Goal: Task Accomplishment & Management: Manage account settings

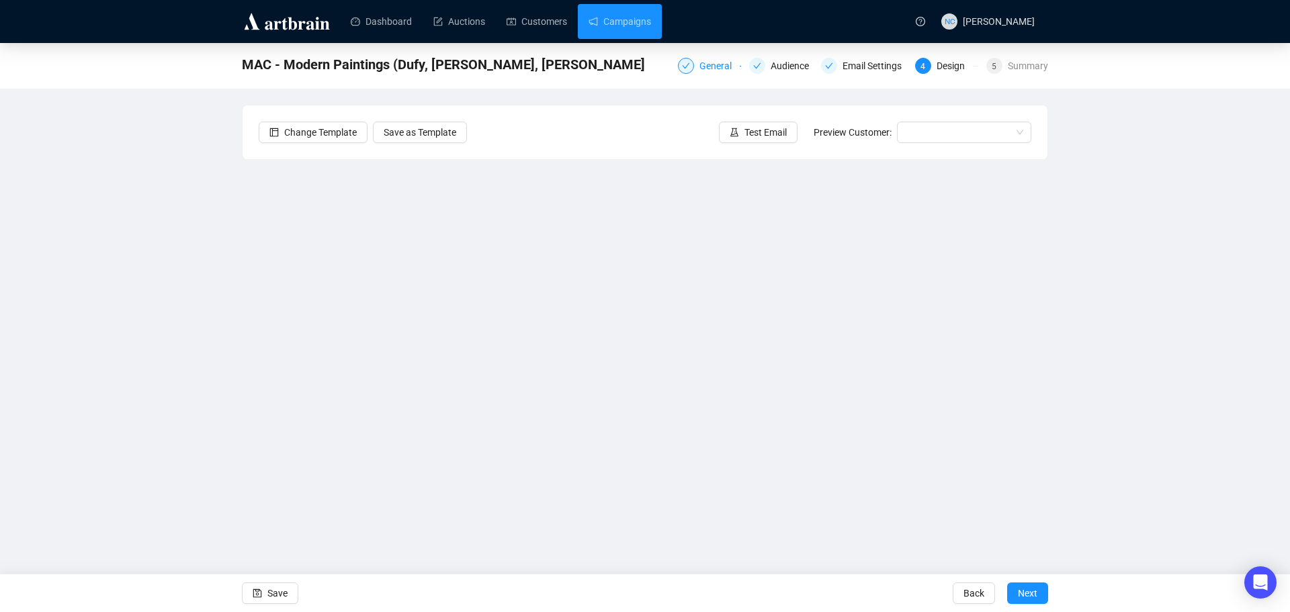
click at [710, 66] on div "General" at bounding box center [720, 66] width 40 height 16
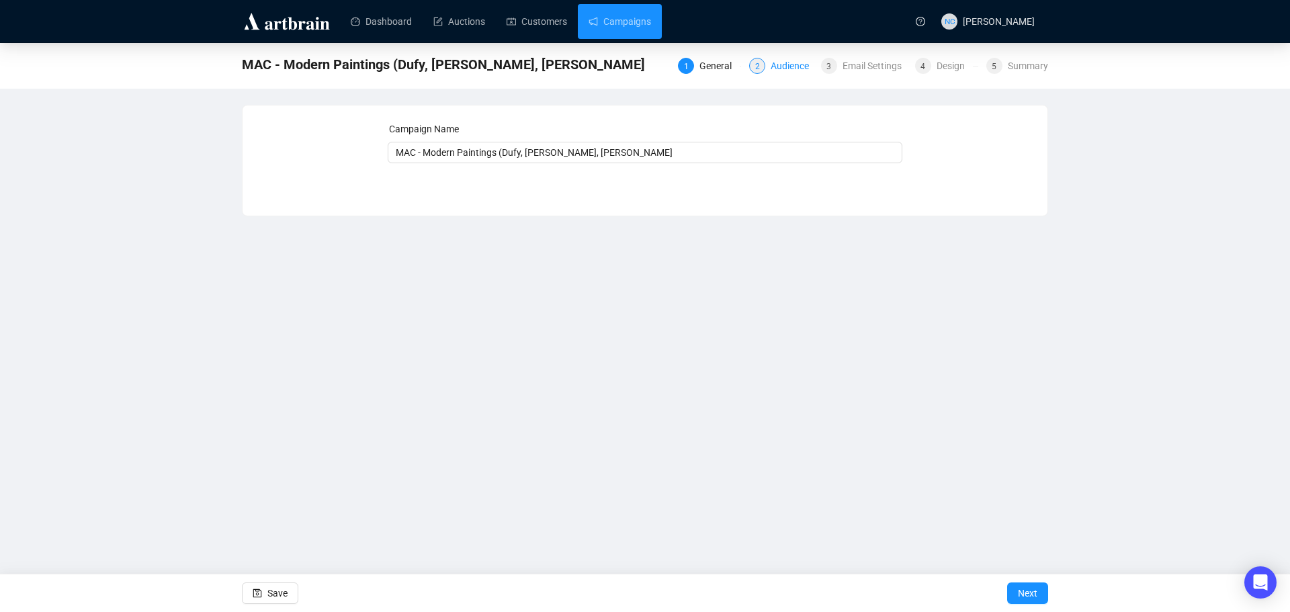
click at [792, 69] on div "Audience" at bounding box center [794, 66] width 46 height 16
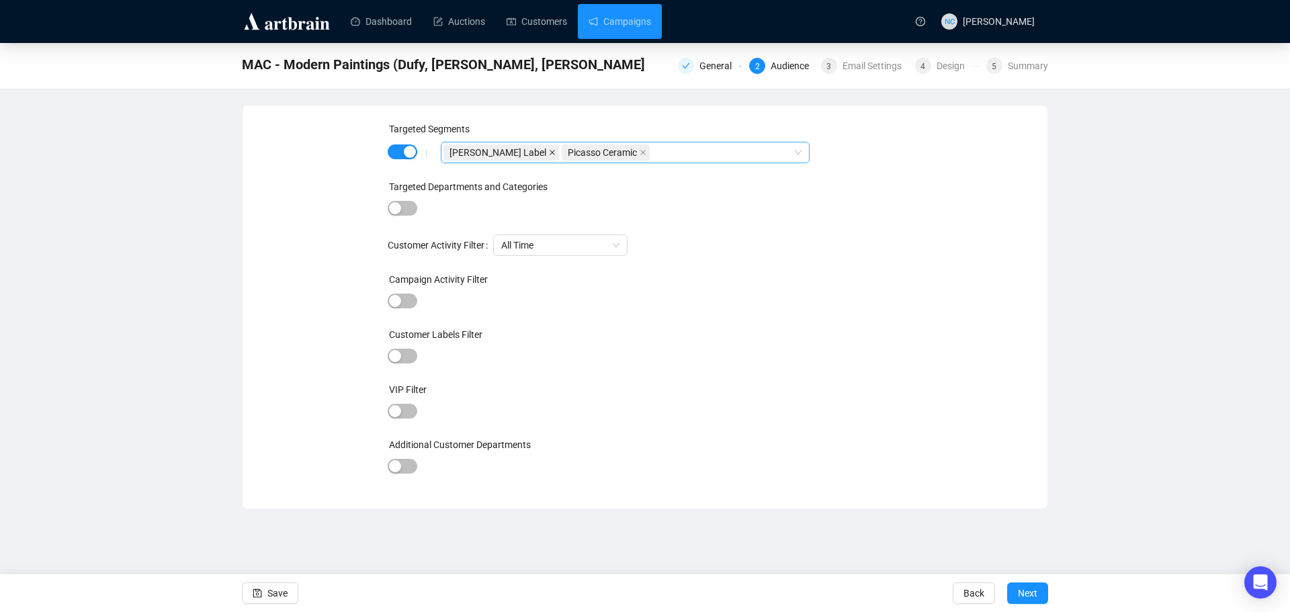
click at [549, 153] on icon "close" at bounding box center [552, 152] width 7 height 7
click at [525, 153] on icon "close" at bounding box center [524, 152] width 7 height 7
click at [512, 153] on div at bounding box center [618, 152] width 349 height 19
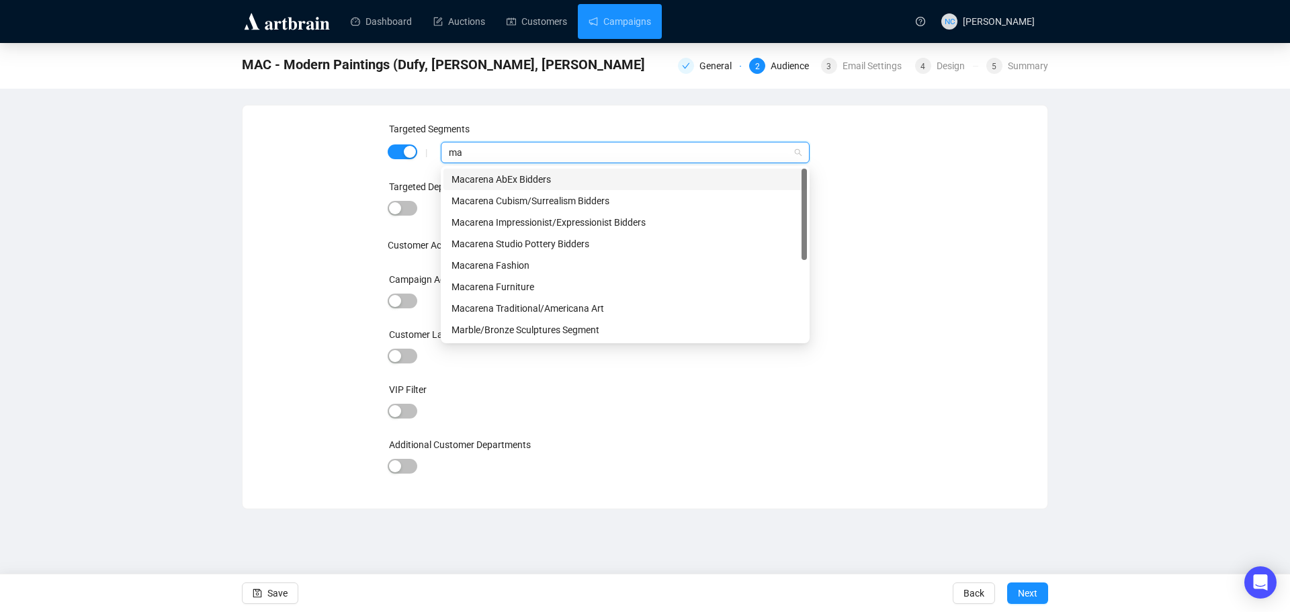
type input "m"
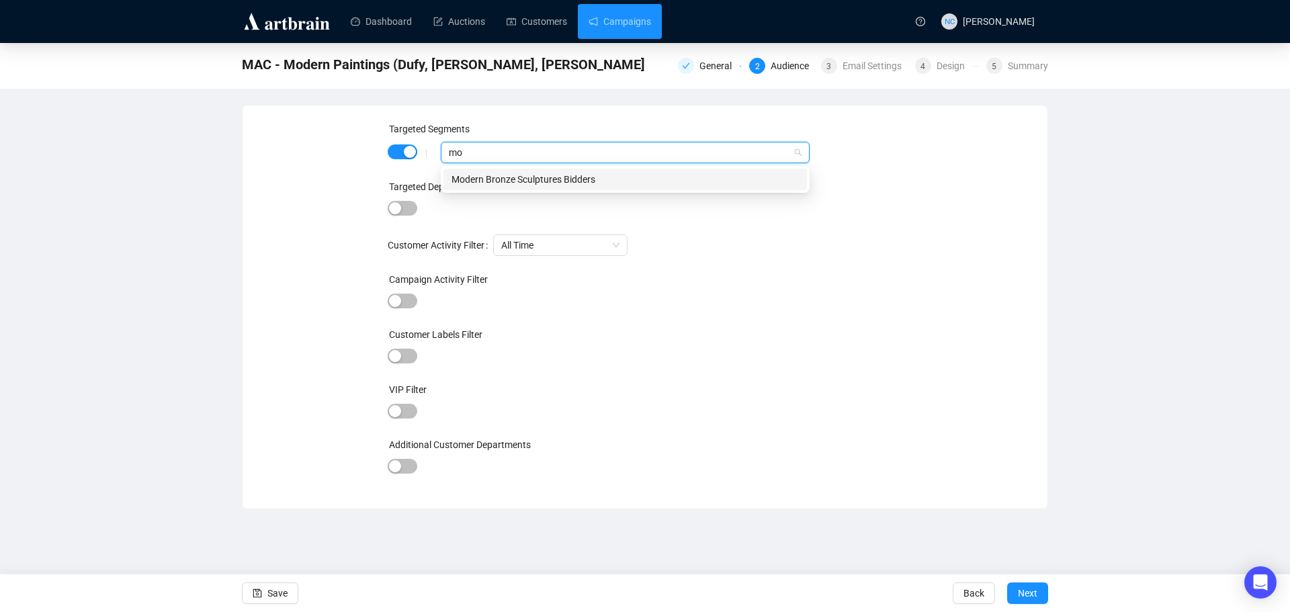
type input "m"
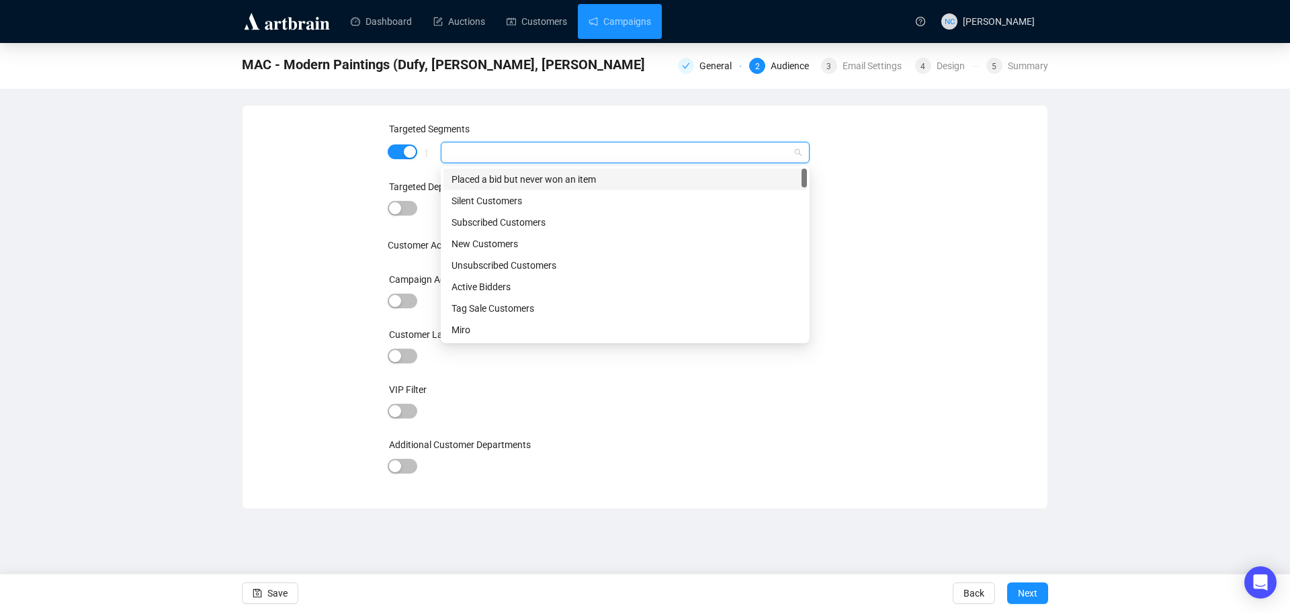
click at [901, 196] on div "Targeted Departments and Categories" at bounding box center [645, 189] width 515 height 20
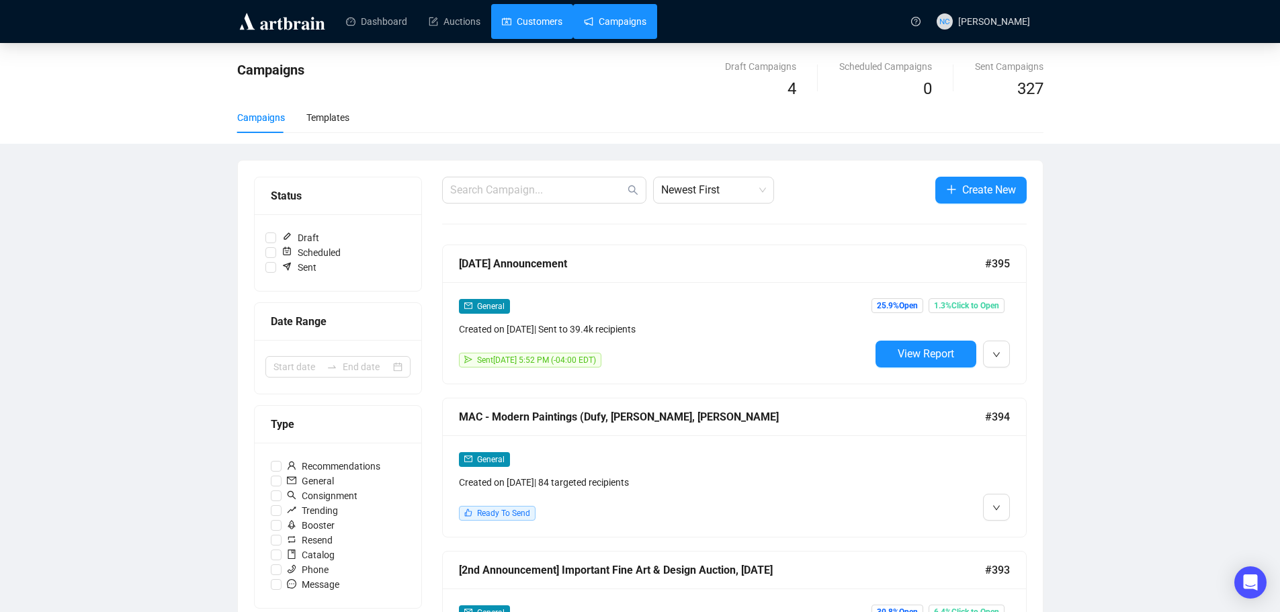
click at [542, 21] on link "Customers" at bounding box center [532, 21] width 60 height 35
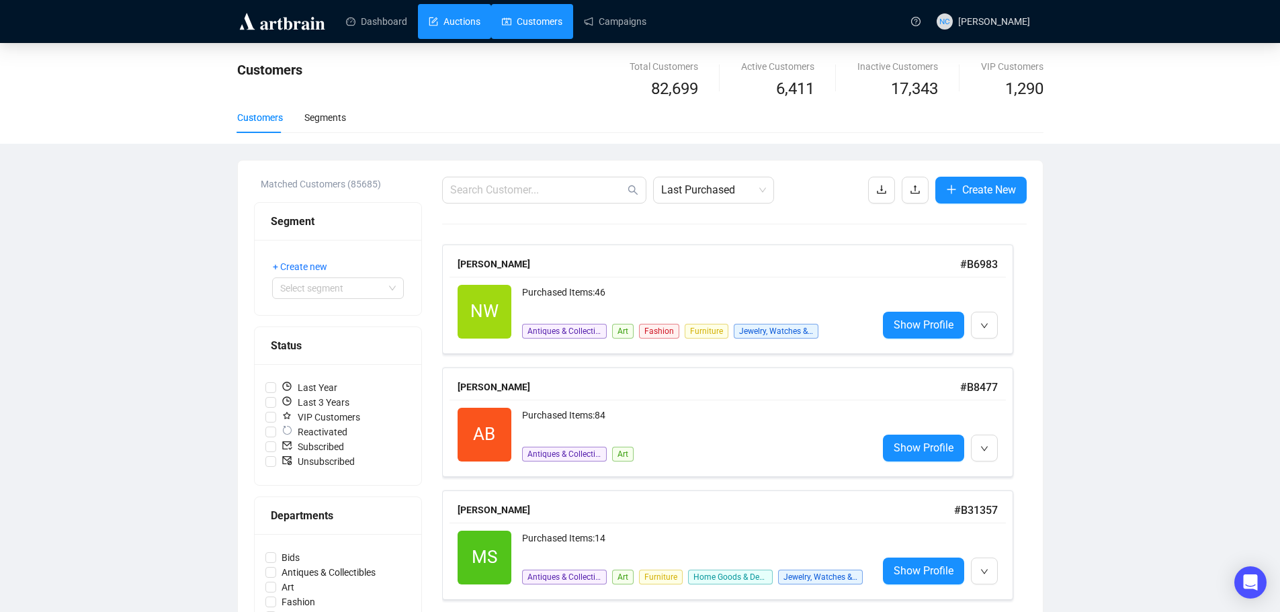
click at [456, 13] on link "Auctions" at bounding box center [455, 21] width 52 height 35
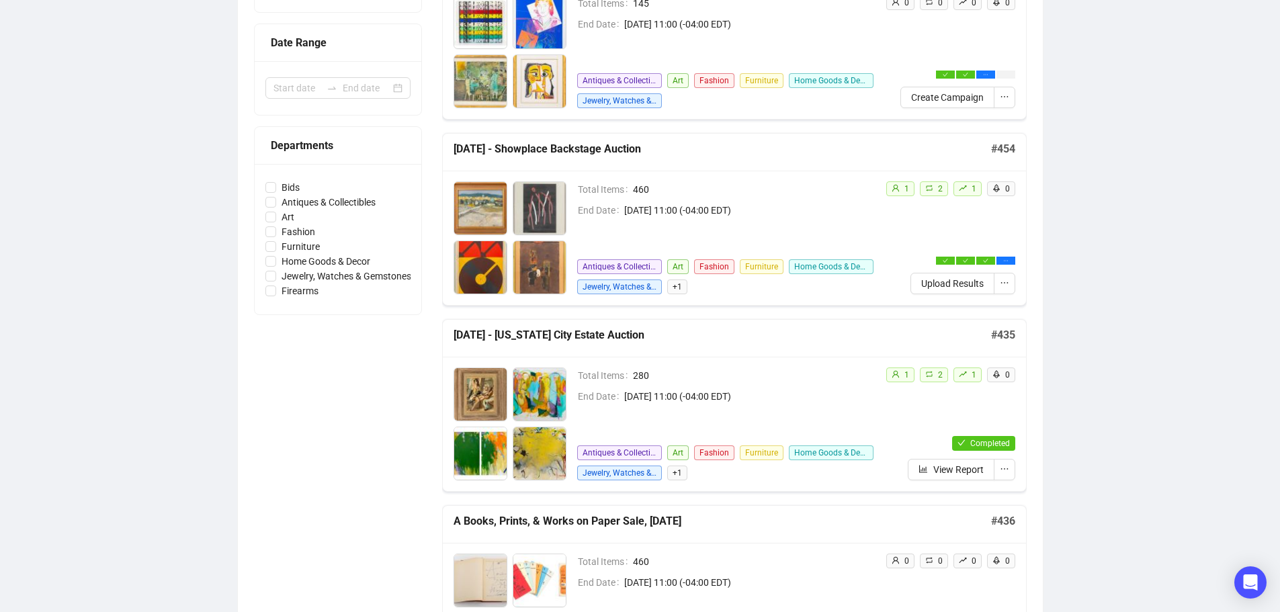
scroll to position [269, 0]
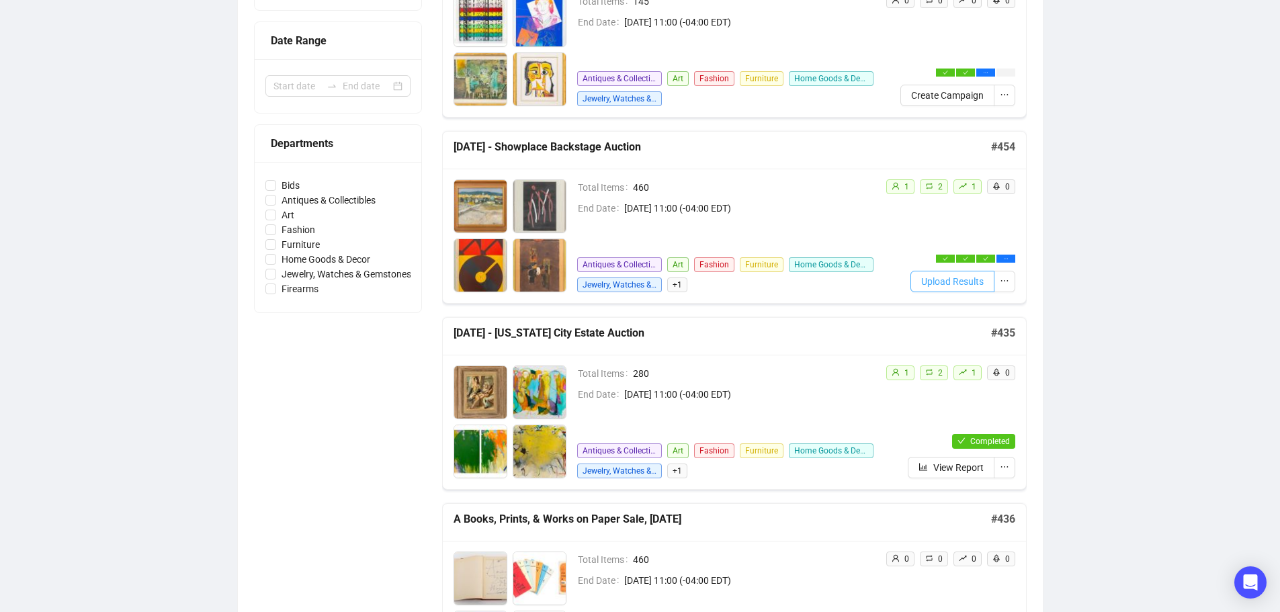
click at [948, 280] on span "Upload Results" at bounding box center [952, 281] width 62 height 15
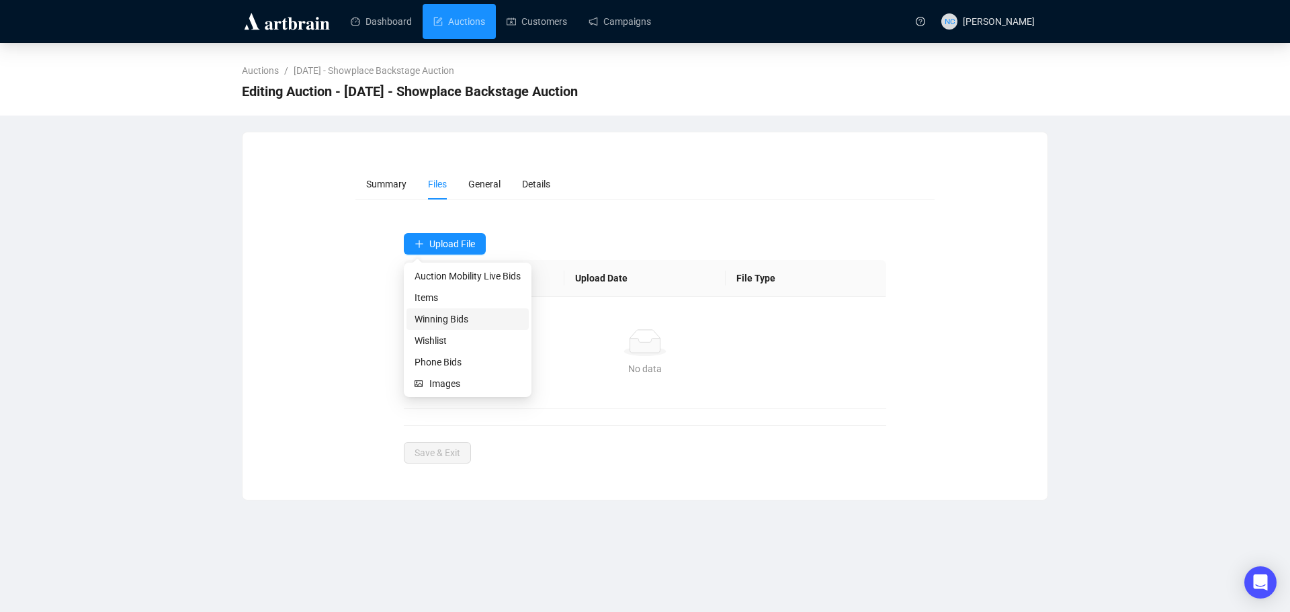
click at [478, 325] on span "Winning Bids" at bounding box center [468, 319] width 106 height 15
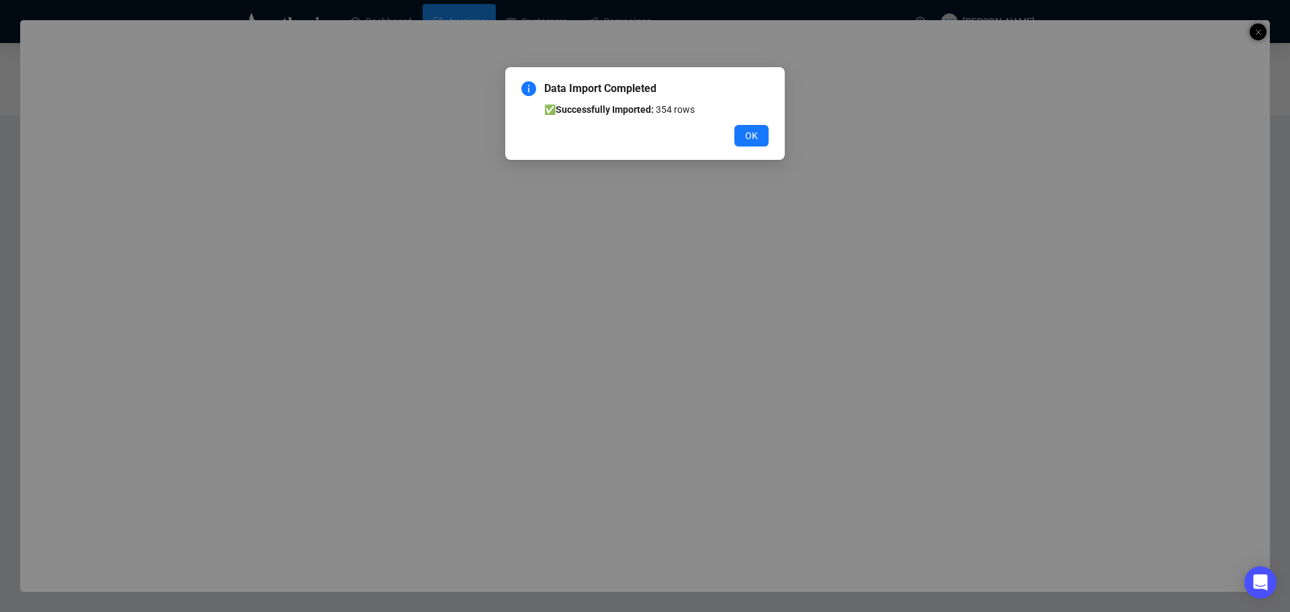
click at [749, 148] on div "Data Import Completed ✅ Successfully Imported: 354 rows OK" at bounding box center [645, 113] width 280 height 93
click at [751, 139] on span "OK" at bounding box center [751, 135] width 13 height 15
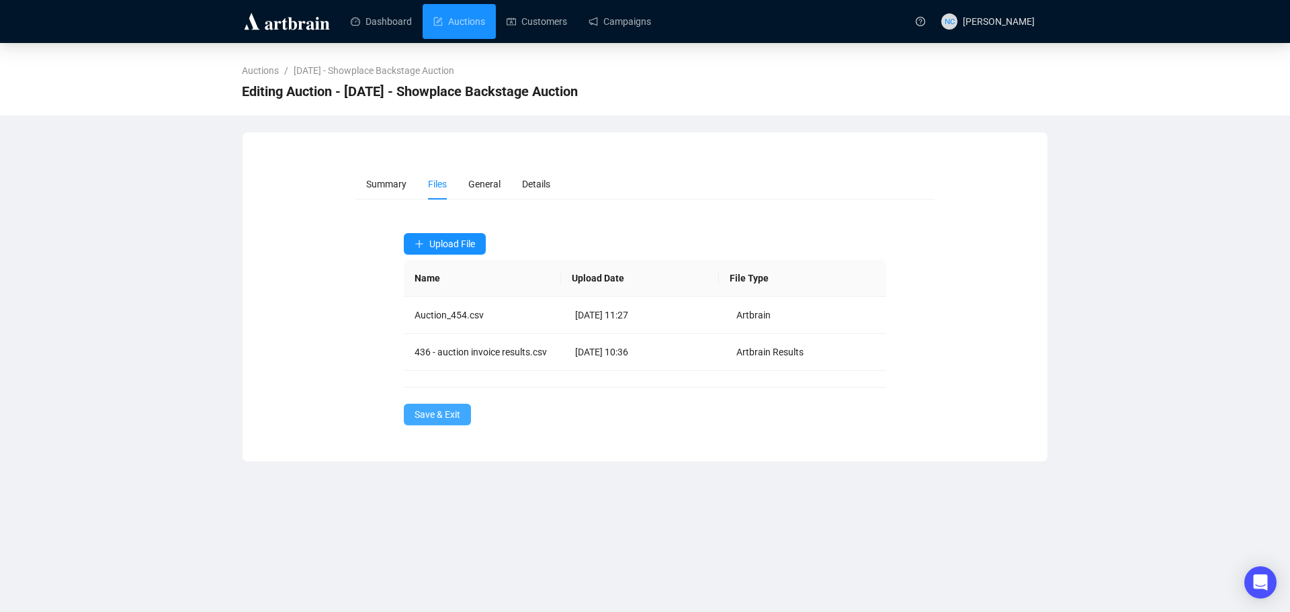
click at [430, 404] on button "Save & Exit" at bounding box center [437, 415] width 67 height 22
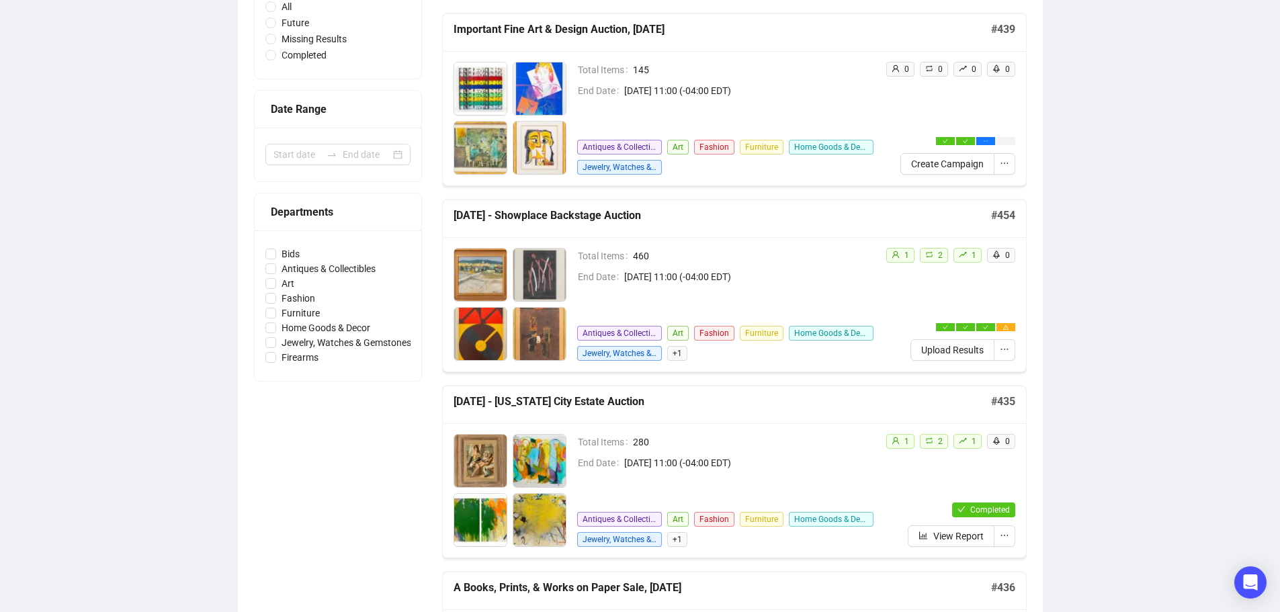
scroll to position [202, 0]
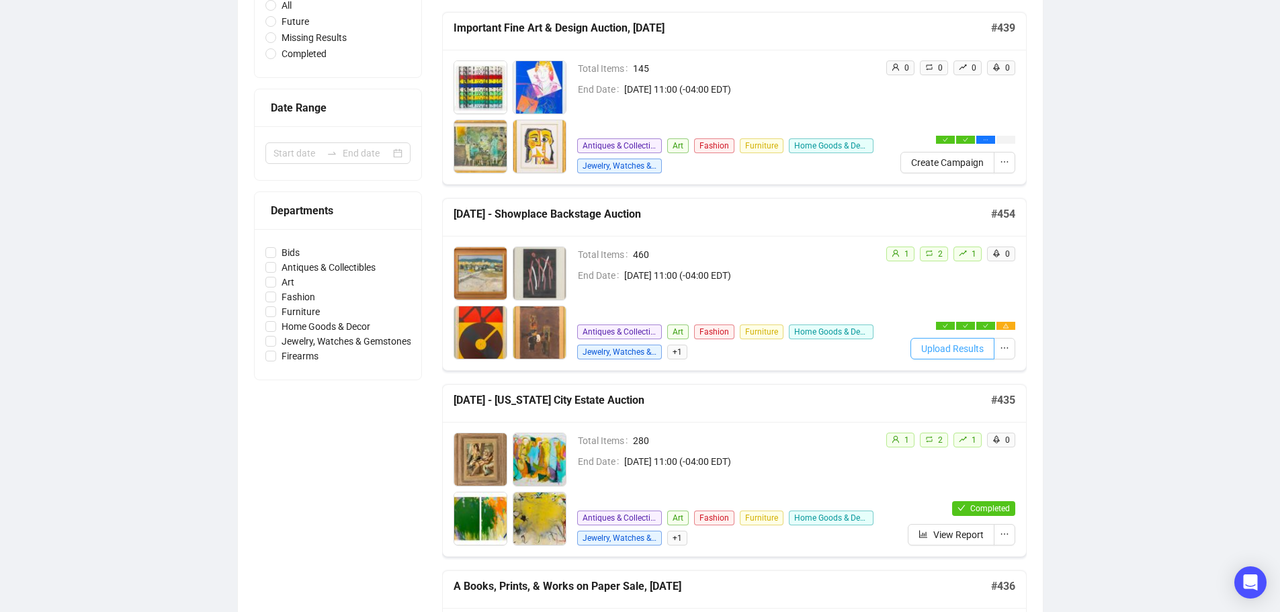
click at [952, 341] on span "Upload Results" at bounding box center [952, 348] width 62 height 15
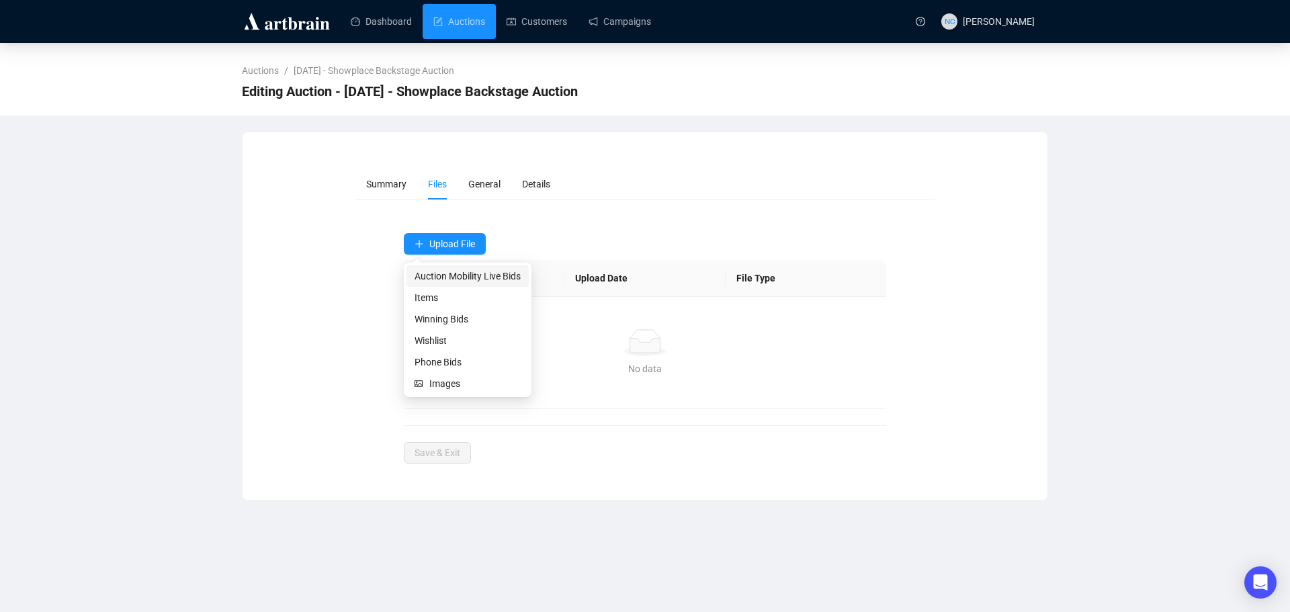
click at [489, 281] on span "Auction Mobility Live Bids" at bounding box center [468, 276] width 106 height 15
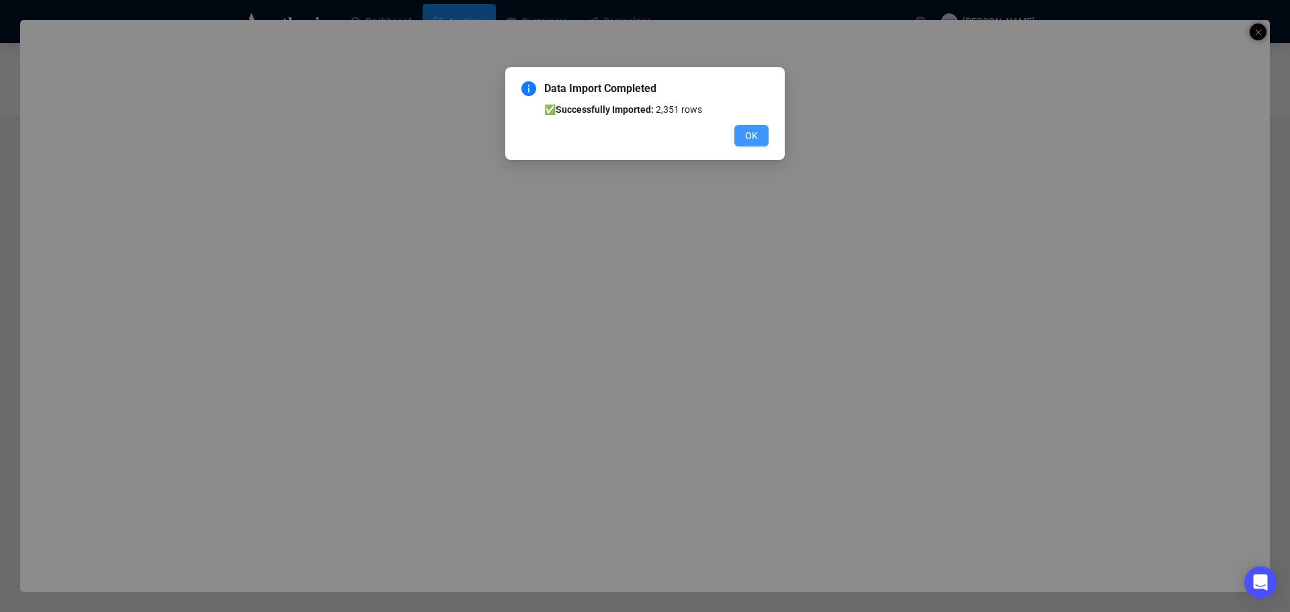
click at [760, 143] on button "OK" at bounding box center [752, 136] width 34 height 22
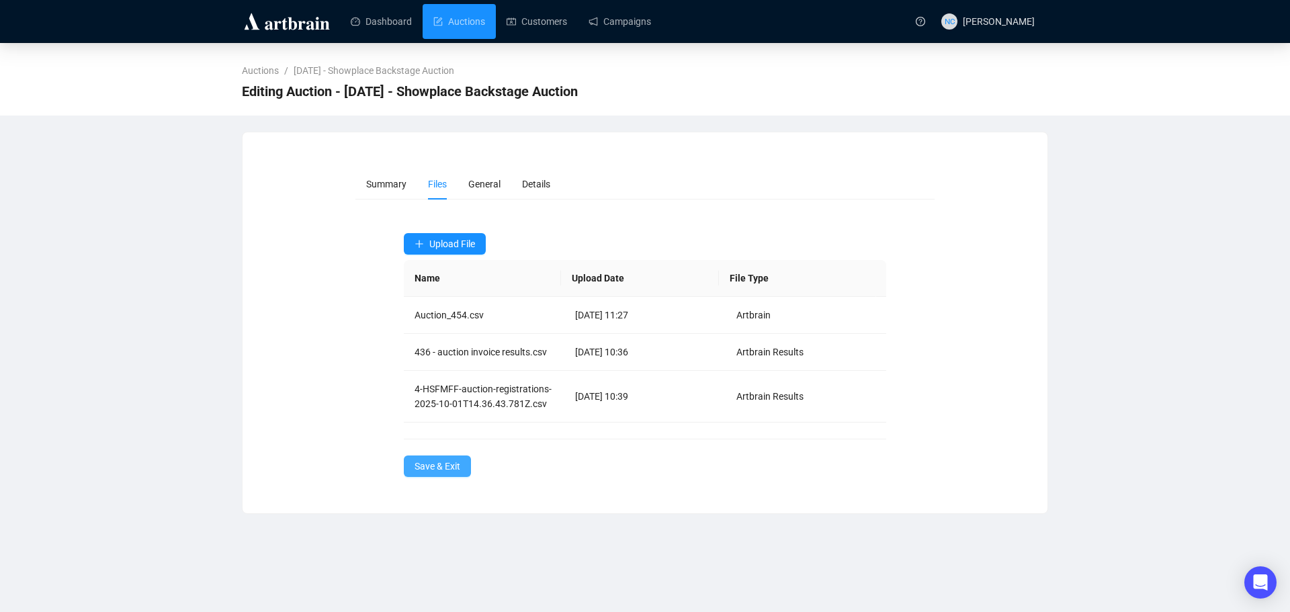
click at [426, 470] on span "Save & Exit" at bounding box center [438, 466] width 46 height 15
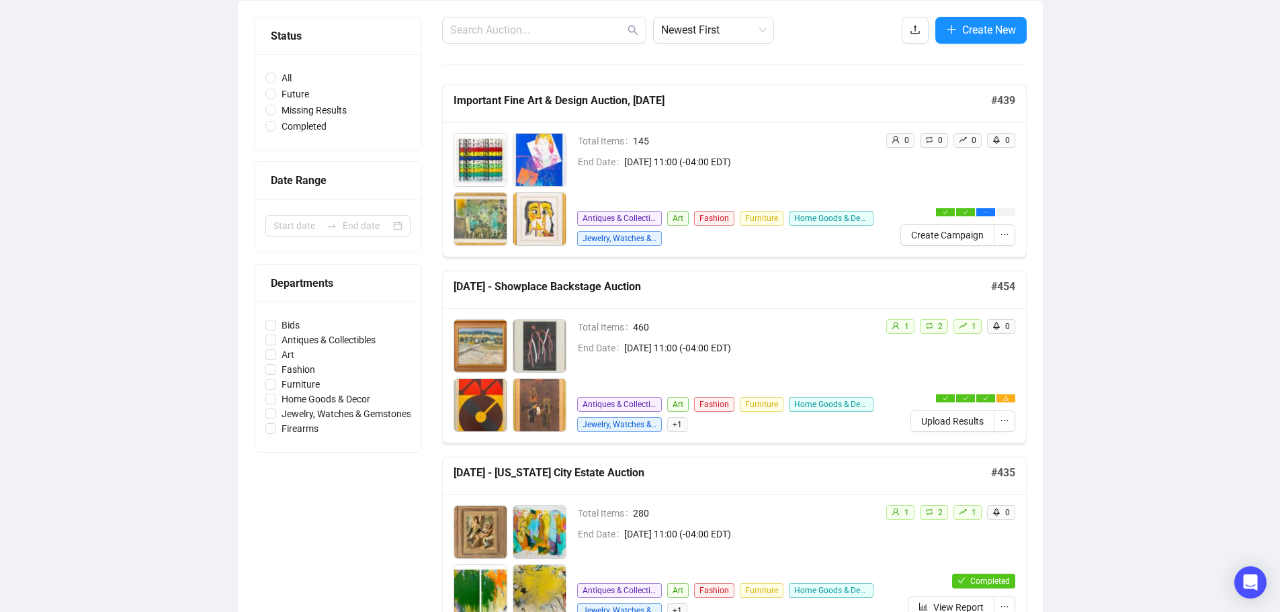
scroll to position [134, 0]
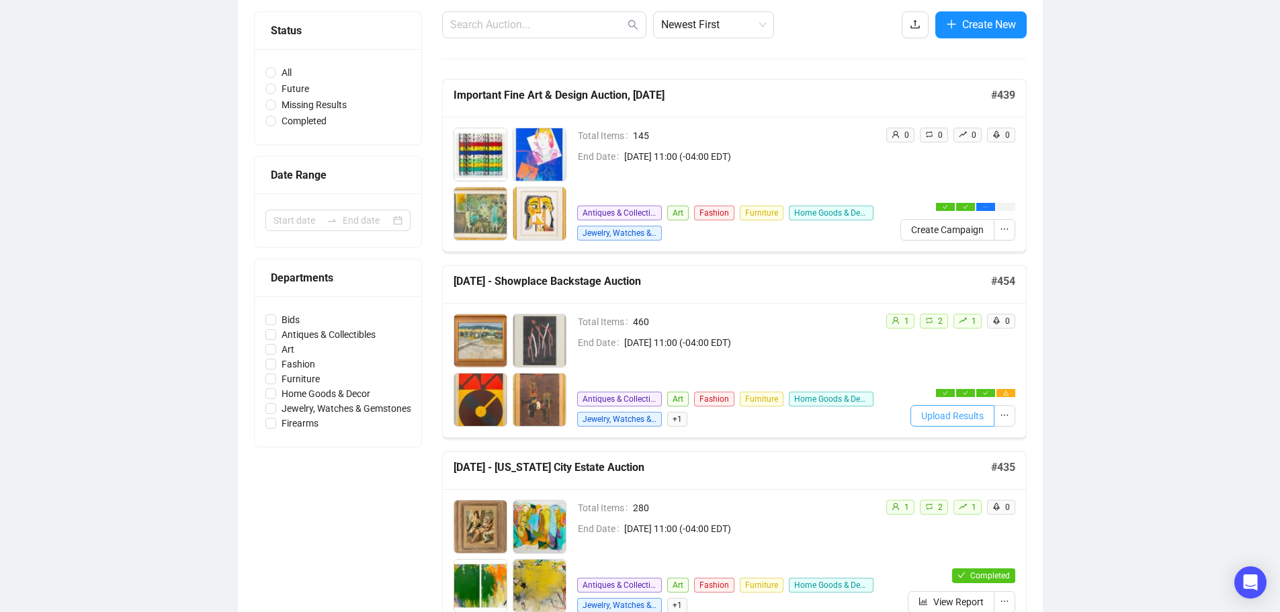
click at [974, 419] on span "Upload Results" at bounding box center [952, 416] width 62 height 15
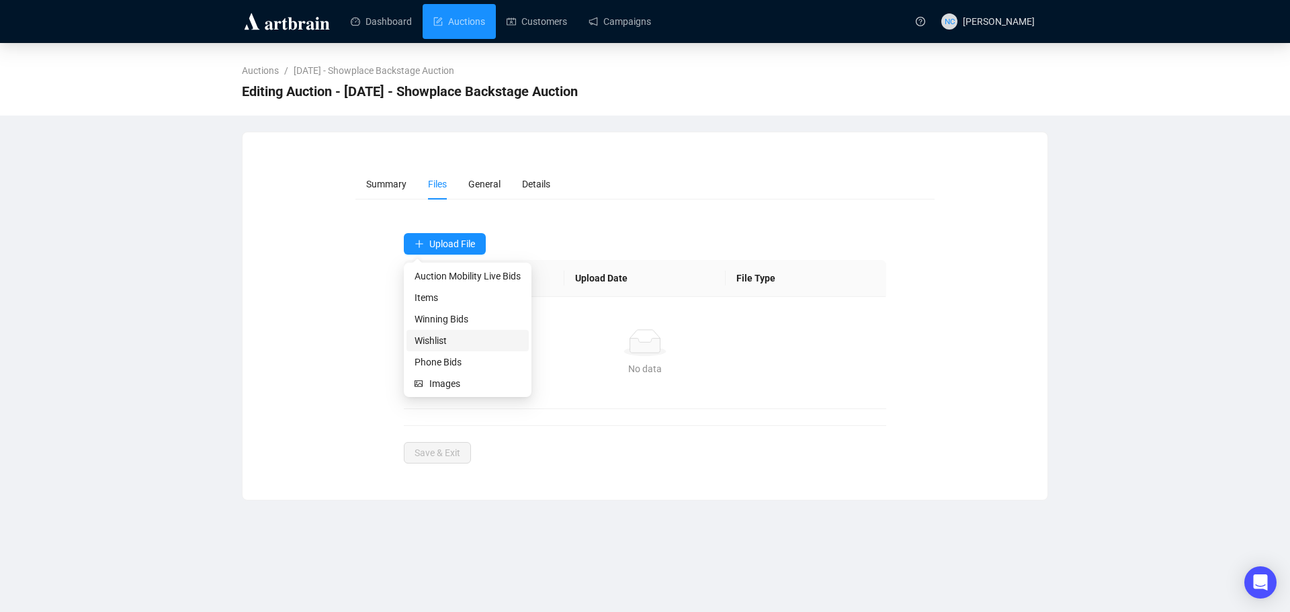
click at [468, 337] on span "Wishlist" at bounding box center [468, 340] width 106 height 15
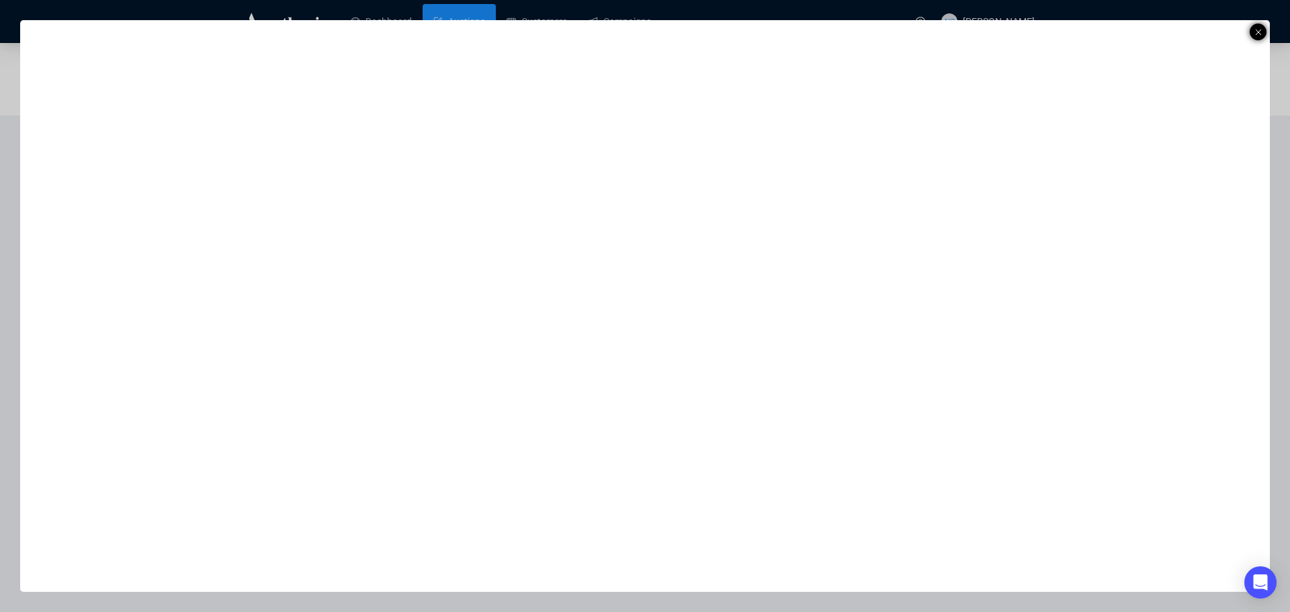
click at [1258, 32] on line at bounding box center [1258, 32] width 5 height 5
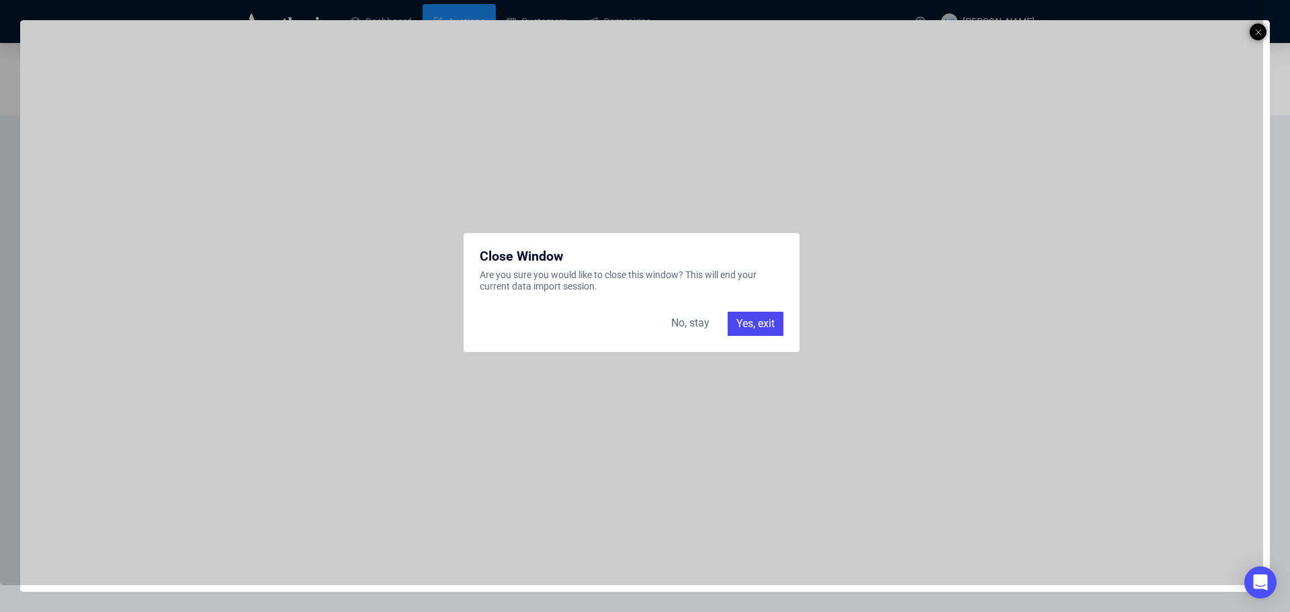
click at [759, 325] on div "Yes, exit" at bounding box center [756, 324] width 56 height 24
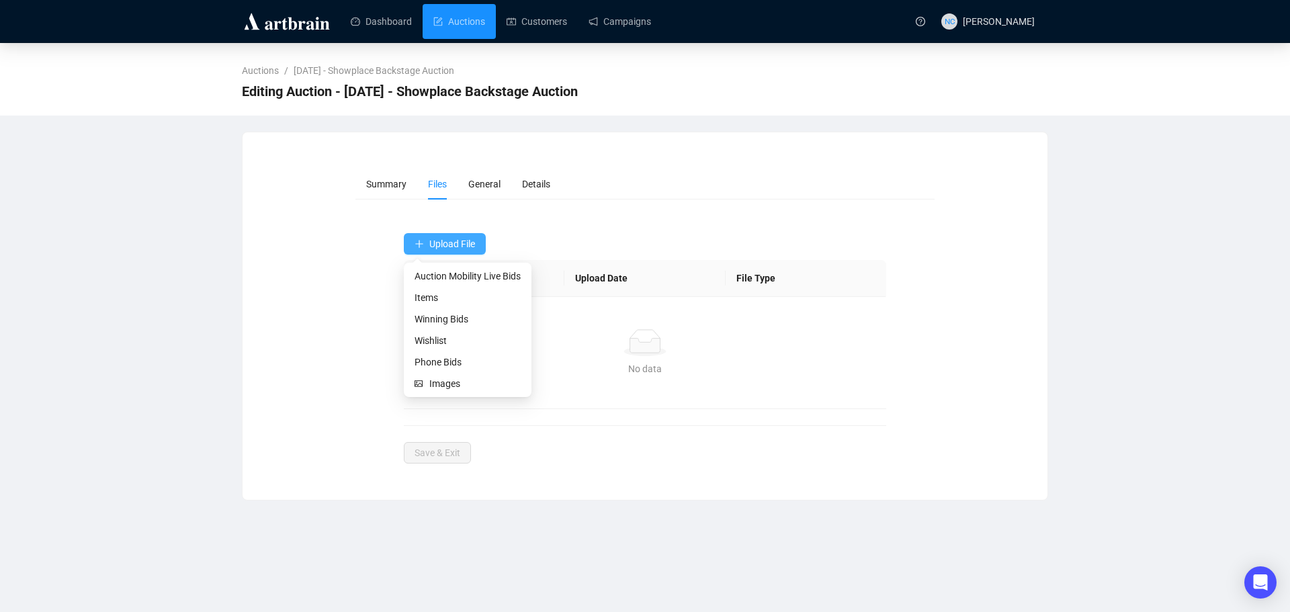
click at [444, 243] on span "Upload File" at bounding box center [452, 244] width 46 height 11
click at [459, 346] on span "Wishlist" at bounding box center [468, 340] width 106 height 15
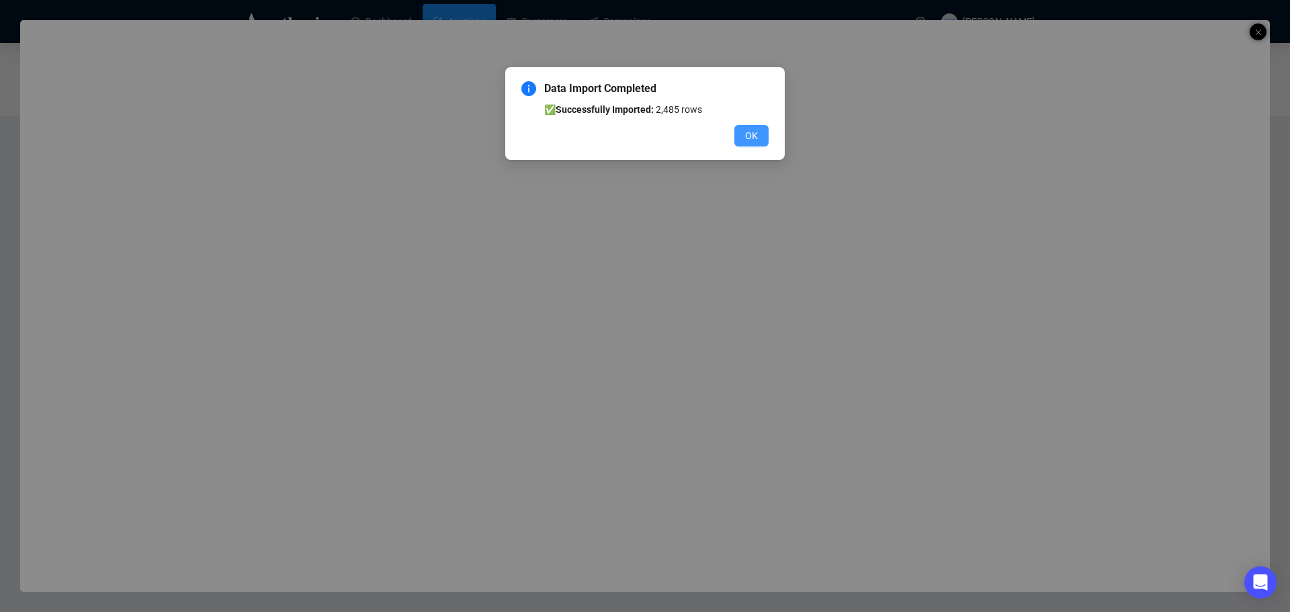
click at [740, 132] on button "OK" at bounding box center [752, 136] width 34 height 22
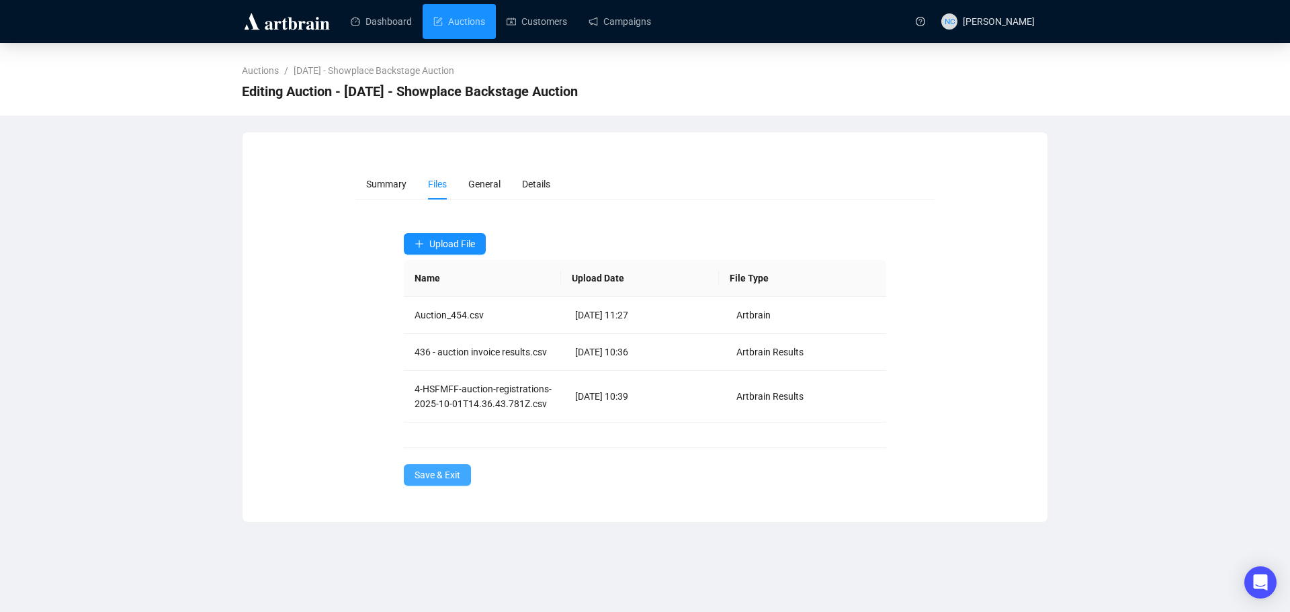
click at [444, 473] on span "Save & Exit" at bounding box center [438, 475] width 46 height 15
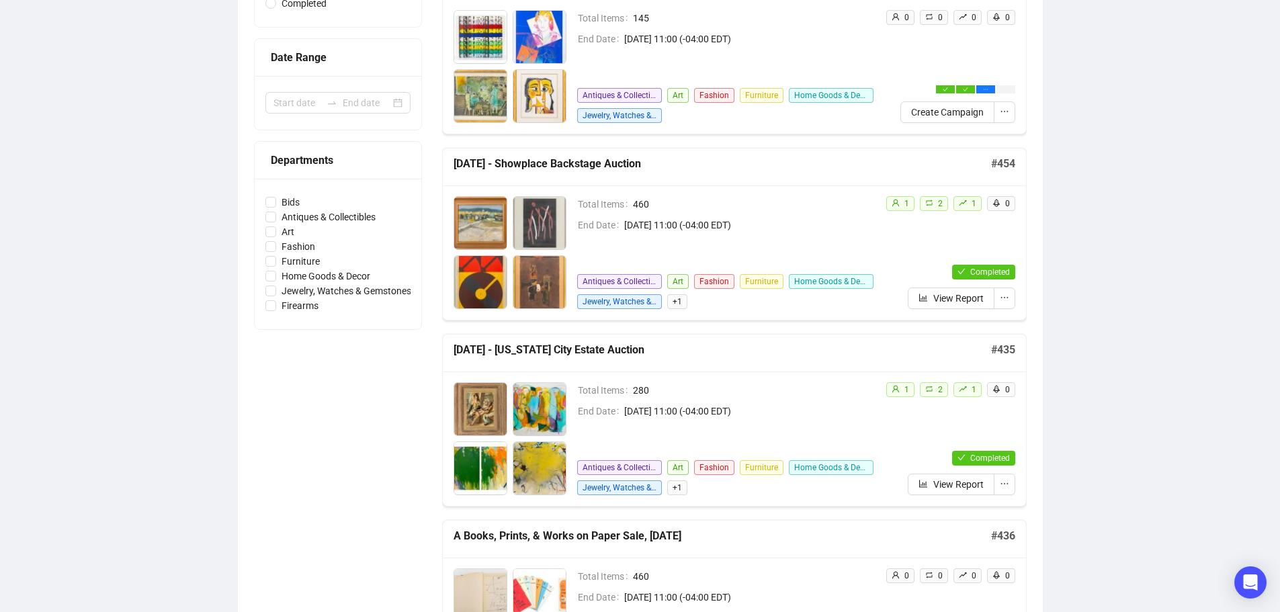
scroll to position [269, 0]
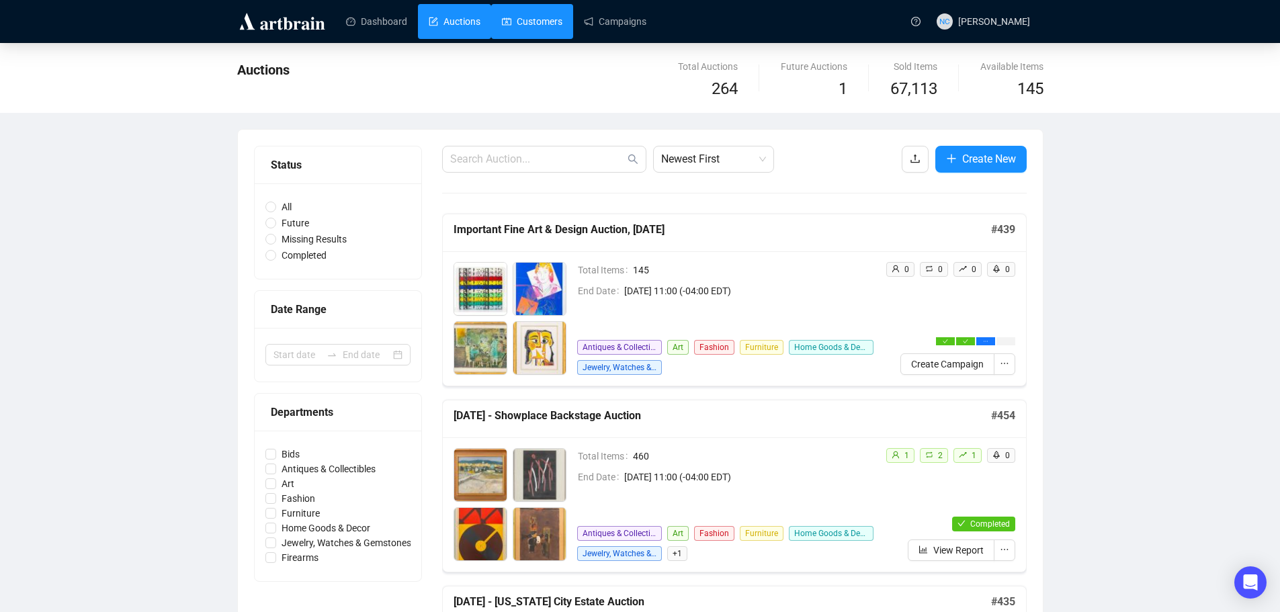
click at [532, 17] on link "Customers" at bounding box center [532, 21] width 60 height 35
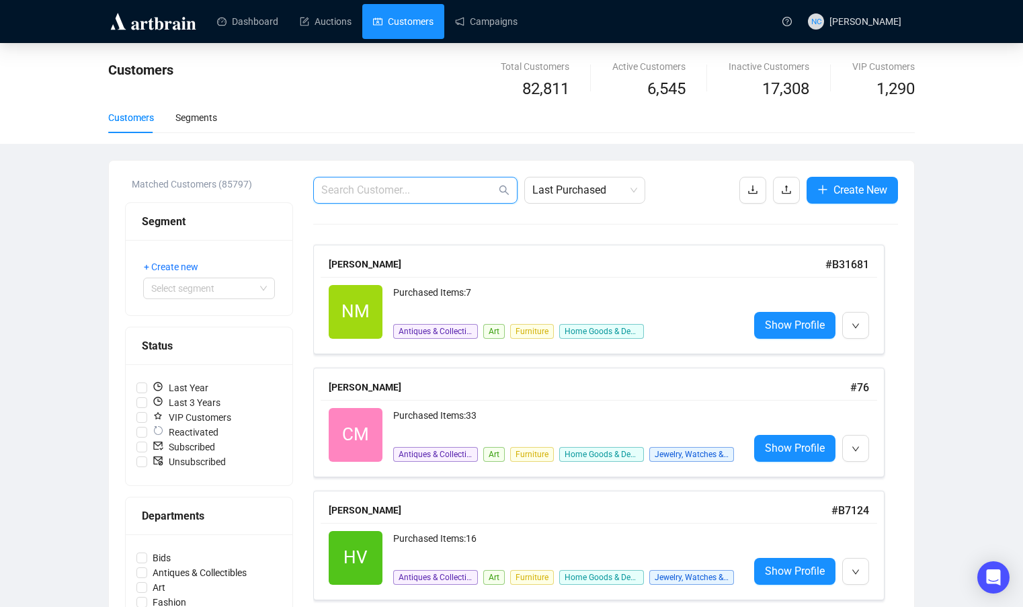
click at [407, 190] on input "text" at bounding box center [408, 190] width 175 height 16
paste input "info@vandervorst-art.com"
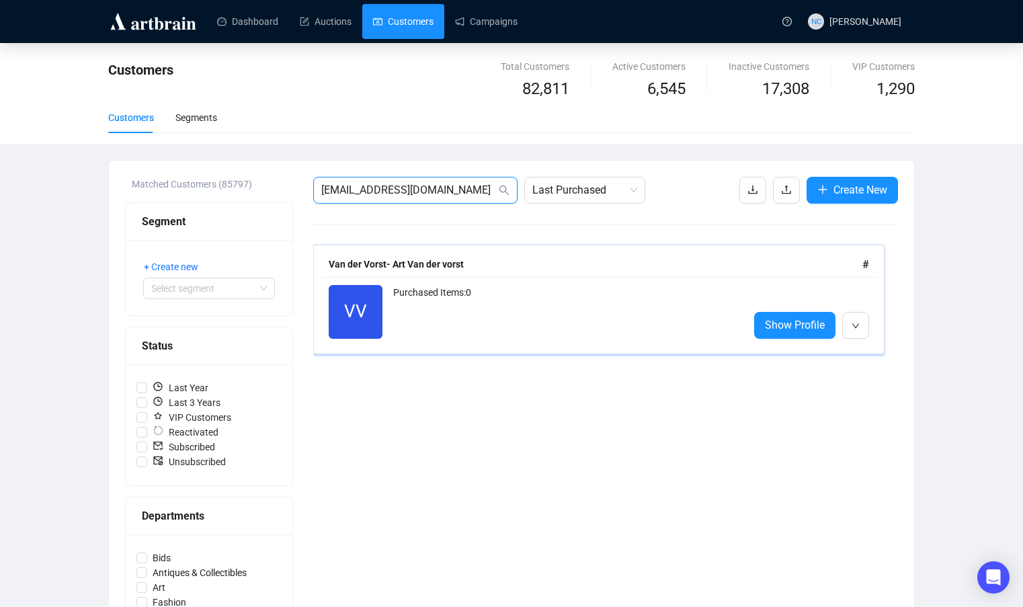
type input "info@vandervorst-art.com"
click at [485, 299] on div "Purchased Items: 0" at bounding box center [565, 312] width 345 height 54
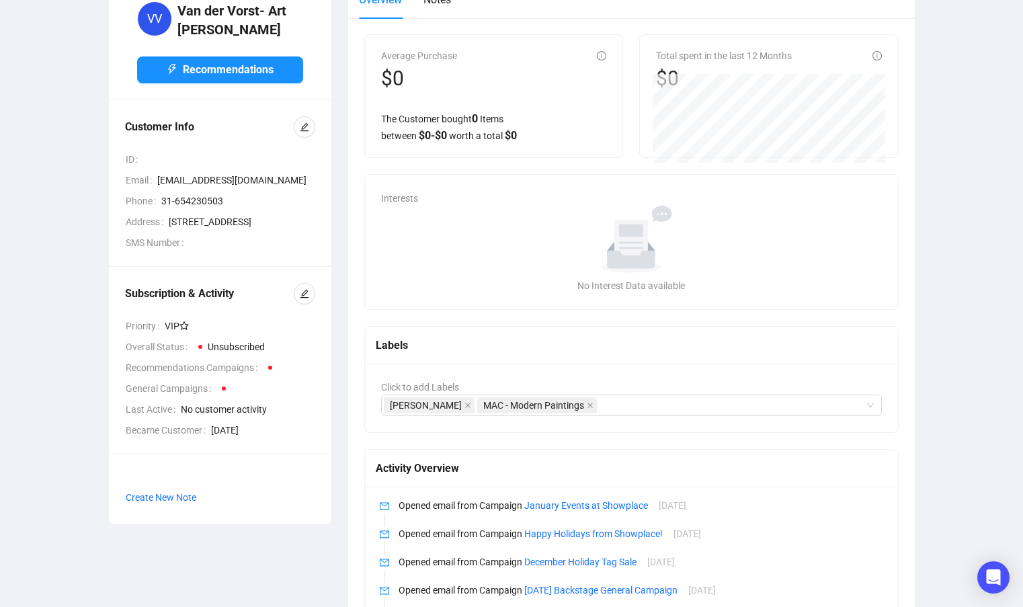
scroll to position [202, 0]
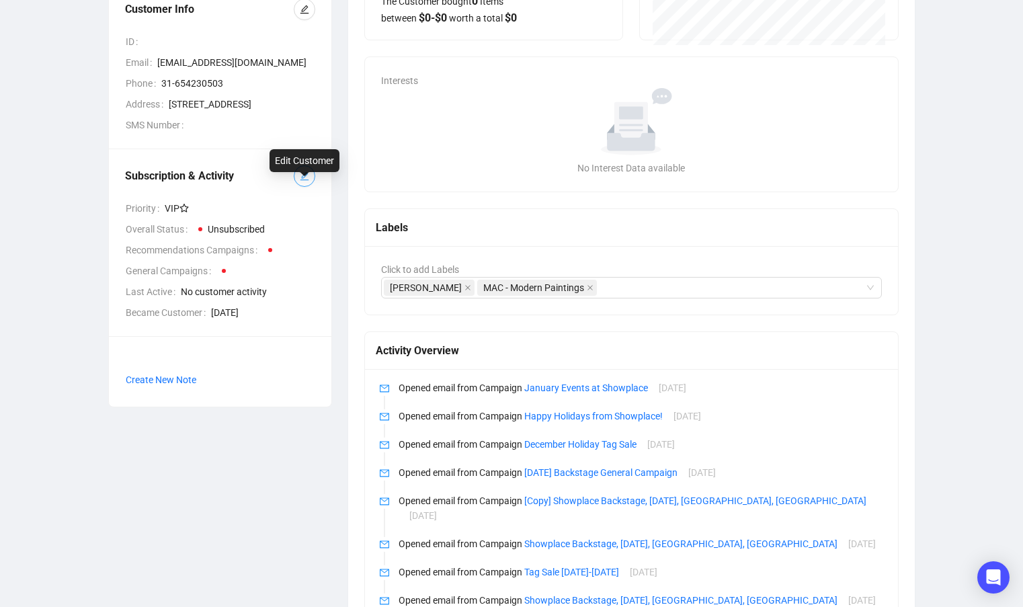
click at [304, 183] on span "button" at bounding box center [304, 176] width 9 height 15
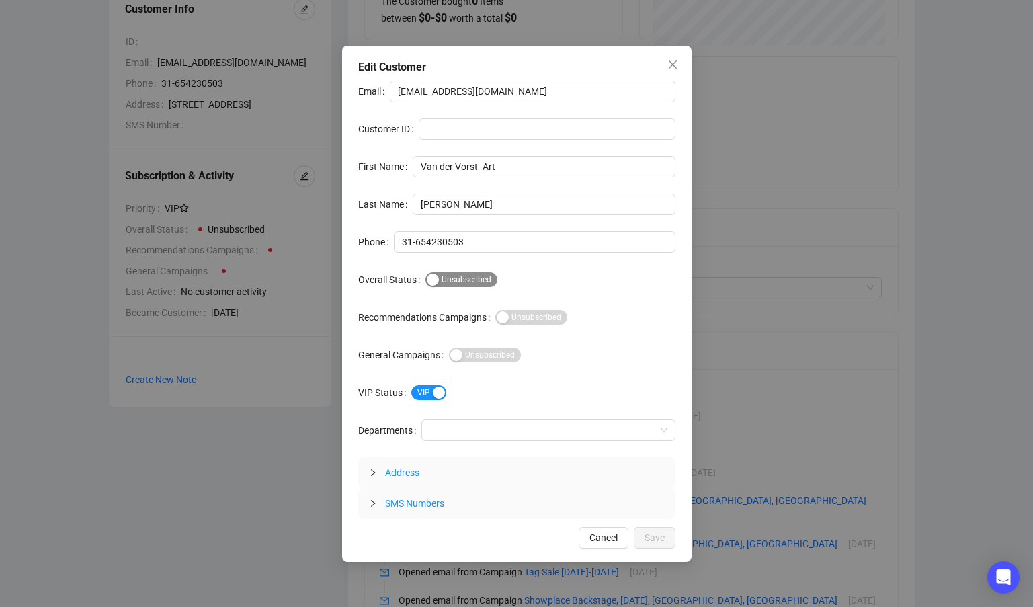
click at [441, 280] on span "Subscribed Unsubscribed" at bounding box center [461, 279] width 72 height 15
click at [655, 534] on span "Save" at bounding box center [654, 537] width 20 height 15
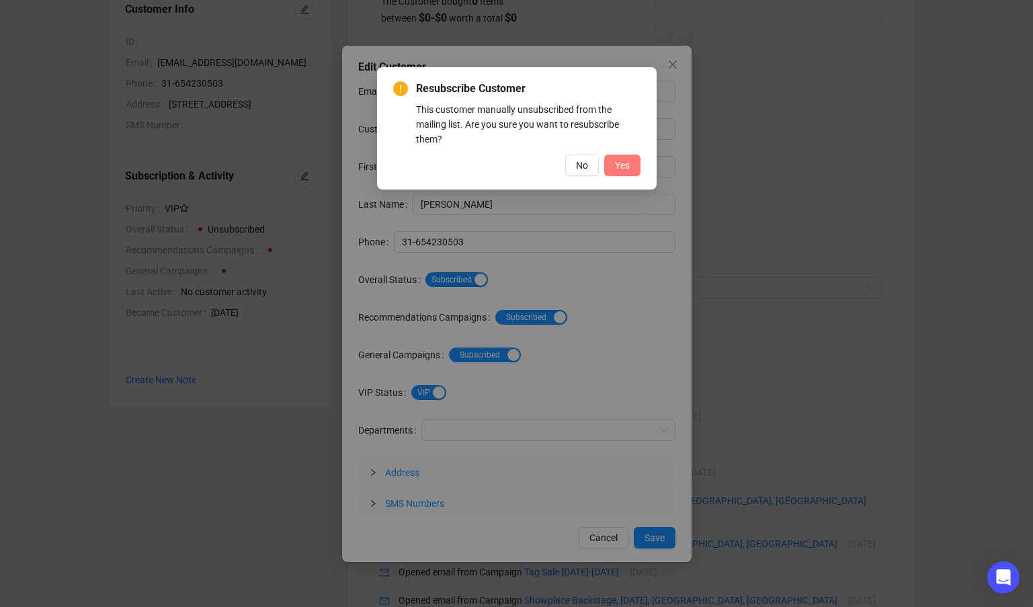
click at [629, 165] on span "Yes" at bounding box center [622, 165] width 15 height 15
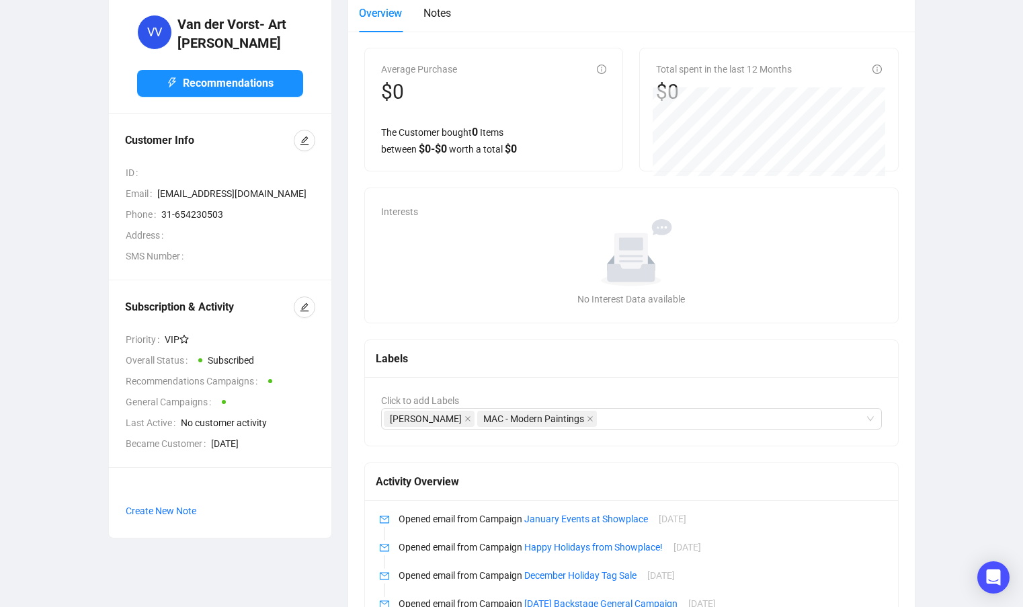
scroll to position [0, 0]
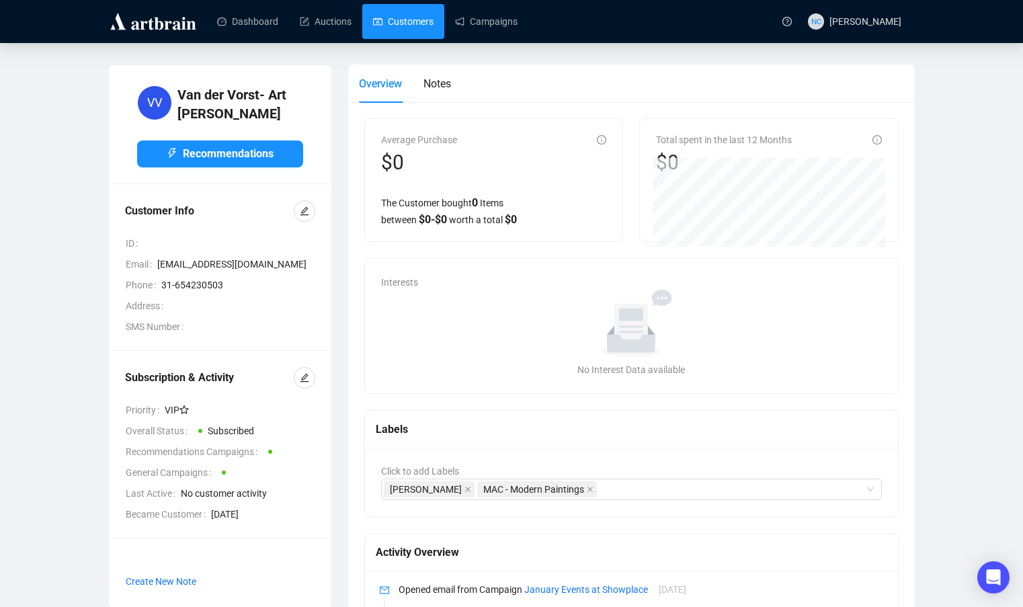
click at [409, 32] on link "Customers" at bounding box center [403, 21] width 60 height 35
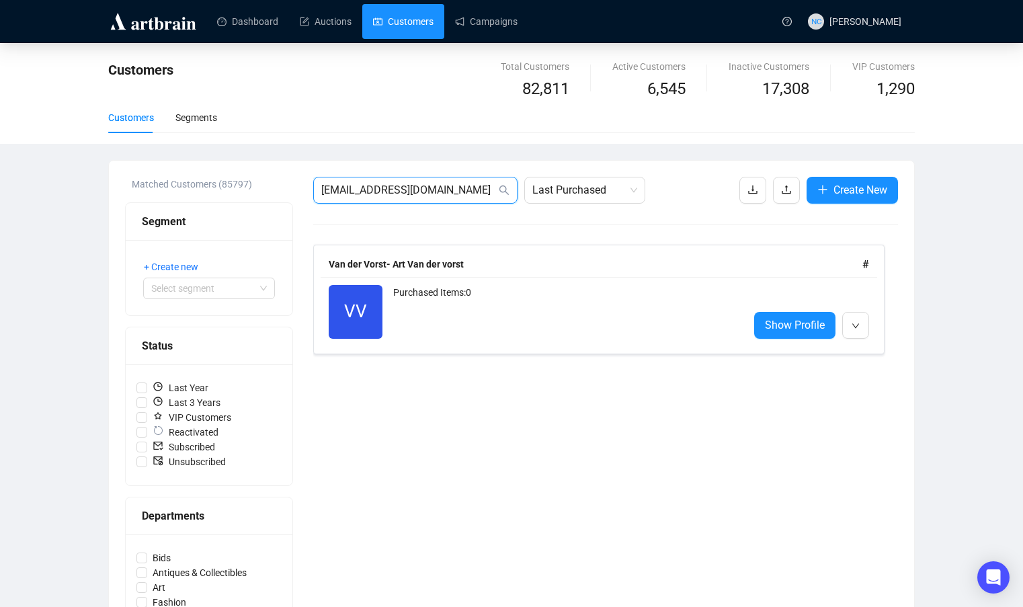
click at [427, 194] on input "info@vandervorst-art.com" at bounding box center [408, 190] width 175 height 16
click at [427, 194] on input "[EMAIL_ADDRESS][DOMAIN_NAME]" at bounding box center [408, 190] width 175 height 16
paste input "juffermans.nl"
type input "[EMAIL_ADDRESS][DOMAIN_NAME]"
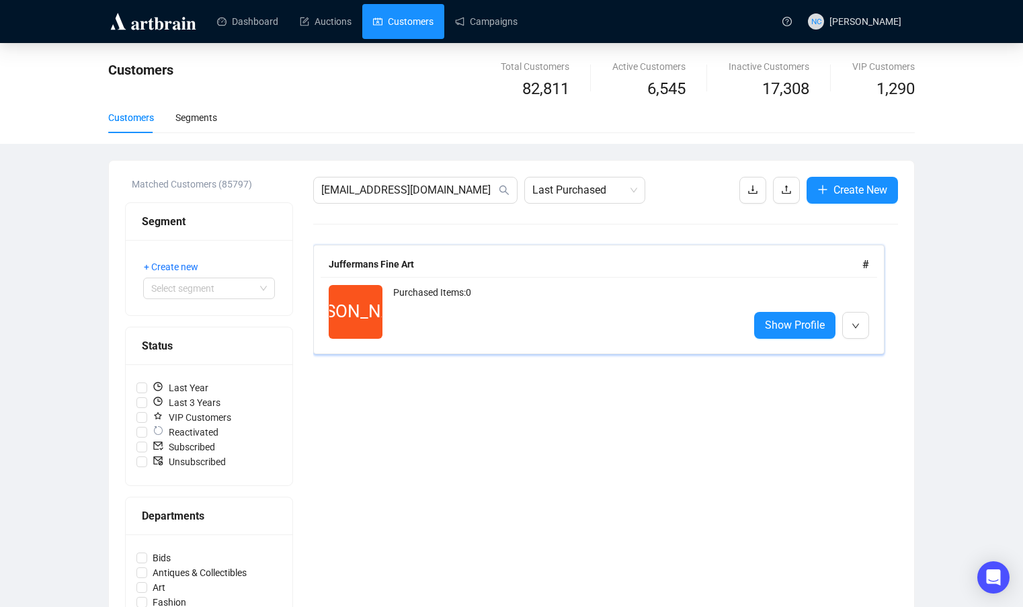
click at [569, 310] on div "Purchased Items: 0" at bounding box center [565, 312] width 345 height 54
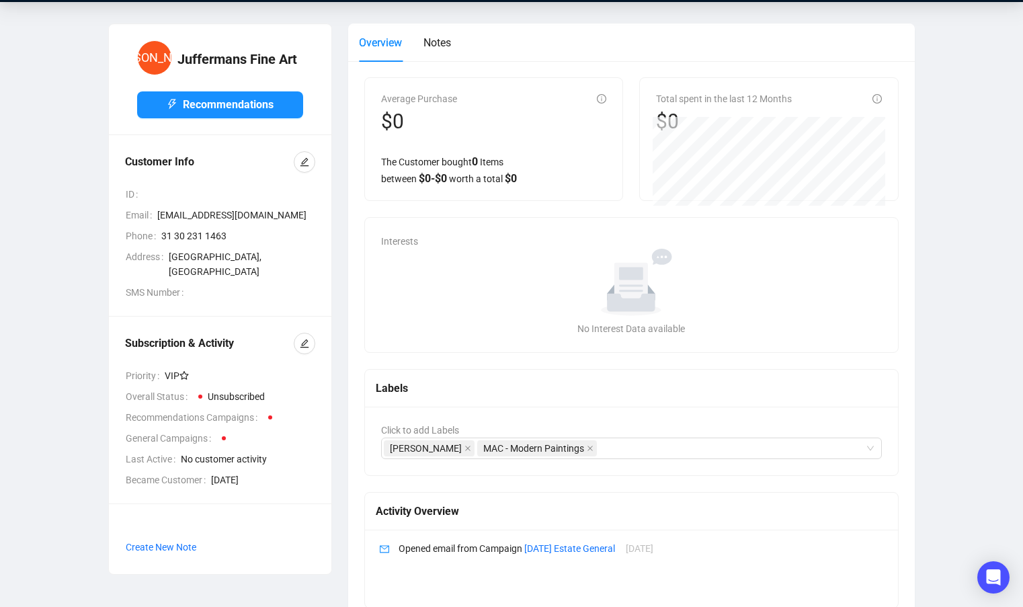
scroll to position [80, 0]
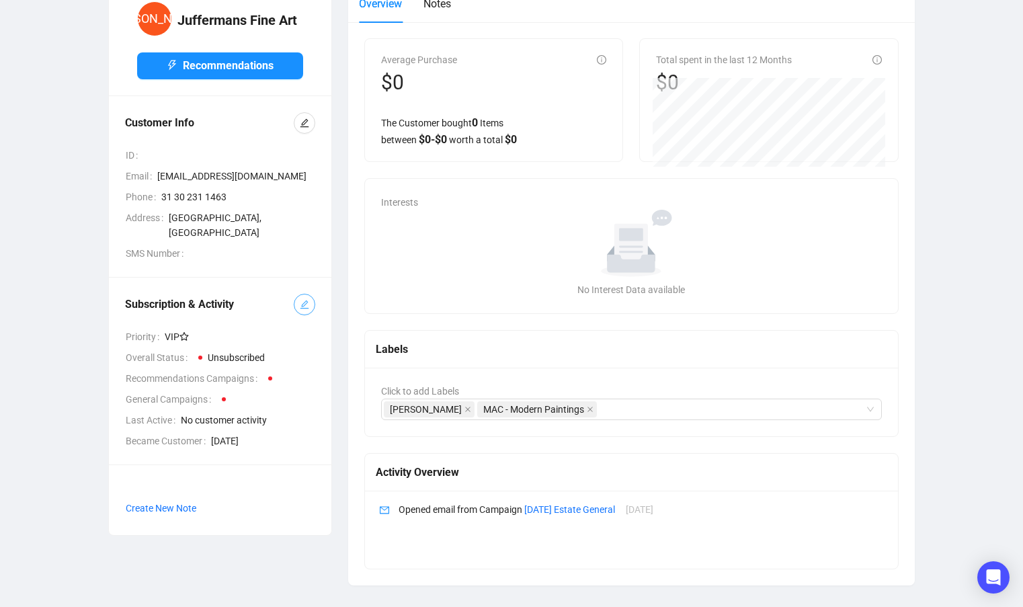
click at [300, 297] on button "button" at bounding box center [305, 305] width 22 height 22
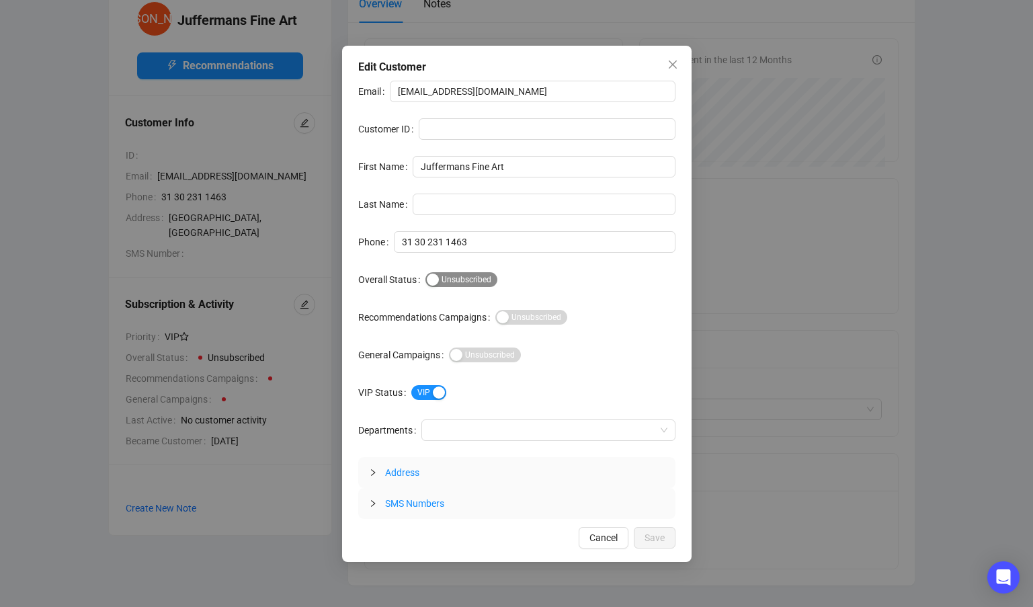
click at [465, 280] on span "Subscribed Unsubscribed" at bounding box center [461, 279] width 72 height 15
click at [659, 534] on span "Save" at bounding box center [654, 537] width 20 height 15
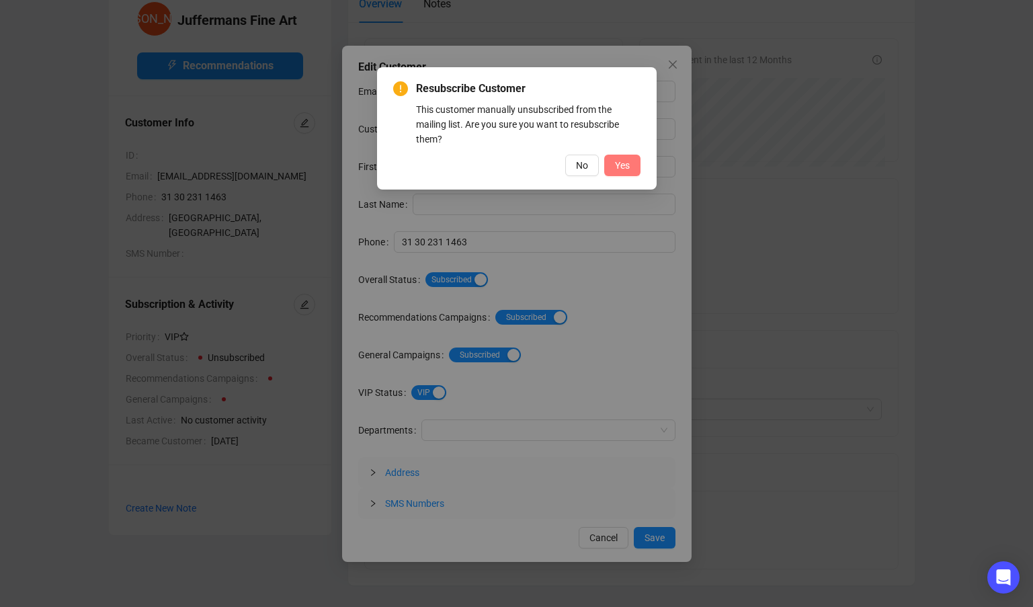
click at [630, 165] on button "Yes" at bounding box center [622, 166] width 36 height 22
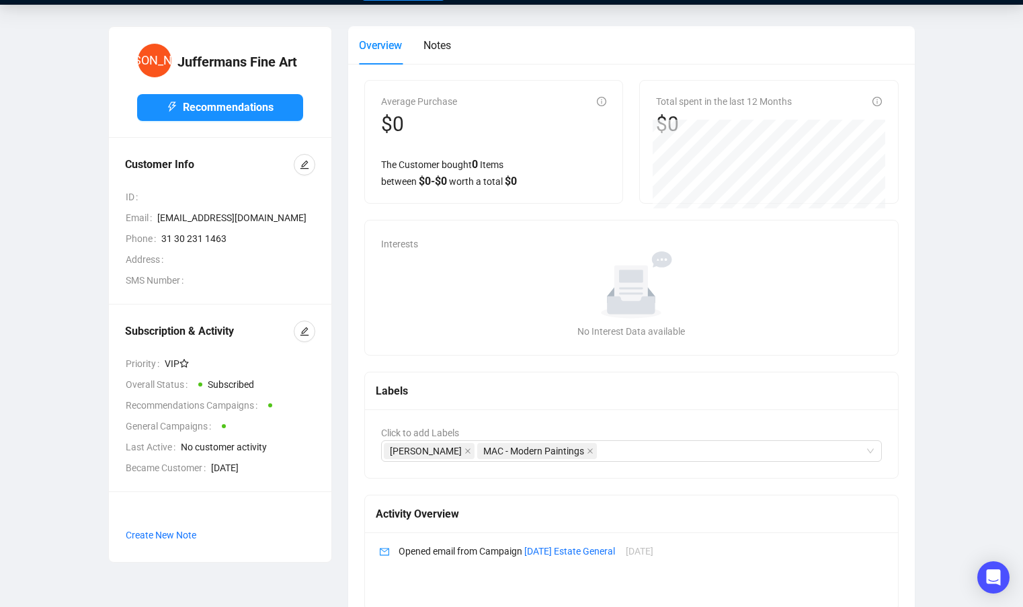
scroll to position [0, 0]
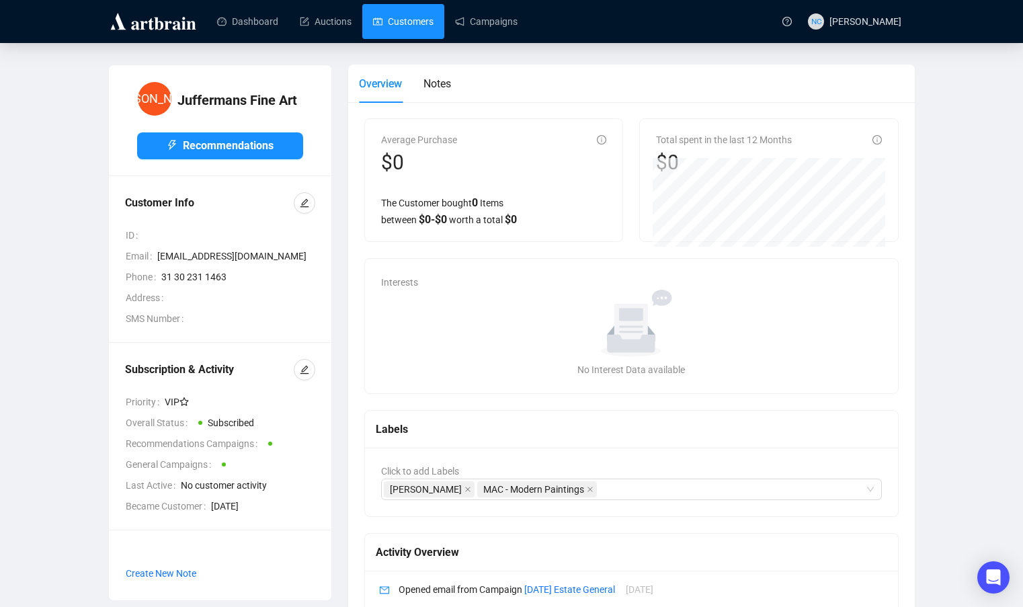
click at [396, 21] on link "Customers" at bounding box center [403, 21] width 60 height 35
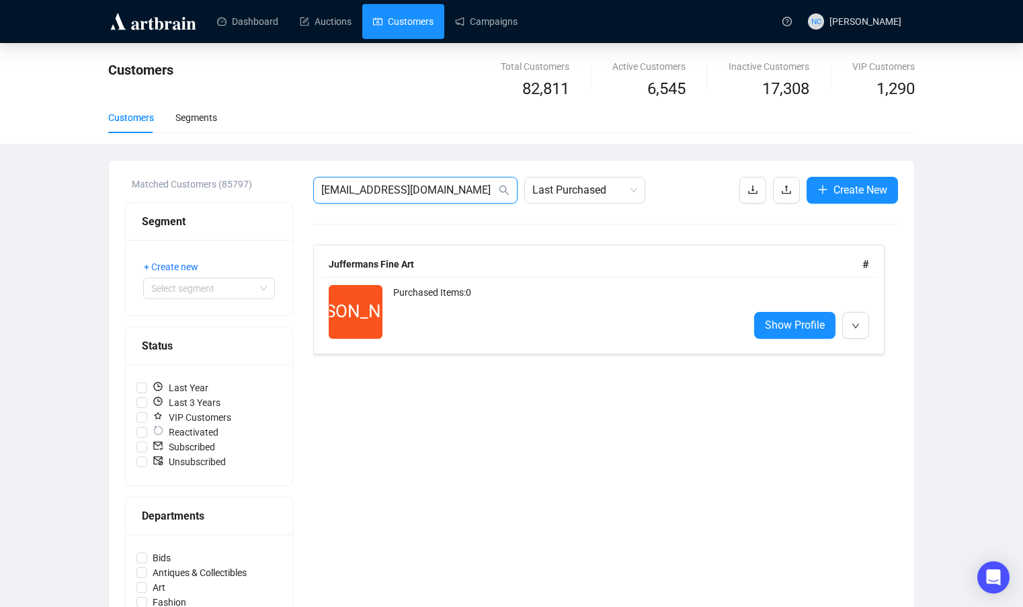
drag, startPoint x: 442, startPoint y: 187, endPoint x: 175, endPoint y: 171, distance: 267.3
paste input "vandervorst-art.com"
drag, startPoint x: 458, startPoint y: 185, endPoint x: 317, endPoint y: 186, distance: 141.1
click at [317, 186] on span "[EMAIL_ADDRESS][DOMAIN_NAME]" at bounding box center [415, 190] width 204 height 27
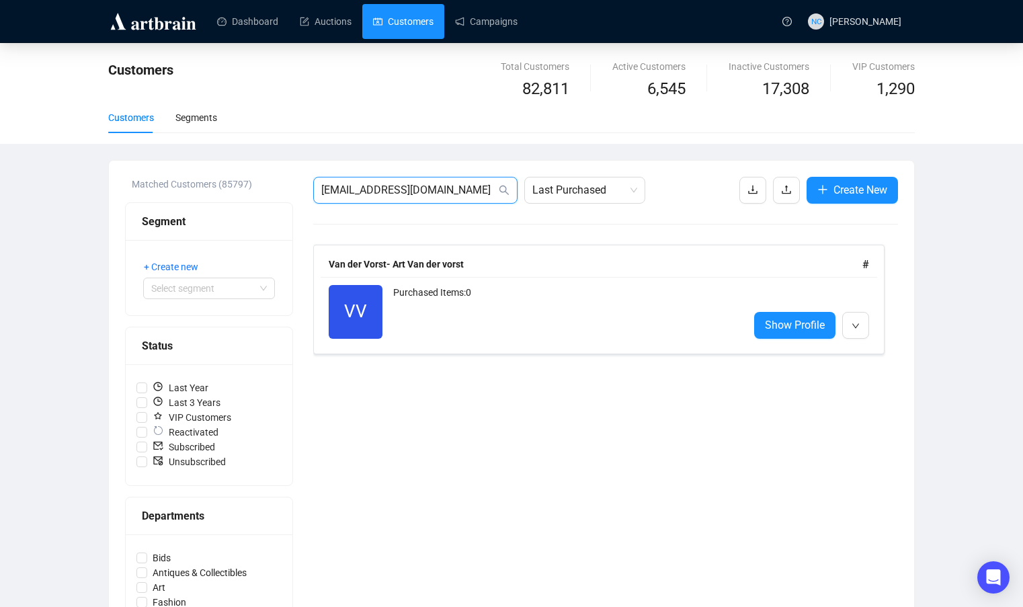
paste input "piano-nobile"
type input "[EMAIL_ADDRESS][DOMAIN_NAME][PERSON_NAME]"
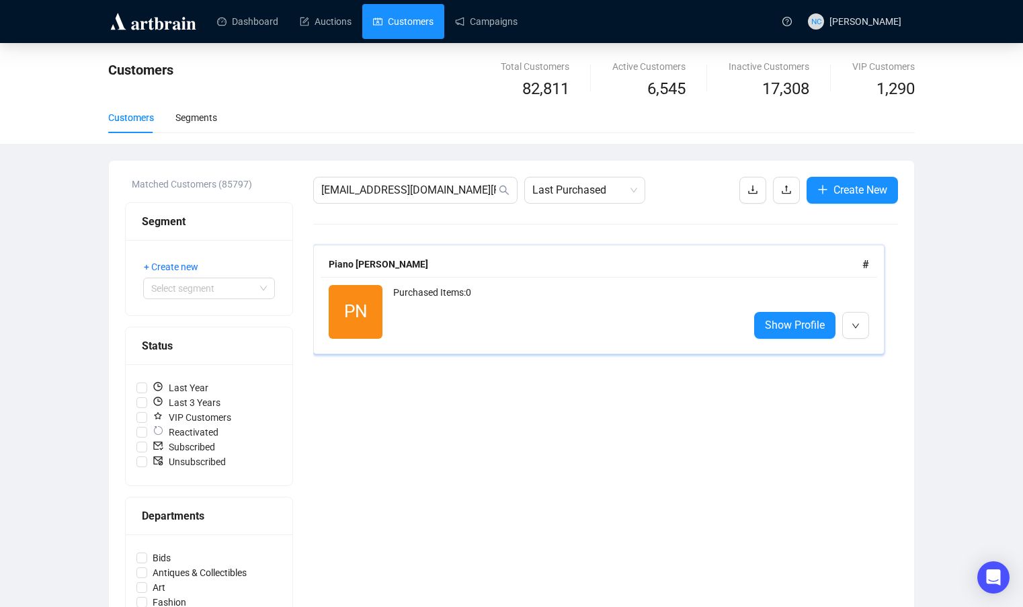
click at [568, 308] on div "Purchased Items: 0" at bounding box center [565, 312] width 345 height 54
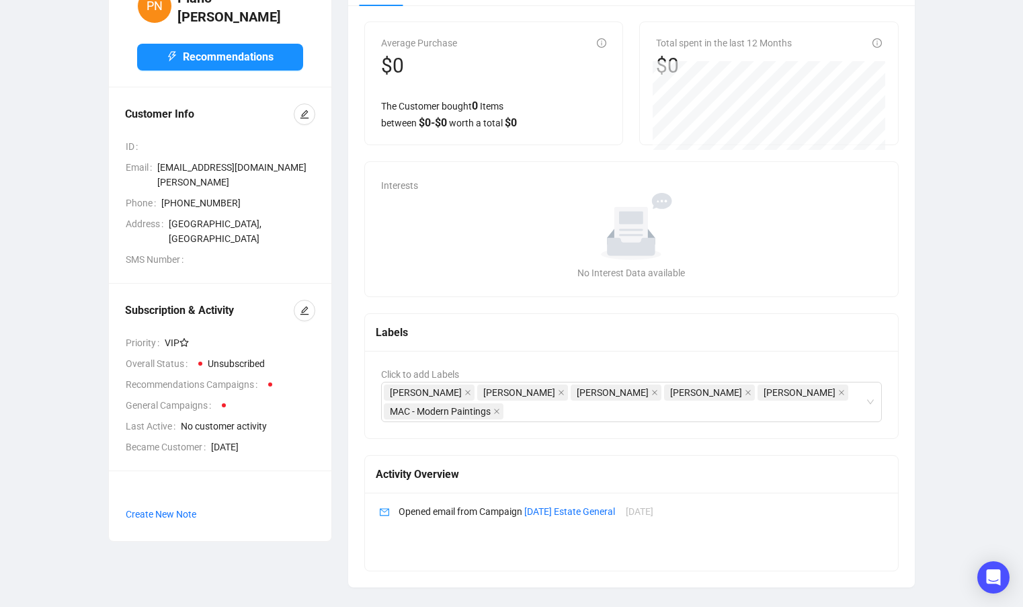
scroll to position [99, 0]
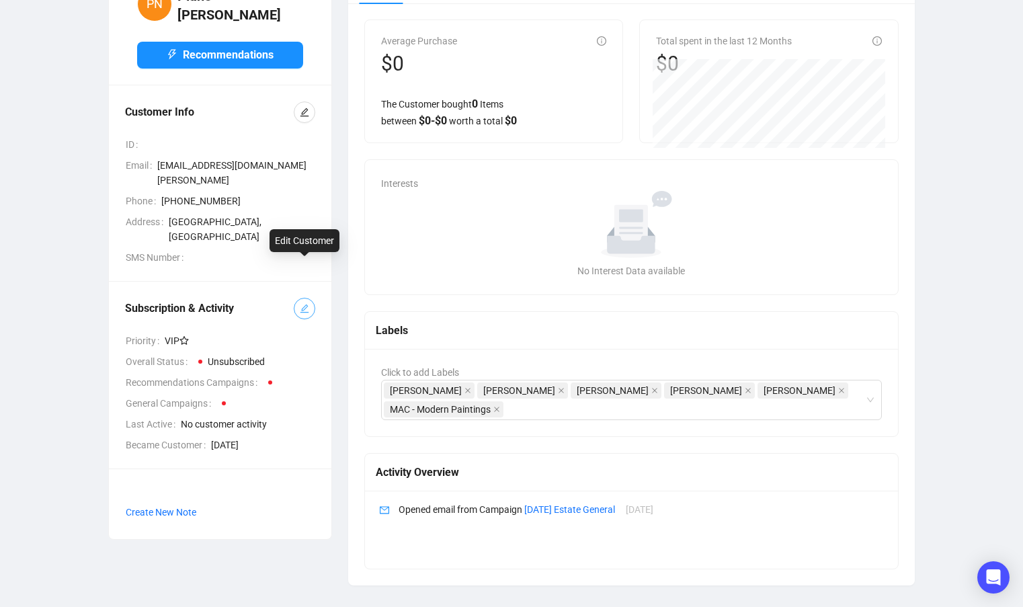
click at [299, 298] on button "button" at bounding box center [305, 309] width 22 height 22
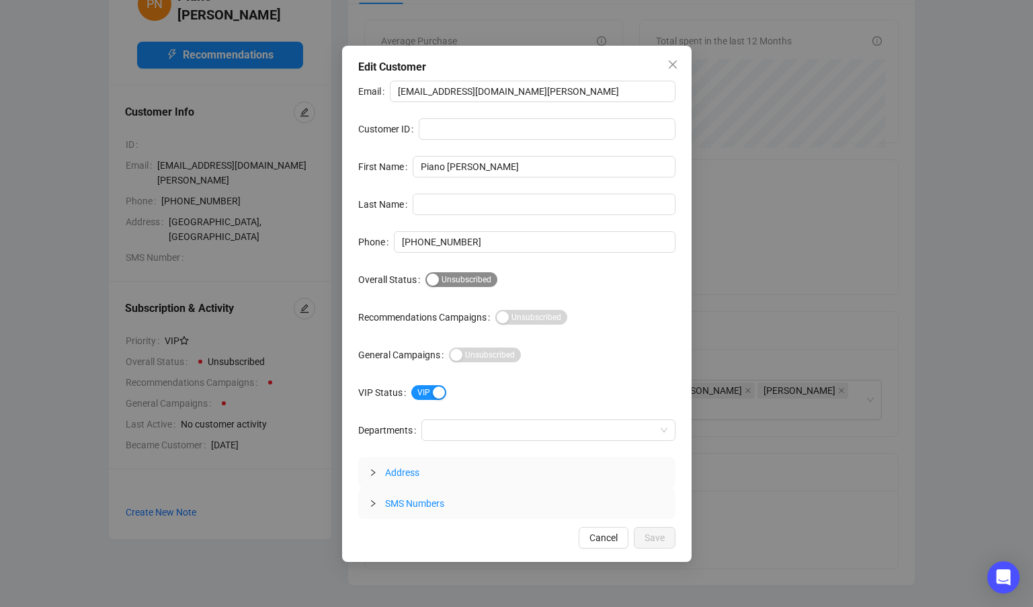
click at [458, 278] on span "Subscribed Unsubscribed" at bounding box center [461, 279] width 72 height 15
click at [659, 536] on span "Save" at bounding box center [654, 537] width 20 height 15
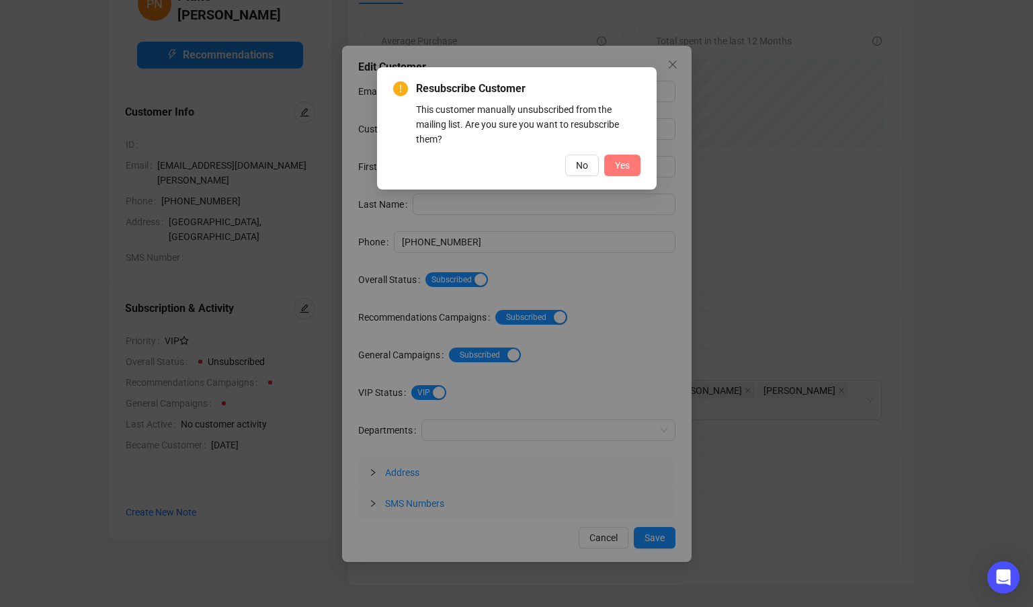
click at [612, 161] on button "Yes" at bounding box center [622, 166] width 36 height 22
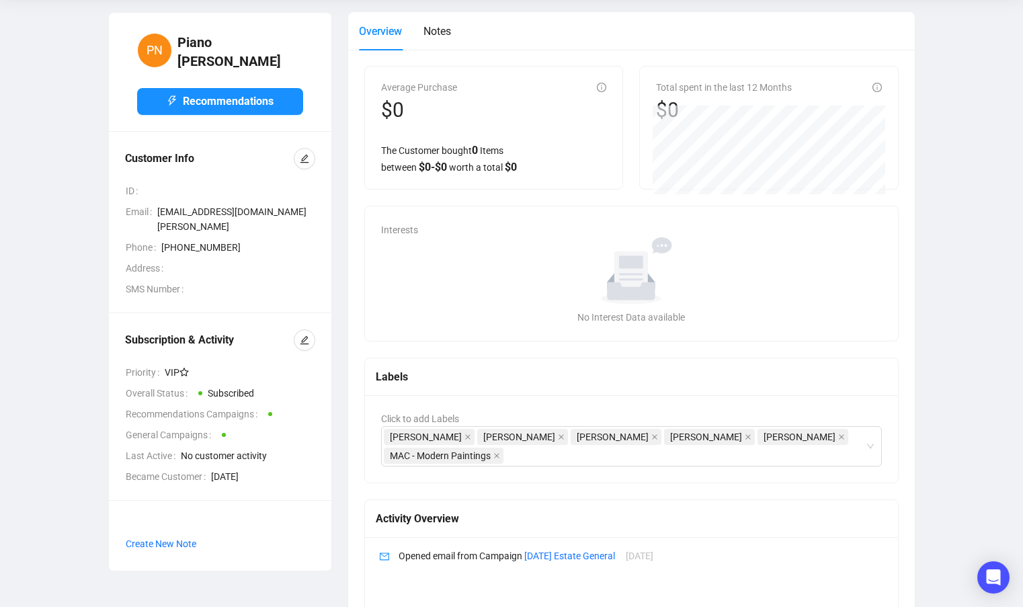
scroll to position [0, 0]
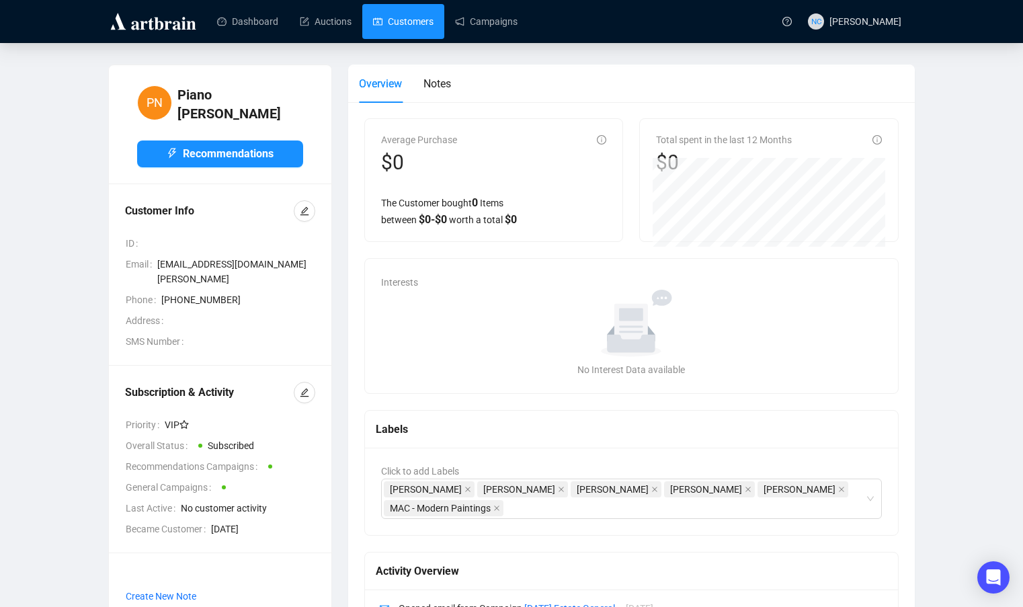
click at [419, 30] on link "Customers" at bounding box center [403, 21] width 60 height 35
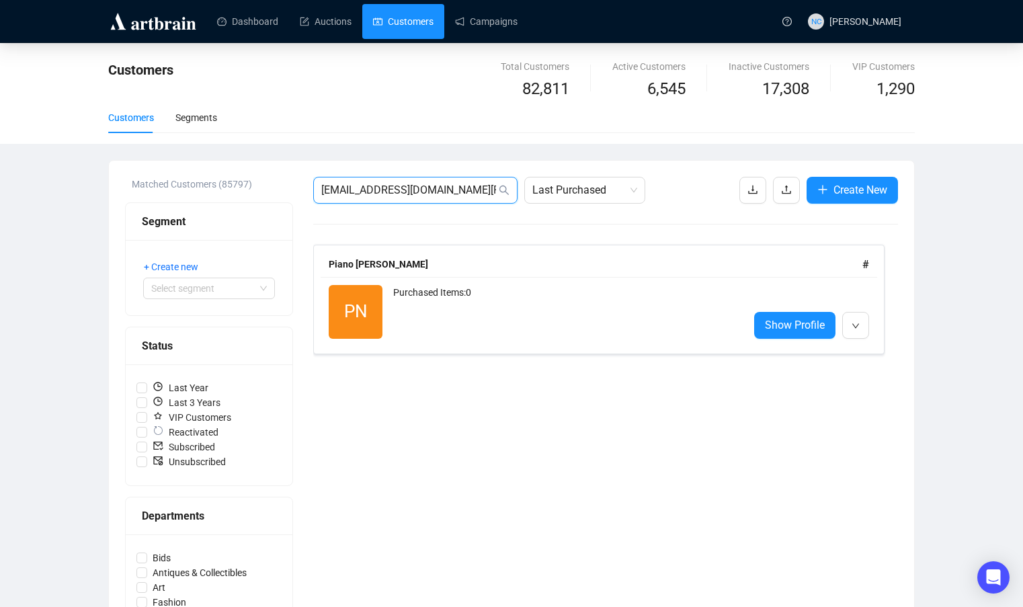
drag, startPoint x: 453, startPoint y: 193, endPoint x: 281, endPoint y: 190, distance: 172.1
paste input "anyssa@tiroch"
type input "[EMAIL_ADDRESS][DOMAIN_NAME]"
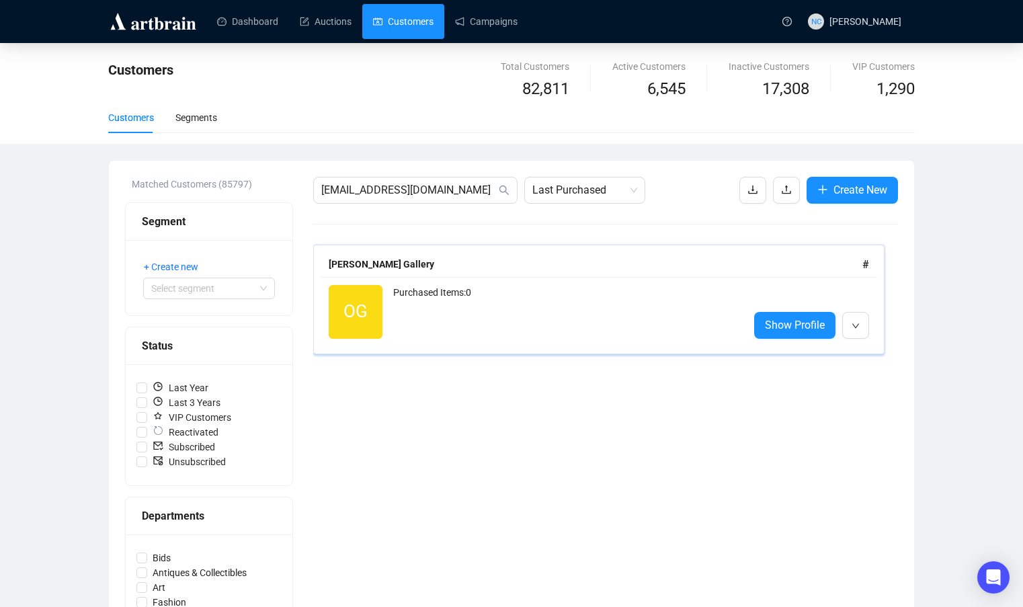
click at [578, 300] on div "Purchased Items: 0" at bounding box center [565, 312] width 345 height 54
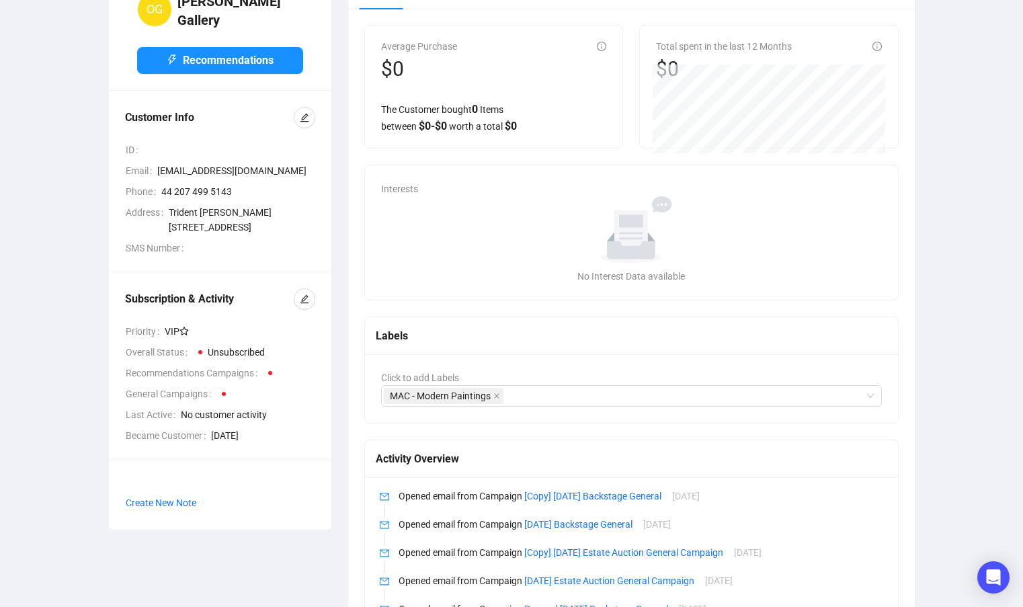
scroll to position [58, 0]
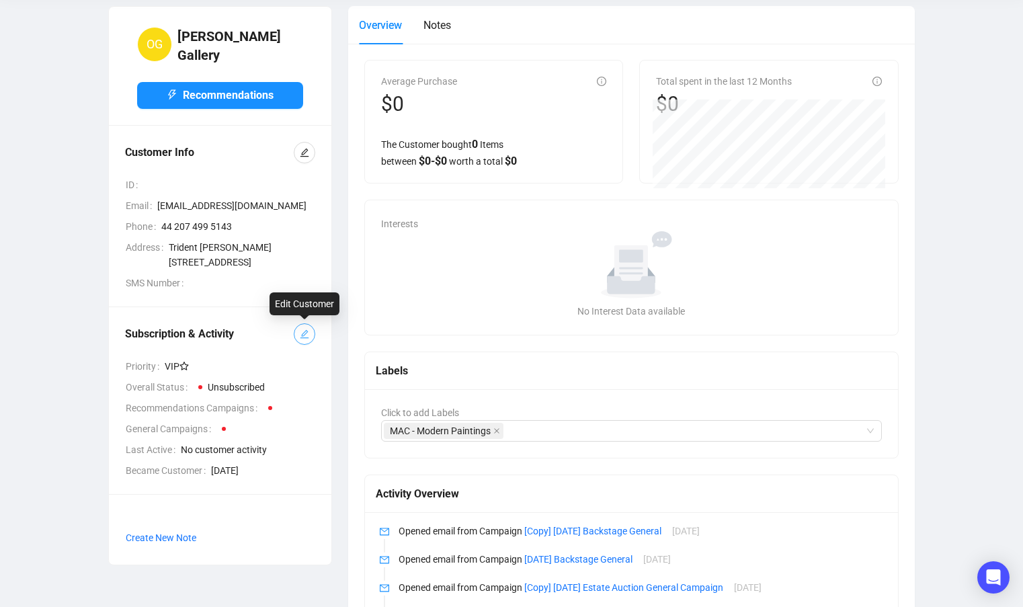
click at [304, 336] on icon "edit" at bounding box center [304, 333] width 9 height 9
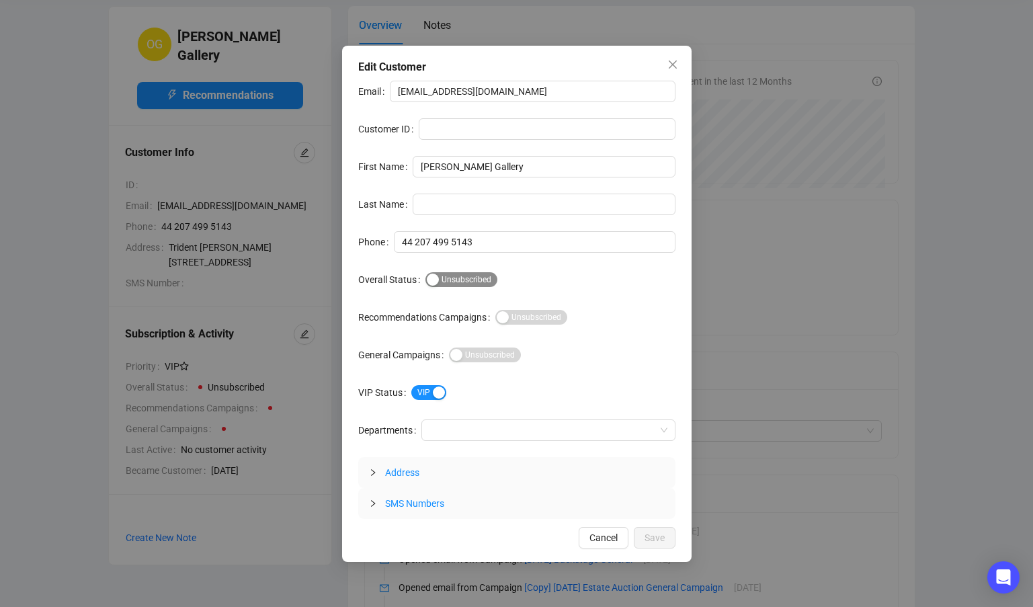
click at [448, 280] on span "Subscribed Unsubscribed" at bounding box center [461, 279] width 72 height 15
click at [641, 535] on button "Save" at bounding box center [655, 538] width 42 height 22
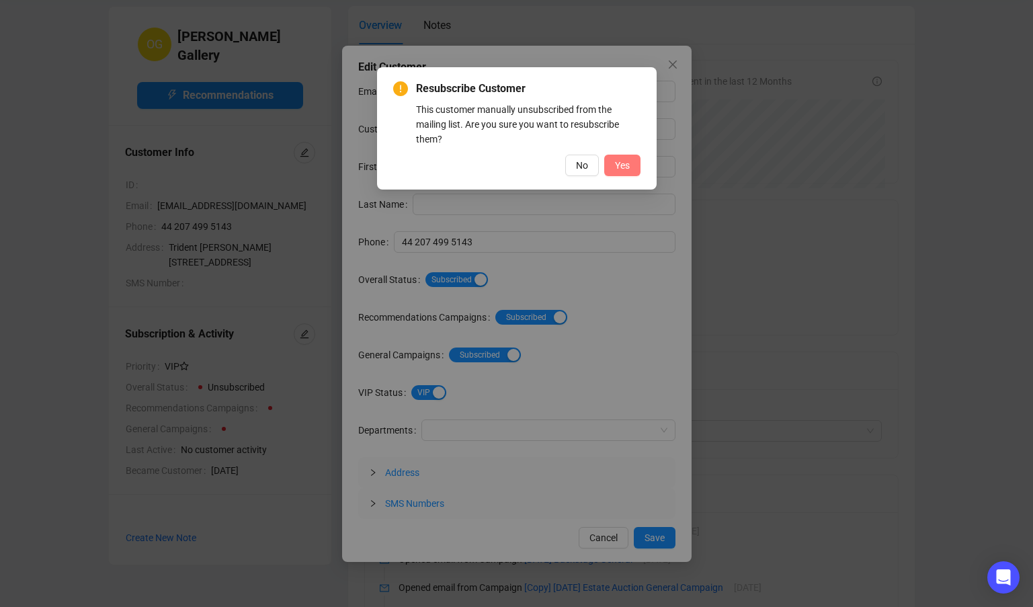
click at [622, 171] on span "Yes" at bounding box center [622, 165] width 15 height 15
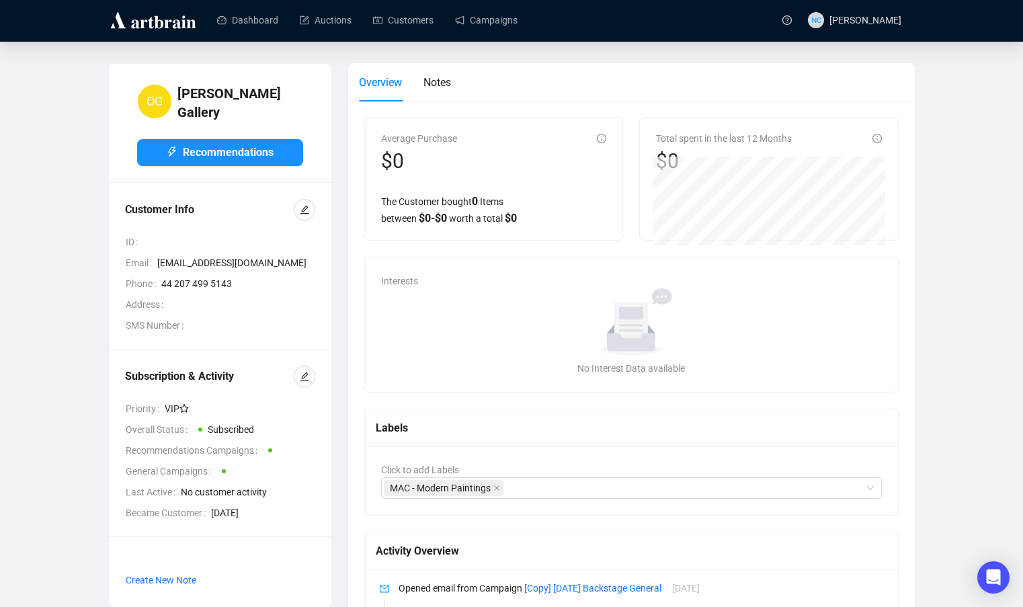
scroll to position [0, 0]
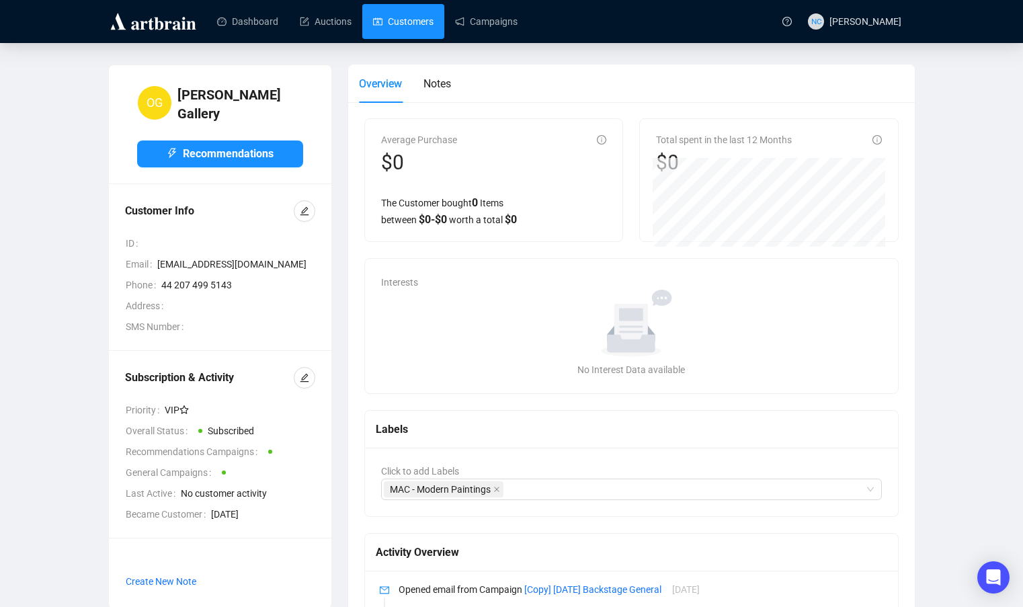
click at [411, 19] on link "Customers" at bounding box center [403, 21] width 60 height 35
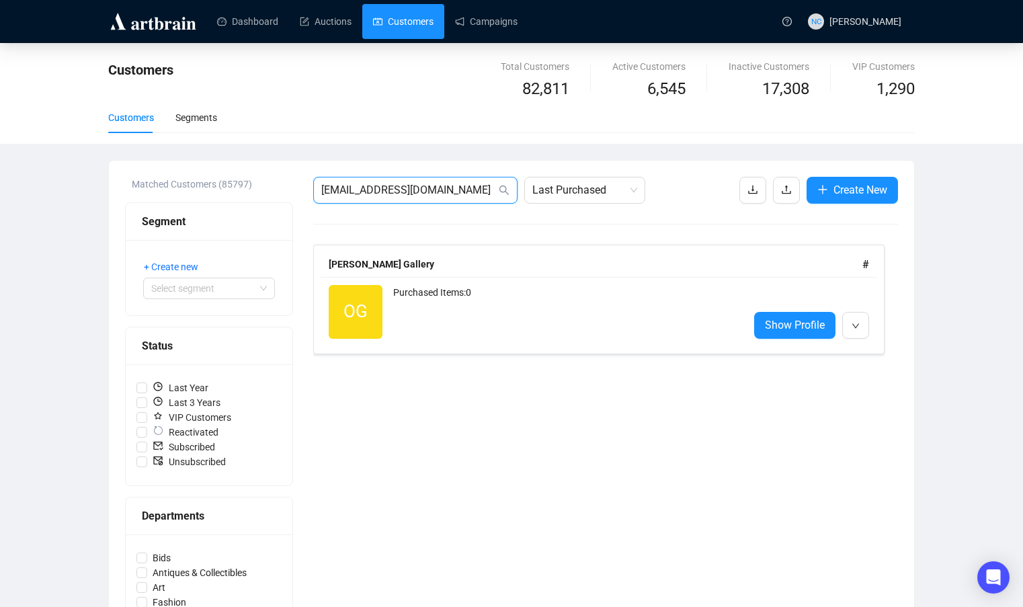
drag, startPoint x: 419, startPoint y: 195, endPoint x: 142, endPoint y: 193, distance: 277.5
paste input "tiroche"
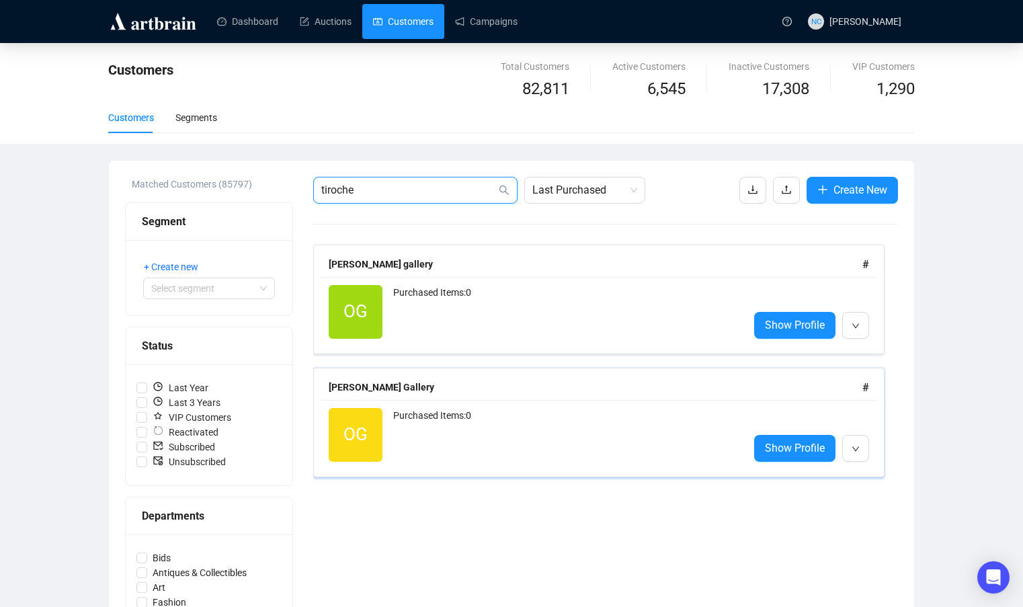
type input "tiroche"
click at [563, 435] on div "Purchased Items: 0" at bounding box center [565, 435] width 345 height 54
click at [544, 324] on div "Purchased Items: 0" at bounding box center [565, 312] width 345 height 54
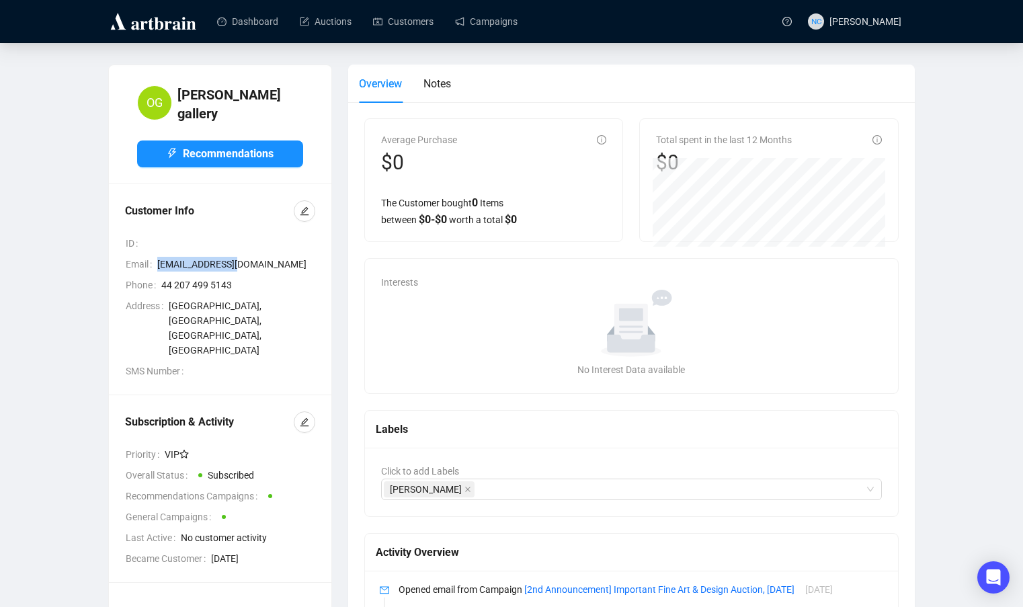
drag, startPoint x: 235, startPoint y: 263, endPoint x: 153, endPoint y: 262, distance: 82.0
click at [153, 262] on div "Email info@tiroche.com" at bounding box center [221, 264] width 190 height 15
copy div "[EMAIL_ADDRESS][DOMAIN_NAME]"
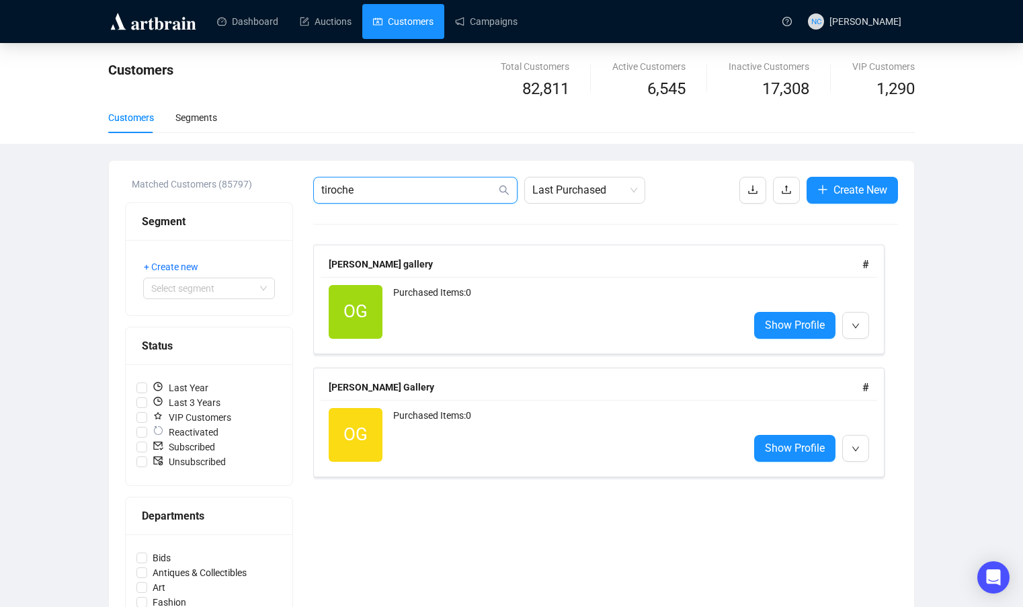
drag, startPoint x: 376, startPoint y: 189, endPoint x: 293, endPoint y: 180, distance: 83.8
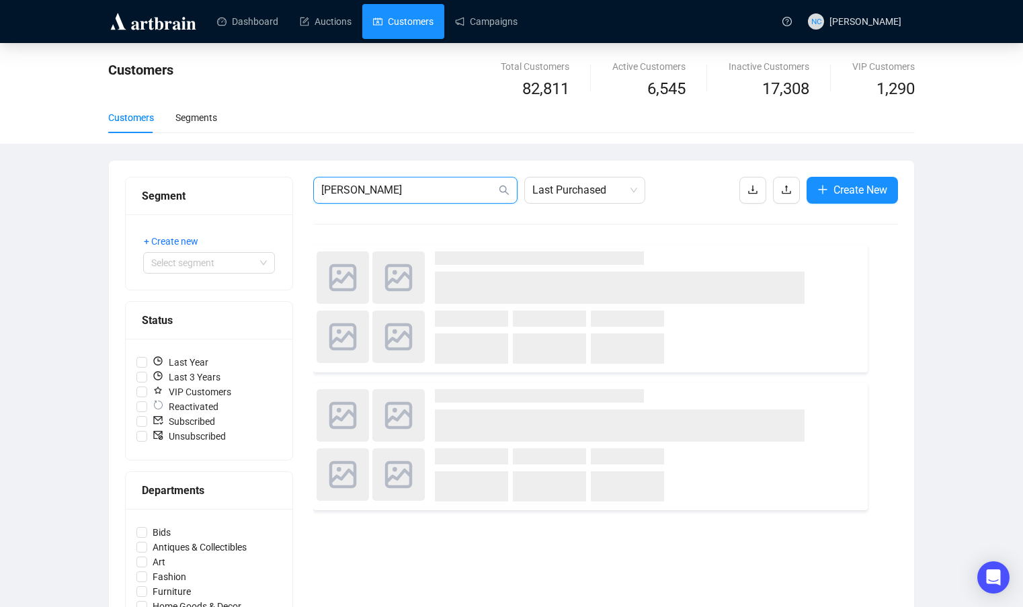
type input "amos"
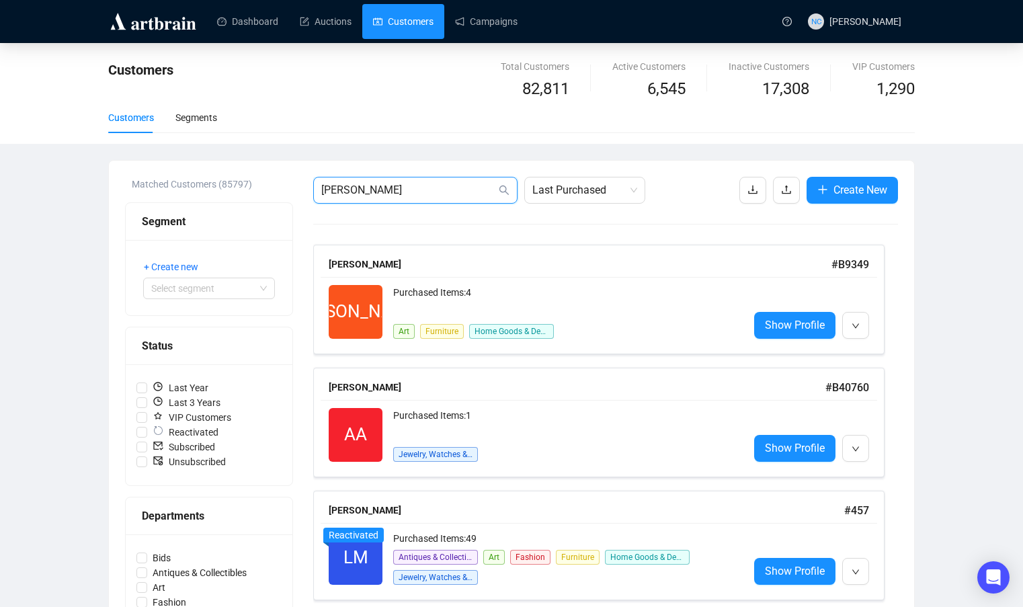
click at [370, 192] on input "amos" at bounding box center [408, 190] width 175 height 16
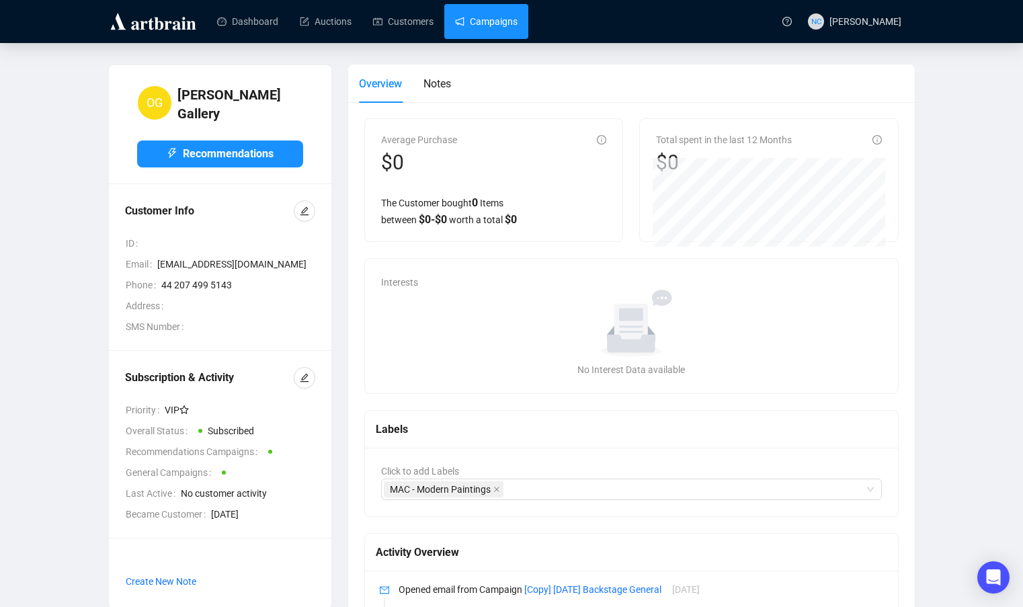
click at [465, 22] on link "Campaigns" at bounding box center [486, 21] width 62 height 35
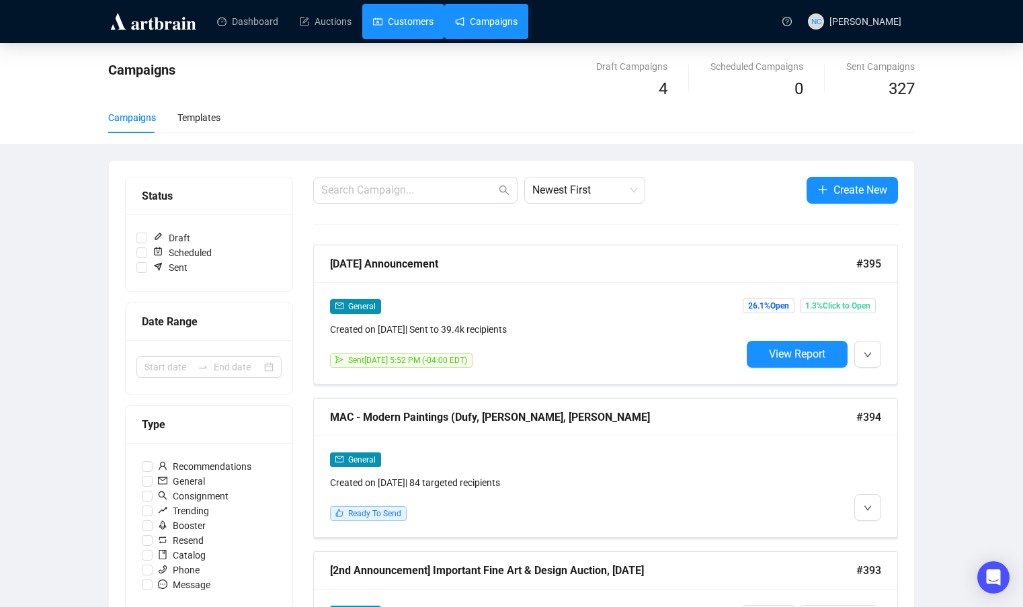
click at [411, 22] on link "Customers" at bounding box center [403, 21] width 60 height 35
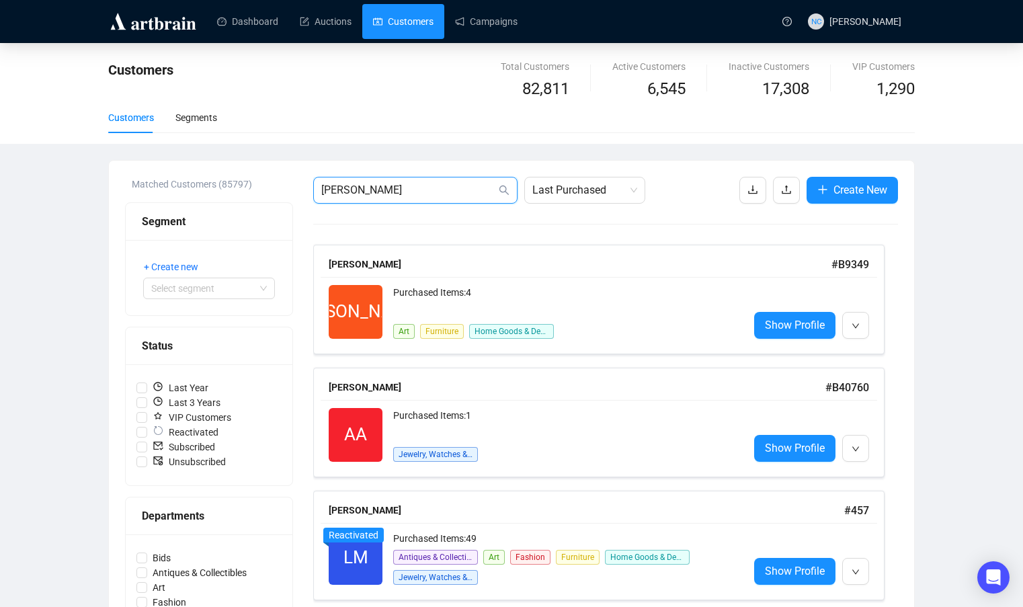
drag, startPoint x: 379, startPoint y: 192, endPoint x: 298, endPoint y: 190, distance: 80.7
paste input "[EMAIL_ADDRESS][DOMAIN_NAME]"
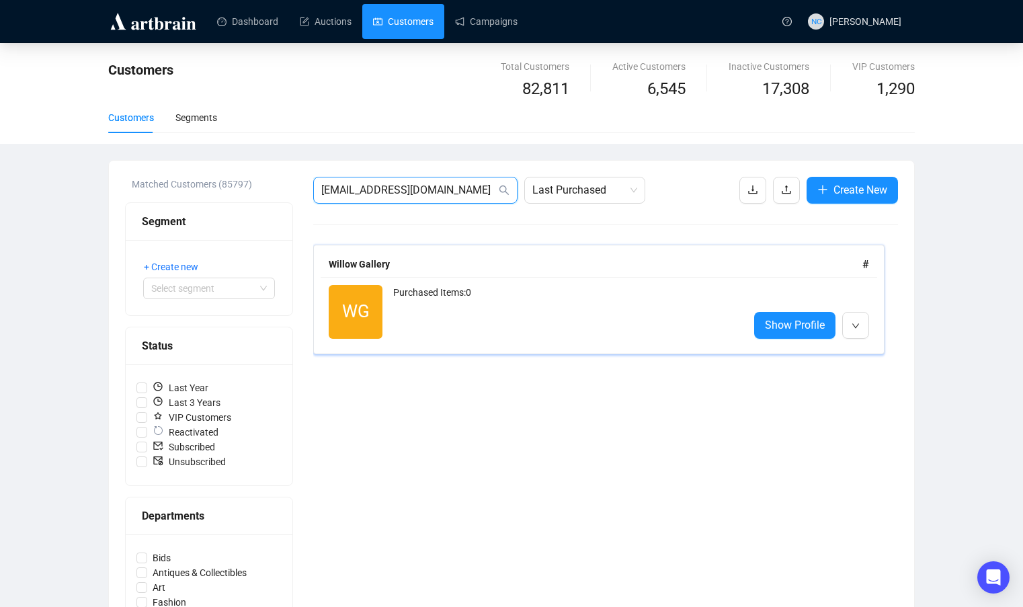
type input "[EMAIL_ADDRESS][DOMAIN_NAME]"
click at [612, 308] on div "Purchased Items: 0" at bounding box center [565, 312] width 345 height 54
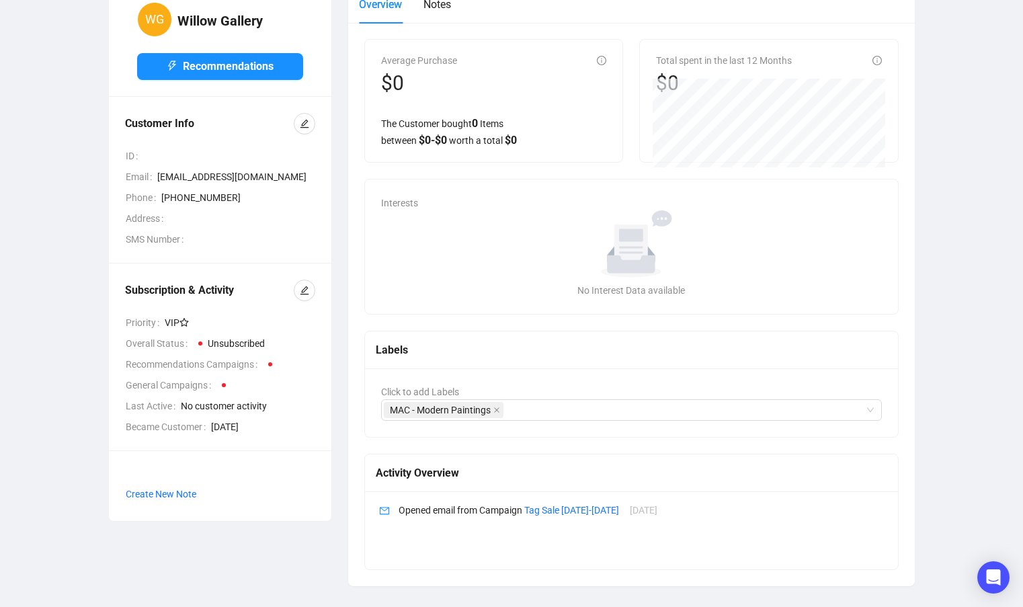
scroll to position [80, 0]
click at [301, 288] on icon "edit" at bounding box center [304, 289] width 9 height 9
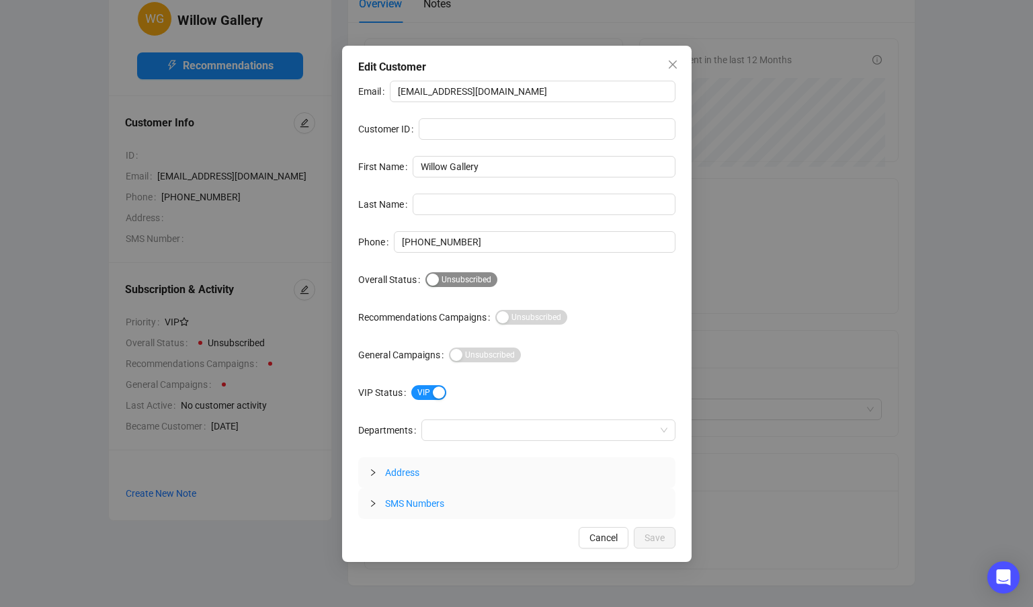
click at [454, 276] on span "Subscribed Unsubscribed" at bounding box center [461, 279] width 72 height 15
click at [660, 539] on span "Save" at bounding box center [654, 537] width 20 height 15
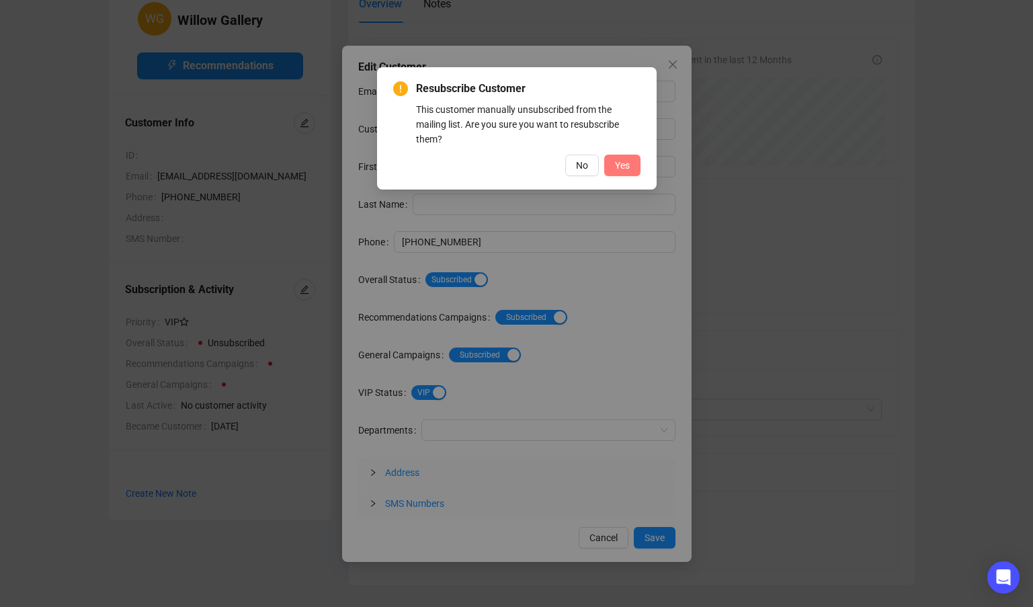
click at [620, 160] on span "Yes" at bounding box center [622, 165] width 15 height 15
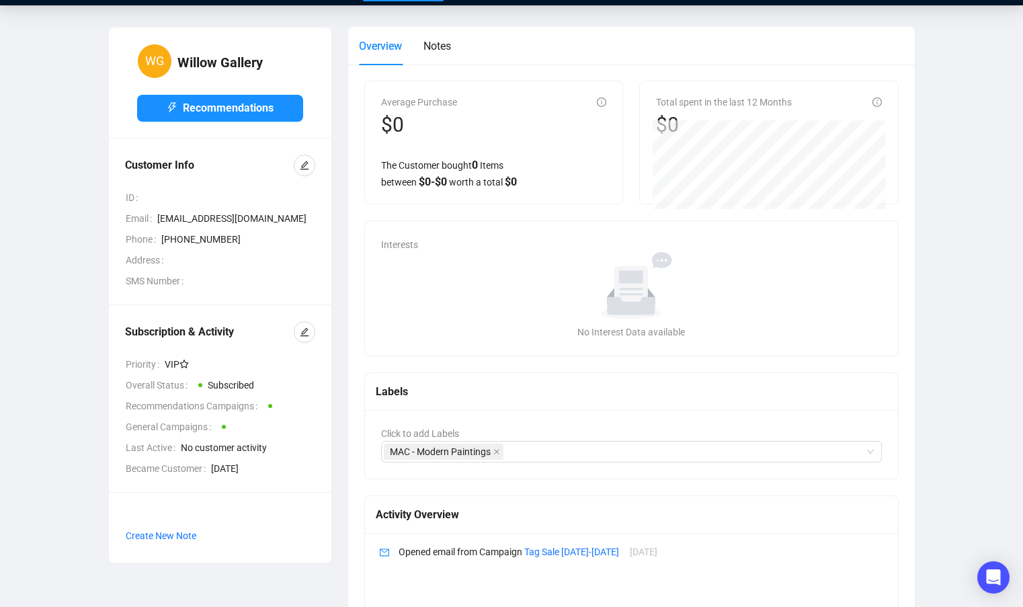
scroll to position [0, 0]
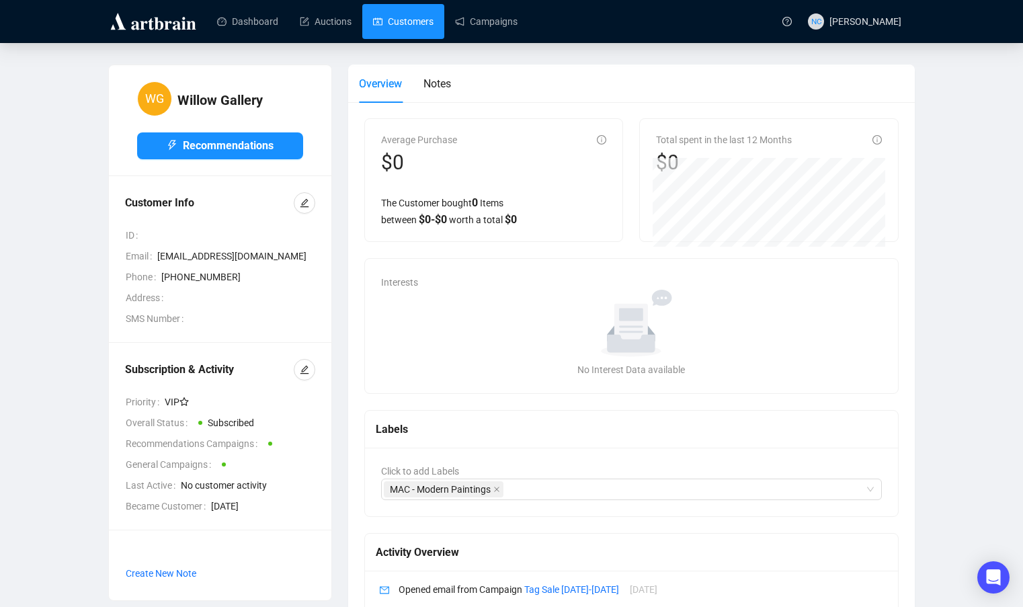
click at [398, 18] on link "Customers" at bounding box center [403, 21] width 60 height 35
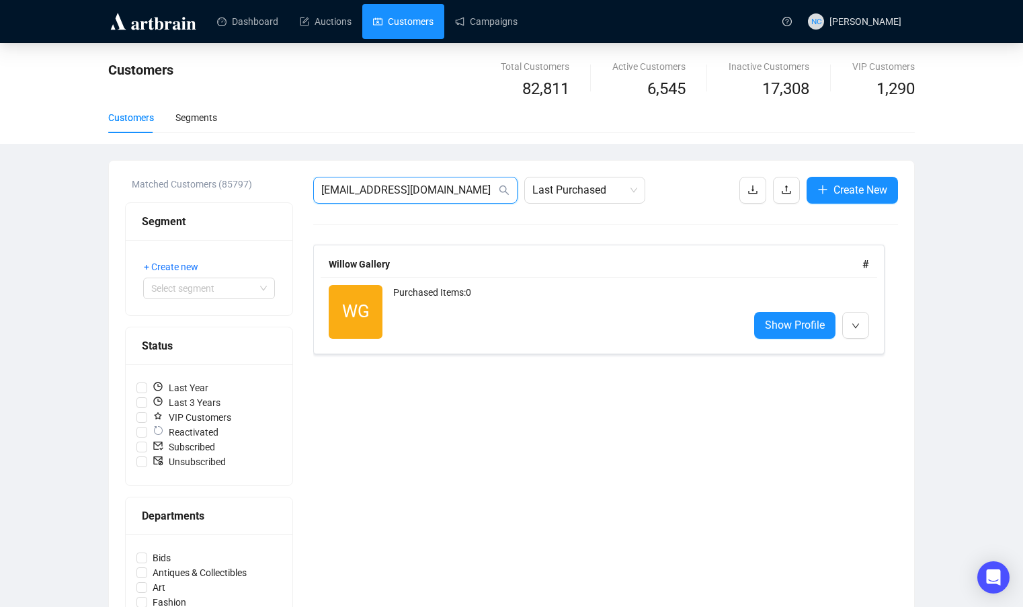
click at [393, 196] on input "[EMAIL_ADDRESS][DOMAIN_NAME]" at bounding box center [408, 190] width 175 height 16
click at [394, 197] on input "[EMAIL_ADDRESS][DOMAIN_NAME]" at bounding box center [408, 190] width 175 height 16
click at [394, 198] on span "[EMAIL_ADDRESS][DOMAIN_NAME]" at bounding box center [415, 190] width 204 height 27
paste input "[EMAIL_ADDRESS][DOMAIN_NAME]"
click at [398, 193] on input "enquiries@info@juffermans.nl.com" at bounding box center [408, 190] width 175 height 16
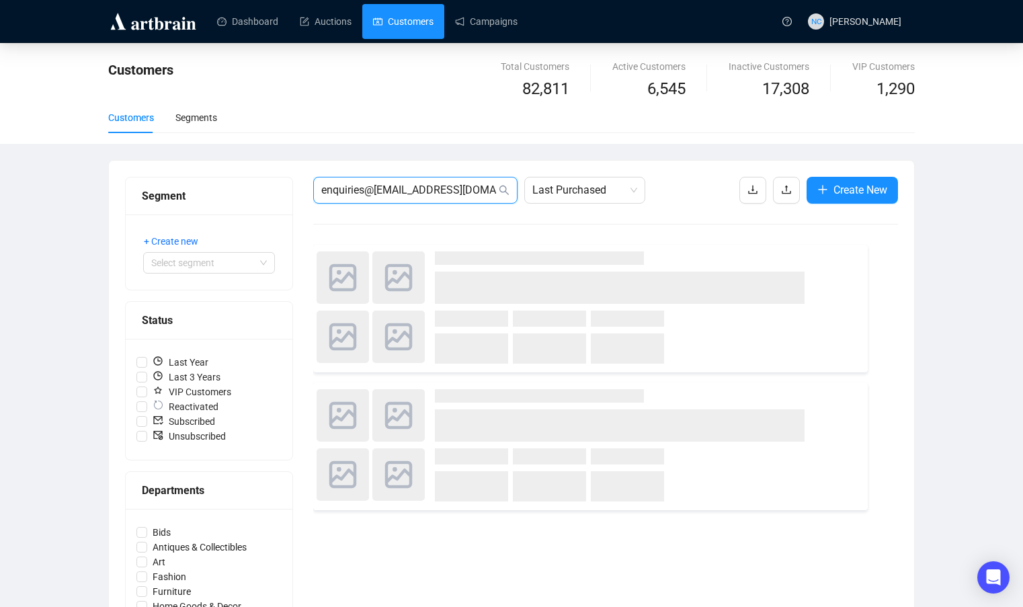
click at [398, 193] on input "enquiries@info@juffermans.nl.com" at bounding box center [408, 190] width 175 height 16
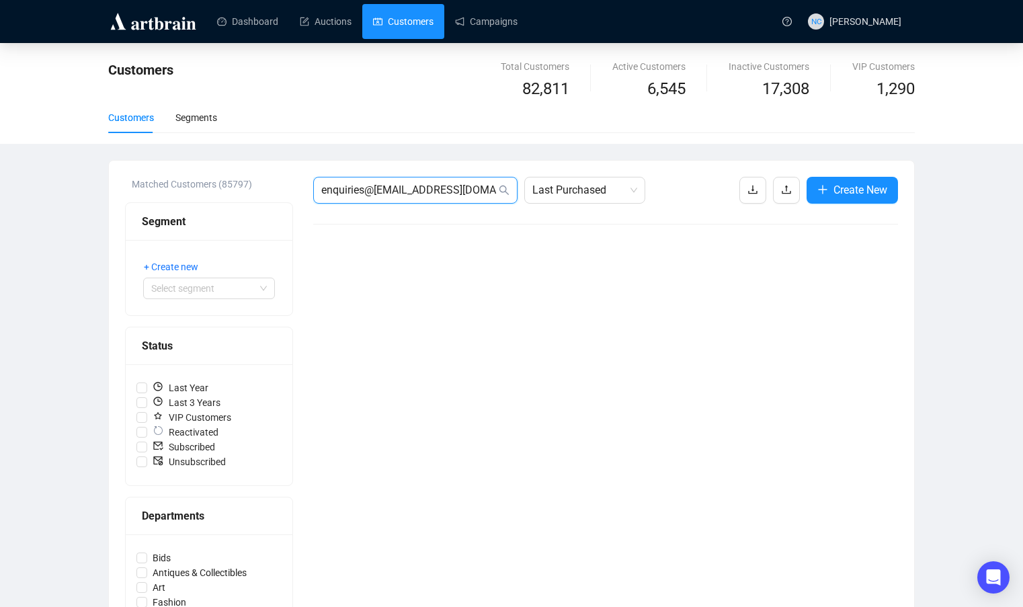
click at [398, 193] on input "enquiries@info@juffermans.nl.com" at bounding box center [408, 190] width 175 height 16
paste input "[EMAIL_ADDRESS][DOMAIN_NAME]"
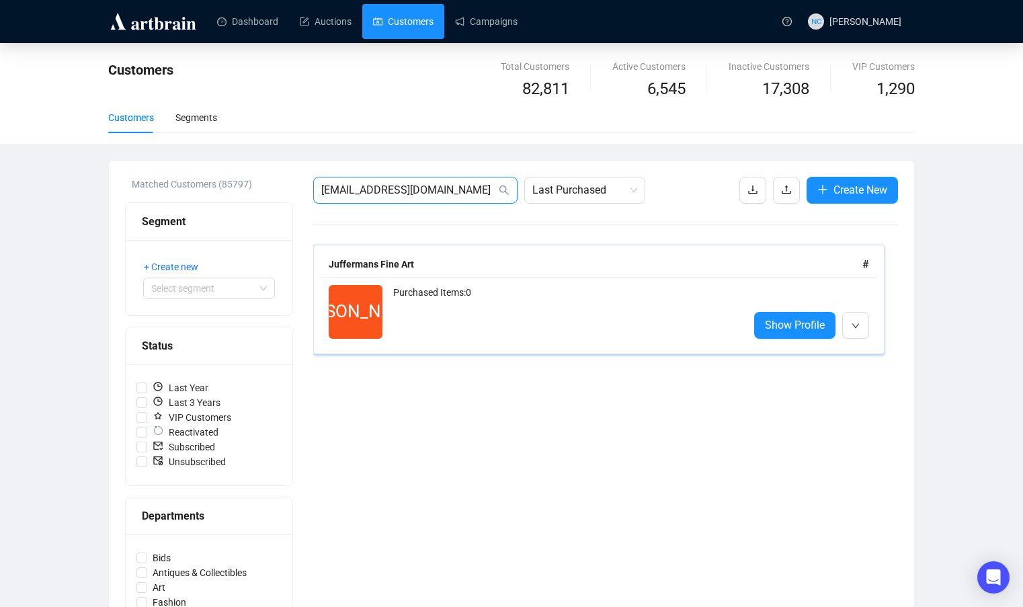
type input "[EMAIL_ADDRESS][DOMAIN_NAME]"
click at [458, 308] on div "Purchased Items: 0" at bounding box center [565, 312] width 345 height 54
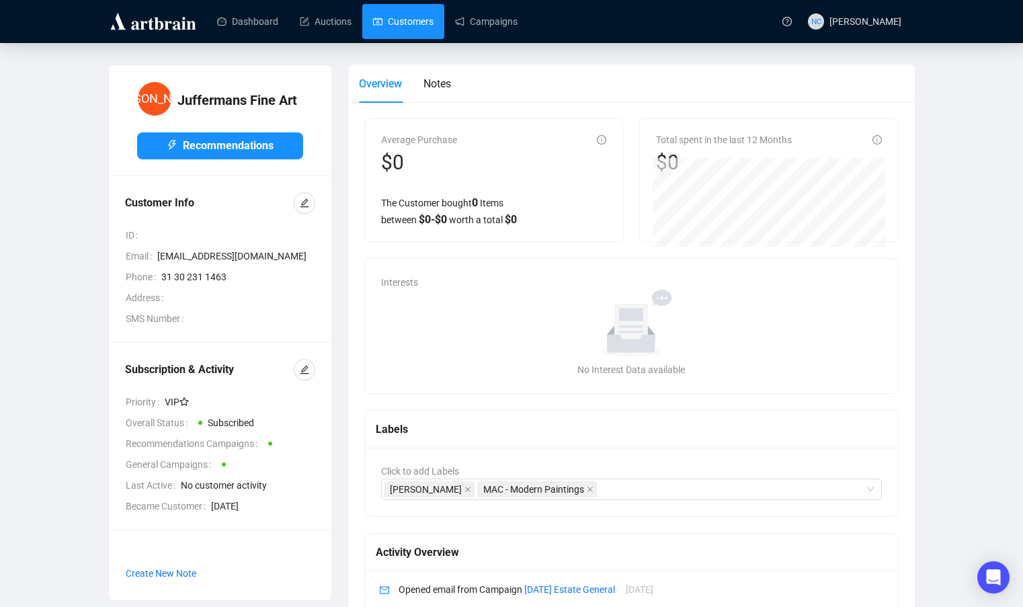
click at [423, 12] on link "Customers" at bounding box center [403, 21] width 60 height 35
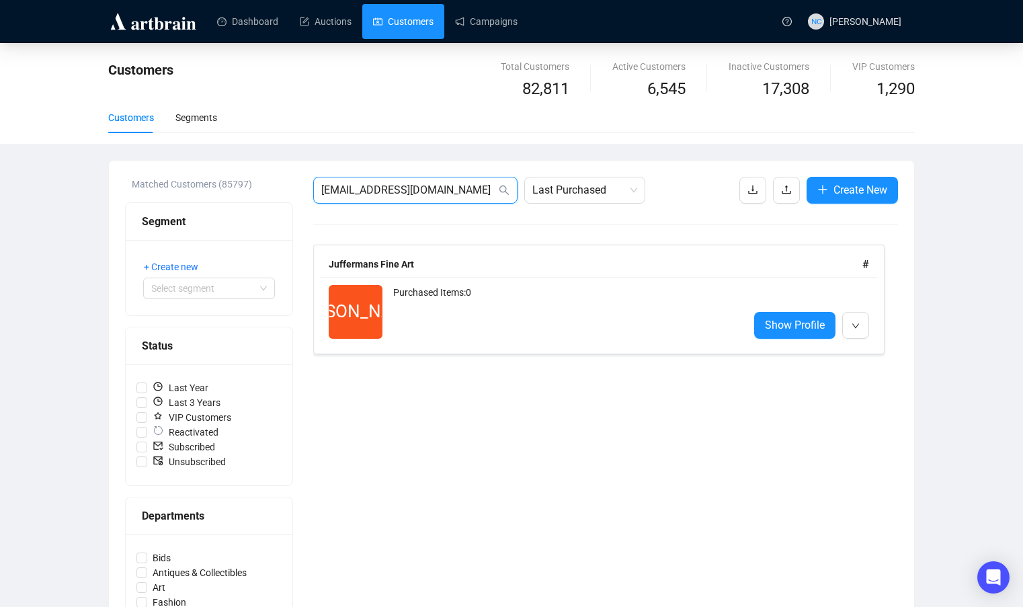
drag, startPoint x: 439, startPoint y: 190, endPoint x: 301, endPoint y: 187, distance: 138.5
paste input "[EMAIL_ADDRESS][DOMAIN_NAME]"
type input "[EMAIL_ADDRESS][DOMAIN_NAME]"
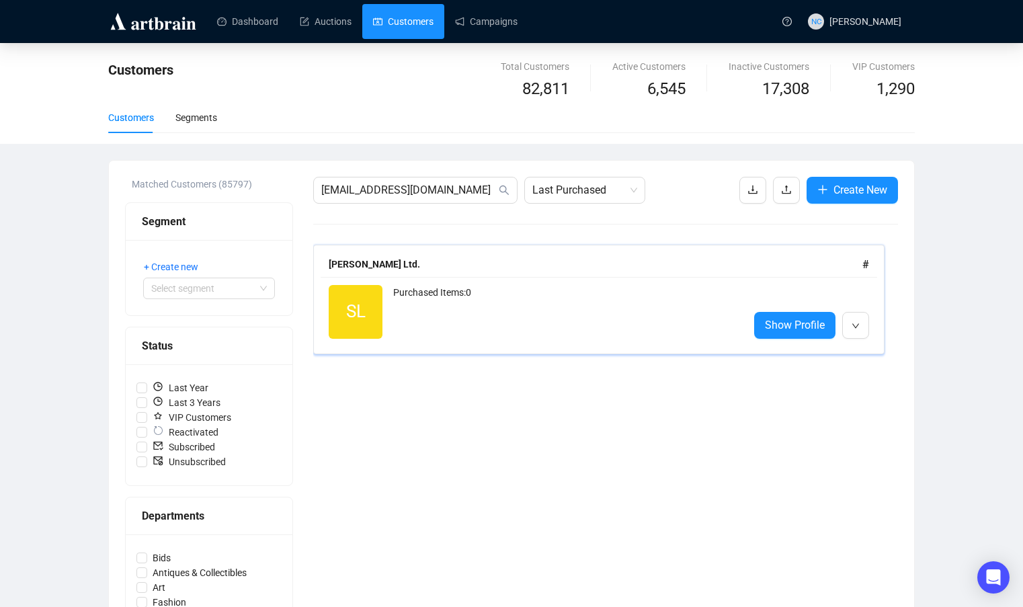
click at [549, 325] on div "Purchased Items: 0" at bounding box center [565, 312] width 345 height 54
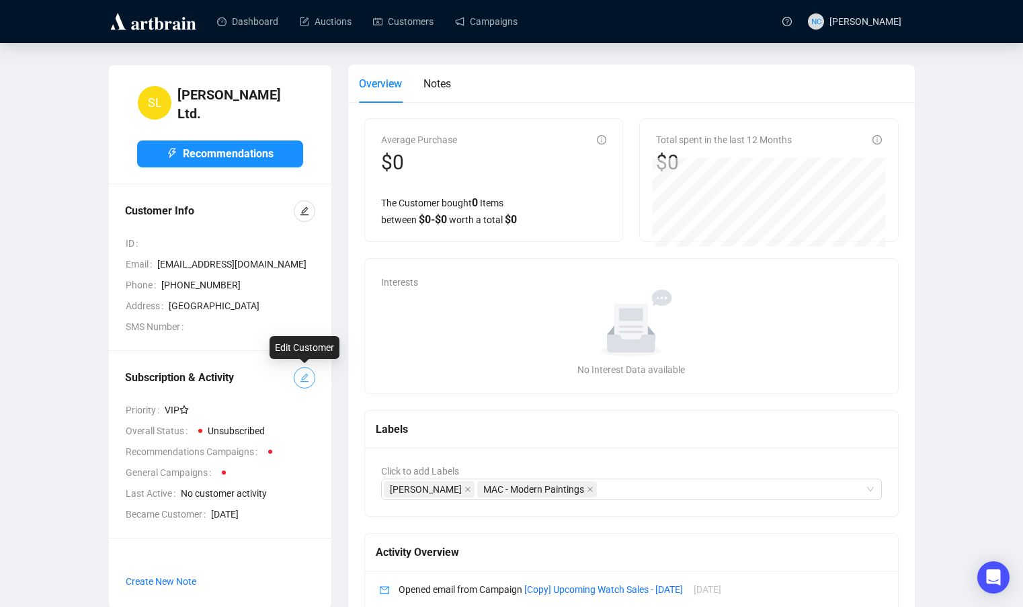
click at [295, 373] on button "button" at bounding box center [305, 378] width 22 height 22
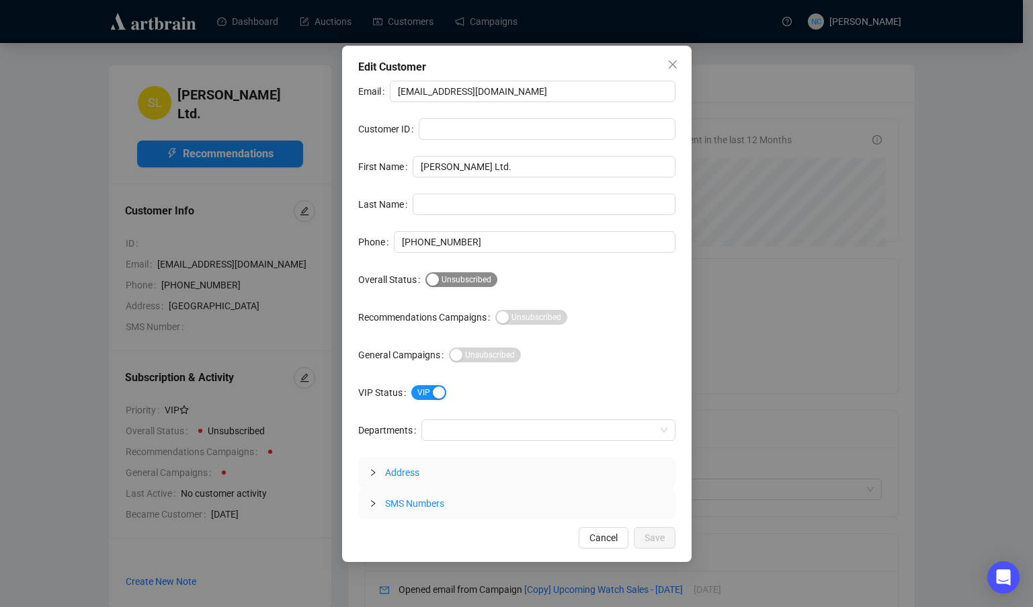
click at [450, 283] on span "Subscribed Unsubscribed" at bounding box center [461, 279] width 72 height 15
click at [658, 542] on span "Save" at bounding box center [654, 537] width 20 height 15
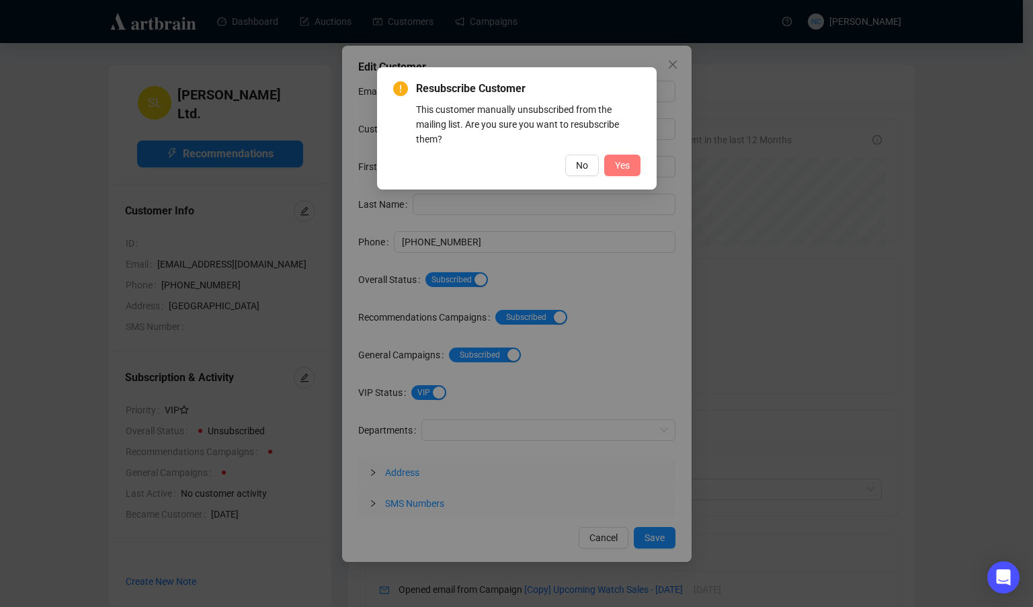
click at [625, 165] on span "Yes" at bounding box center [622, 165] width 15 height 15
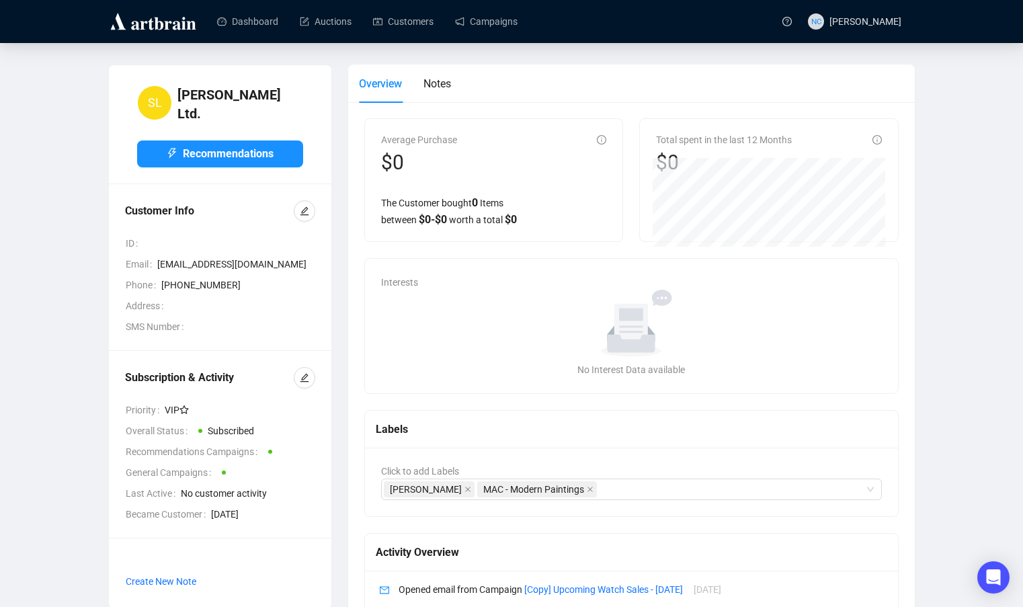
click at [537, 26] on ul "Dashboard Auctions Customers Campaigns" at bounding box center [488, 21] width 564 height 35
click at [507, 30] on link "Campaigns" at bounding box center [486, 21] width 62 height 35
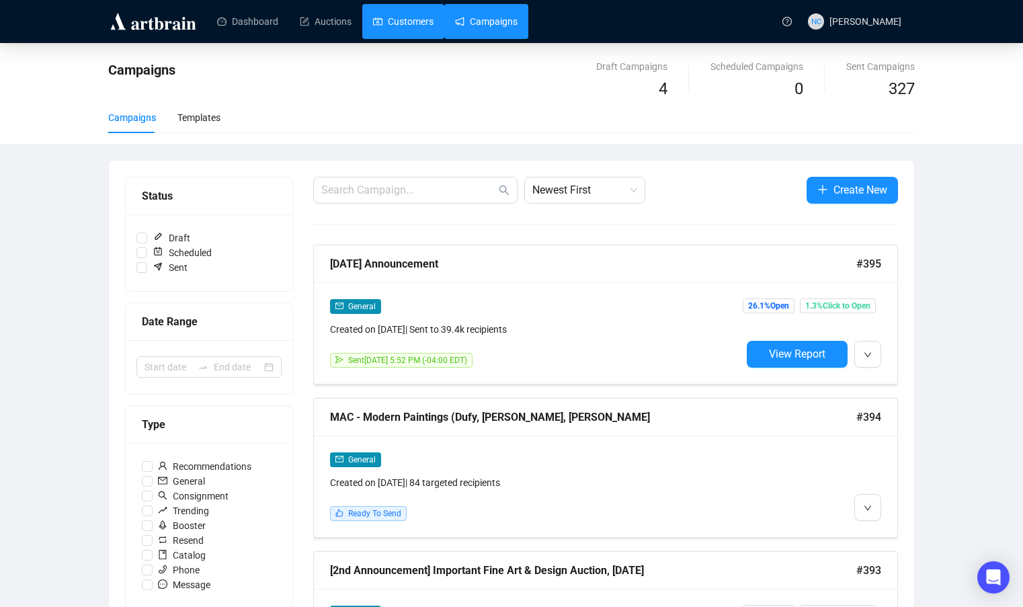
click at [413, 21] on link "Customers" at bounding box center [403, 21] width 60 height 35
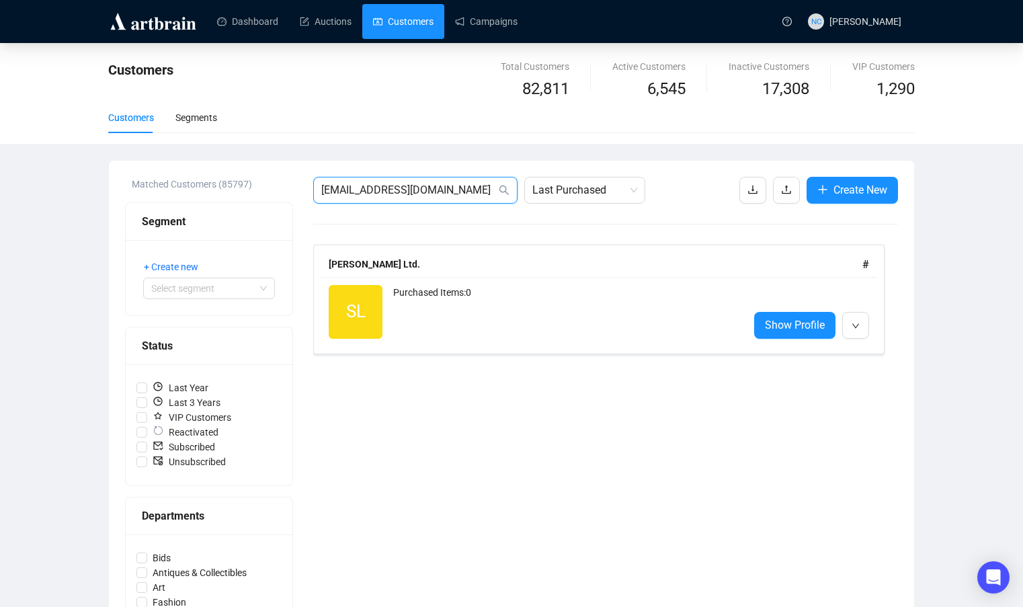
drag, startPoint x: 470, startPoint y: 193, endPoint x: 253, endPoint y: 191, distance: 216.4
paste input "mail@ludorff"
type input "[EMAIL_ADDRESS][DOMAIN_NAME]"
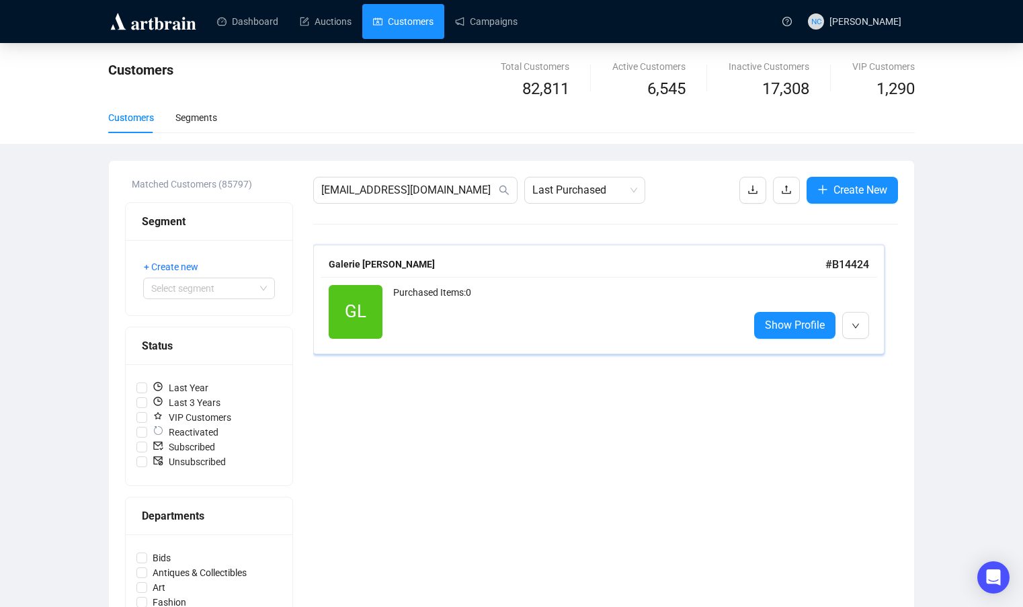
click at [574, 319] on div "Purchased Items: 0" at bounding box center [565, 312] width 345 height 54
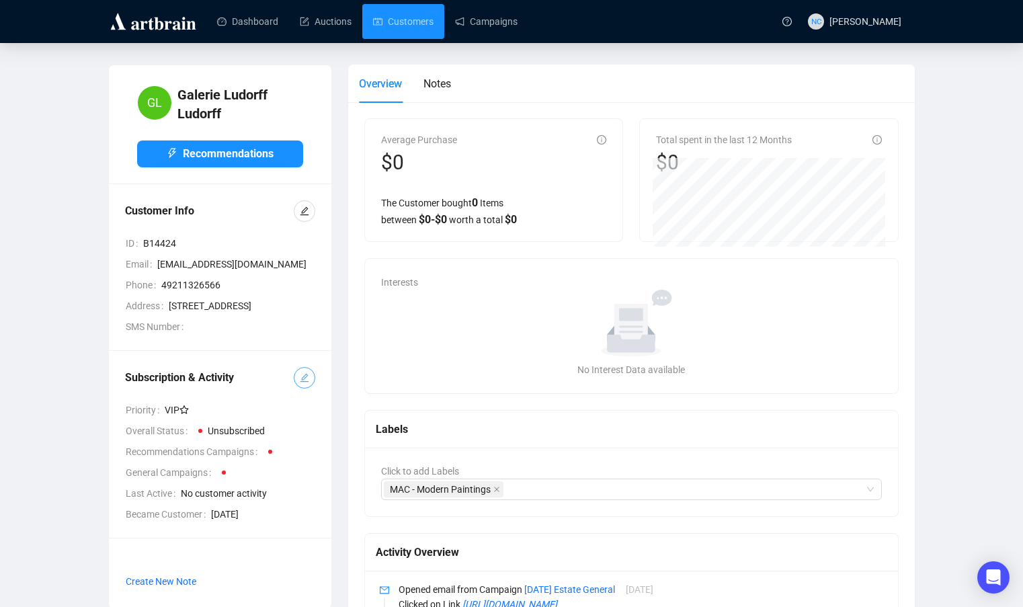
click at [306, 378] on icon "edit" at bounding box center [304, 377] width 9 height 9
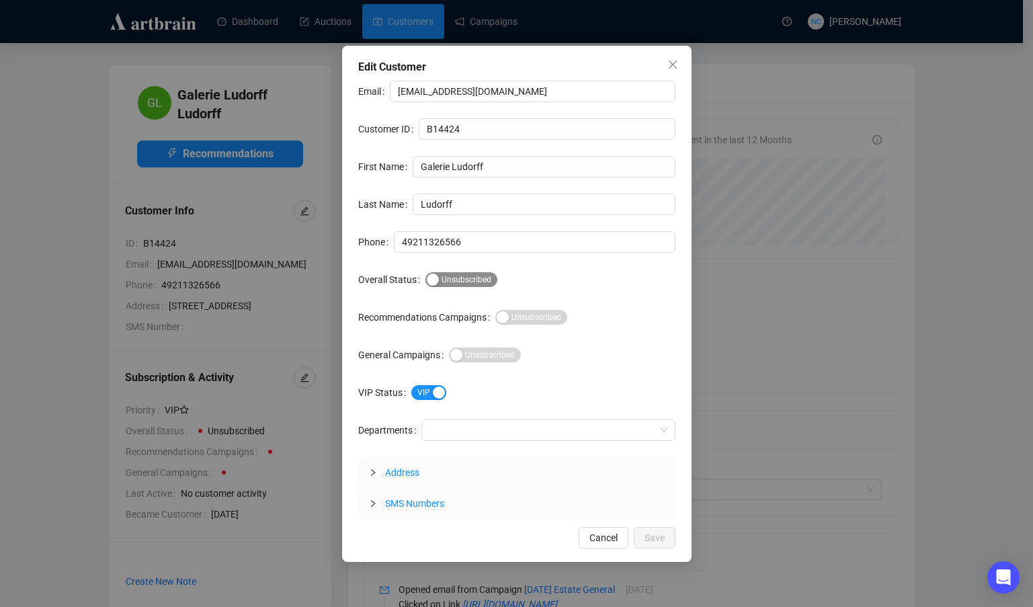
click at [452, 280] on span "Subscribed Unsubscribed" at bounding box center [461, 279] width 72 height 15
click at [669, 534] on button "Save" at bounding box center [655, 538] width 42 height 22
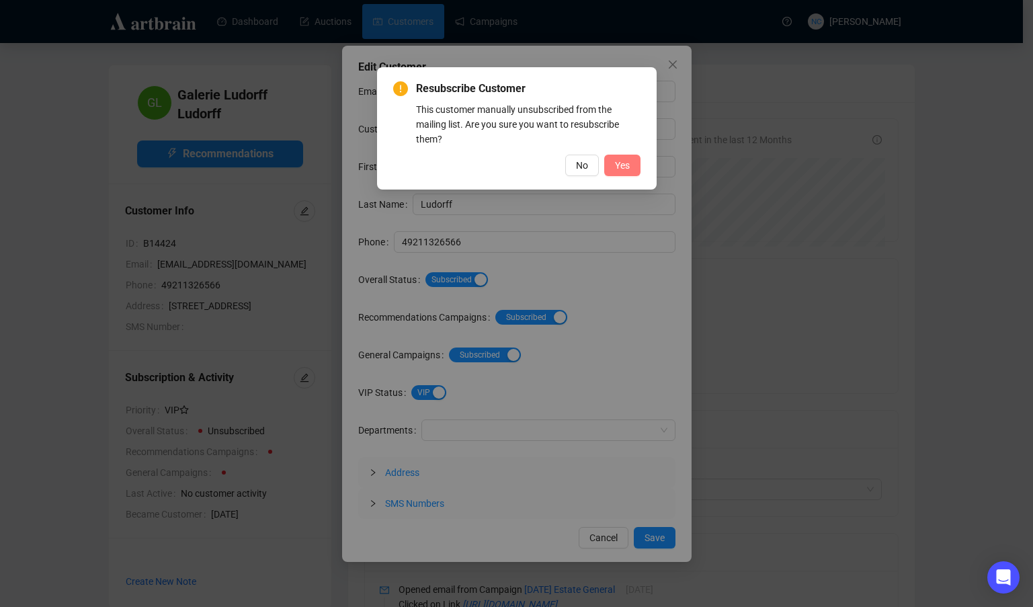
click at [626, 161] on span "Yes" at bounding box center [622, 165] width 15 height 15
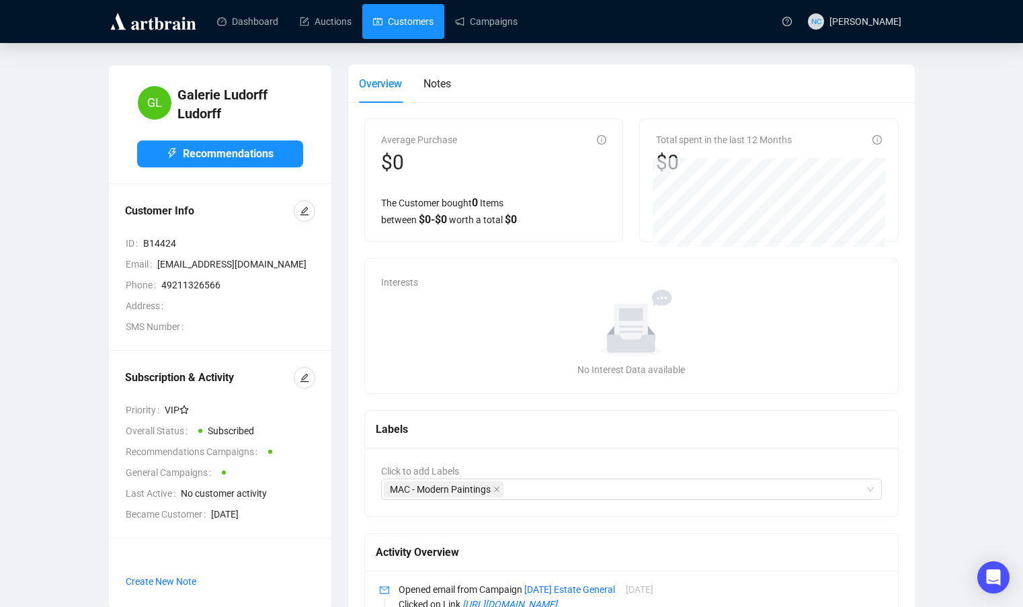
click at [411, 18] on link "Customers" at bounding box center [403, 21] width 60 height 35
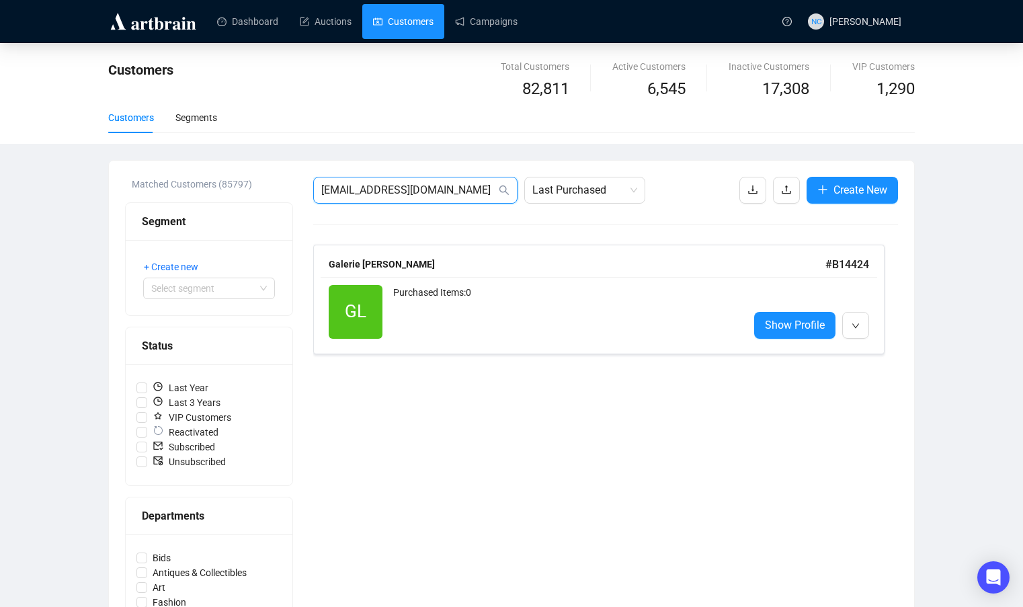
drag, startPoint x: 418, startPoint y: 190, endPoint x: 245, endPoint y: 173, distance: 173.5
paste input "info@jennaburlingham"
type input "info@jennaburlingham.com"
click at [523, 314] on div "Purchased Items: 0" at bounding box center [565, 312] width 345 height 54
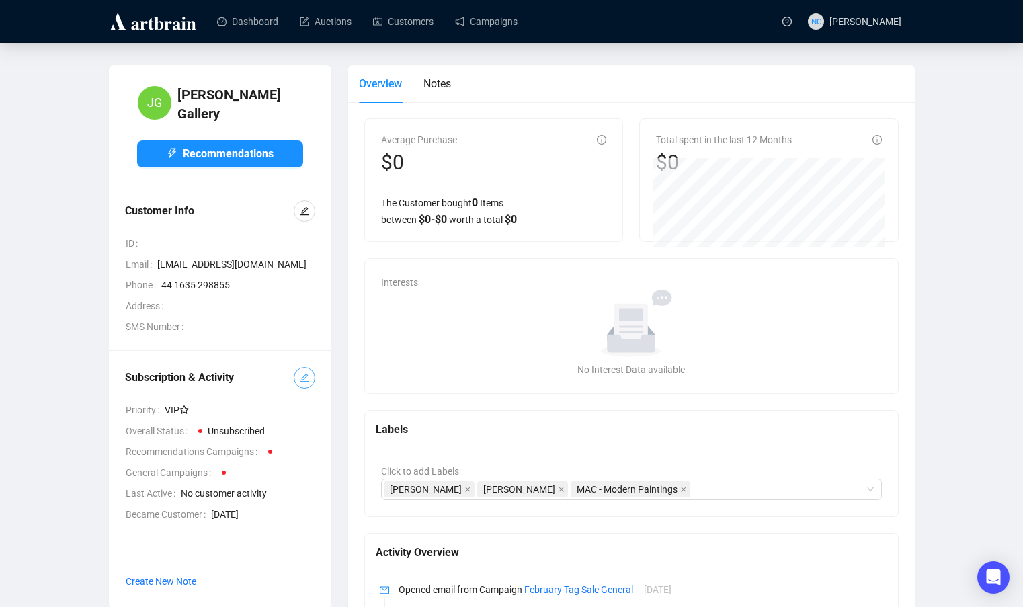
click at [308, 378] on icon "edit" at bounding box center [304, 377] width 9 height 9
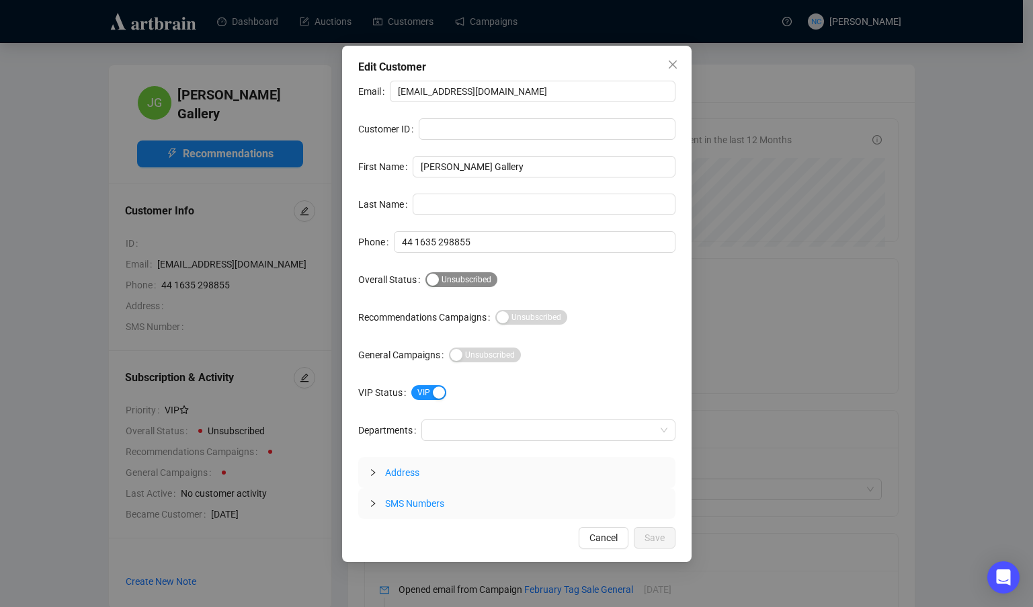
click at [460, 278] on span "Subscribed Unsubscribed" at bounding box center [461, 279] width 72 height 15
click at [656, 530] on span "Save" at bounding box center [654, 537] width 20 height 15
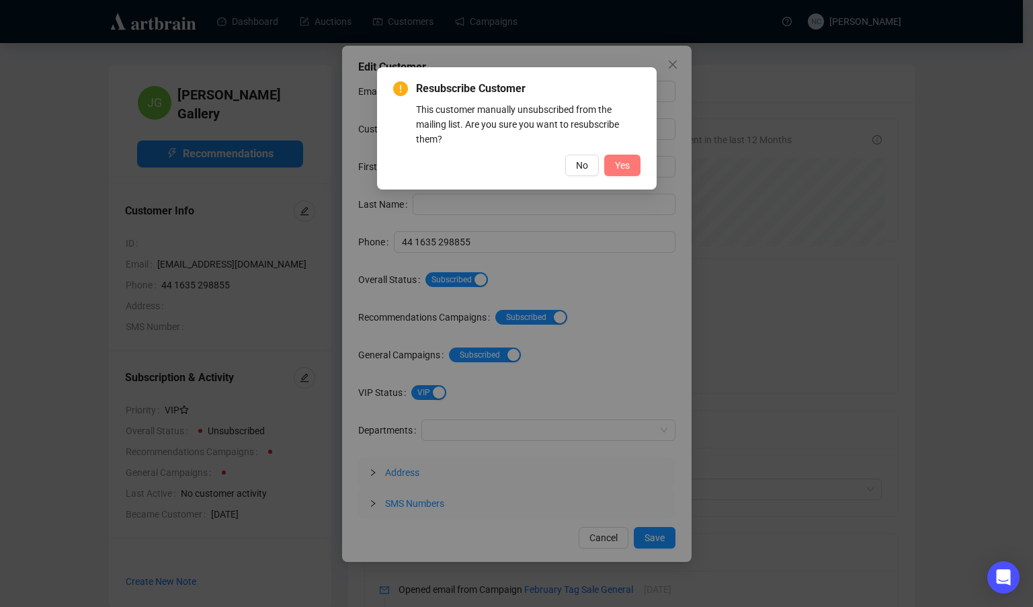
click at [615, 164] on button "Yes" at bounding box center [622, 166] width 36 height 22
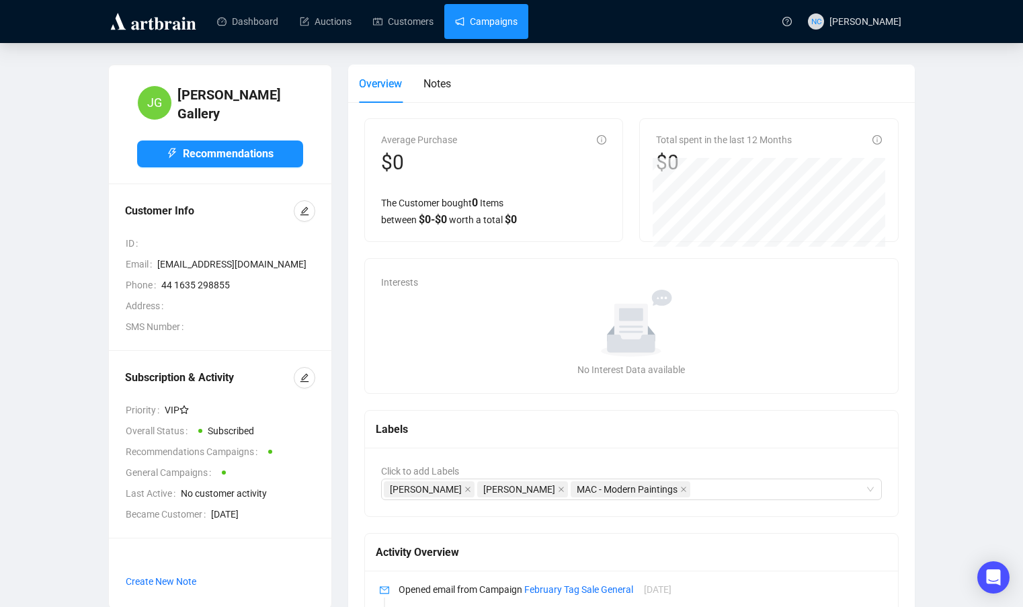
click at [492, 26] on link "Campaigns" at bounding box center [486, 21] width 62 height 35
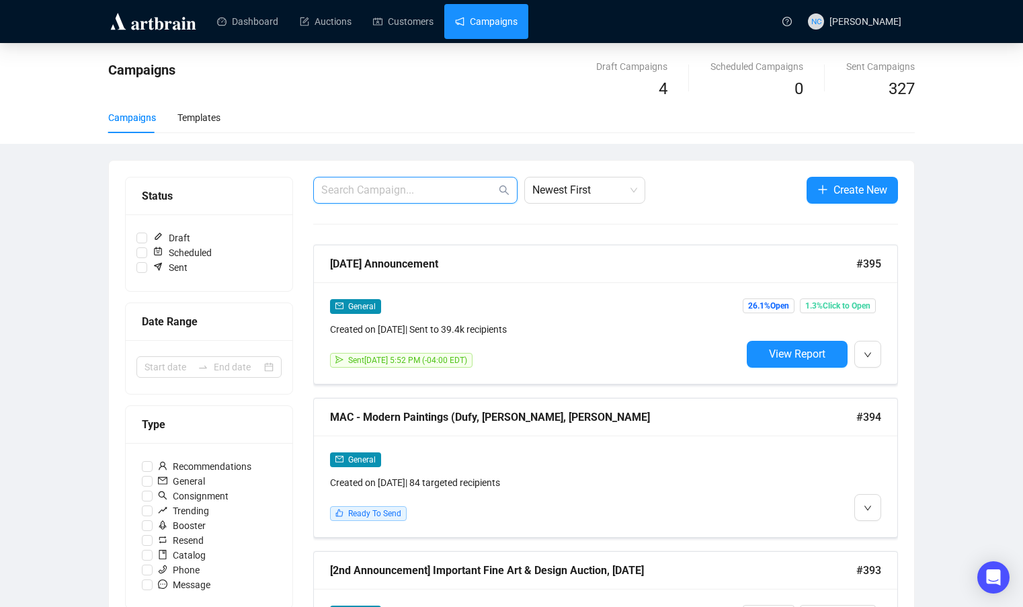
click at [391, 189] on input "text" at bounding box center [408, 190] width 175 height 16
paste input "howard@rehs.com"
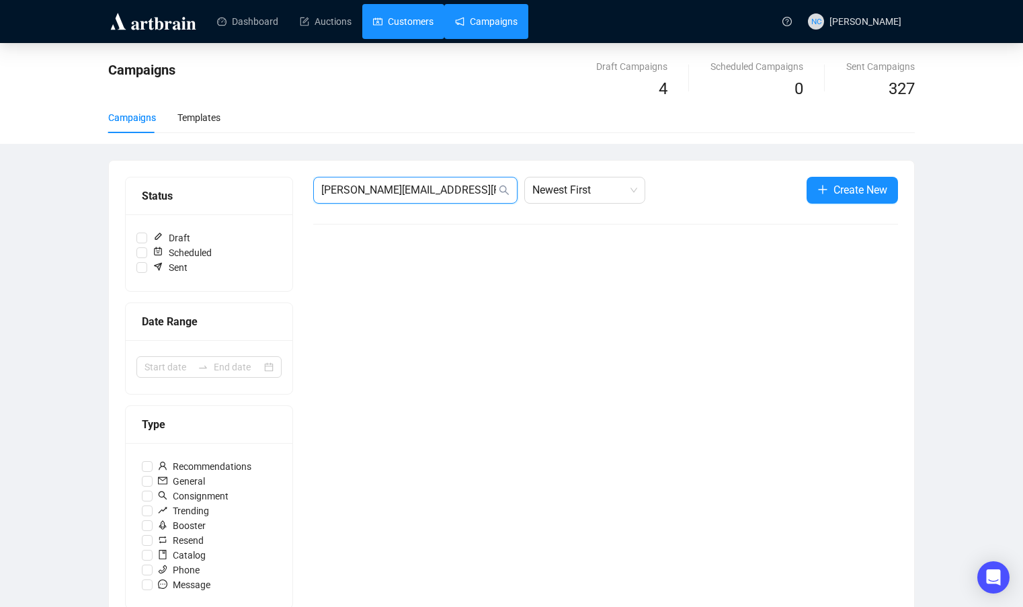
type input "howard@rehs.com"
click at [396, 31] on link "Customers" at bounding box center [403, 21] width 60 height 35
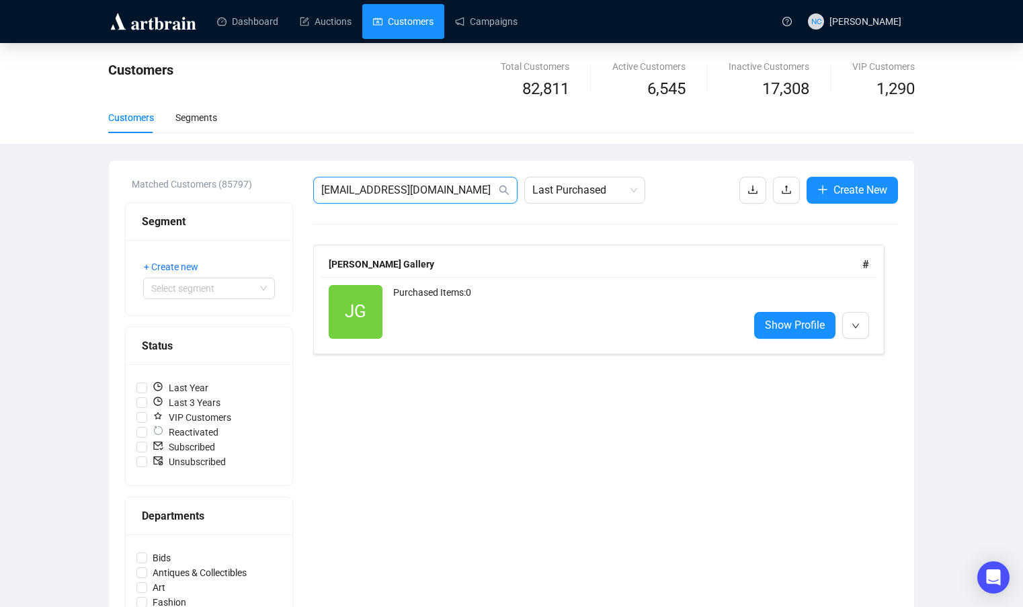
click at [423, 183] on input "info@jennaburlingham.com" at bounding box center [408, 190] width 175 height 16
paste input "howard@rehs"
type input "howard@rehs.com"
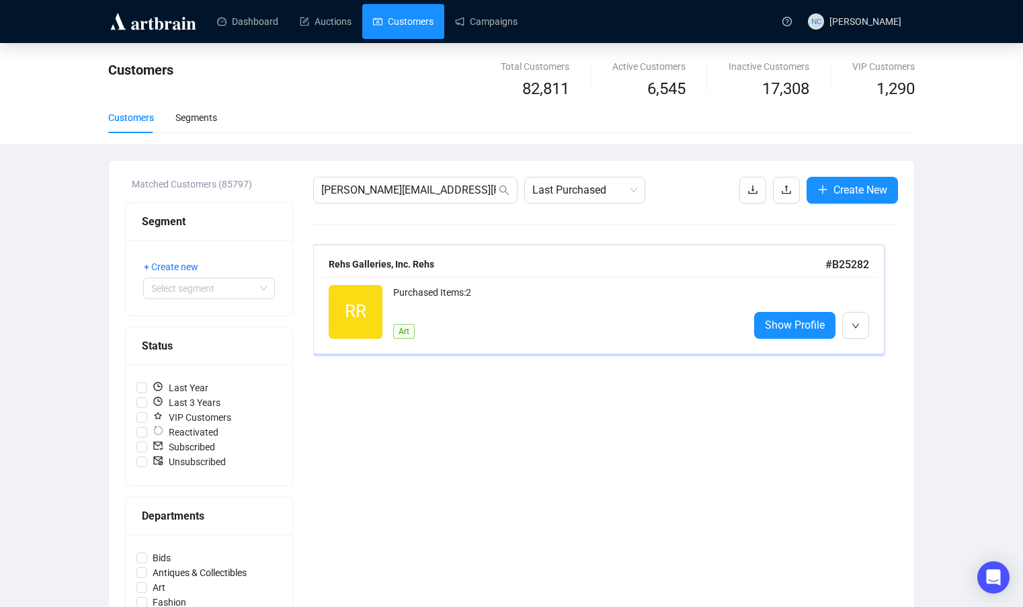
click at [564, 288] on div "Purchased Items: 2" at bounding box center [565, 298] width 345 height 27
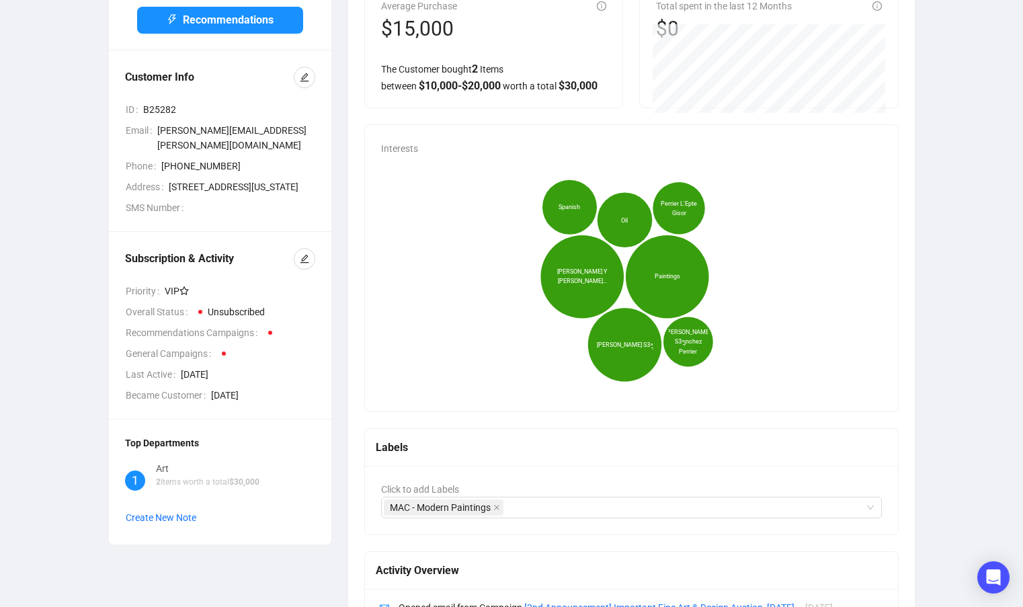
scroll to position [134, 0]
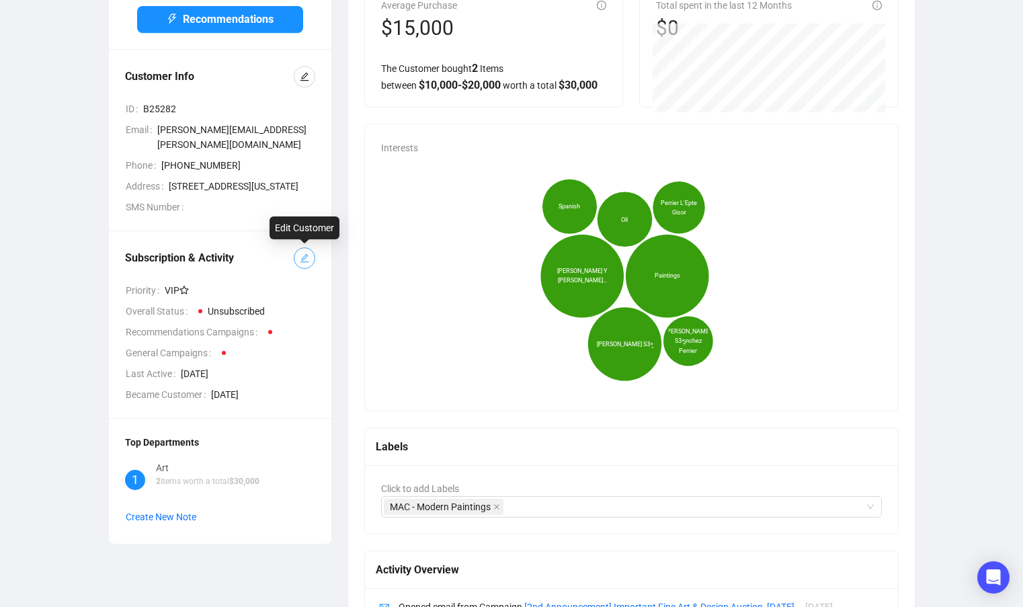
click at [309, 261] on button "button" at bounding box center [305, 258] width 22 height 22
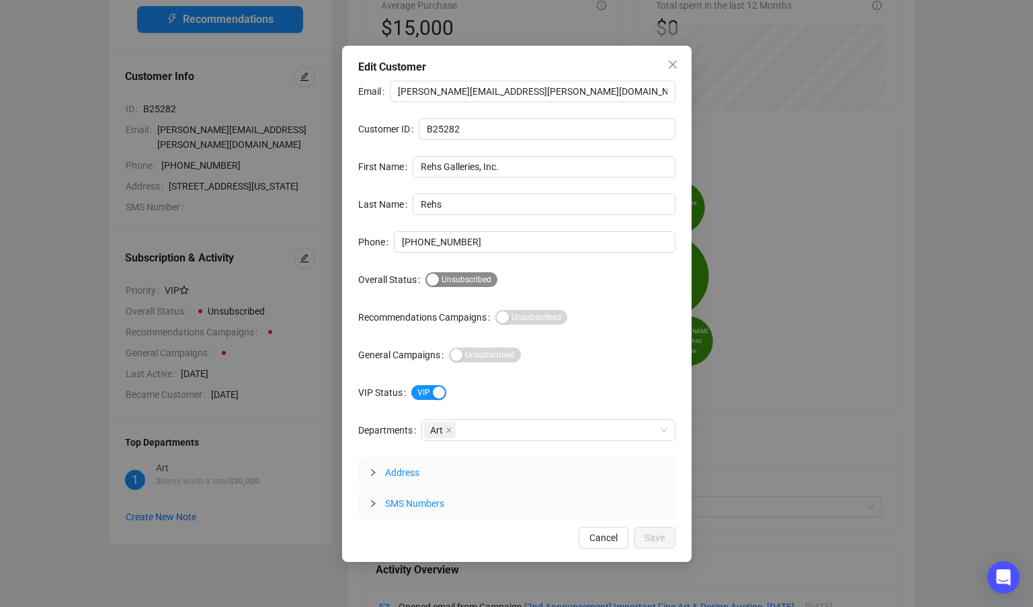
click at [449, 274] on span "Subscribed Unsubscribed" at bounding box center [461, 279] width 72 height 15
click at [653, 540] on span "Save" at bounding box center [654, 537] width 20 height 15
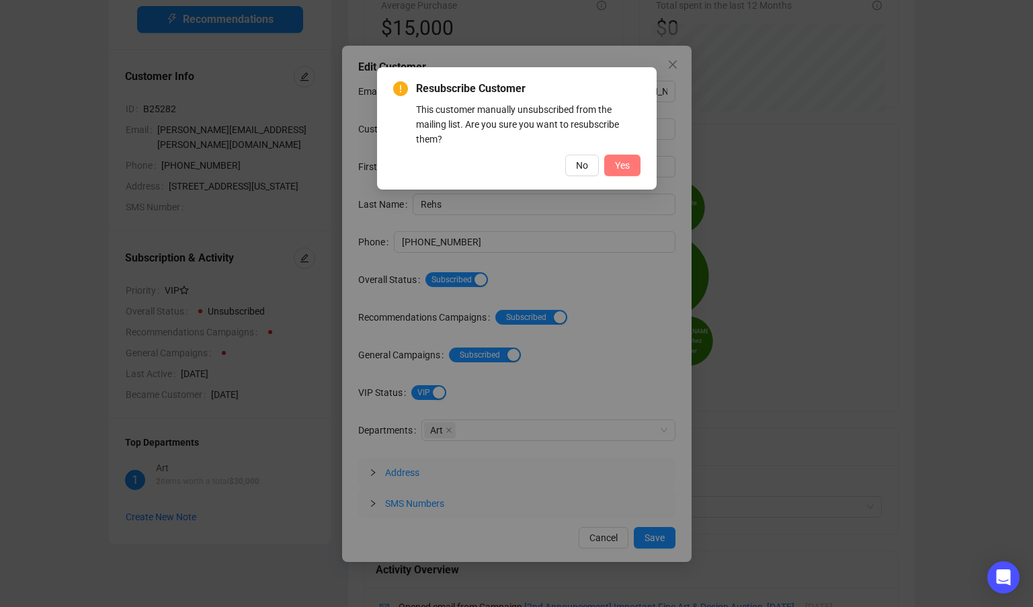
click at [621, 164] on span "Yes" at bounding box center [622, 165] width 15 height 15
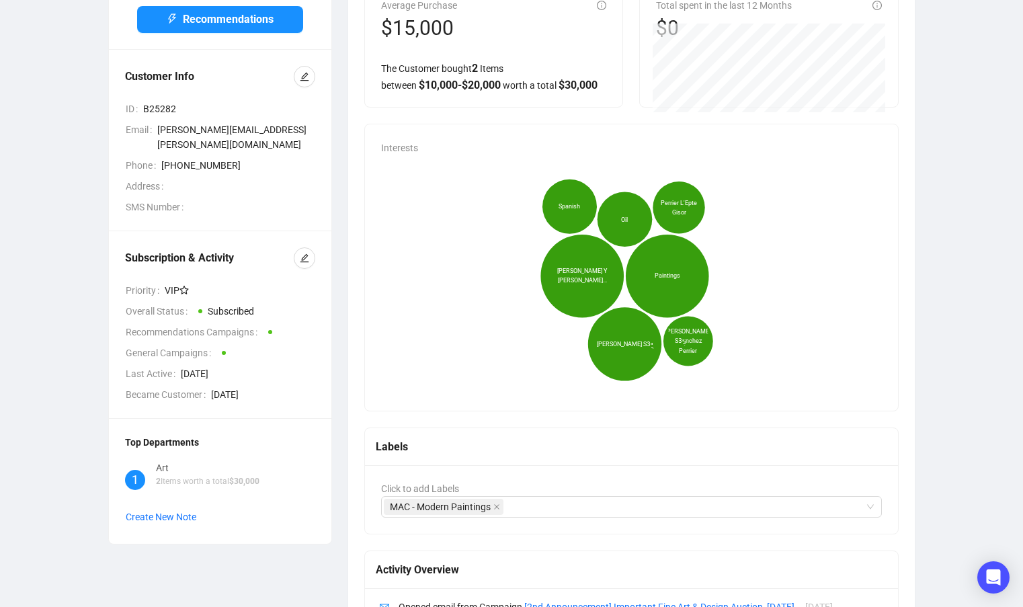
scroll to position [0, 0]
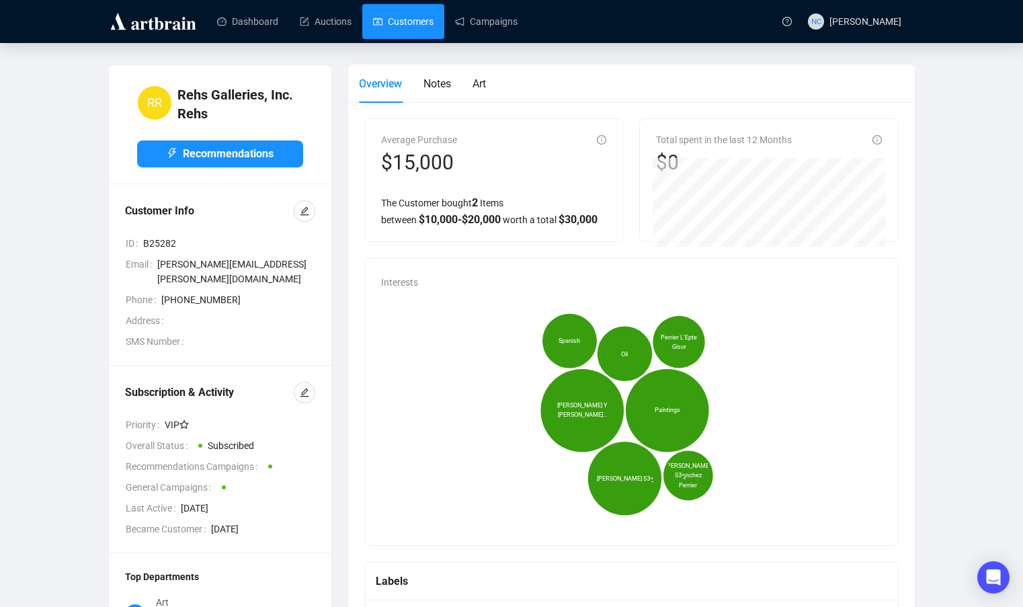
click at [420, 23] on link "Customers" at bounding box center [403, 21] width 60 height 35
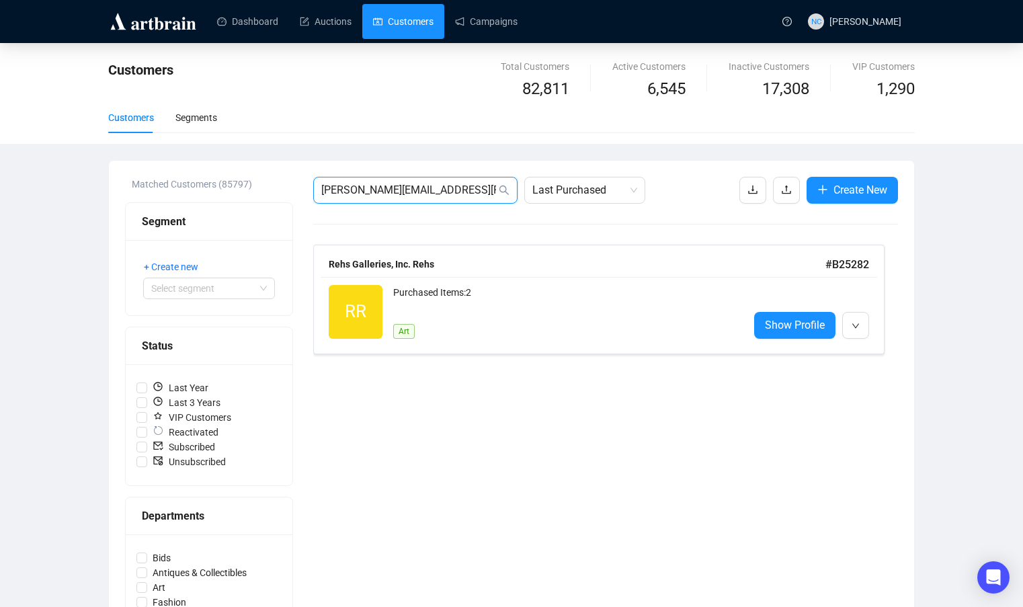
drag, startPoint x: 433, startPoint y: 188, endPoint x: 300, endPoint y: 193, distance: 132.5
paste input "samanthahalsey@gmail"
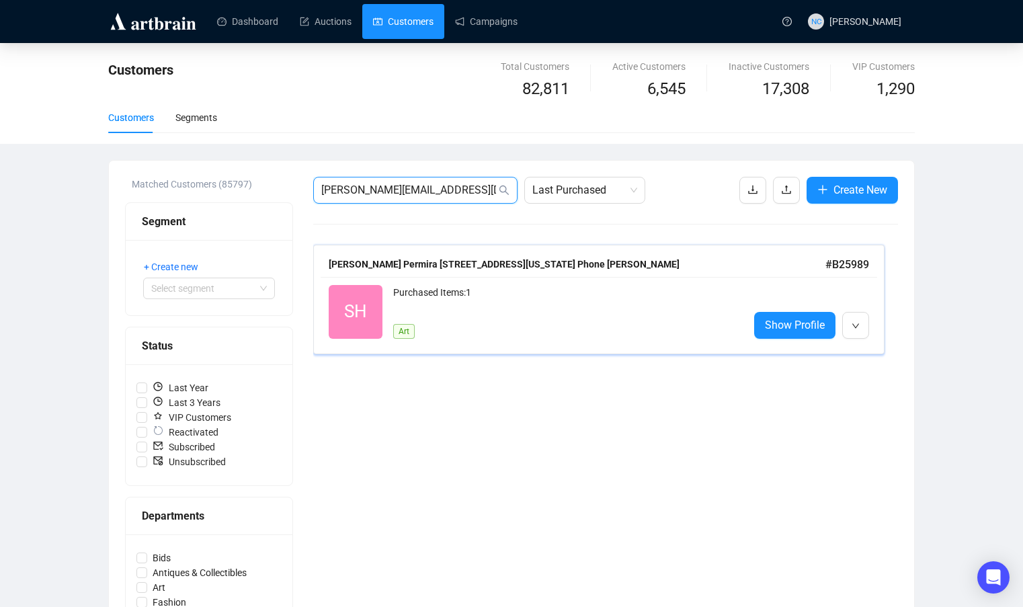
type input "samanthahalsey@gmail.com"
click at [536, 308] on div "Purchased Items: 1" at bounding box center [565, 298] width 345 height 27
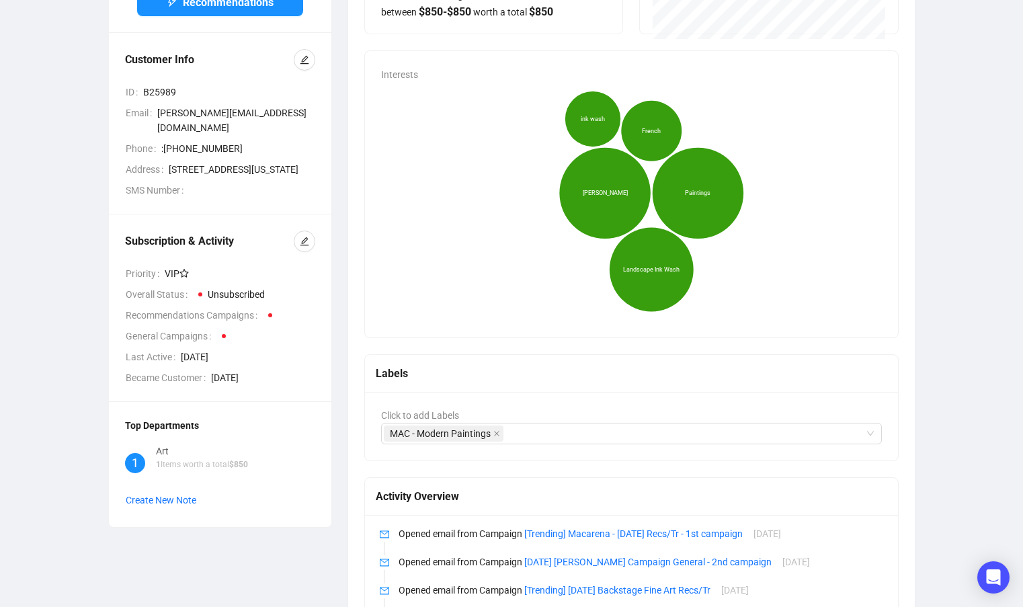
scroll to position [269, 0]
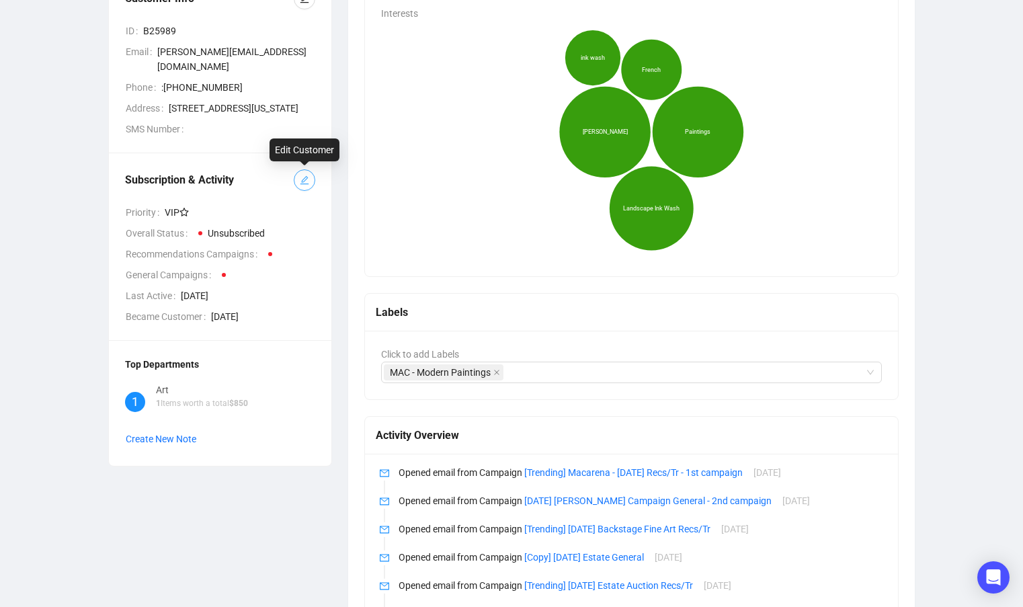
click at [306, 184] on icon "edit" at bounding box center [304, 180] width 9 height 9
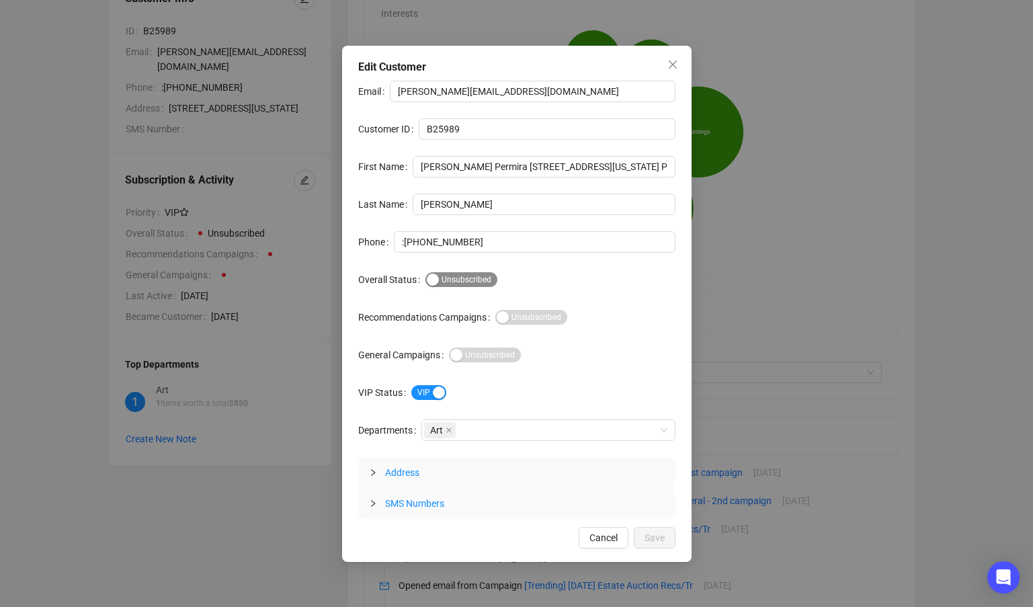
click at [454, 282] on span "Subscribed Unsubscribed" at bounding box center [461, 279] width 72 height 15
click at [660, 537] on span "Save" at bounding box center [654, 537] width 20 height 15
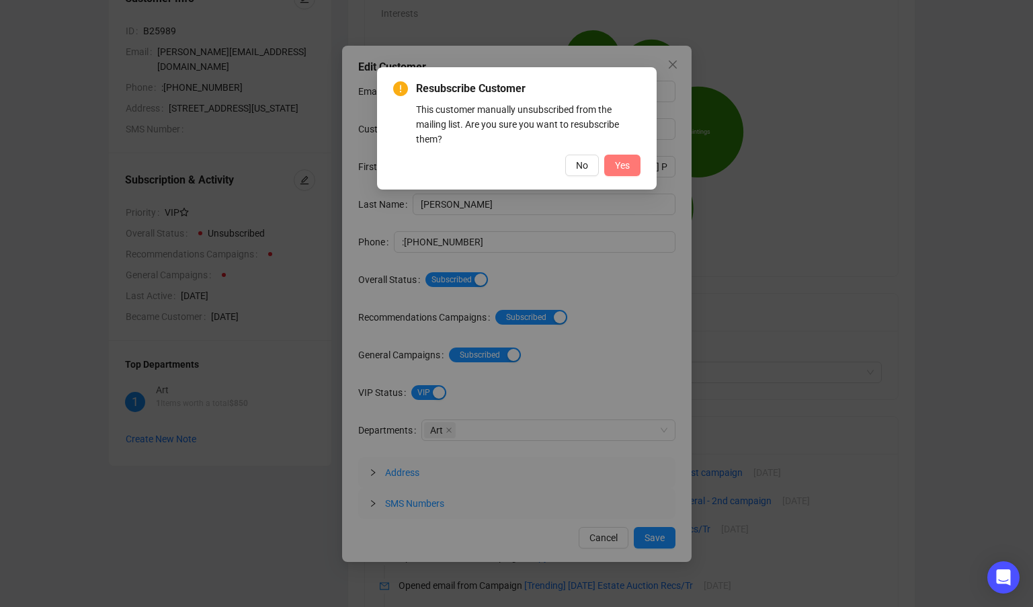
click at [615, 164] on button "Yes" at bounding box center [622, 166] width 36 height 22
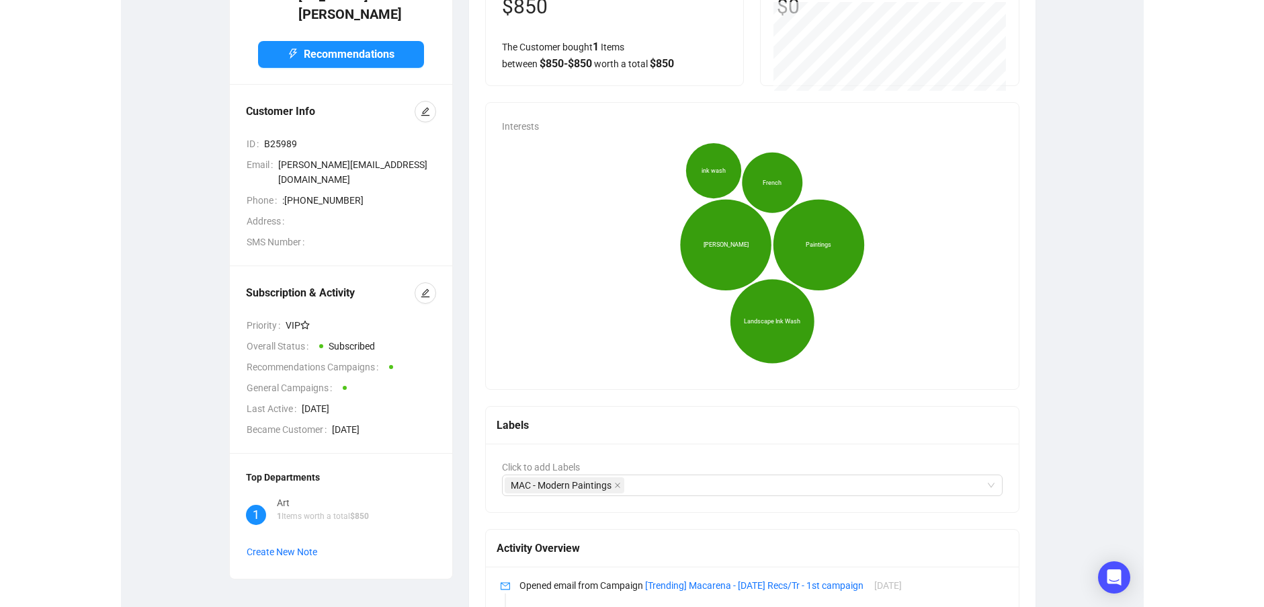
scroll to position [0, 0]
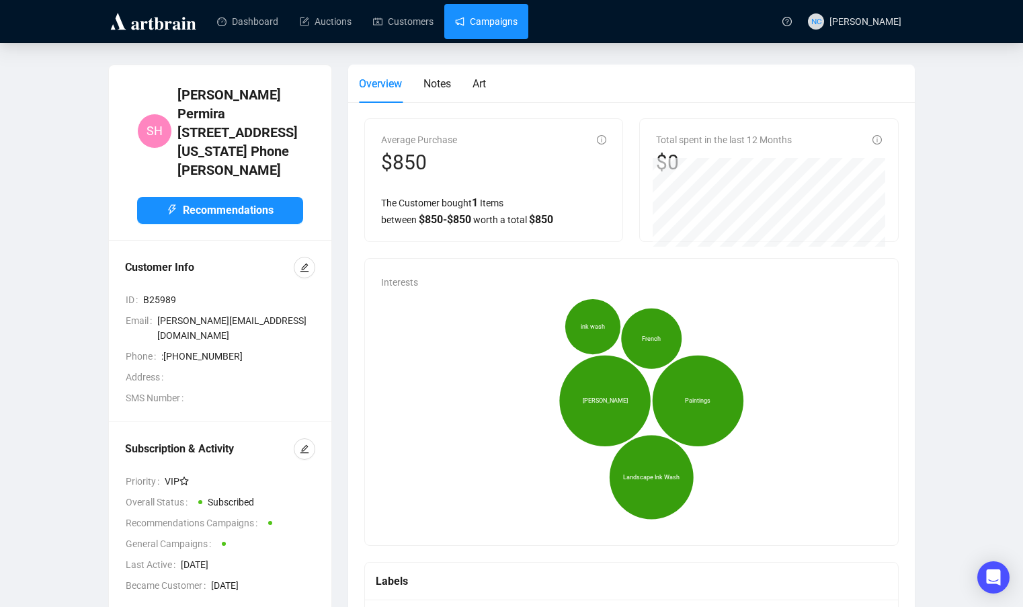
click at [479, 24] on link "Campaigns" at bounding box center [486, 21] width 62 height 35
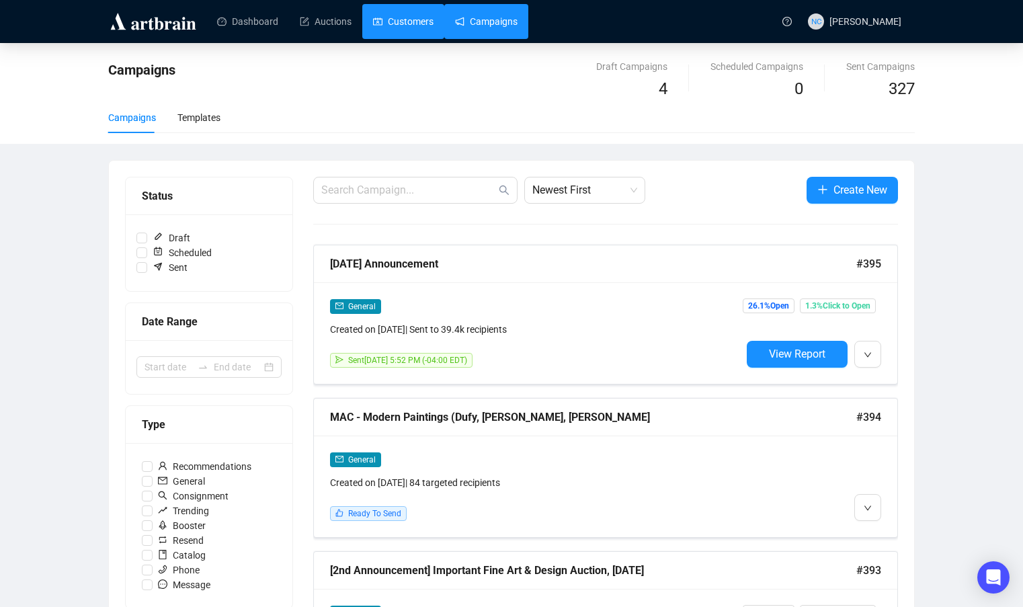
click at [399, 17] on link "Customers" at bounding box center [403, 21] width 60 height 35
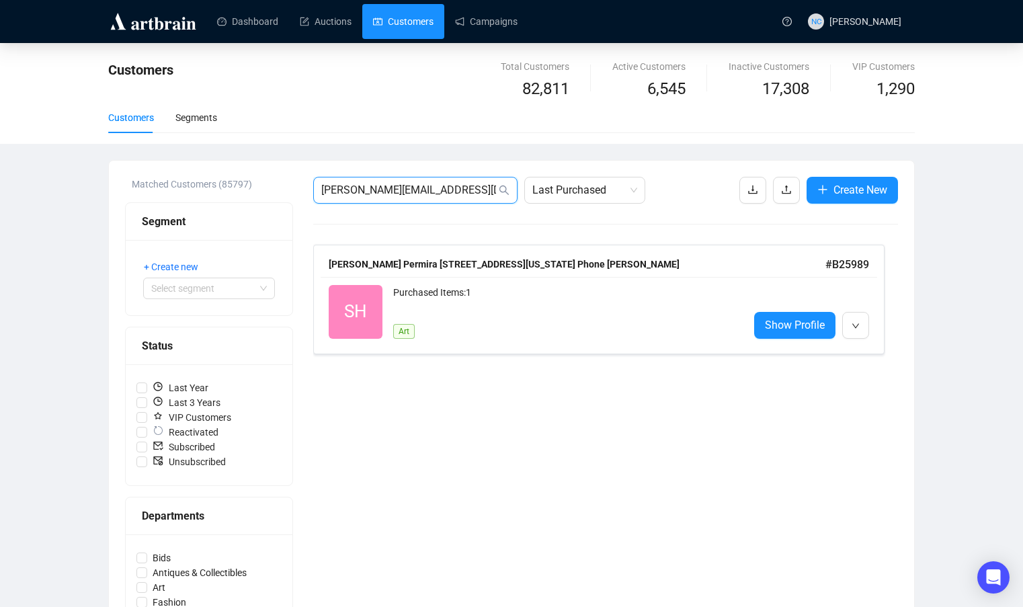
drag, startPoint x: 481, startPoint y: 189, endPoint x: 210, endPoint y: 182, distance: 271.6
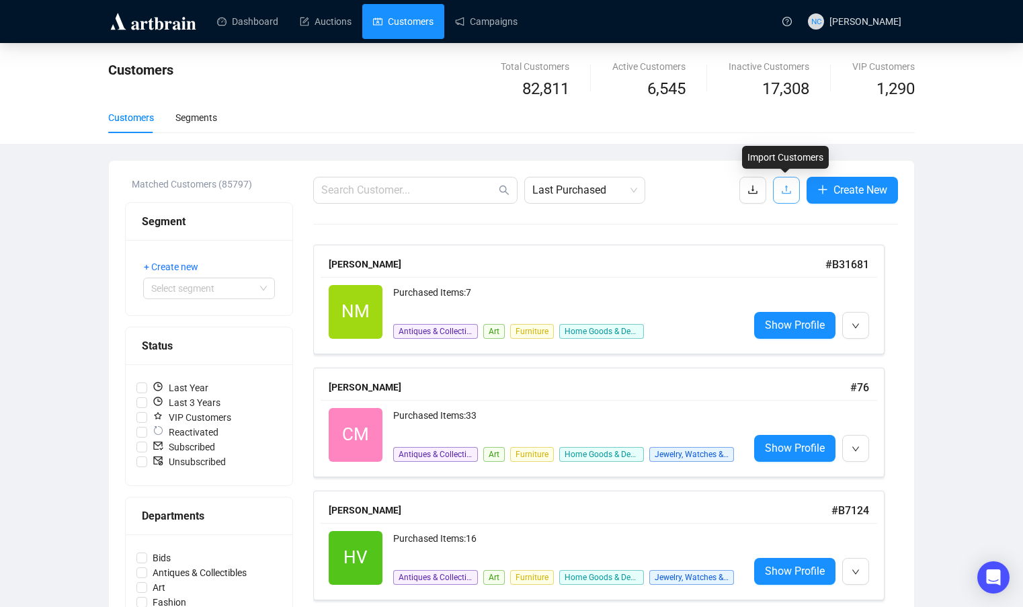
click at [785, 197] on span "button" at bounding box center [786, 189] width 11 height 17
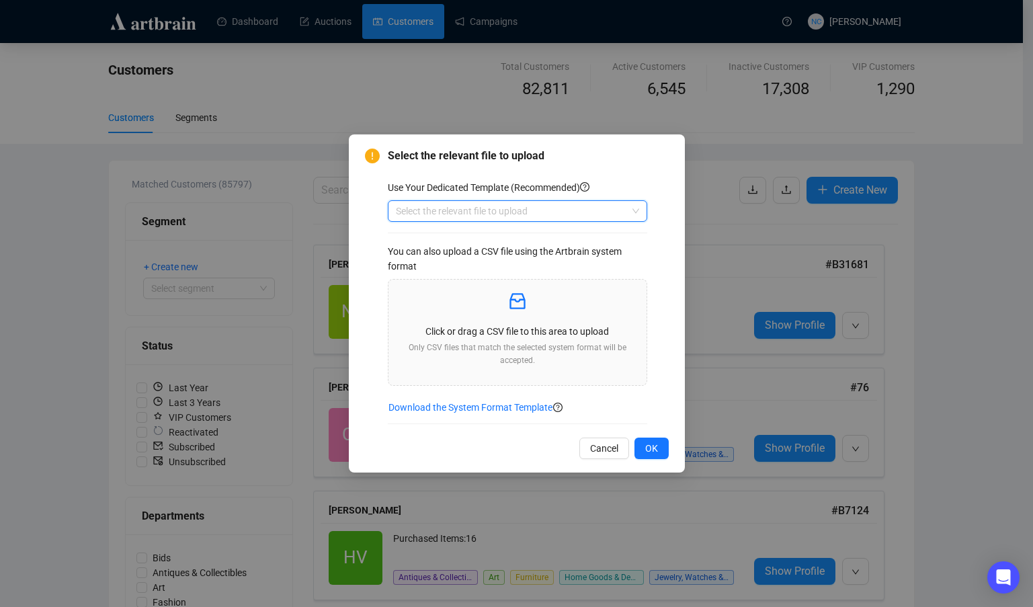
click at [515, 210] on input "search" at bounding box center [511, 211] width 231 height 20
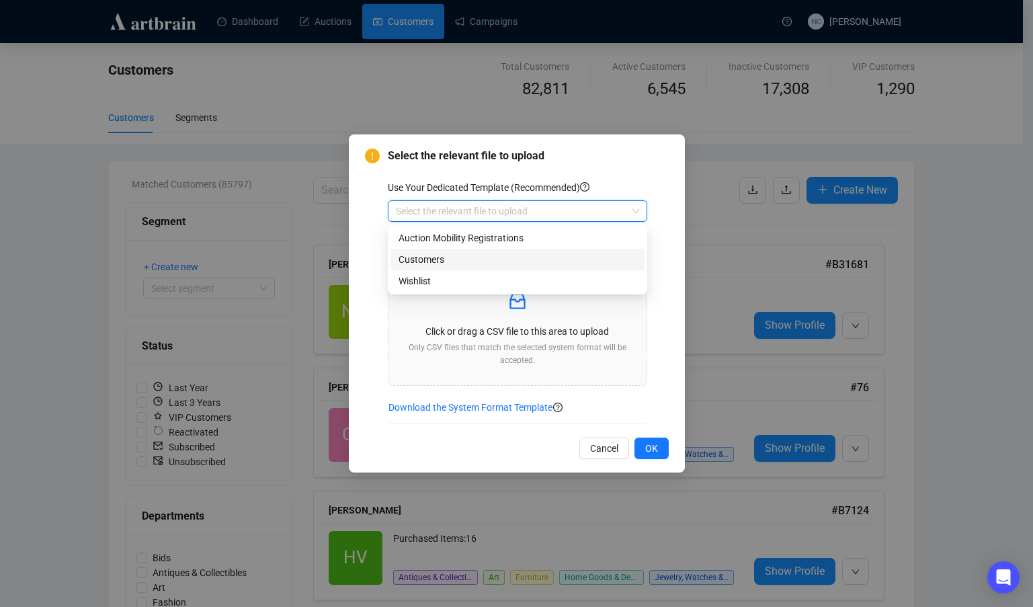
click at [452, 256] on div "Customers" at bounding box center [518, 259] width 238 height 15
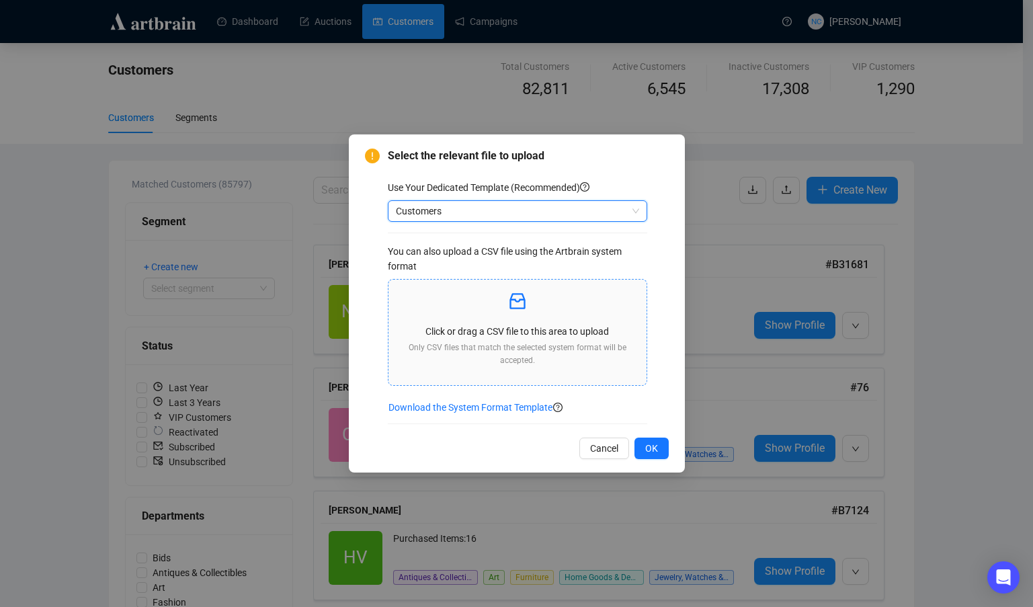
click at [474, 310] on p at bounding box center [517, 301] width 237 height 23
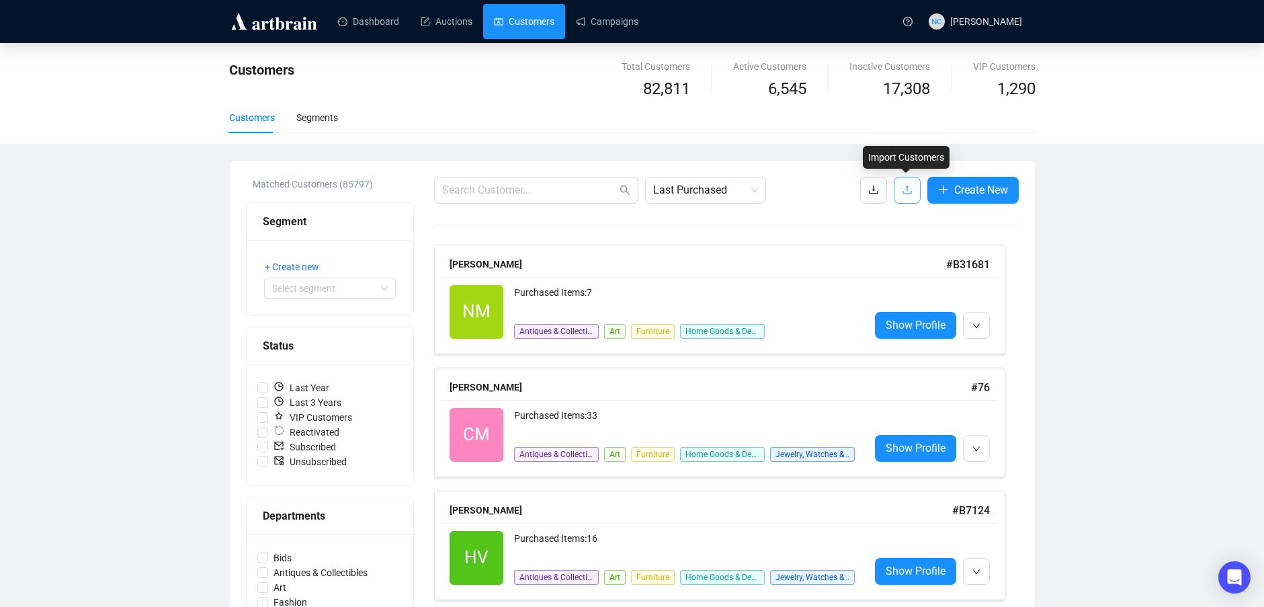
click at [899, 193] on button "button" at bounding box center [907, 190] width 27 height 27
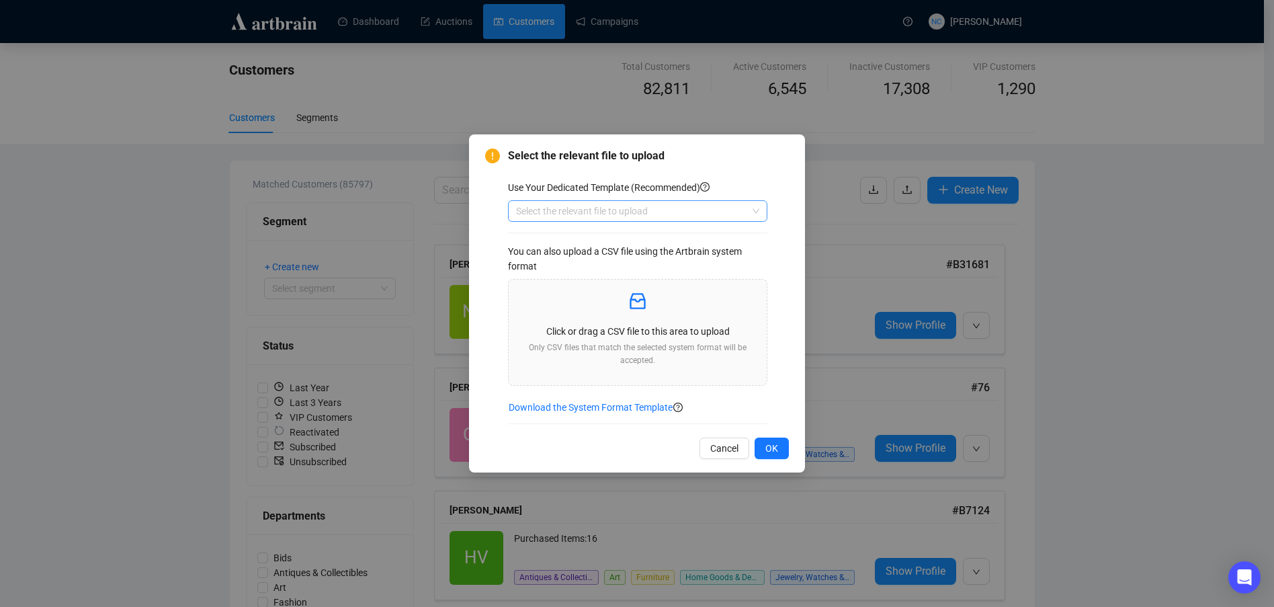
click at [641, 206] on input "search" at bounding box center [631, 211] width 231 height 20
click at [524, 261] on div "Customers" at bounding box center [638, 259] width 238 height 15
click at [608, 296] on p at bounding box center [637, 301] width 237 height 23
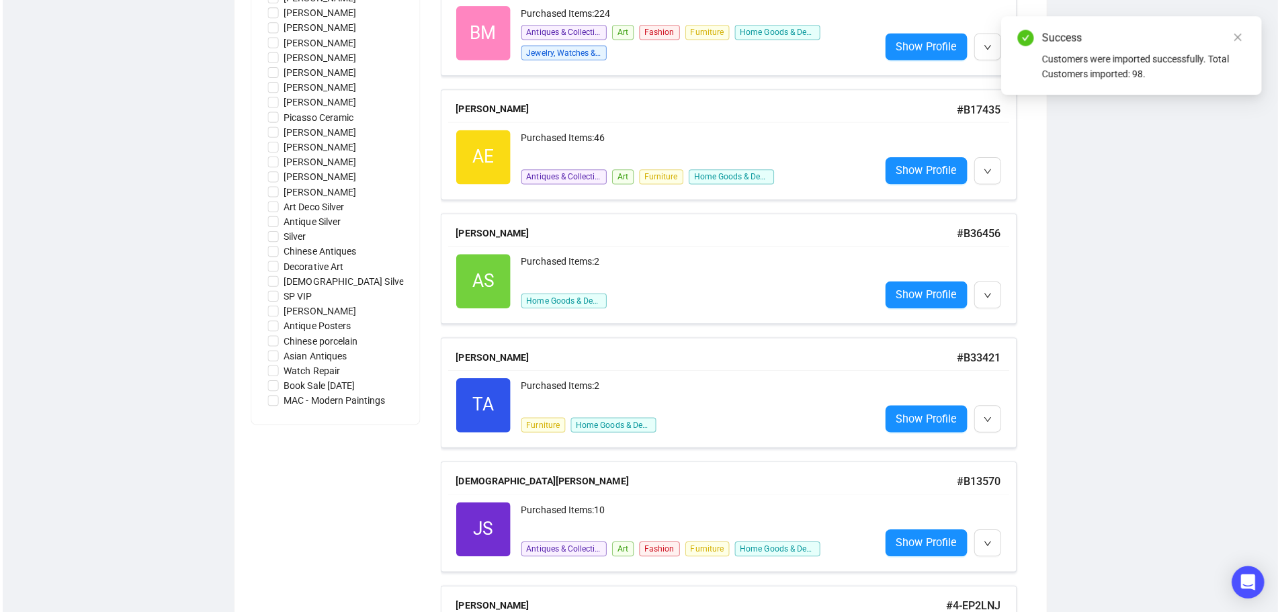
scroll to position [1116, 0]
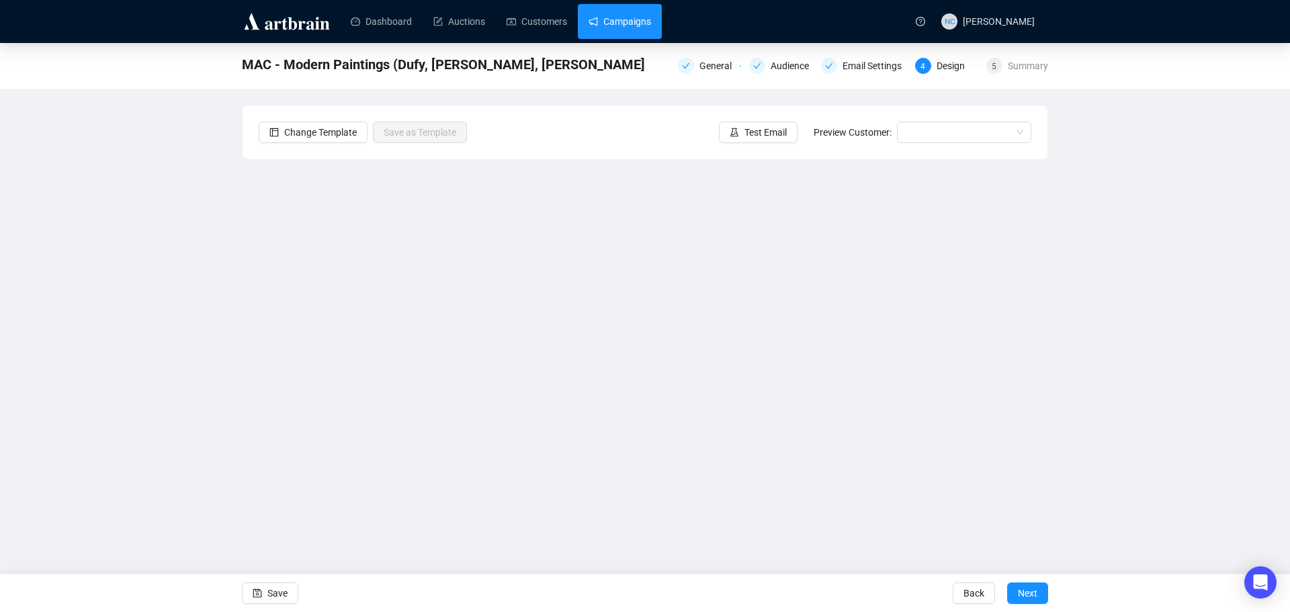
click at [613, 22] on link "Campaigns" at bounding box center [620, 21] width 62 height 35
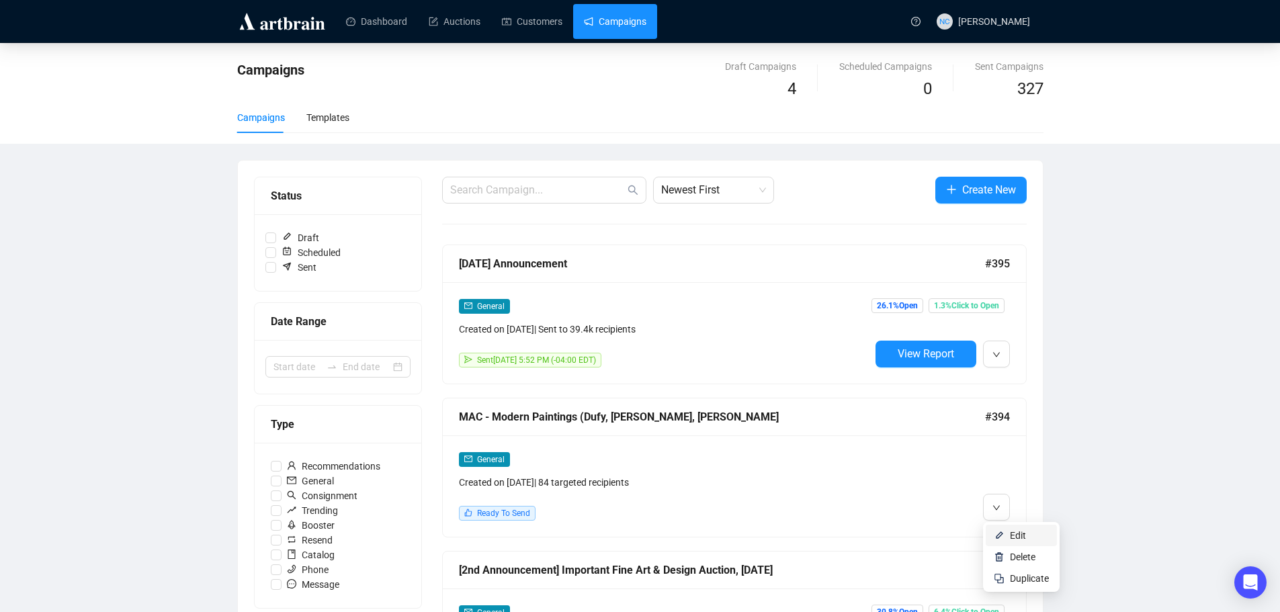
click at [1016, 533] on span "Edit" at bounding box center [1018, 535] width 16 height 11
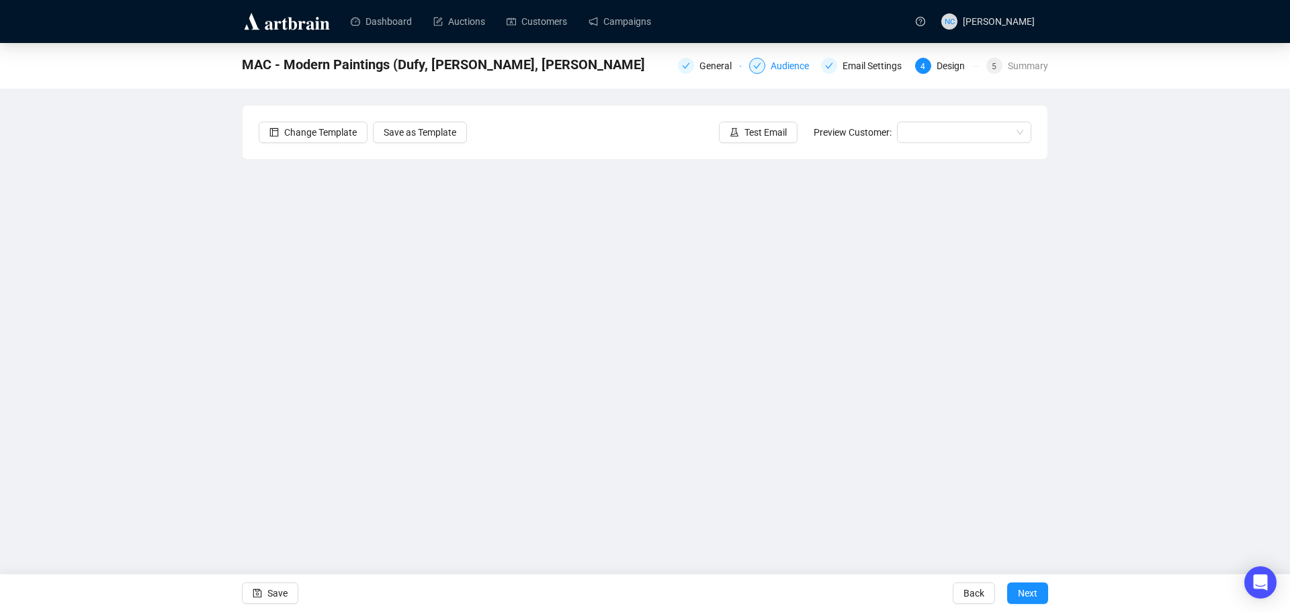
click at [785, 63] on div "Audience" at bounding box center [794, 66] width 46 height 16
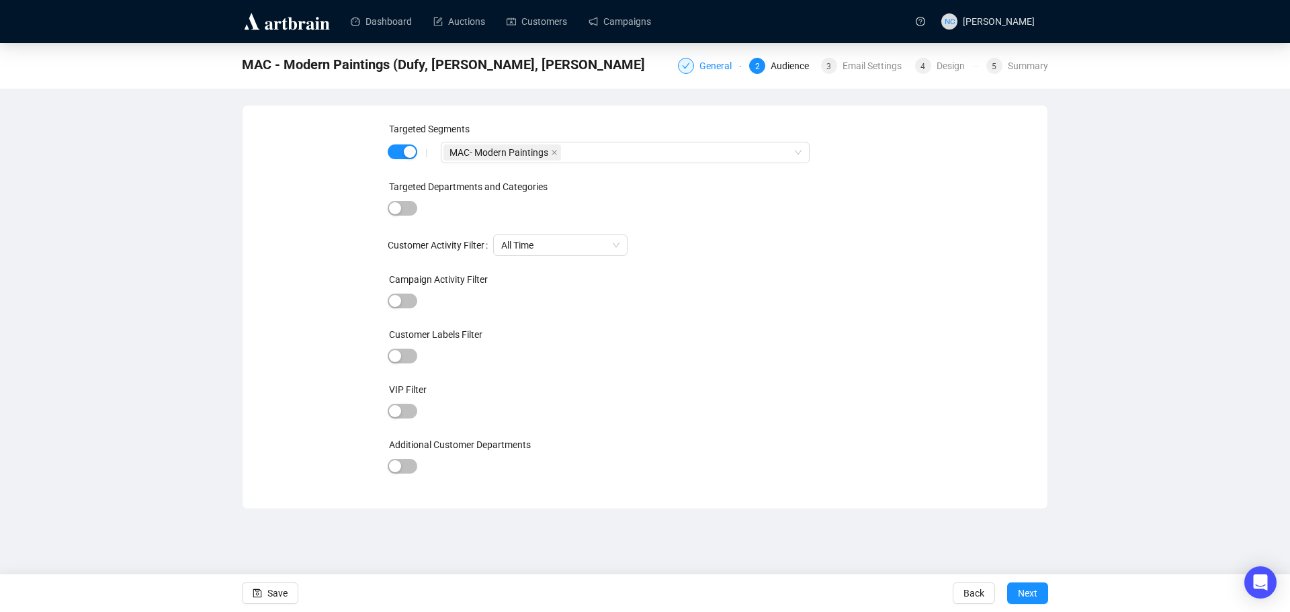
click at [721, 65] on div "General" at bounding box center [720, 66] width 40 height 16
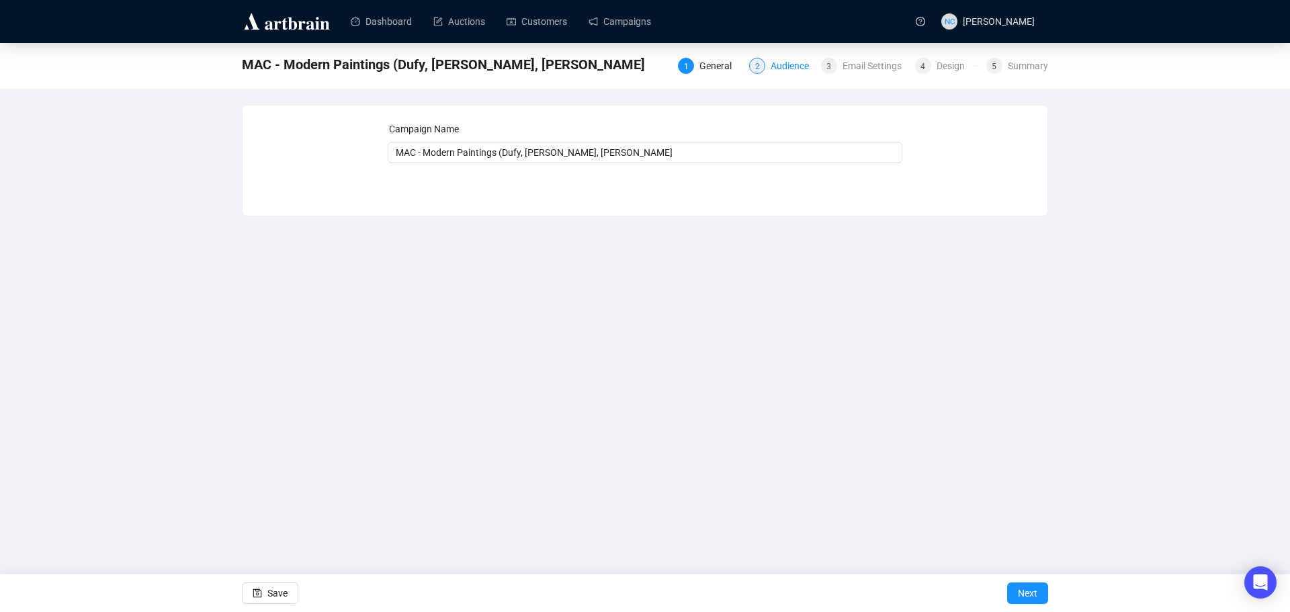
click at [780, 70] on div "Audience" at bounding box center [794, 66] width 46 height 16
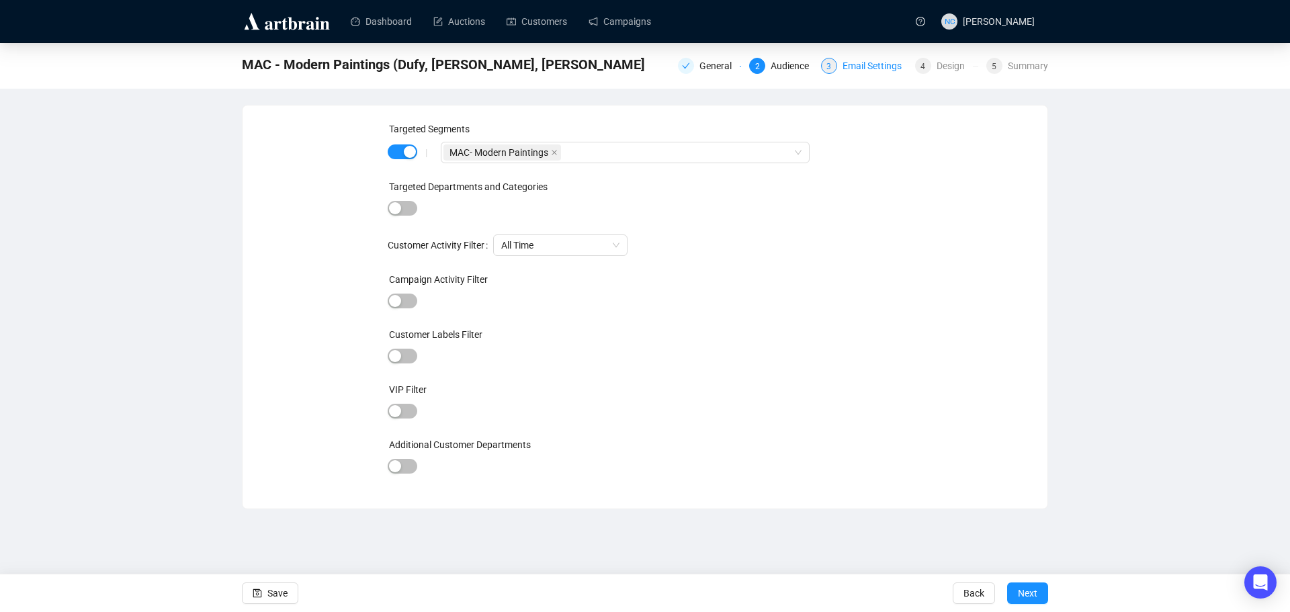
click at [859, 73] on div "Email Settings" at bounding box center [876, 66] width 67 height 16
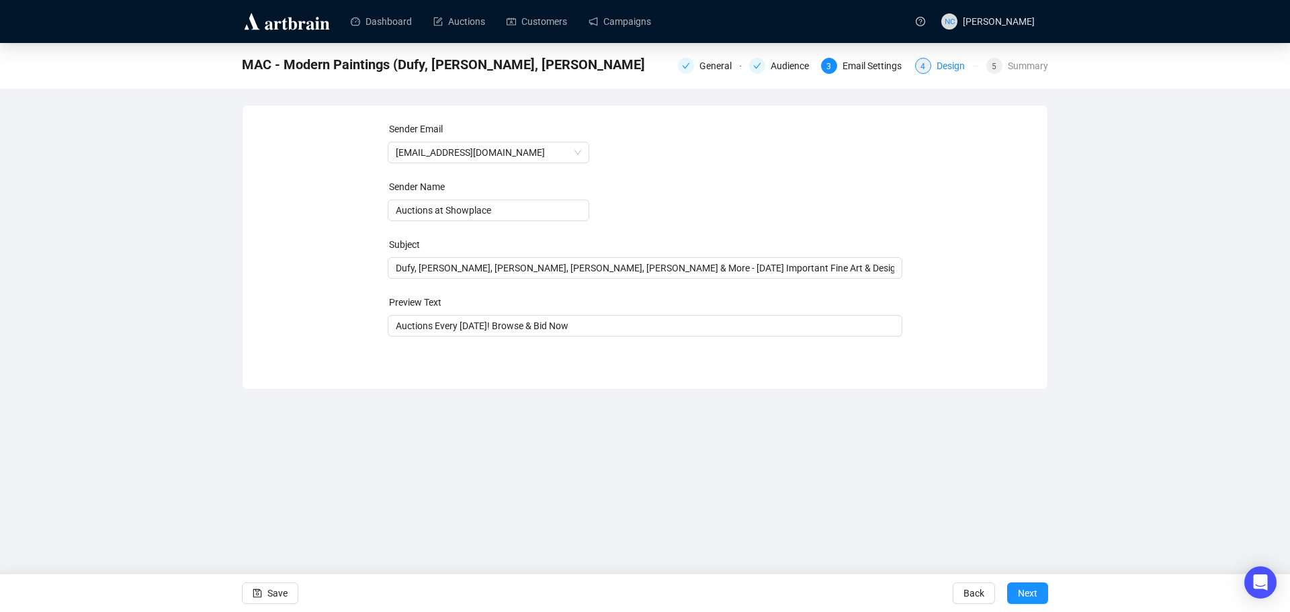
click at [952, 65] on div "Design" at bounding box center [955, 66] width 36 height 16
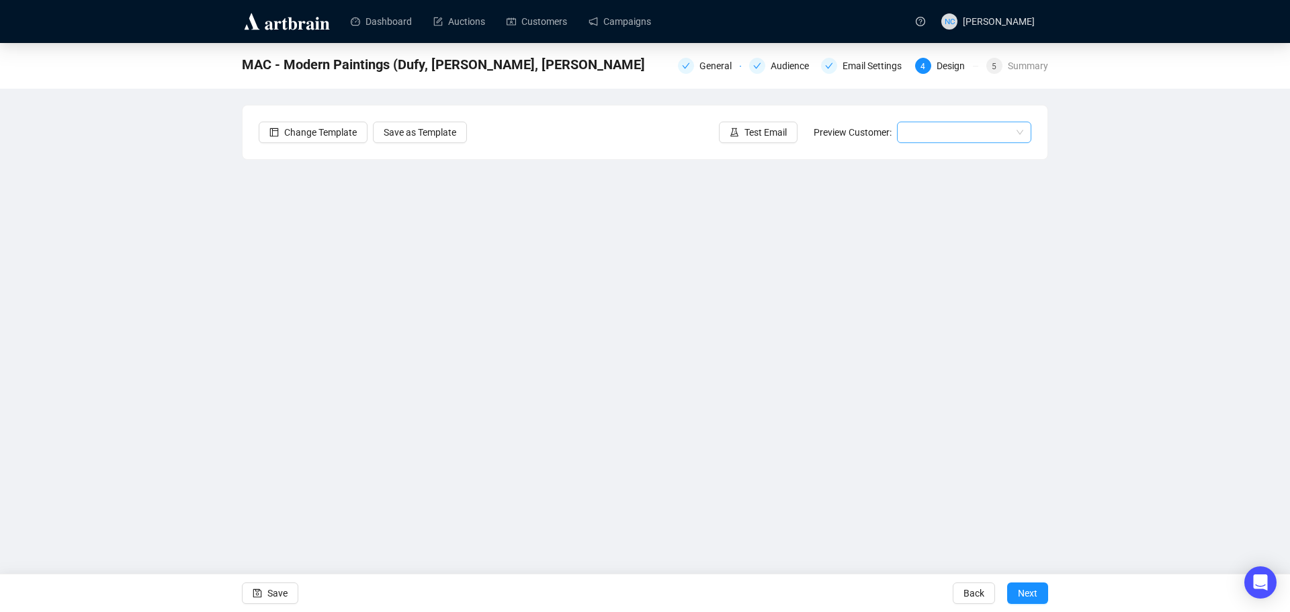
click at [946, 136] on input "search" at bounding box center [958, 132] width 106 height 20
click at [946, 151] on div "Ann | Example" at bounding box center [964, 160] width 129 height 22
click at [1158, 311] on div "MAC - Modern Paintings (Dufy, van Dongen, Marini General Audience Email Setting…" at bounding box center [645, 291] width 1290 height 497
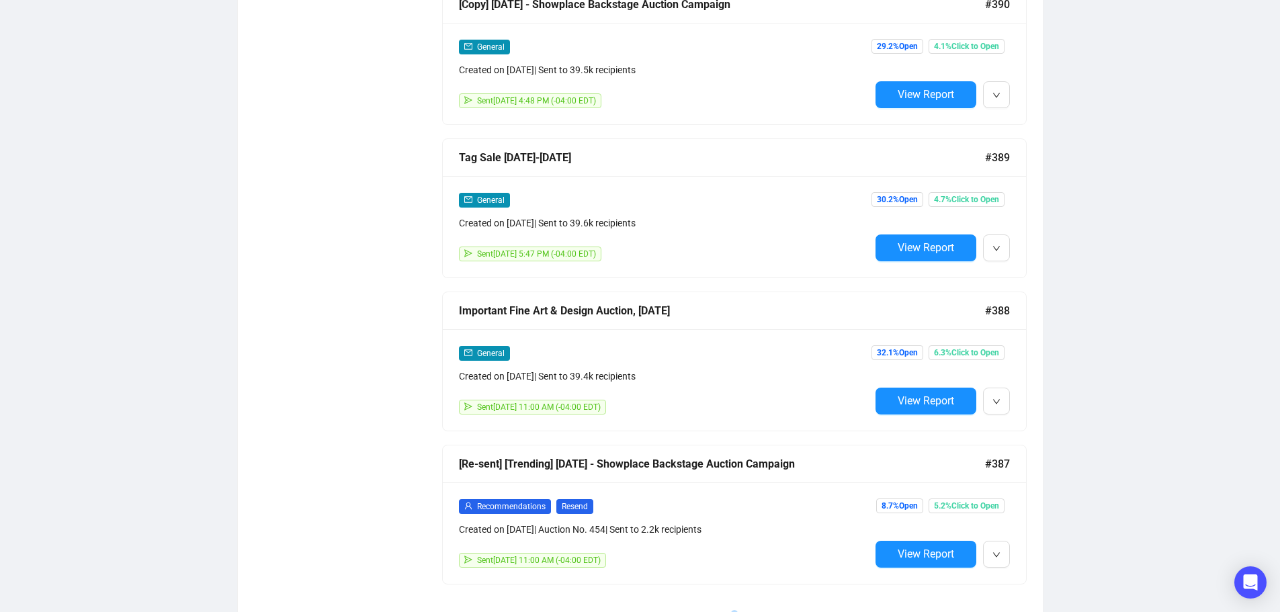
scroll to position [874, 0]
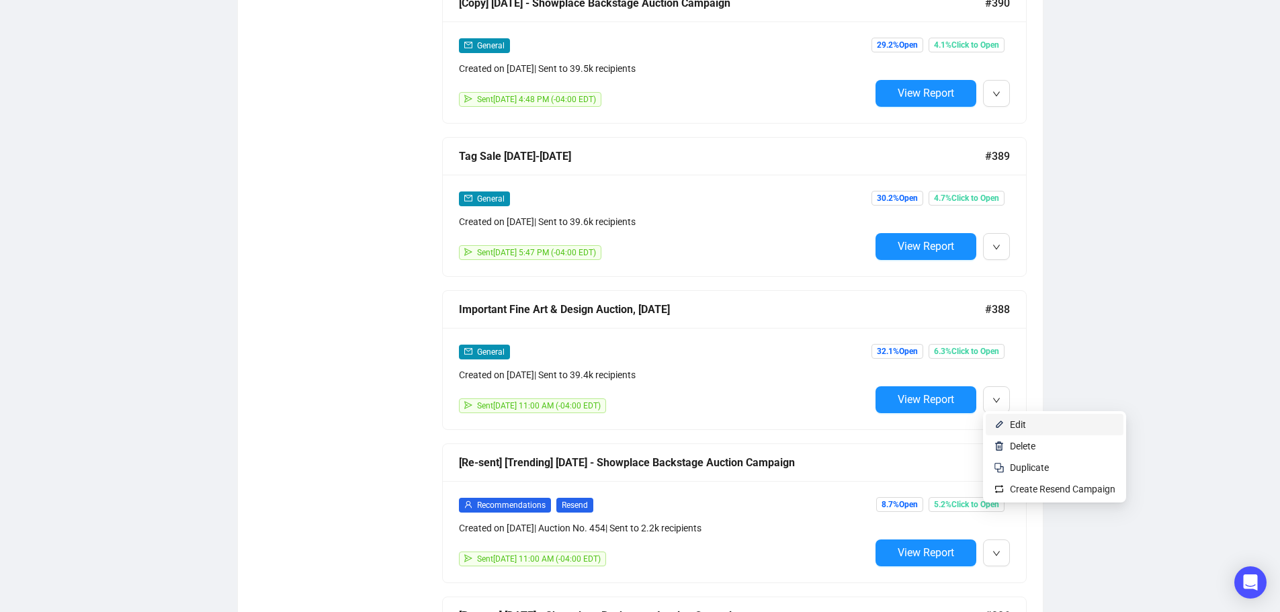
click at [1027, 421] on span "Edit" at bounding box center [1063, 424] width 106 height 15
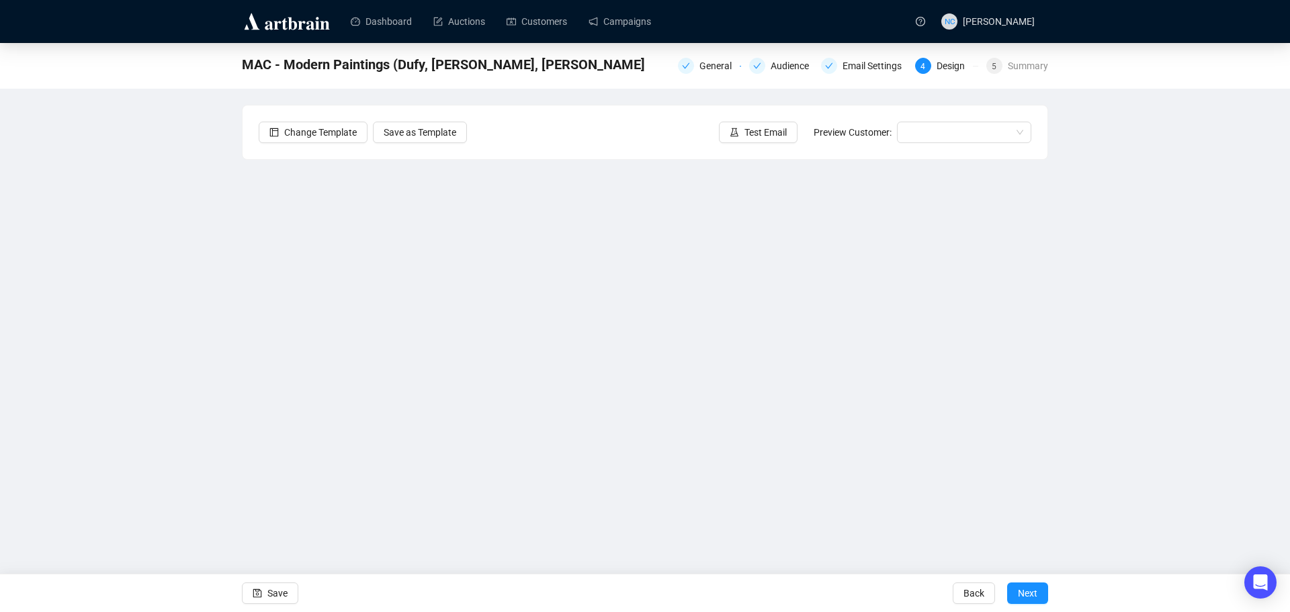
click at [1052, 413] on div "MAC - Modern Paintings (Dufy, [PERSON_NAME], [PERSON_NAME] General Audience Ema…" at bounding box center [645, 291] width 1290 height 497
click at [1073, 319] on div "MAC - Modern Paintings (Dufy, [PERSON_NAME], [PERSON_NAME] General Audience Ema…" at bounding box center [645, 291] width 1290 height 497
click at [1107, 329] on div "MAC - Modern Paintings (Dufy, [PERSON_NAME], [PERSON_NAME] General Audience Ema…" at bounding box center [645, 291] width 1290 height 497
click at [1159, 317] on div "MAC - Modern Paintings (Dufy, [PERSON_NAME], [PERSON_NAME] General Audience Ema…" at bounding box center [645, 291] width 1290 height 497
click at [1147, 325] on div "MAC - Modern Paintings (Dufy, [PERSON_NAME], [PERSON_NAME] General Audience Ema…" at bounding box center [645, 291] width 1290 height 497
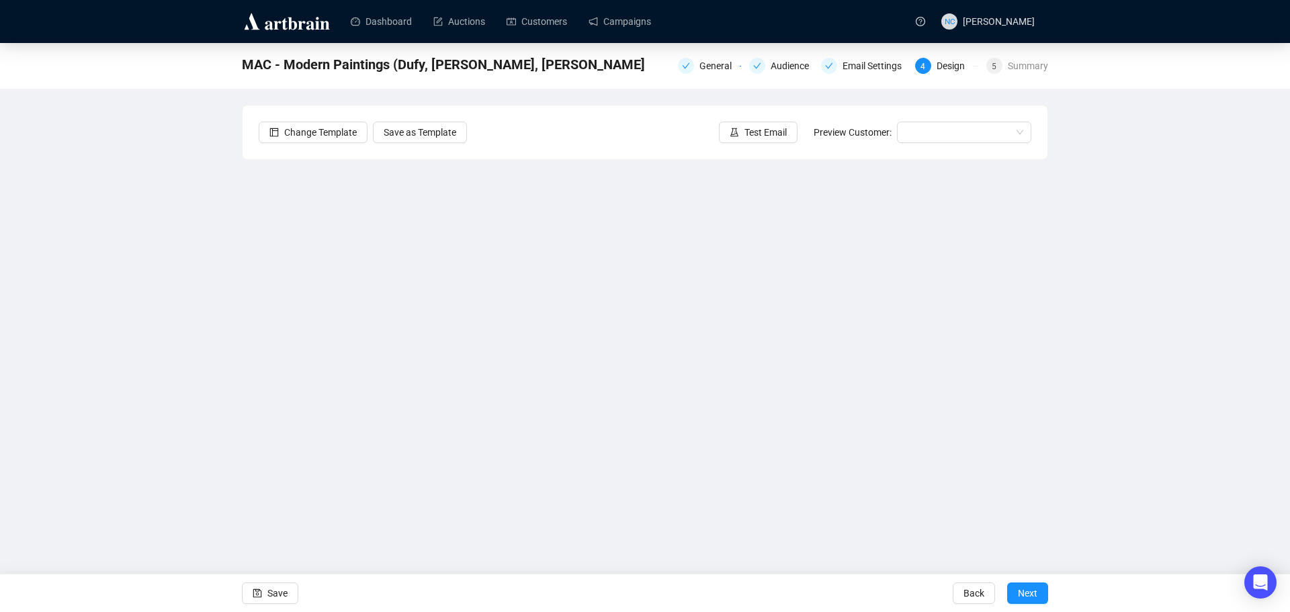
click at [164, 327] on div "MAC - Modern Paintings (Dufy, [PERSON_NAME], [PERSON_NAME] General Audience Ema…" at bounding box center [645, 291] width 1290 height 497
click at [624, 14] on link "Campaigns" at bounding box center [620, 21] width 62 height 35
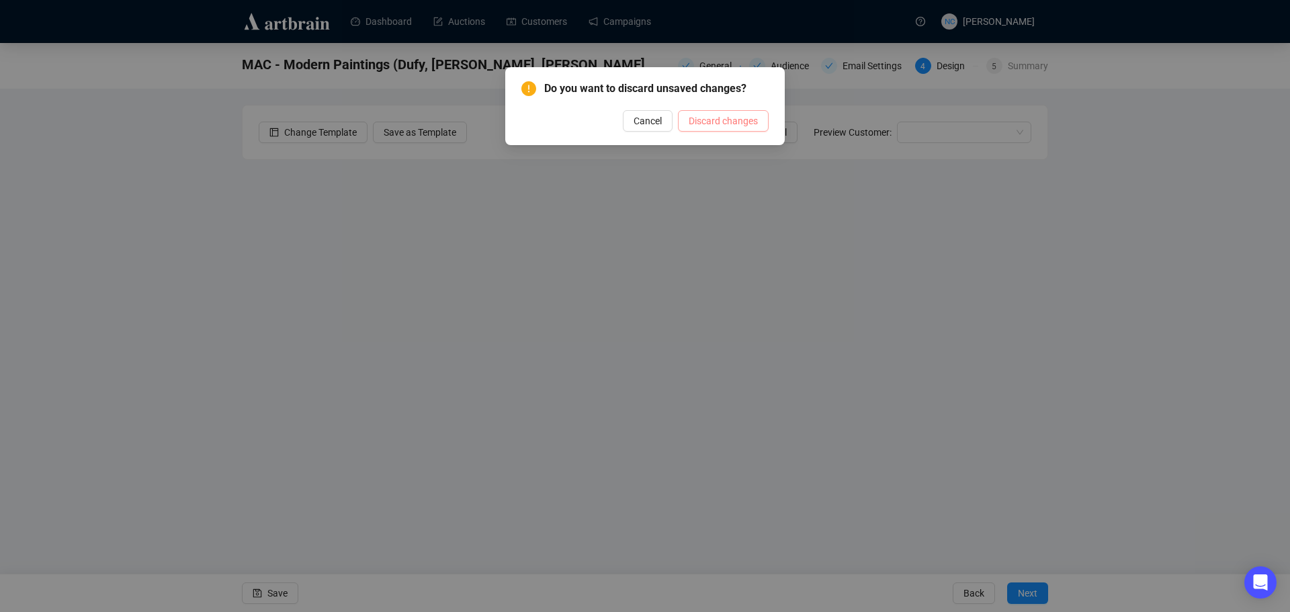
click at [712, 120] on span "Discard changes" at bounding box center [723, 121] width 69 height 15
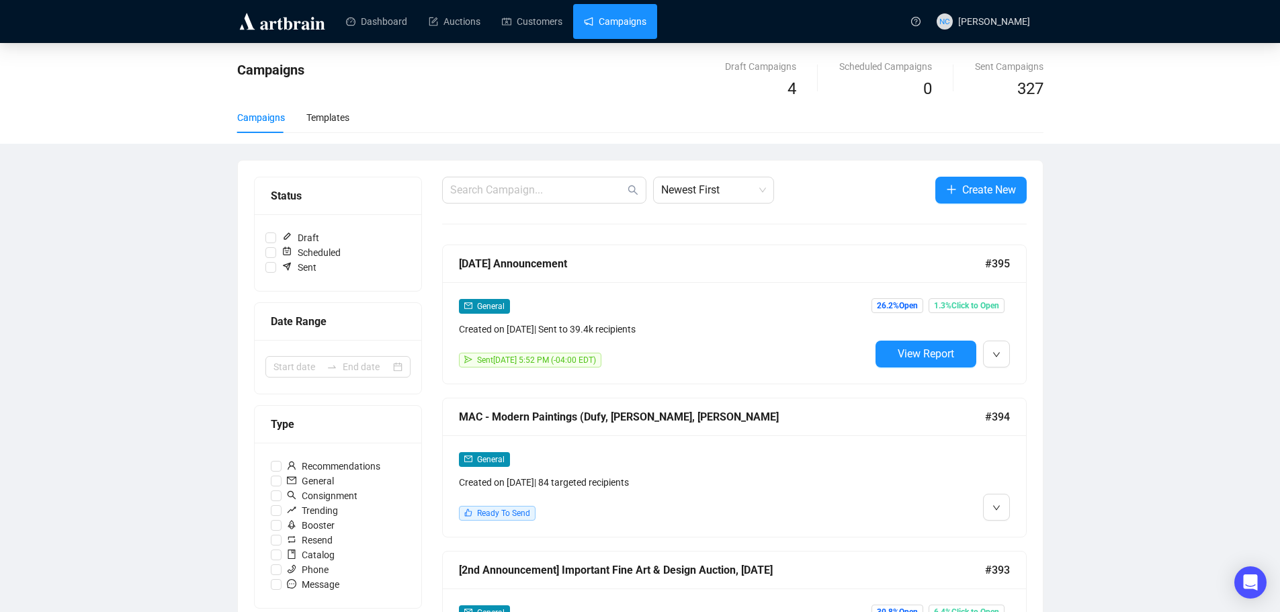
scroll to position [202, 0]
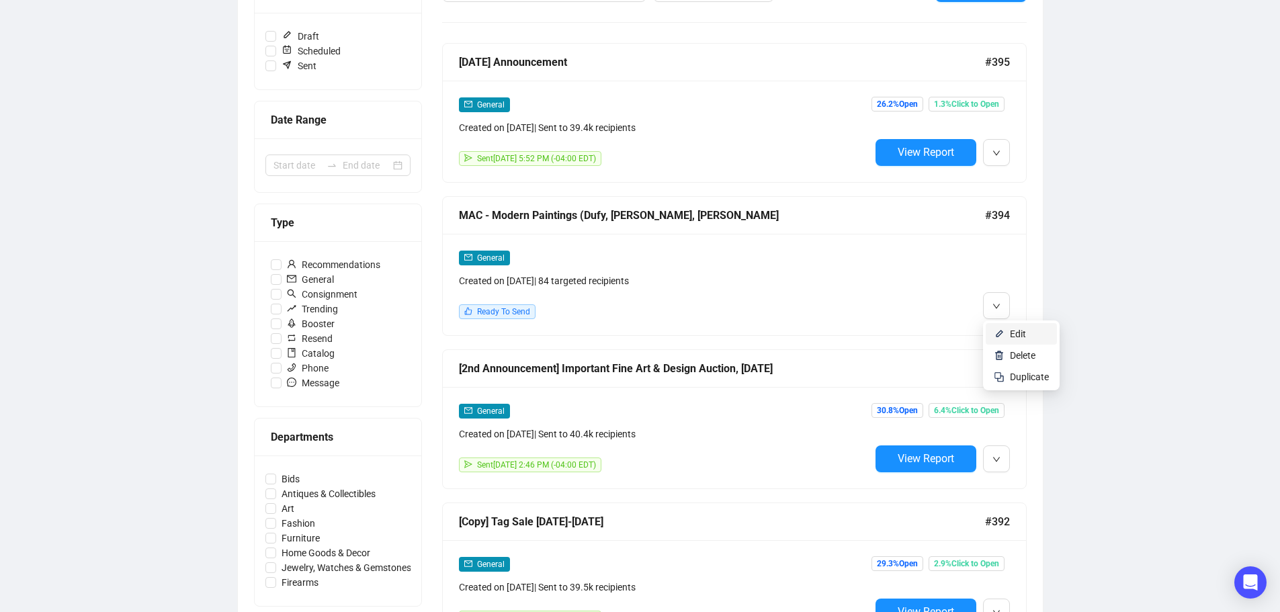
click at [1015, 335] on span "Edit" at bounding box center [1018, 334] width 16 height 11
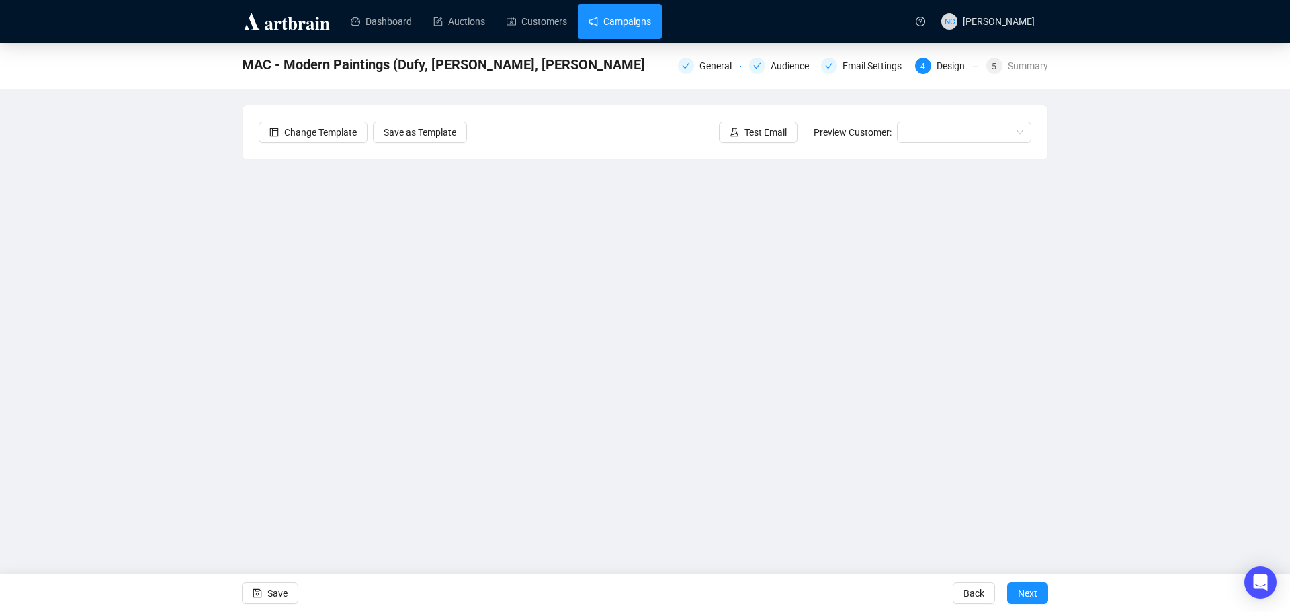
click at [628, 17] on link "Campaigns" at bounding box center [620, 21] width 62 height 35
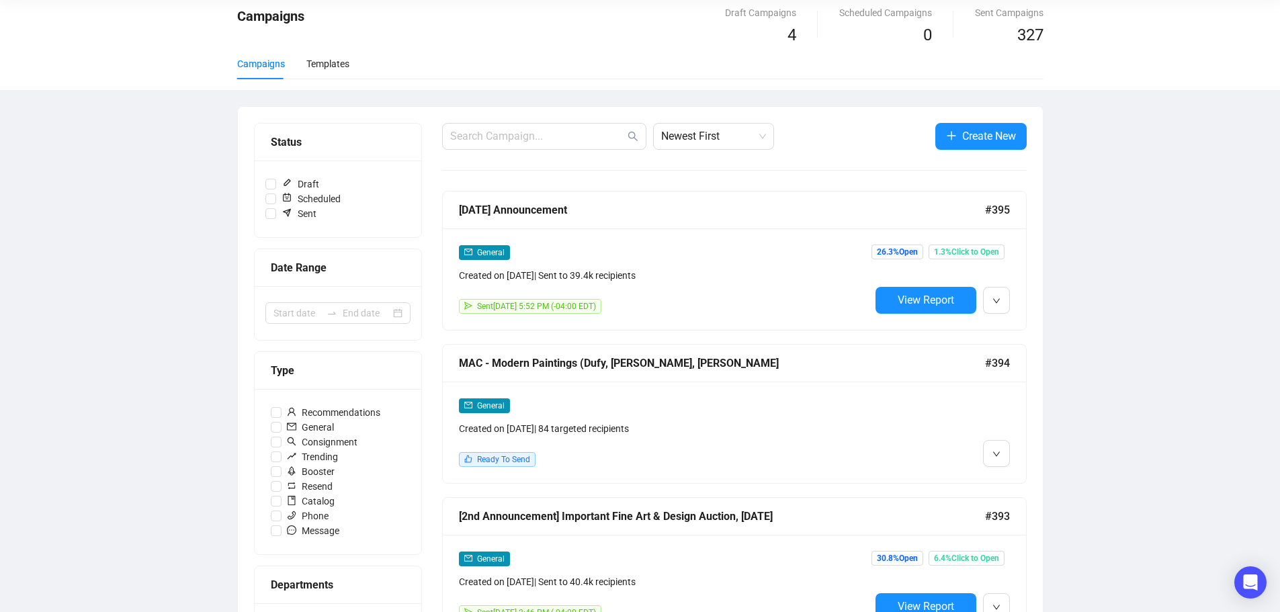
scroll to position [134, 0]
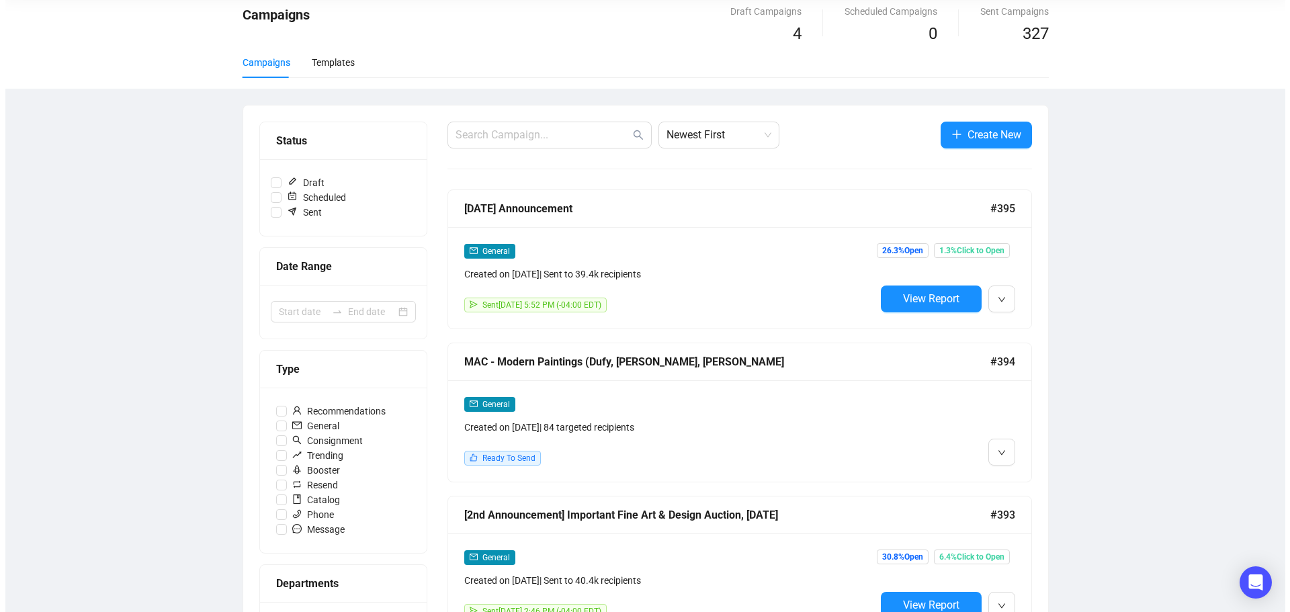
scroll to position [0, 0]
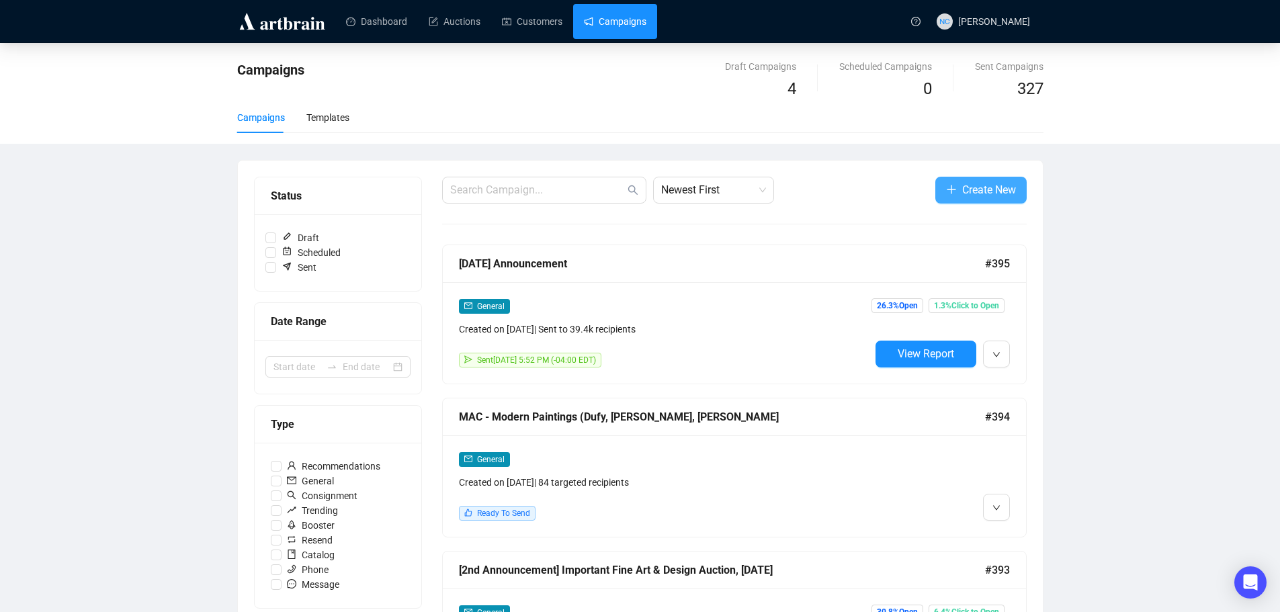
click at [995, 189] on span "Create New" at bounding box center [989, 189] width 54 height 17
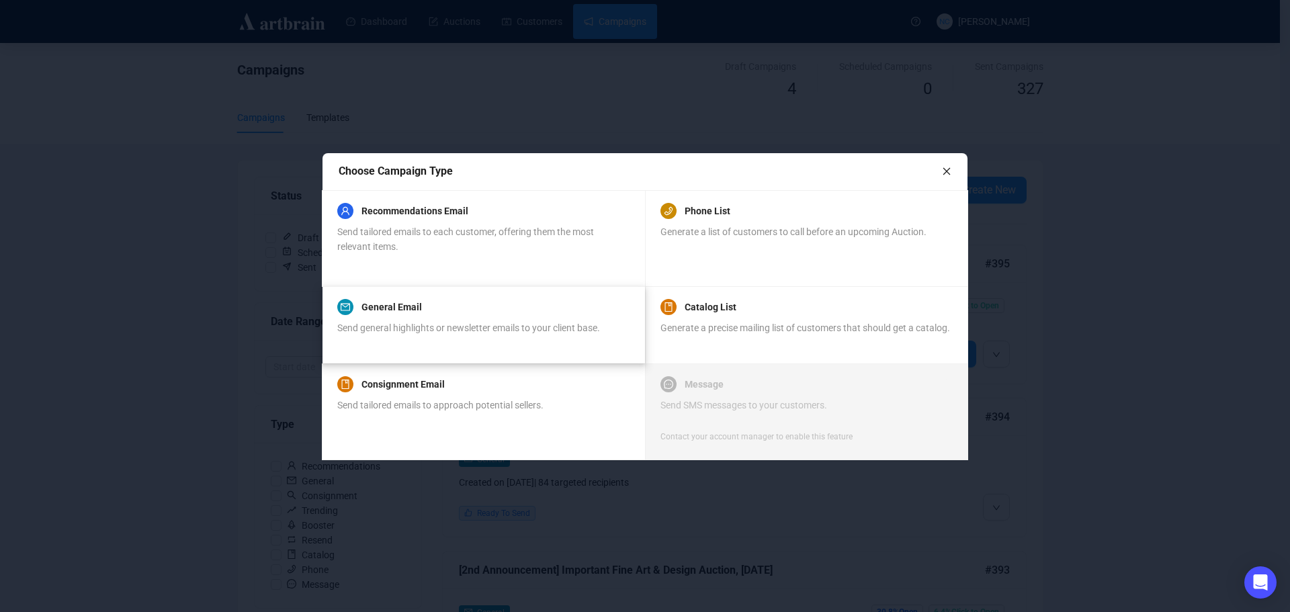
click at [530, 308] on div "General Email" at bounding box center [468, 307] width 263 height 16
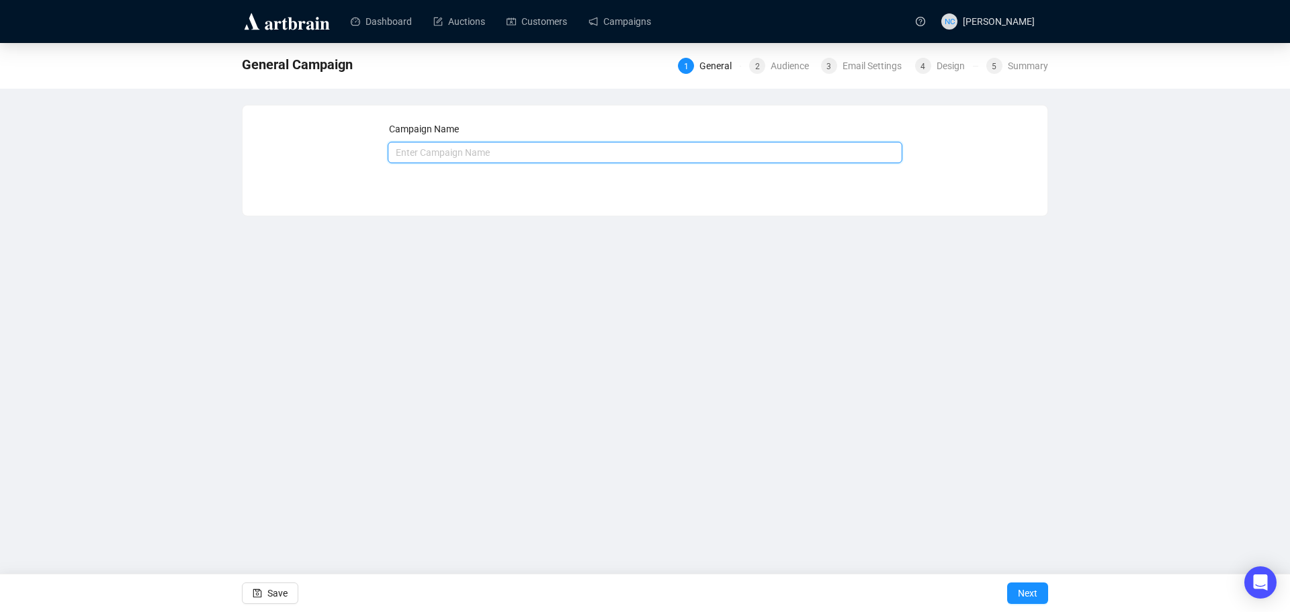
click at [463, 155] on input "text" at bounding box center [645, 153] width 515 height 22
paste input "MAC - Modern Paintings (Dufy, [PERSON_NAME], [PERSON_NAME] #394"
drag, startPoint x: 639, startPoint y: 152, endPoint x: 612, endPoint y: 152, distance: 26.9
click at [612, 152] on input "MAC - Modern Paintings (Dufy, [PERSON_NAME], [PERSON_NAME] #394" at bounding box center [645, 153] width 515 height 22
click at [394, 155] on input "MAC - Modern Paintings (Dufy, [PERSON_NAME], [PERSON_NAME]" at bounding box center [645, 153] width 515 height 22
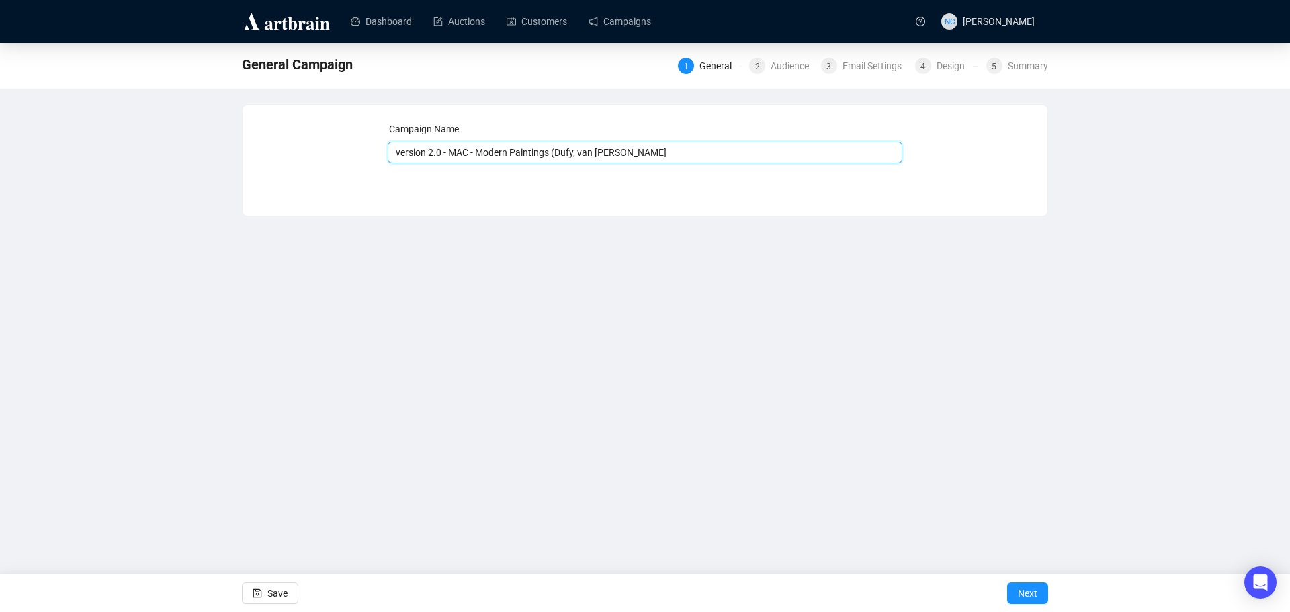
drag, startPoint x: 427, startPoint y: 151, endPoint x: 403, endPoint y: 151, distance: 24.9
click at [403, 151] on input "version 2.0 - MAC - Modern Paintings (Dufy, van [PERSON_NAME]" at bounding box center [645, 153] width 515 height 22
type input "version 2.0 - MAC - Modern Paintings (Dufy, van [PERSON_NAME]"
click at [468, 156] on input "version 2.0 - MAC - Modern Paintings (Dufy, van [PERSON_NAME]" at bounding box center [645, 153] width 515 height 22
click at [528, 155] on input "version 2.0 - MAC - Modern Paintings (Dufy, van [PERSON_NAME]" at bounding box center [645, 153] width 515 height 22
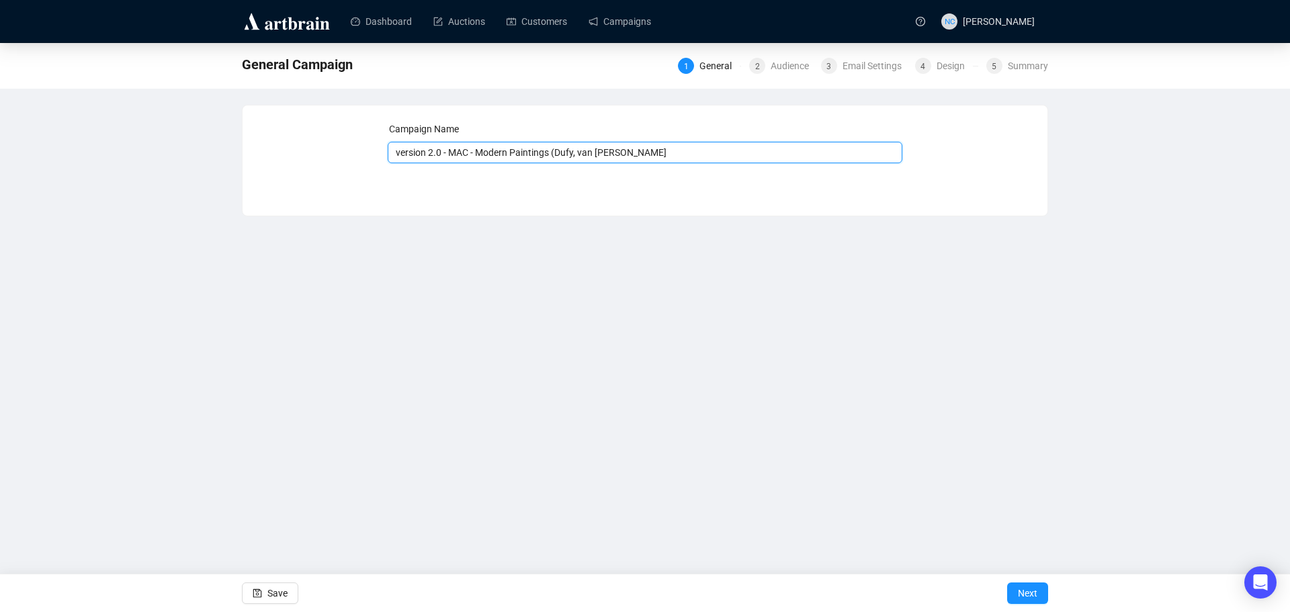
click at [630, 156] on input "version 2.0 - MAC - Modern Paintings (Dufy, van [PERSON_NAME]" at bounding box center [645, 153] width 515 height 22
click at [727, 161] on input "version 2.0 - MAC - Modern Paintings (Dufy, van [PERSON_NAME]" at bounding box center [645, 153] width 515 height 22
click at [1042, 595] on button "Next" at bounding box center [1027, 594] width 41 height 22
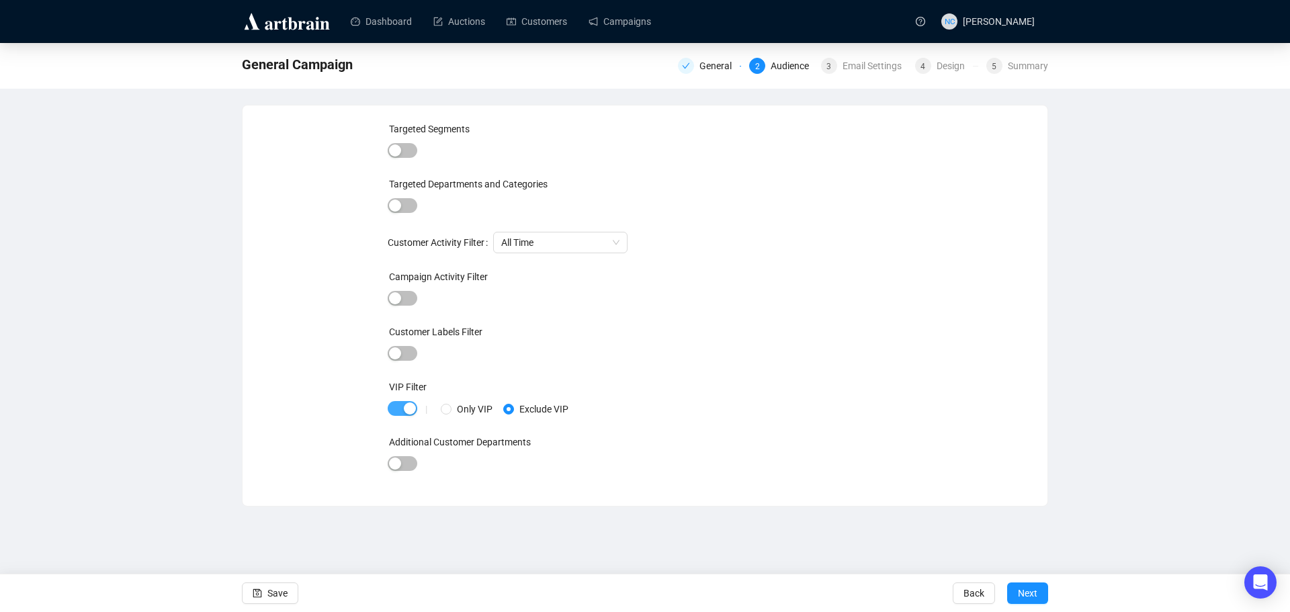
click at [404, 408] on div "button" at bounding box center [410, 409] width 12 height 12
click at [409, 151] on span "button" at bounding box center [403, 150] width 30 height 15
click at [483, 155] on div at bounding box center [618, 152] width 349 height 19
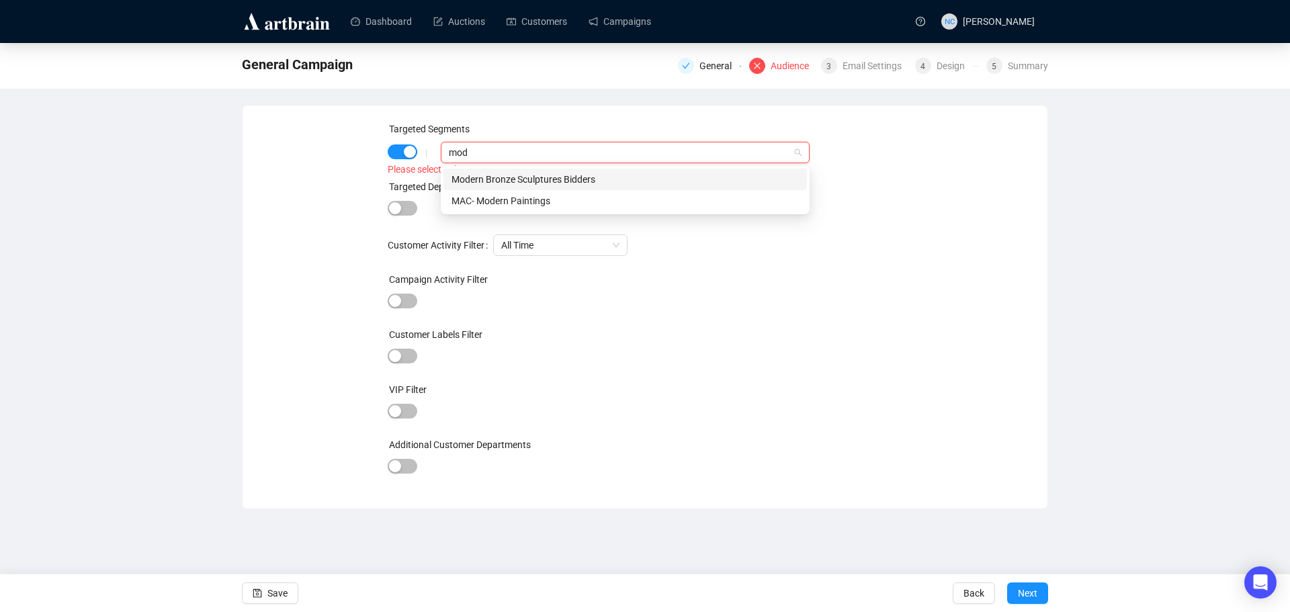
type input "mode"
click at [536, 205] on div "MAC- Modern Paintings" at bounding box center [625, 201] width 347 height 15
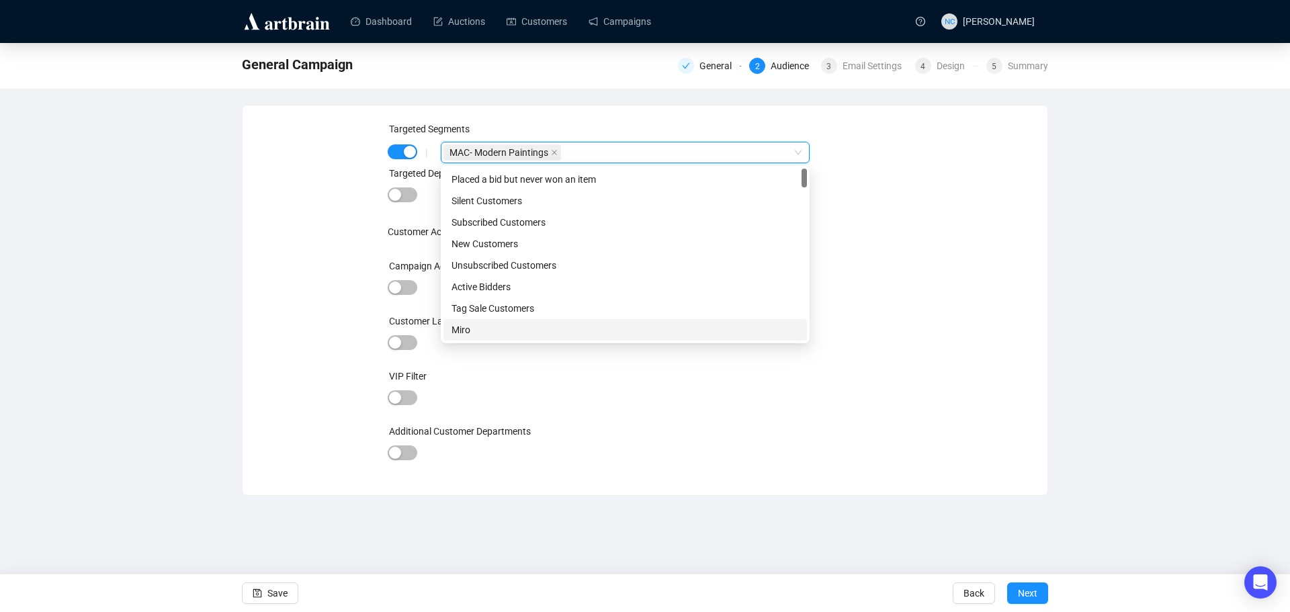
click at [1005, 432] on div "Targeted Segments | MAC- Modern Paintings MAC- Modern Paintings Targeted Depart…" at bounding box center [645, 301] width 773 height 358
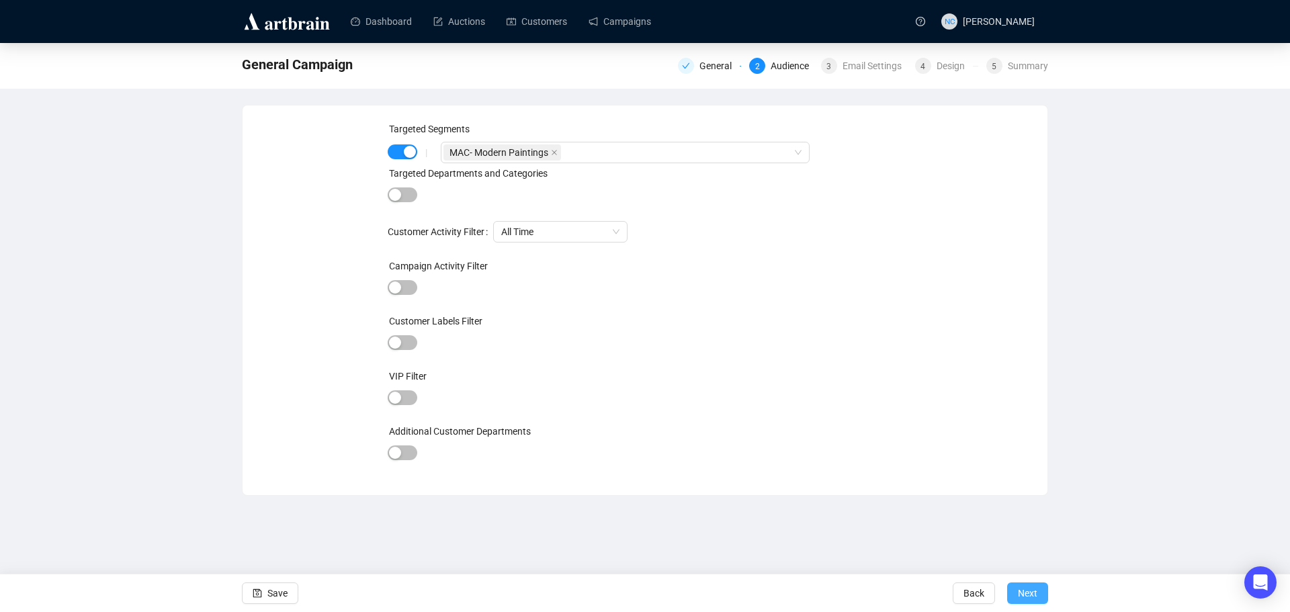
click at [1019, 594] on span "Next" at bounding box center [1027, 594] width 19 height 38
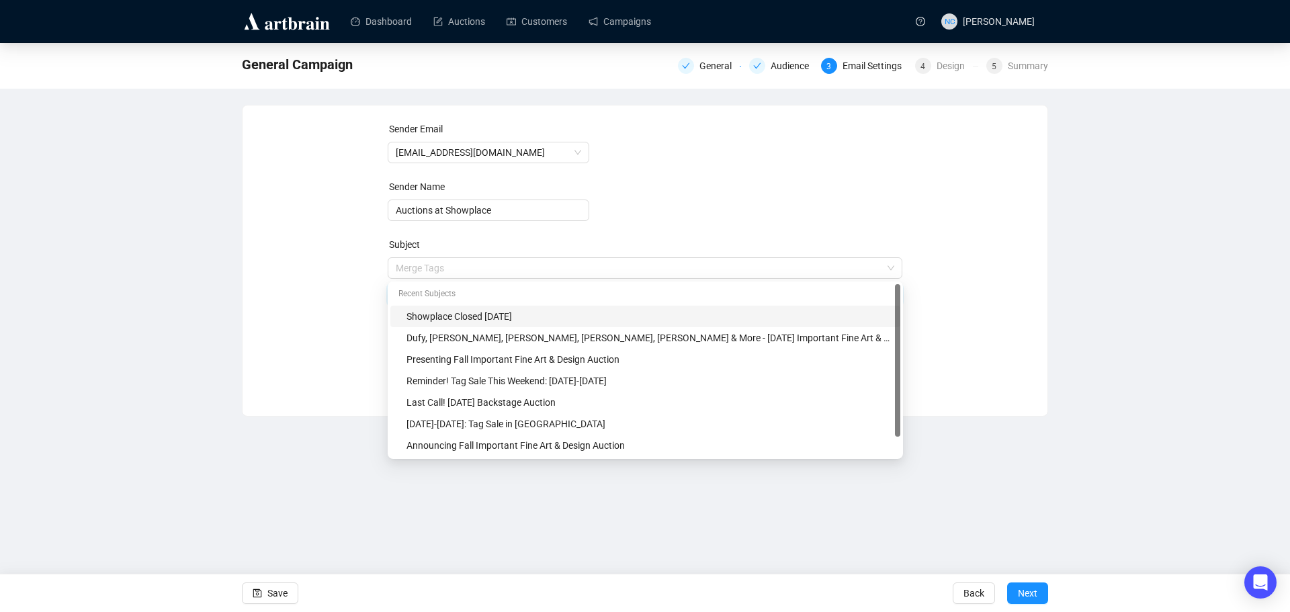
click at [610, 268] on span "Merge Tags Showplace Closed [DATE]" at bounding box center [645, 282] width 515 height 38
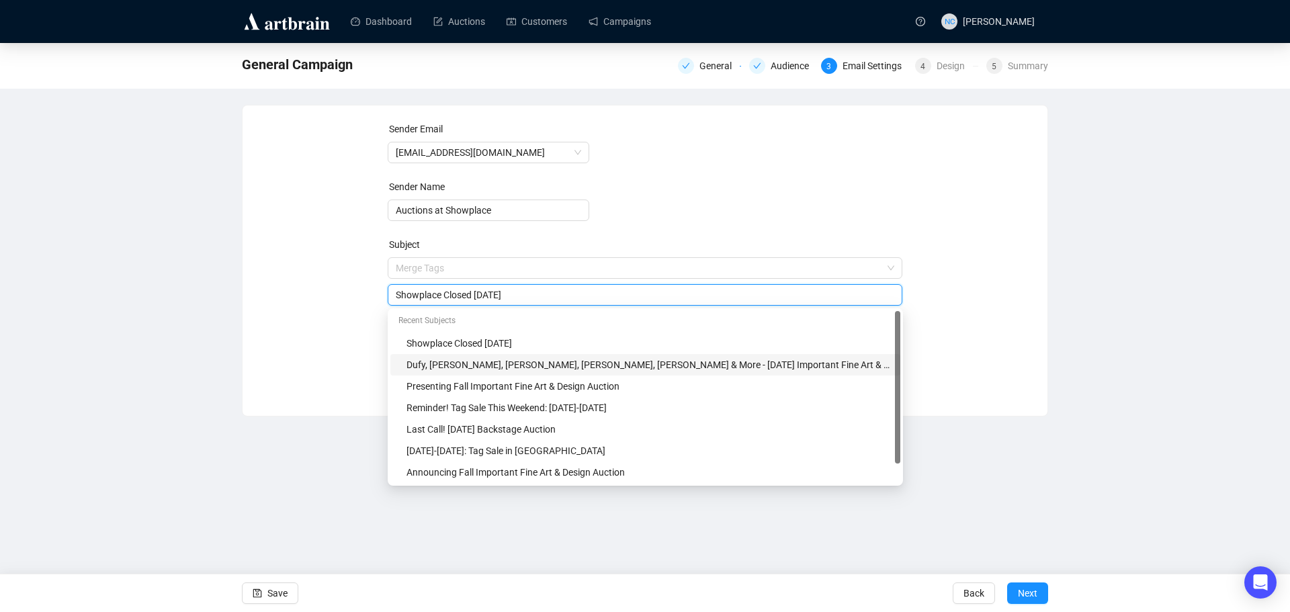
click at [648, 369] on div "Dufy, [PERSON_NAME], [PERSON_NAME], [PERSON_NAME], [PERSON_NAME] & More - [DATE…" at bounding box center [650, 365] width 486 height 15
type input "Dufy, [PERSON_NAME], [PERSON_NAME], [PERSON_NAME], [PERSON_NAME] & More - [DATE…"
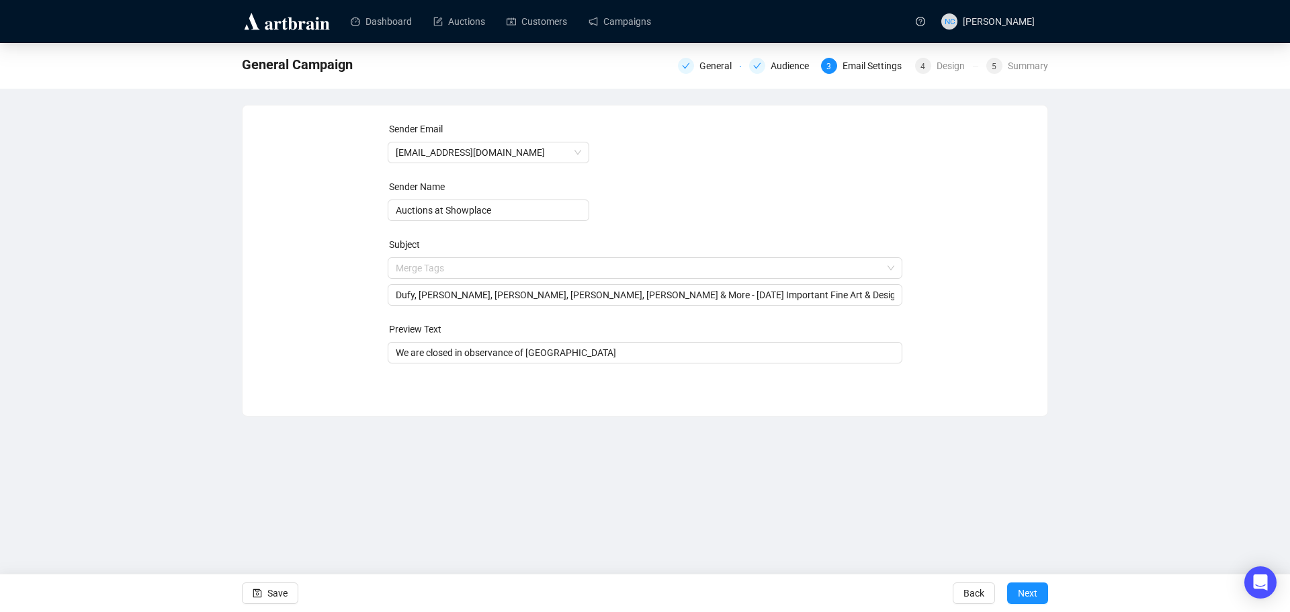
click at [956, 458] on div "Dashboard Auctions Customers Campaigns NC [PERSON_NAME] General Campaign Genera…" at bounding box center [645, 306] width 1290 height 612
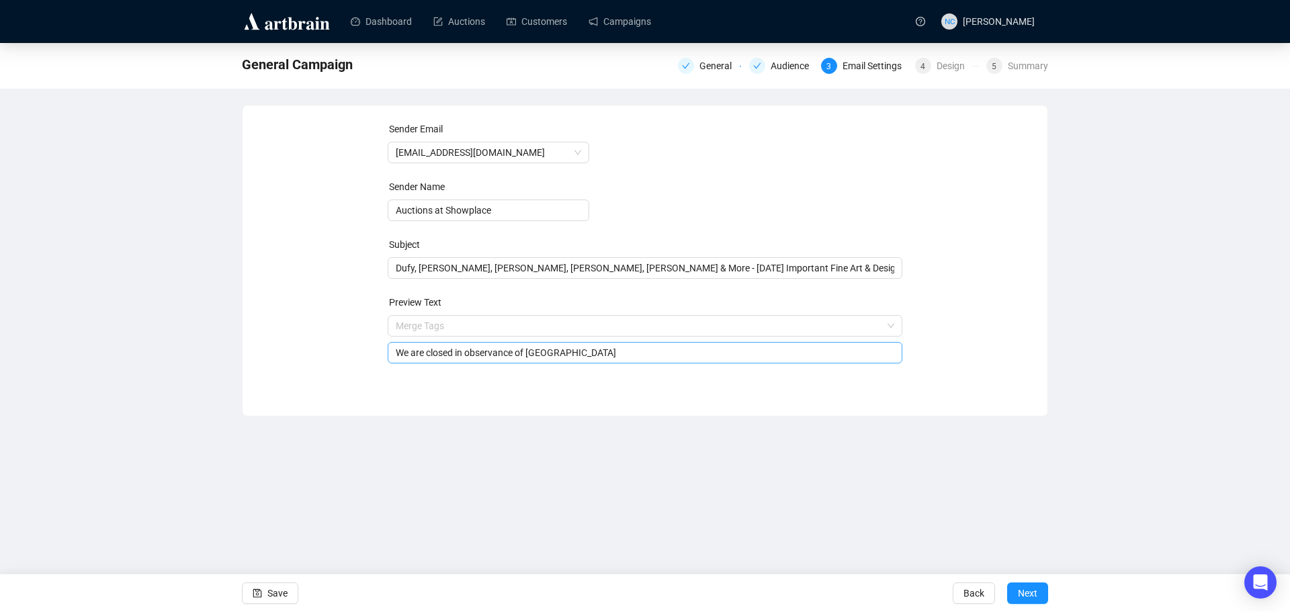
click at [579, 358] on input "We are closed in observance of [GEOGRAPHIC_DATA]" at bounding box center [645, 352] width 499 height 15
click at [597, 361] on div "We are closed in observance of [GEOGRAPHIC_DATA]" at bounding box center [645, 353] width 515 height 22
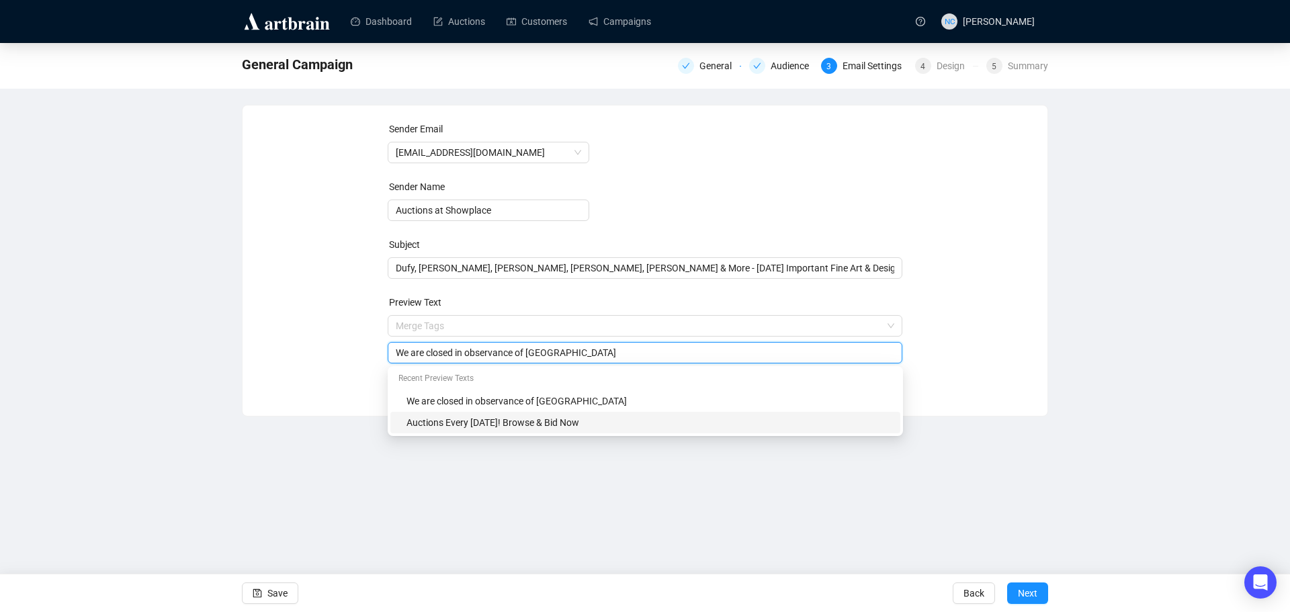
click at [598, 417] on div "Auctions Every [DATE]! Browse & Bid Now" at bounding box center [650, 422] width 486 height 15
type input "Auctions Every [DATE]! Browse & Bid Now"
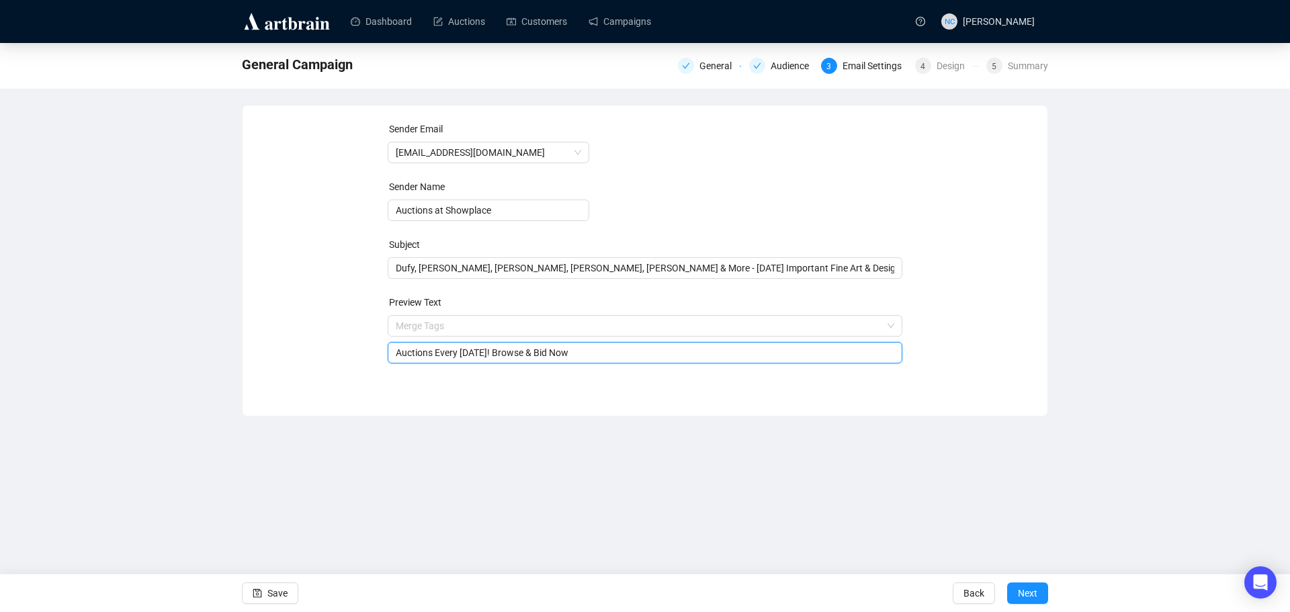
click at [683, 456] on div "Dashboard Auctions Customers Campaigns NC [PERSON_NAME] General Campaign Genera…" at bounding box center [645, 306] width 1290 height 612
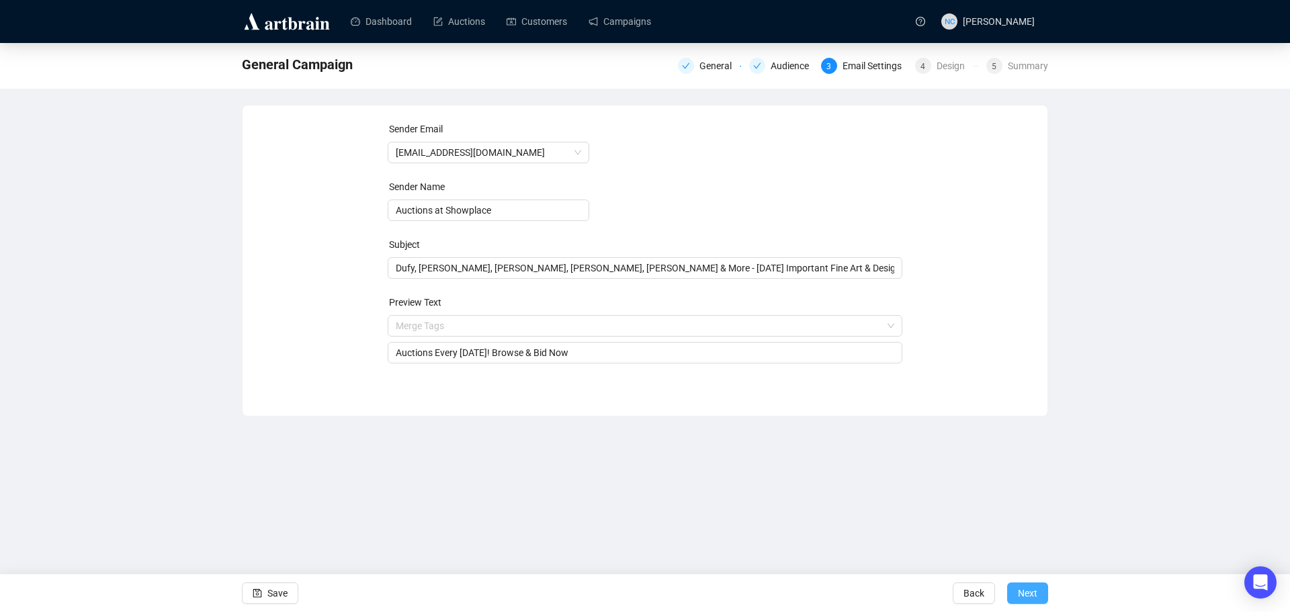
click at [1027, 589] on span "Next" at bounding box center [1027, 594] width 19 height 38
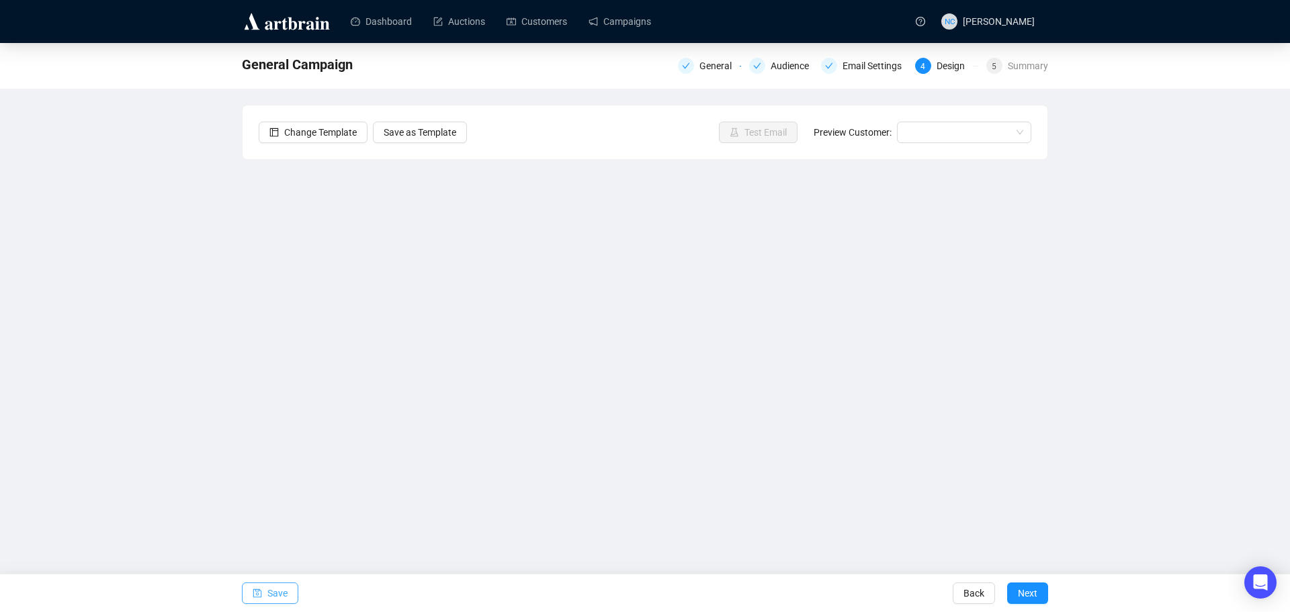
click at [278, 592] on span "Save" at bounding box center [277, 594] width 20 height 38
click at [280, 596] on span "Save" at bounding box center [277, 594] width 20 height 38
click at [282, 590] on span "Save" at bounding box center [277, 594] width 20 height 38
click at [273, 592] on span "Save" at bounding box center [277, 594] width 20 height 38
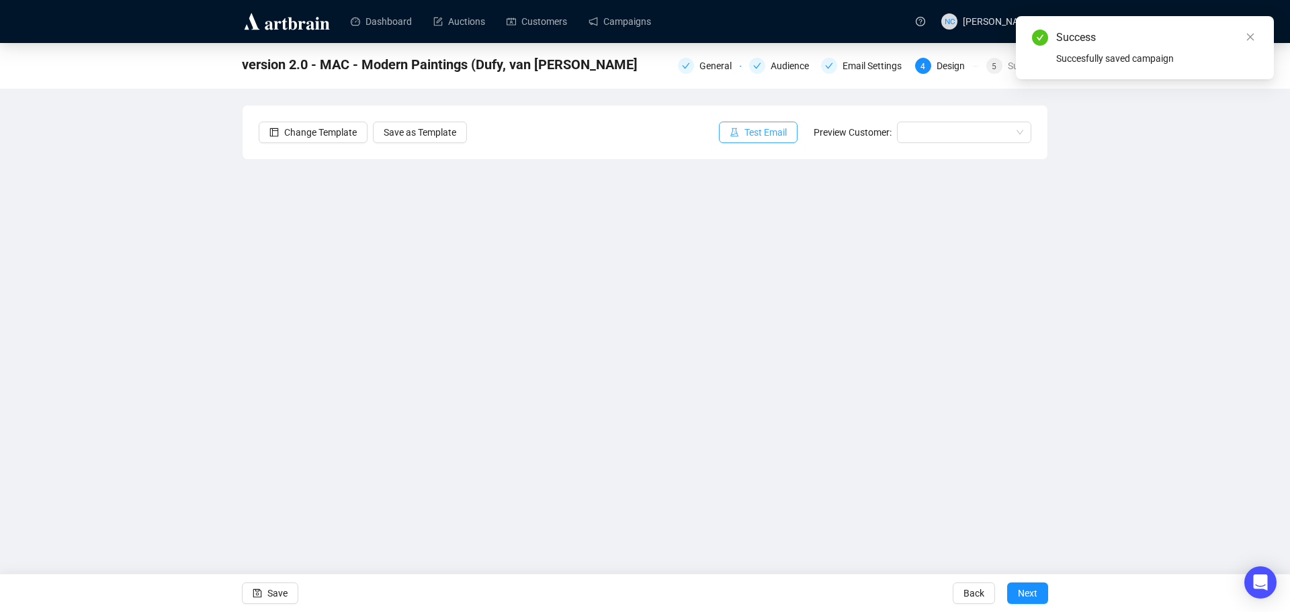
click at [776, 130] on span "Test Email" at bounding box center [766, 132] width 42 height 15
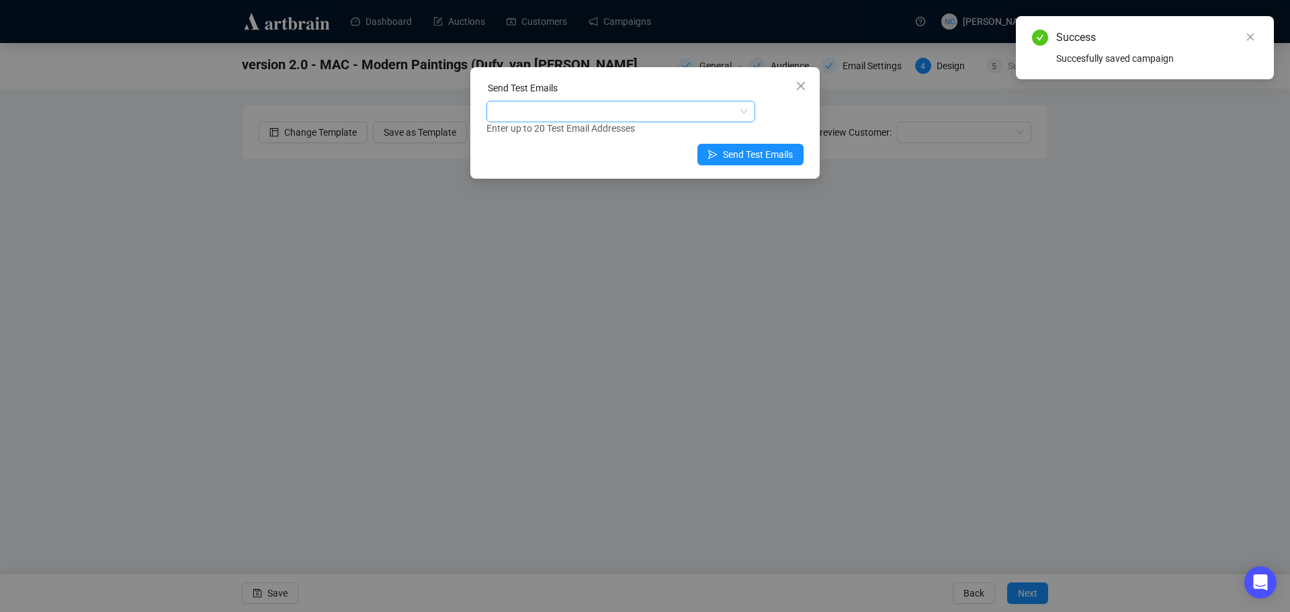
click at [630, 114] on div at bounding box center [613, 111] width 249 height 19
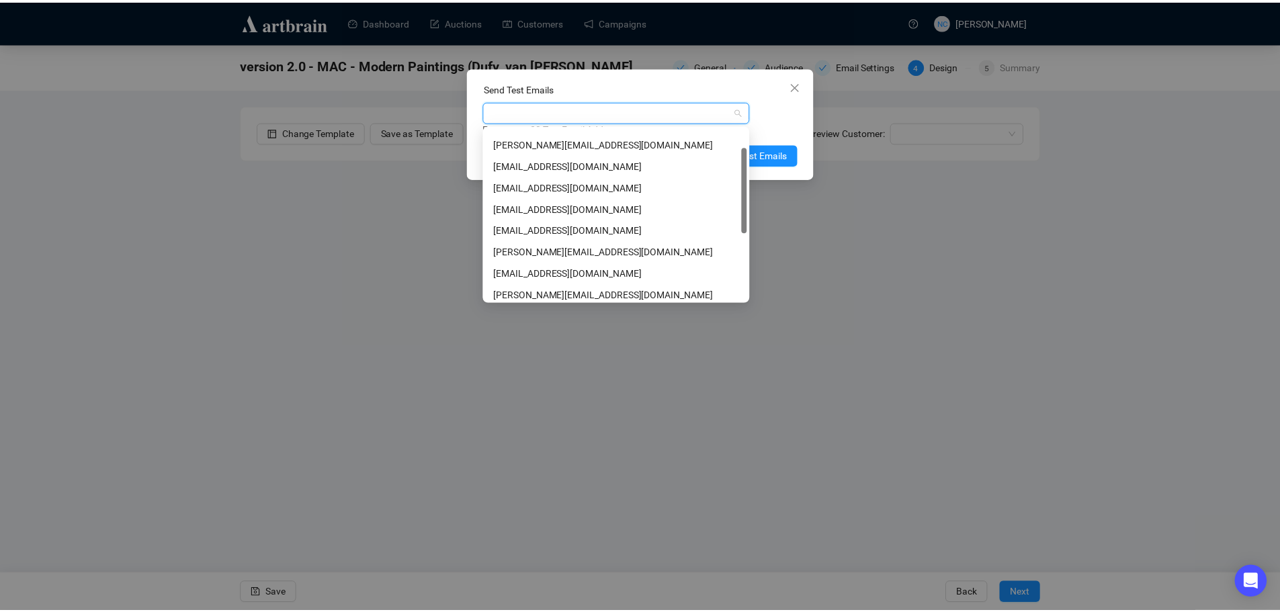
scroll to position [172, 0]
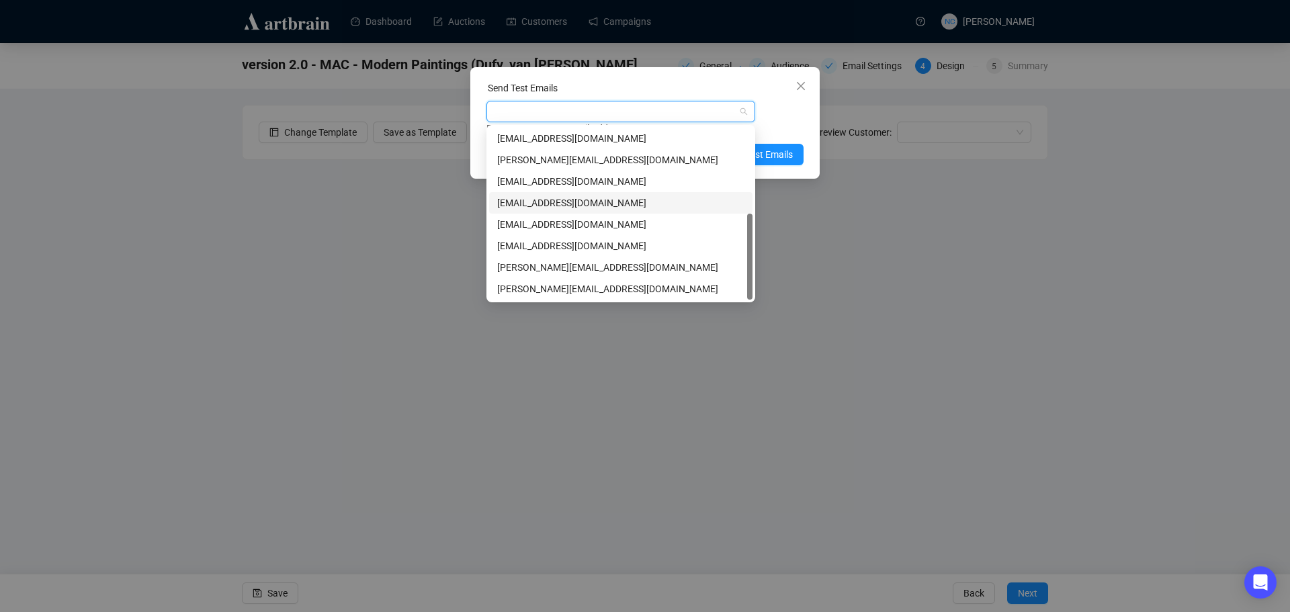
click at [626, 208] on div "[EMAIL_ADDRESS][DOMAIN_NAME]" at bounding box center [620, 203] width 247 height 15
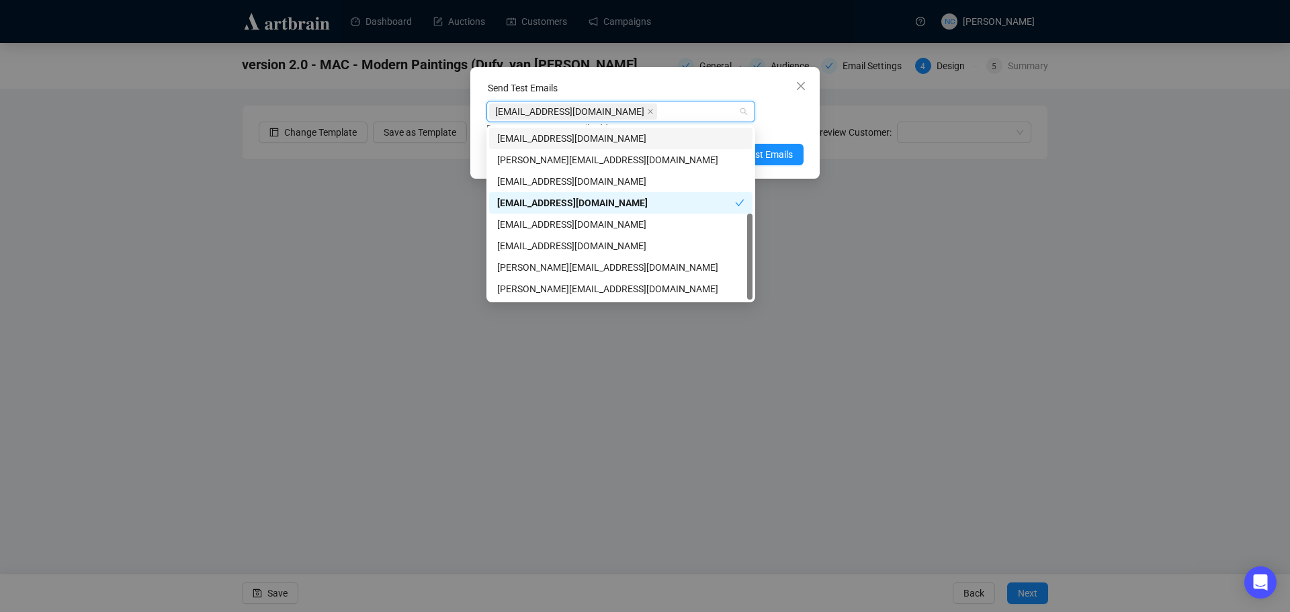
click at [752, 87] on div "Send Test Emails" at bounding box center [645, 91] width 317 height 20
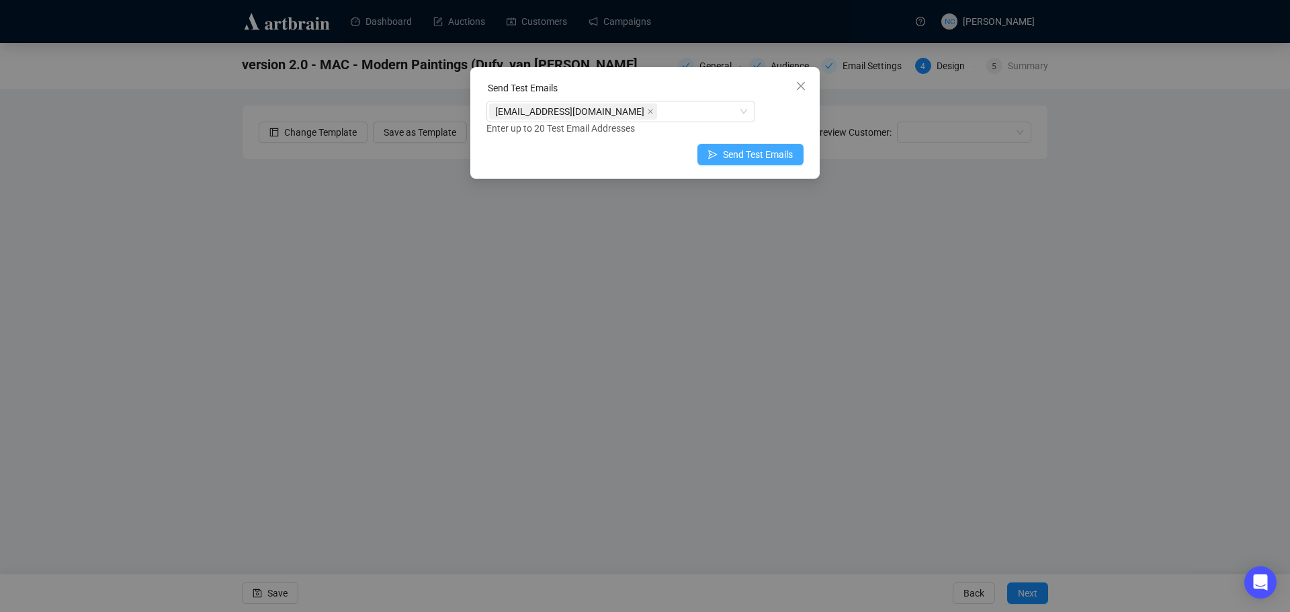
click at [782, 154] on span "Send Test Emails" at bounding box center [758, 154] width 70 height 15
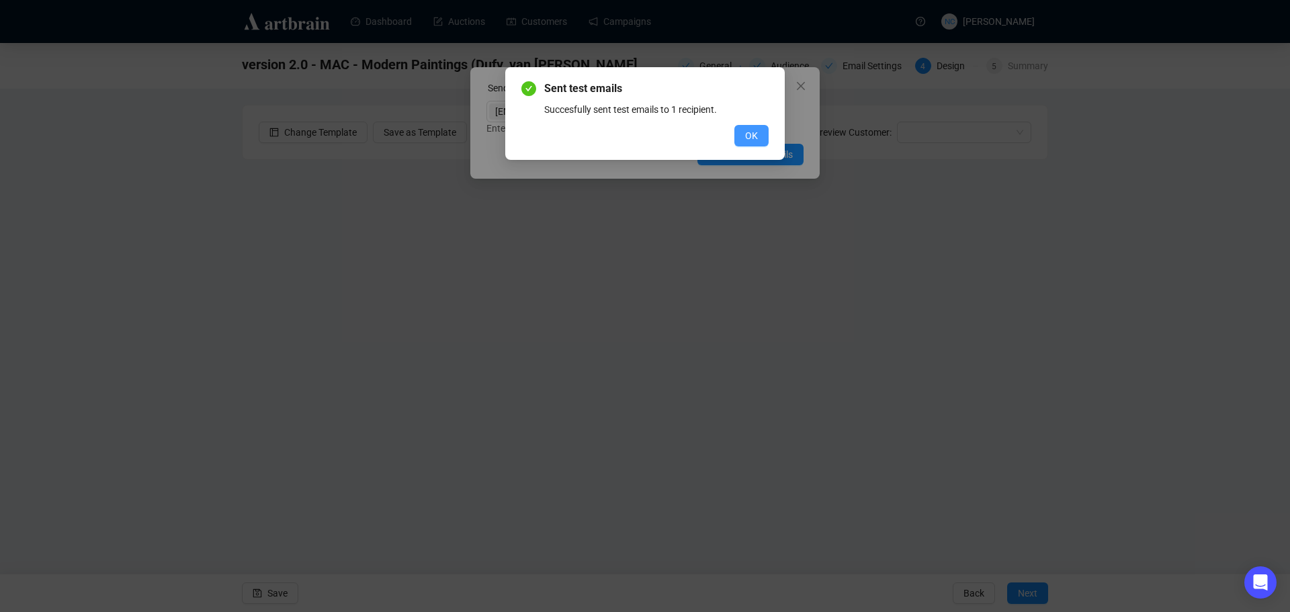
click at [753, 140] on span "OK" at bounding box center [751, 135] width 13 height 15
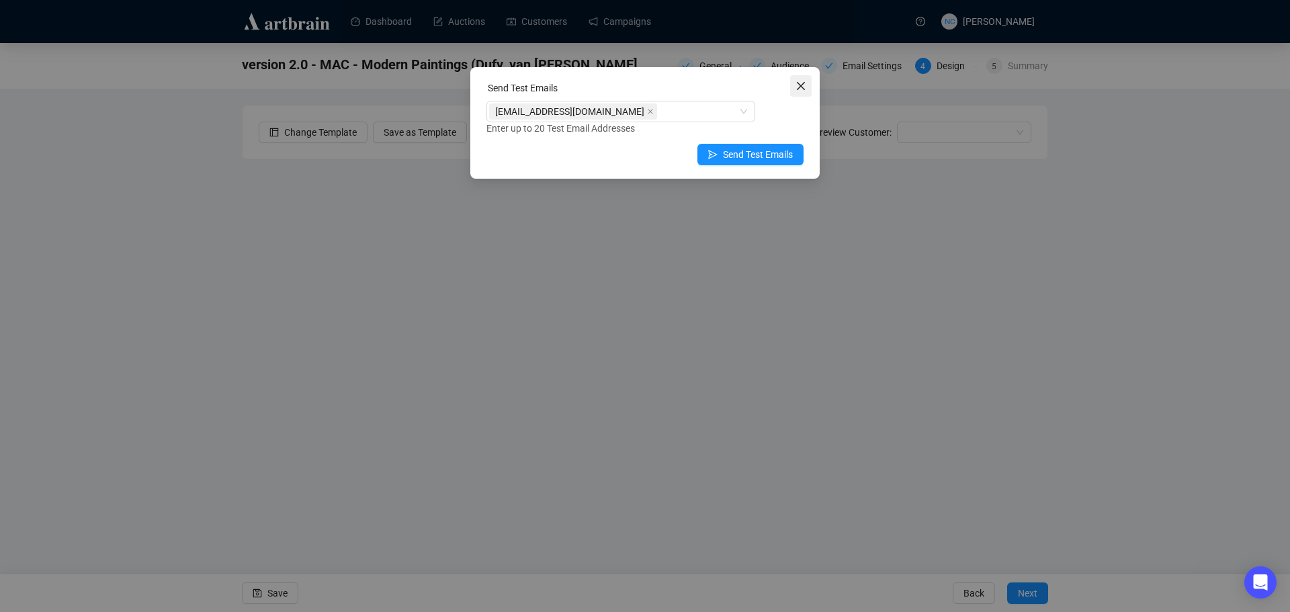
click at [801, 85] on icon "close" at bounding box center [801, 86] width 11 height 11
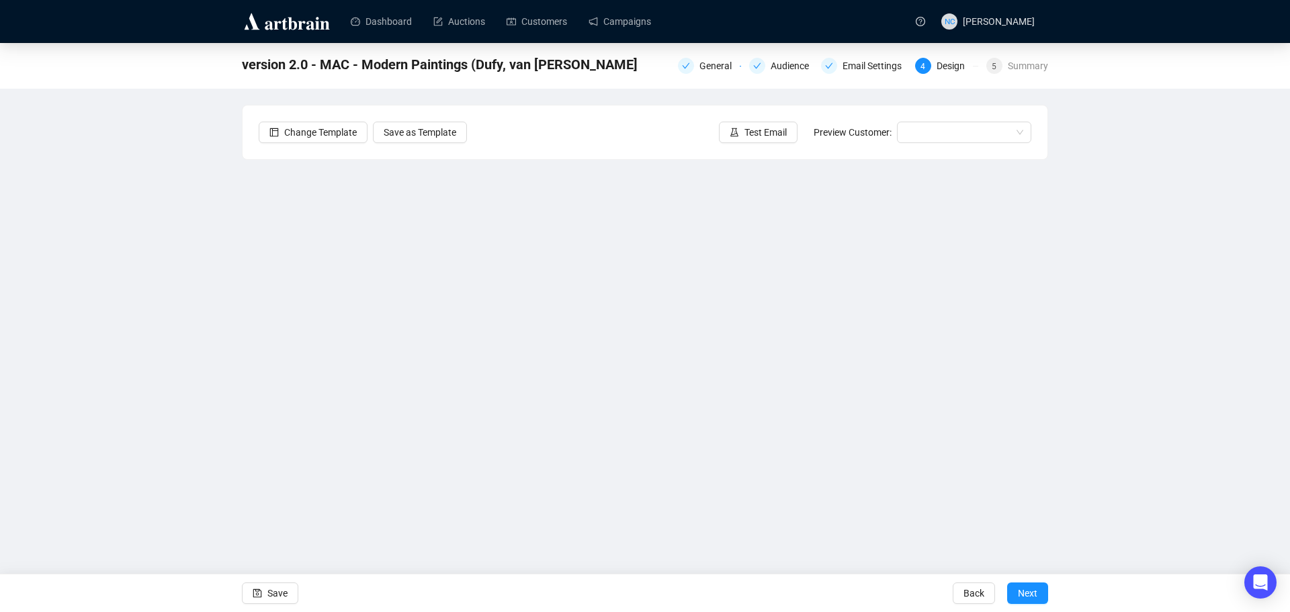
click at [1146, 315] on div "version 2.0 - MAC - Modern Paintings (Dufy, [PERSON_NAME], [PERSON_NAME] Genera…" at bounding box center [645, 291] width 1290 height 497
click at [274, 595] on span "Save" at bounding box center [277, 594] width 20 height 38
click at [275, 590] on span "Save" at bounding box center [277, 594] width 20 height 38
click at [273, 599] on span "Save" at bounding box center [277, 594] width 20 height 38
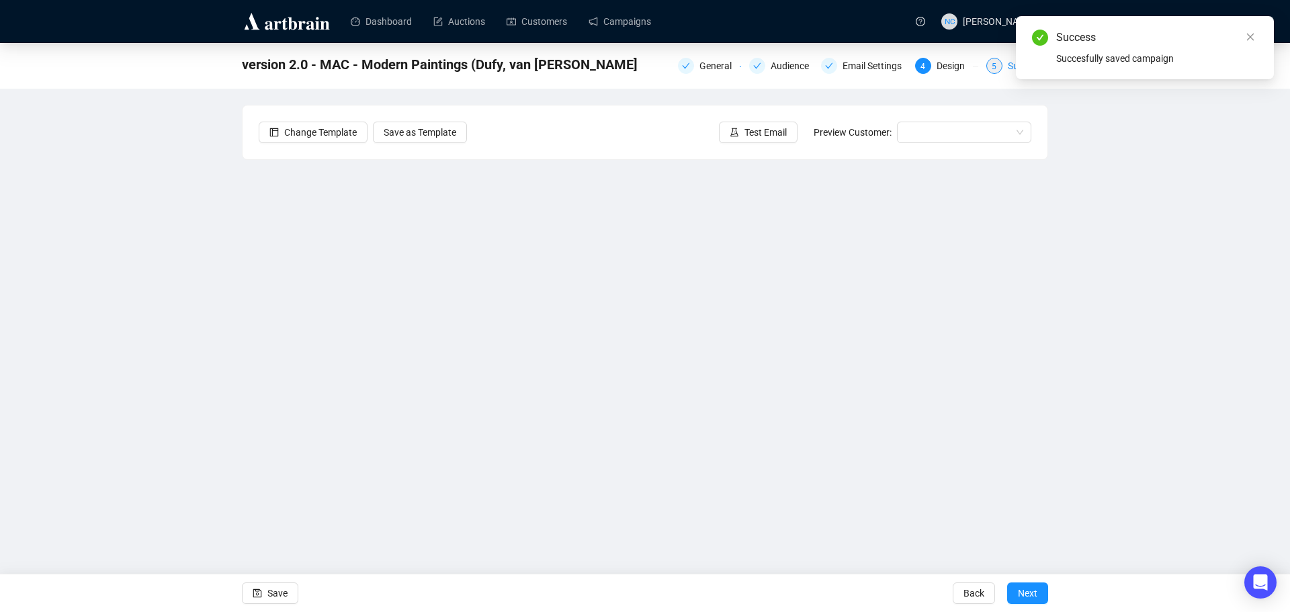
click at [1006, 69] on div "5 Summary" at bounding box center [1018, 66] width 62 height 16
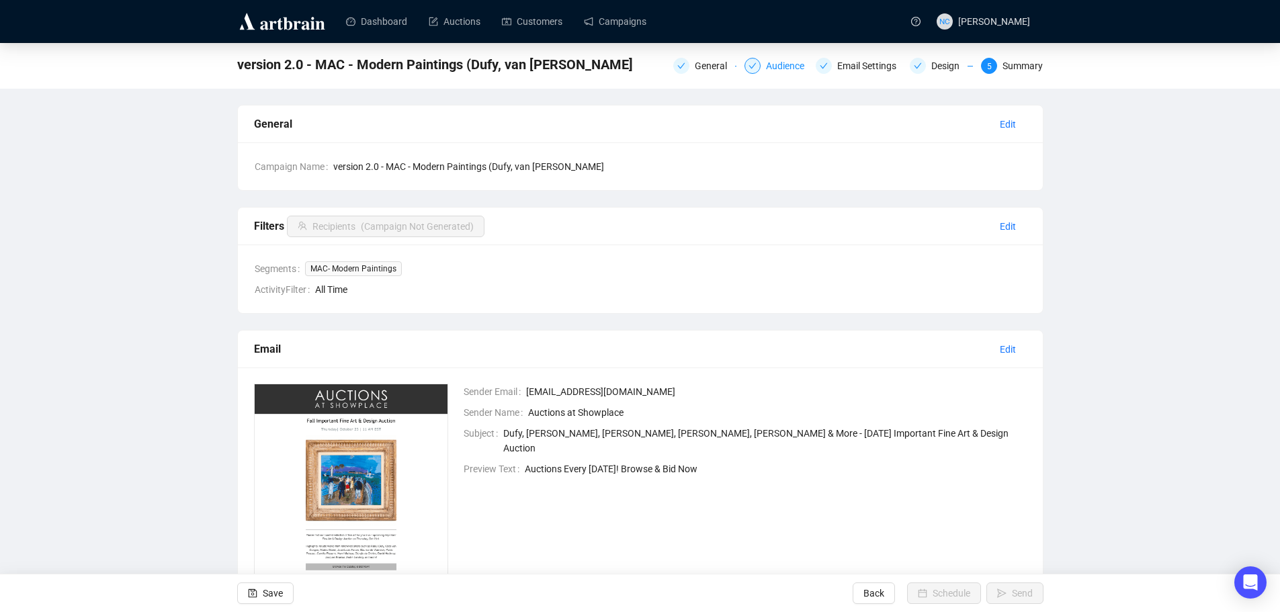
click at [769, 69] on div "Audience" at bounding box center [789, 66] width 46 height 16
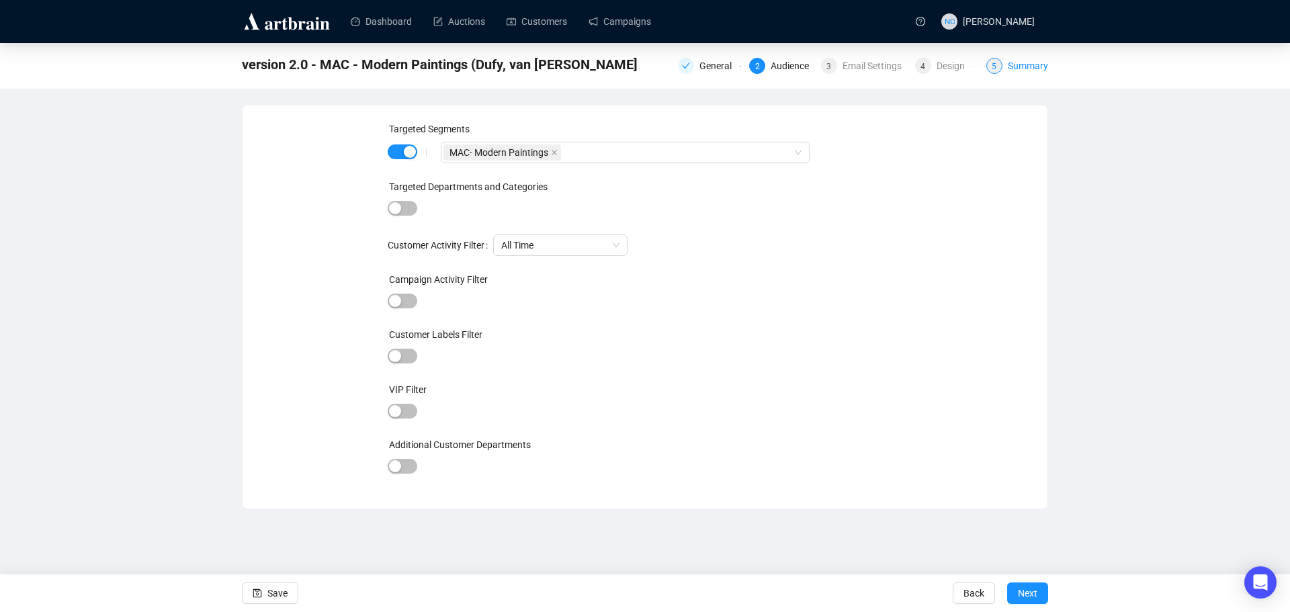
click at [1028, 67] on div "Summary" at bounding box center [1028, 66] width 40 height 16
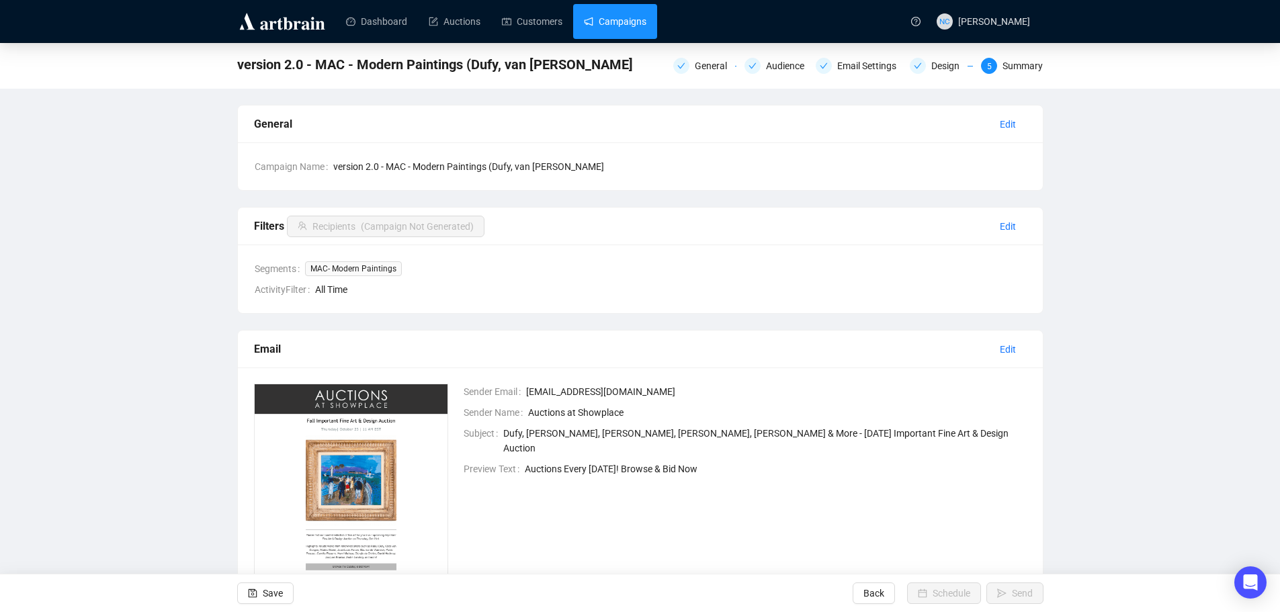
click at [624, 24] on link "Campaigns" at bounding box center [615, 21] width 62 height 35
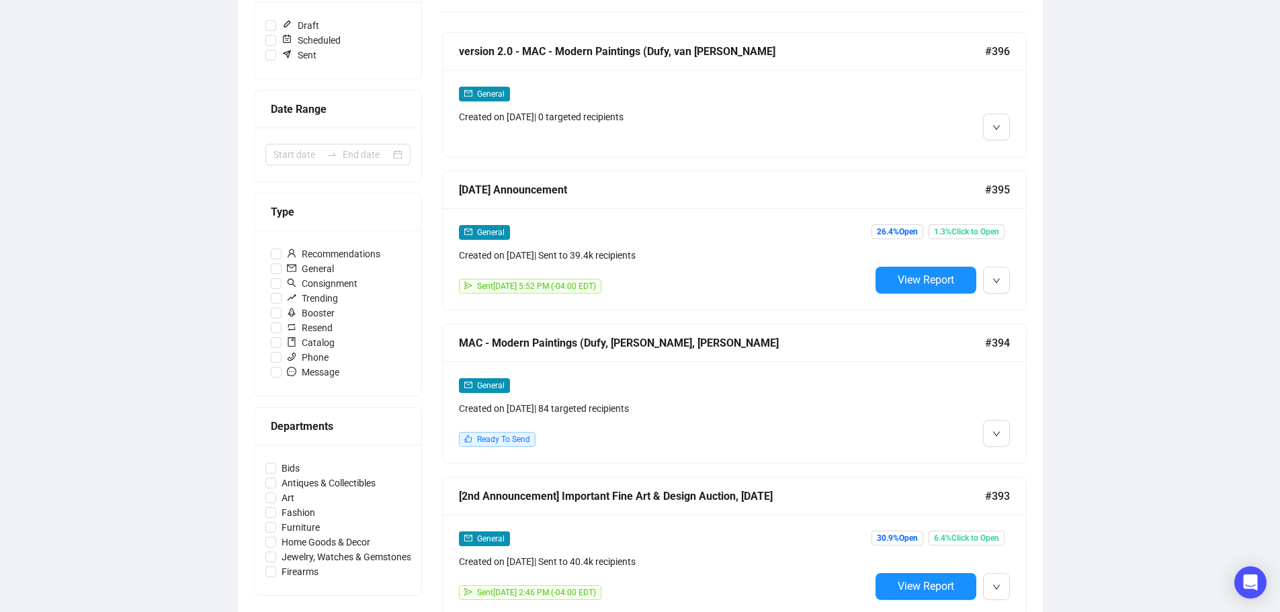
scroll to position [134, 0]
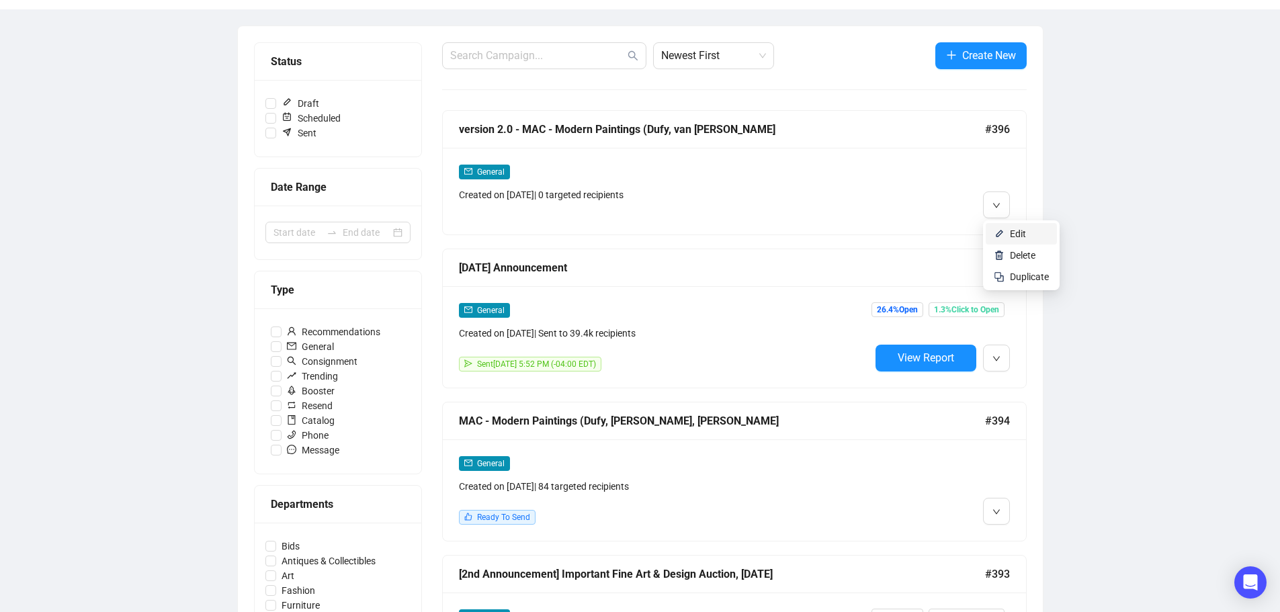
click at [1019, 237] on span "Edit" at bounding box center [1018, 233] width 16 height 11
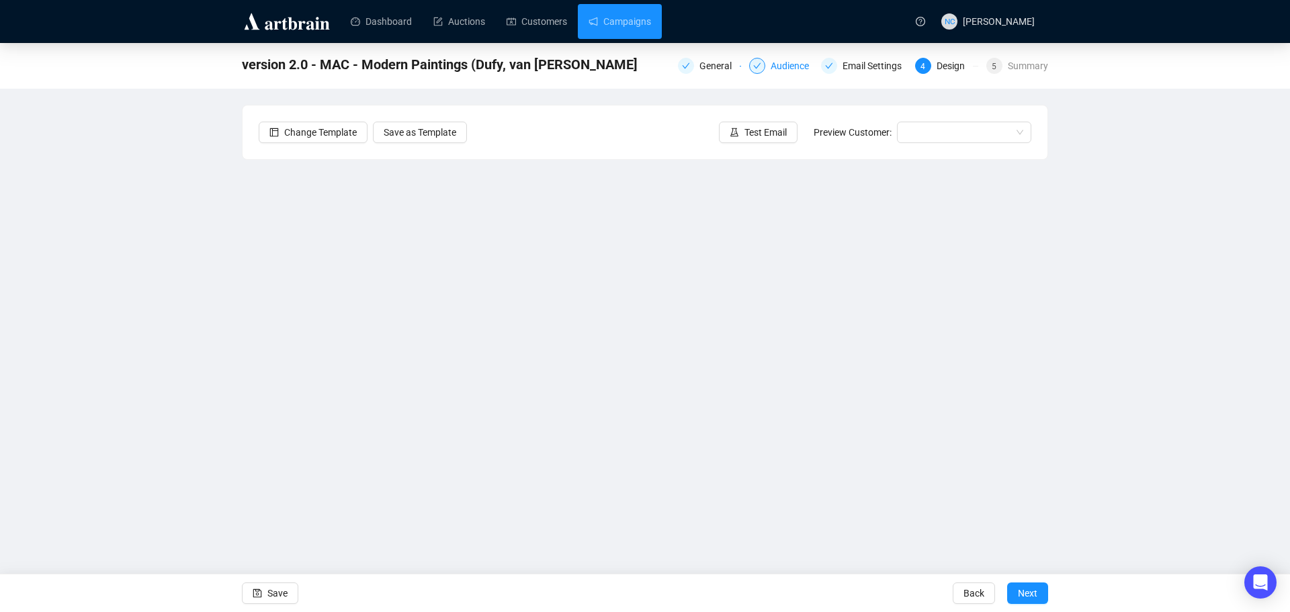
click at [792, 67] on div "Audience" at bounding box center [794, 66] width 46 height 16
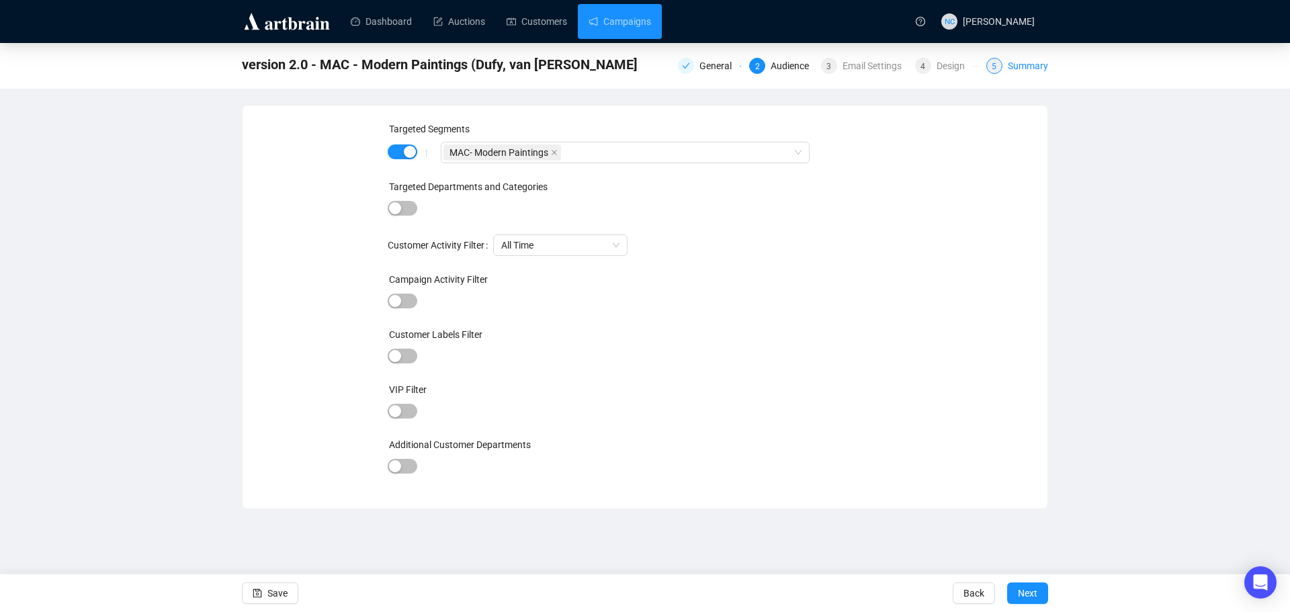
click at [1028, 69] on div "Summary" at bounding box center [1028, 66] width 40 height 16
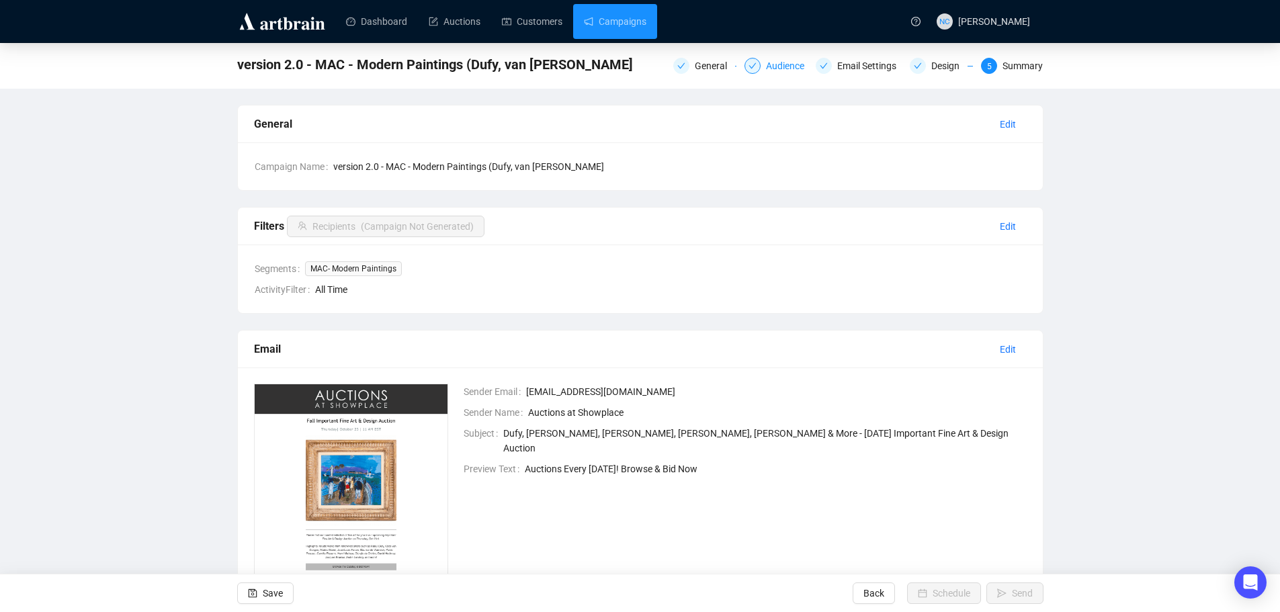
click at [765, 68] on div "Audience" at bounding box center [776, 66] width 63 height 16
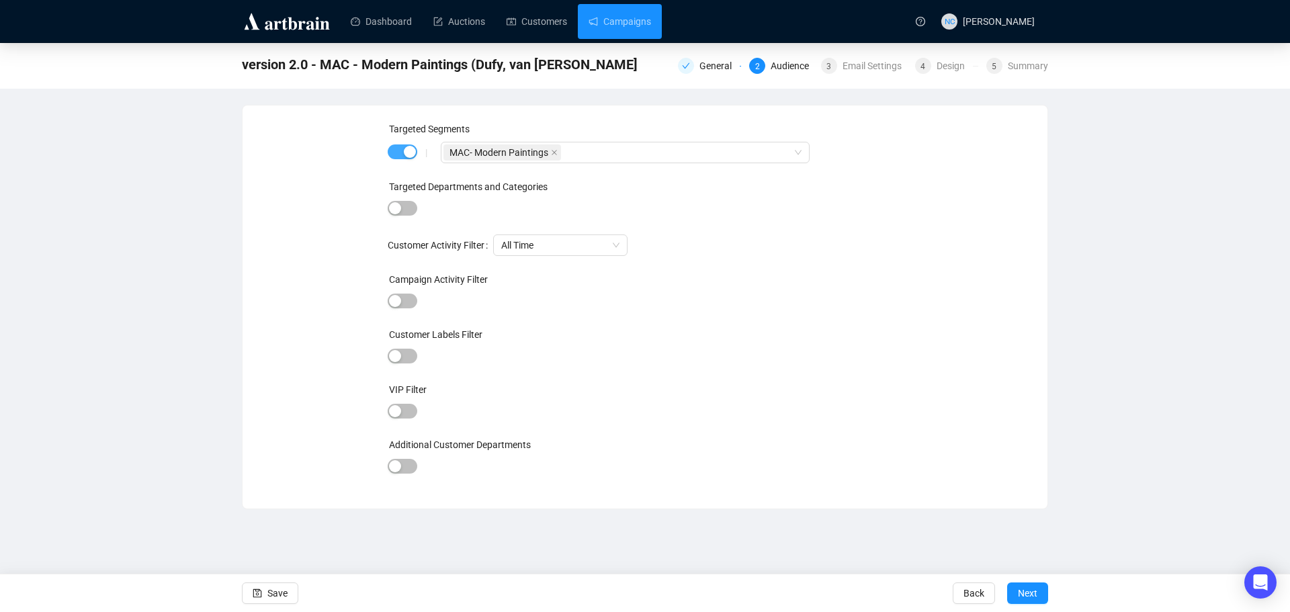
click at [407, 154] on div "button" at bounding box center [410, 152] width 12 height 12
click at [1033, 70] on div "Summary" at bounding box center [1028, 66] width 40 height 16
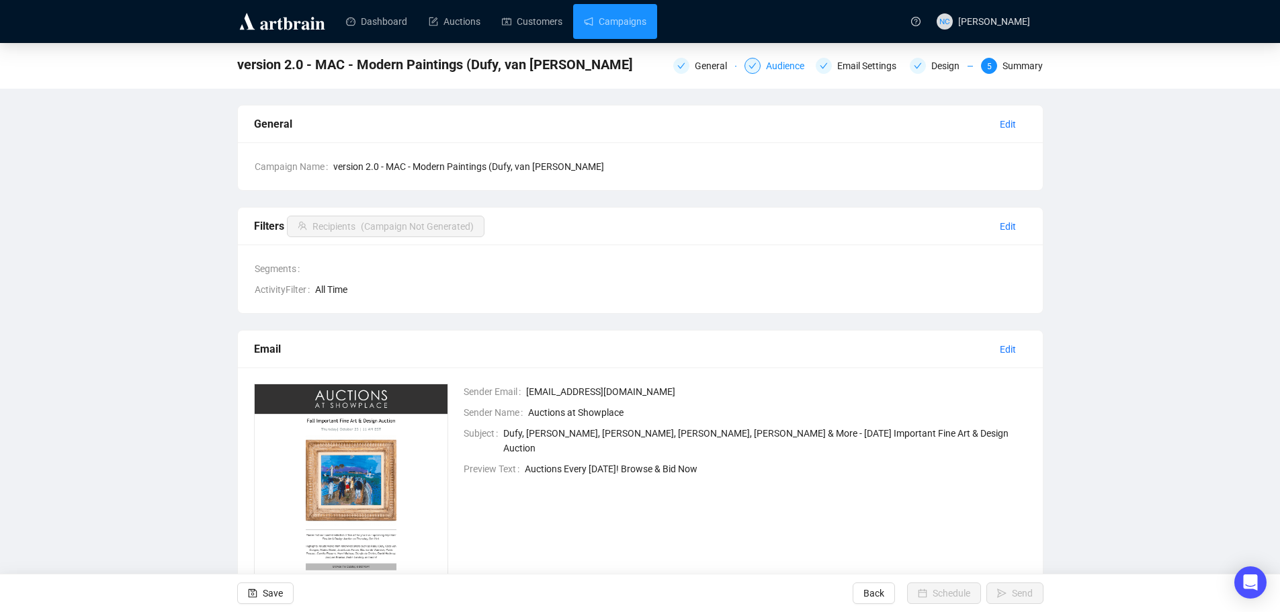
click at [785, 70] on div "Audience" at bounding box center [789, 66] width 46 height 16
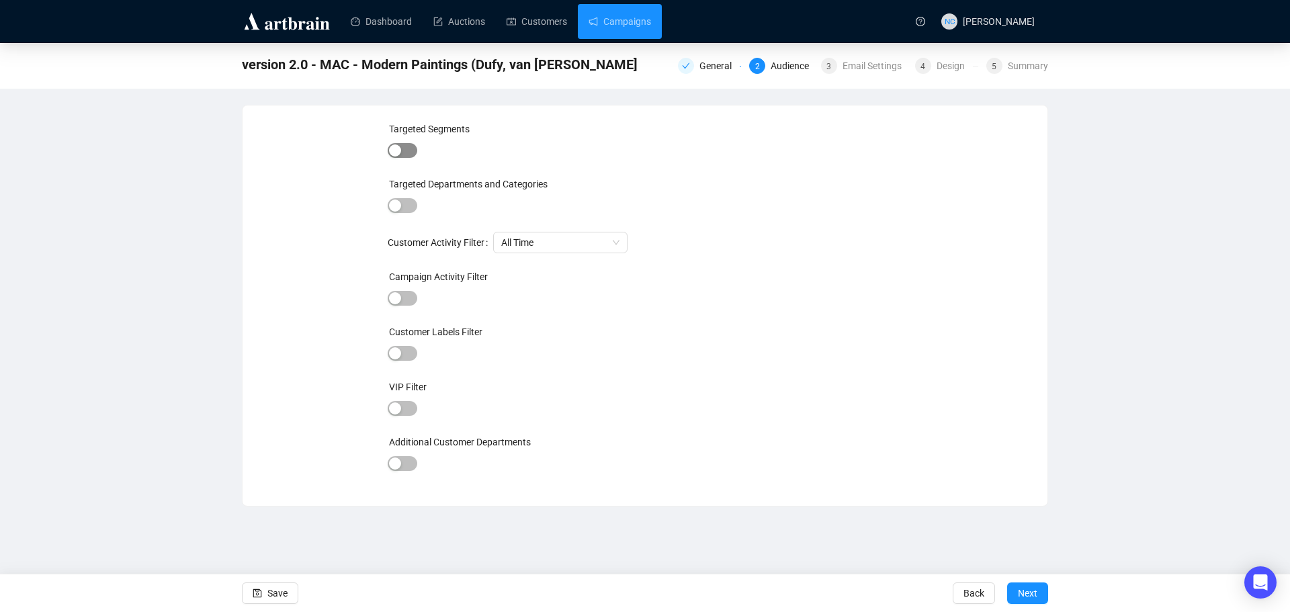
click at [401, 150] on div "button" at bounding box center [395, 150] width 12 height 12
click at [542, 153] on div at bounding box center [618, 152] width 349 height 19
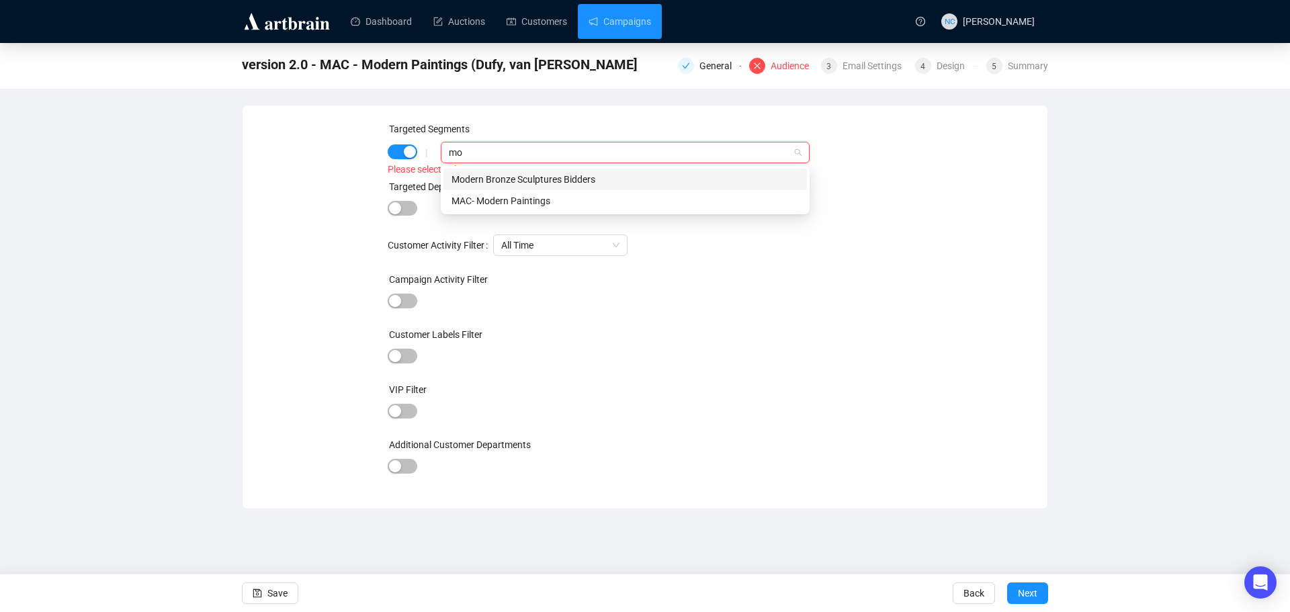
type input "mod"
click at [550, 205] on div "MAC- Modern Paintings" at bounding box center [625, 201] width 347 height 15
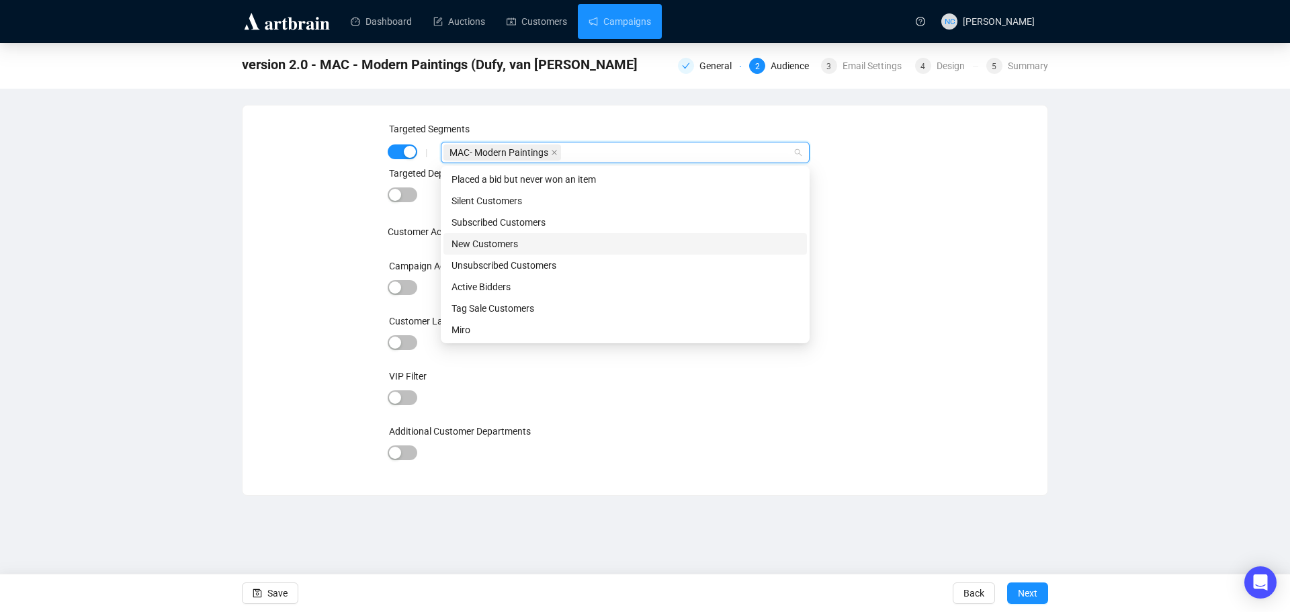
click at [920, 226] on div "Targeted Segments | MAC- Modern Paintings Targeted Departments and Categories C…" at bounding box center [645, 301] width 773 height 358
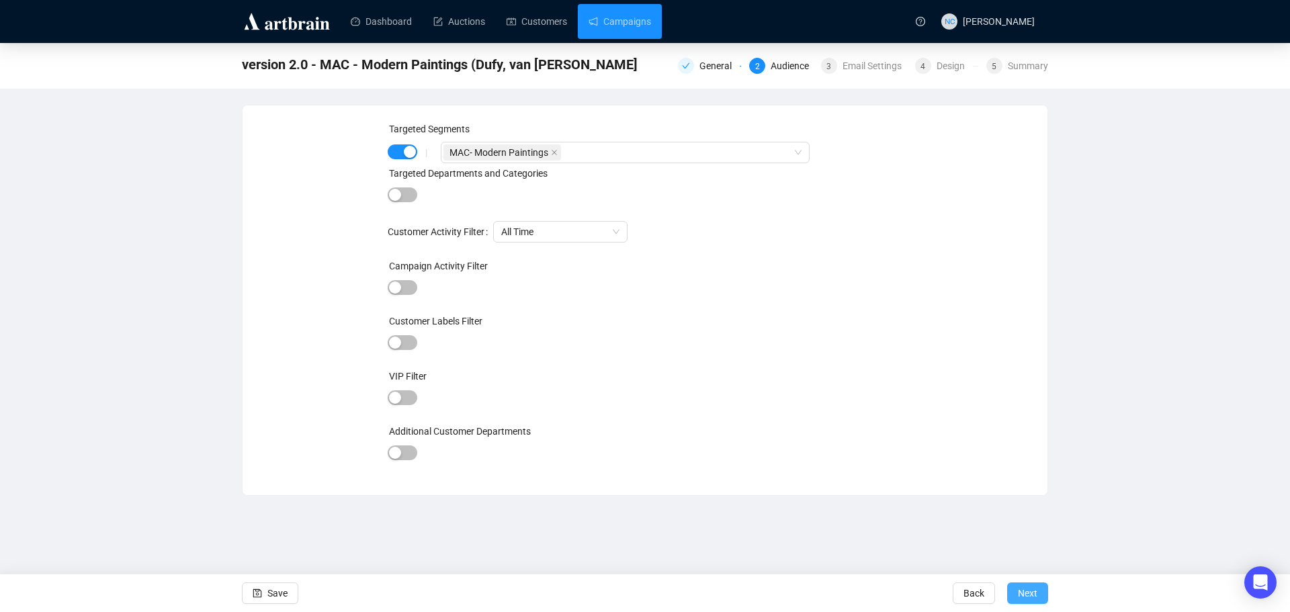
click at [1017, 599] on button "Next" at bounding box center [1027, 594] width 41 height 22
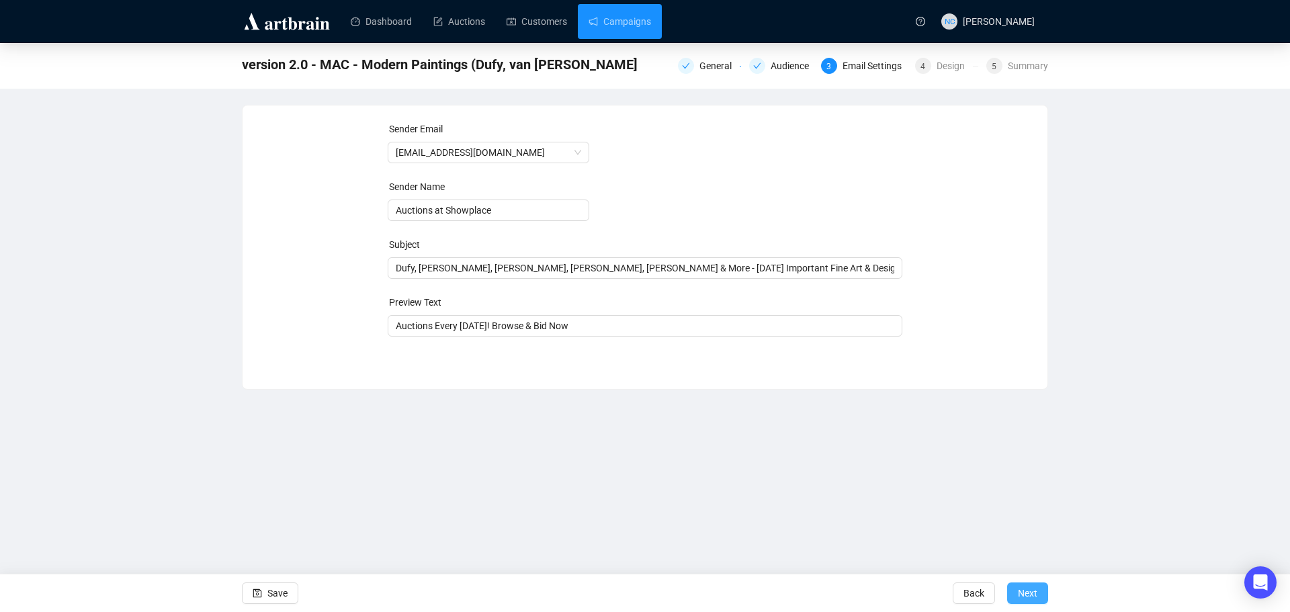
click at [1022, 593] on span "Next" at bounding box center [1027, 594] width 19 height 38
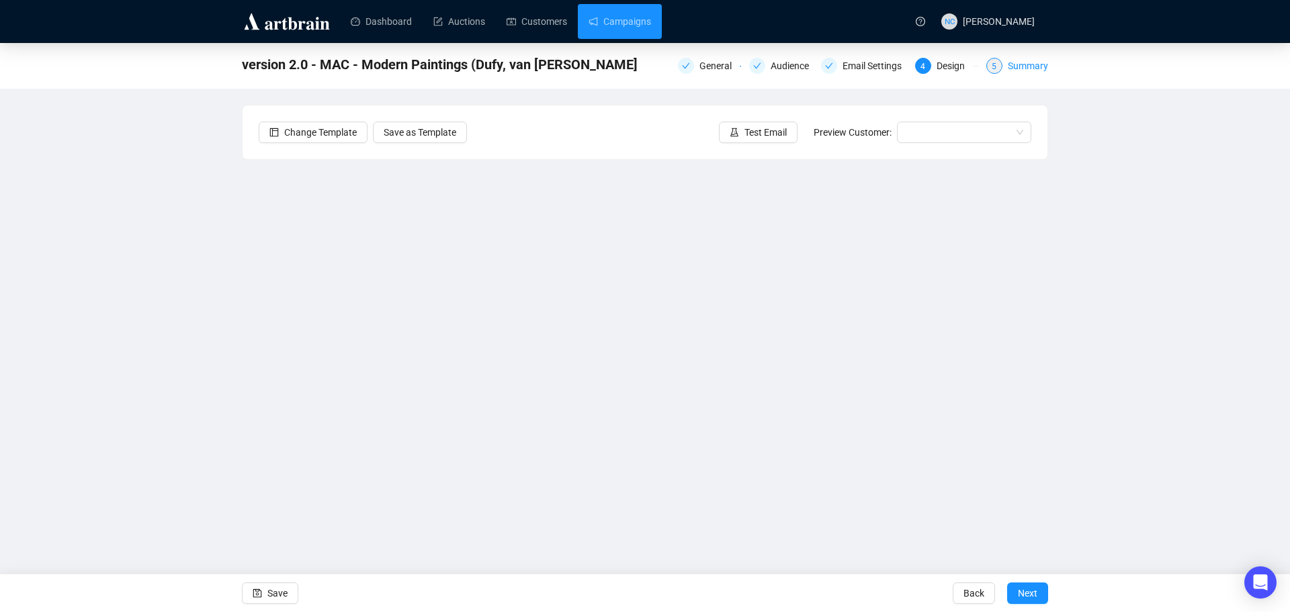
click at [1042, 65] on div "Summary" at bounding box center [1028, 66] width 40 height 16
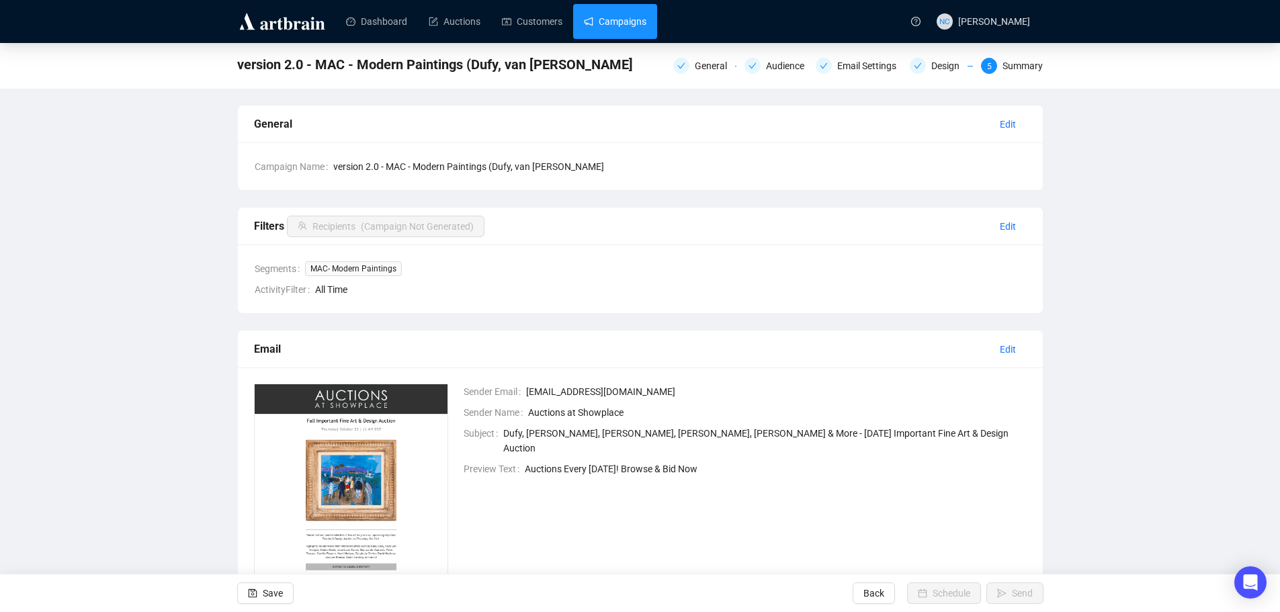
click at [605, 22] on link "Campaigns" at bounding box center [615, 21] width 62 height 35
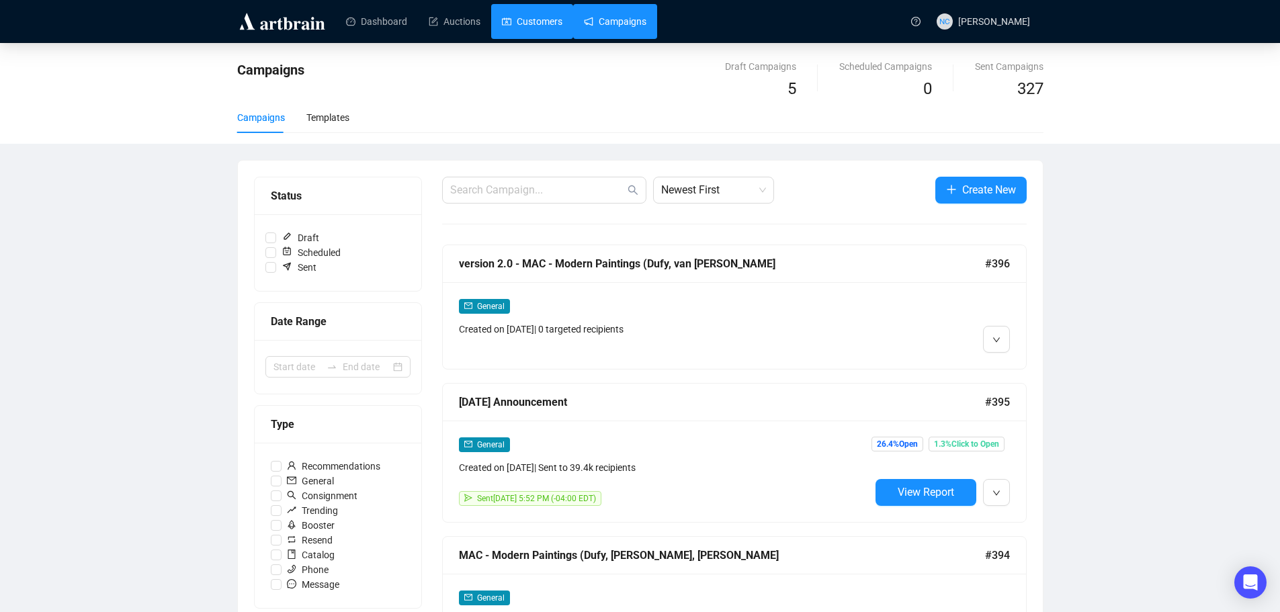
click at [532, 22] on link "Customers" at bounding box center [532, 21] width 60 height 35
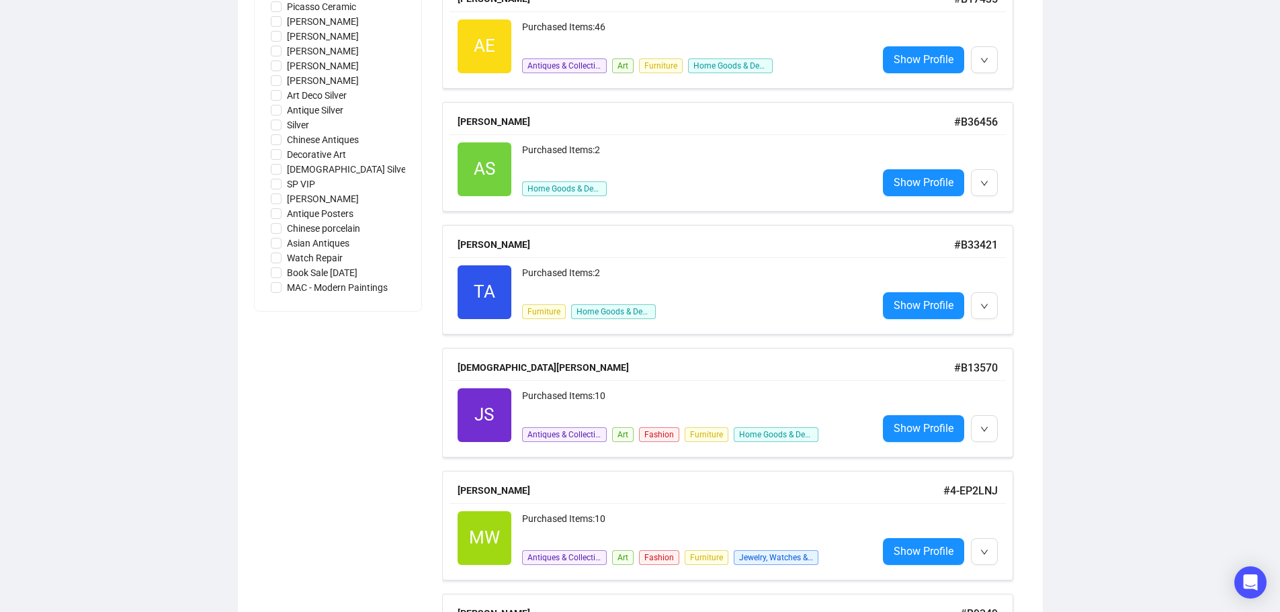
scroll to position [1344, 0]
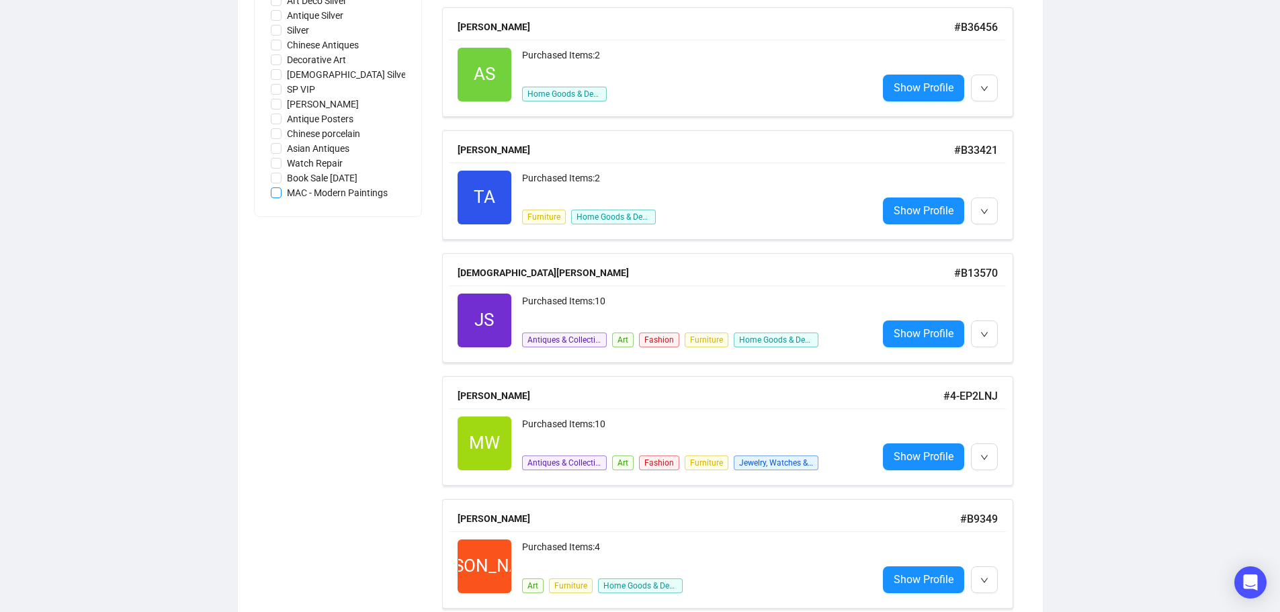
click at [348, 196] on span "MAC - Modern Paintings" at bounding box center [338, 192] width 112 height 15
click at [282, 196] on input "MAC - Modern Paintings" at bounding box center [276, 192] width 11 height 11
checkbox input "true"
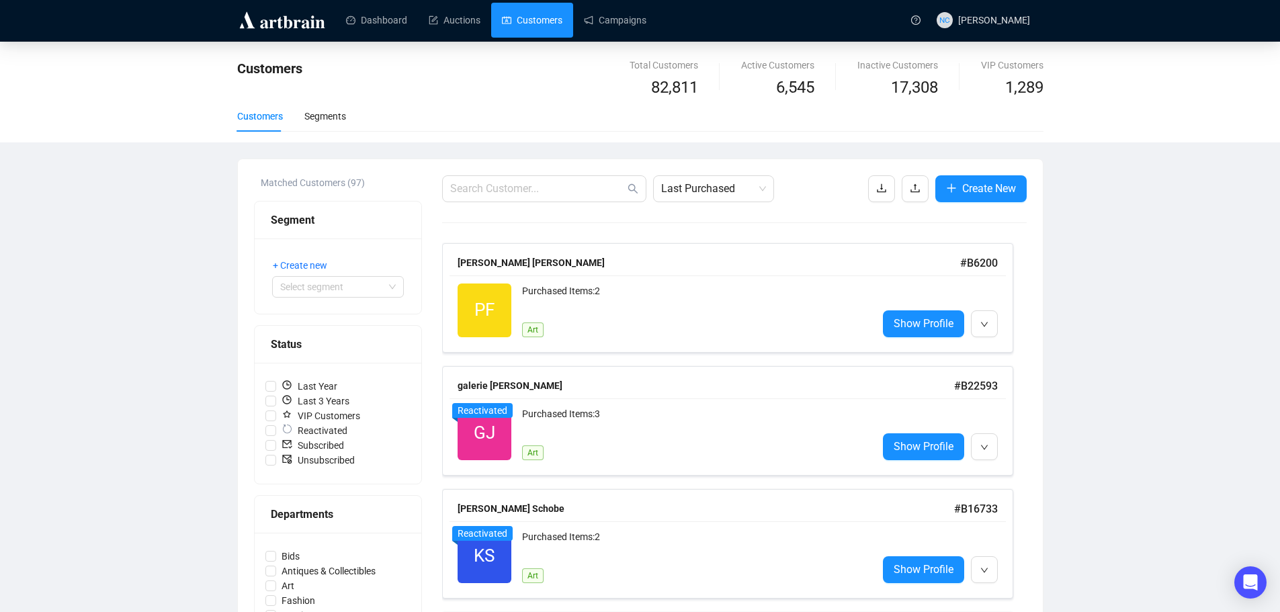
scroll to position [0, 0]
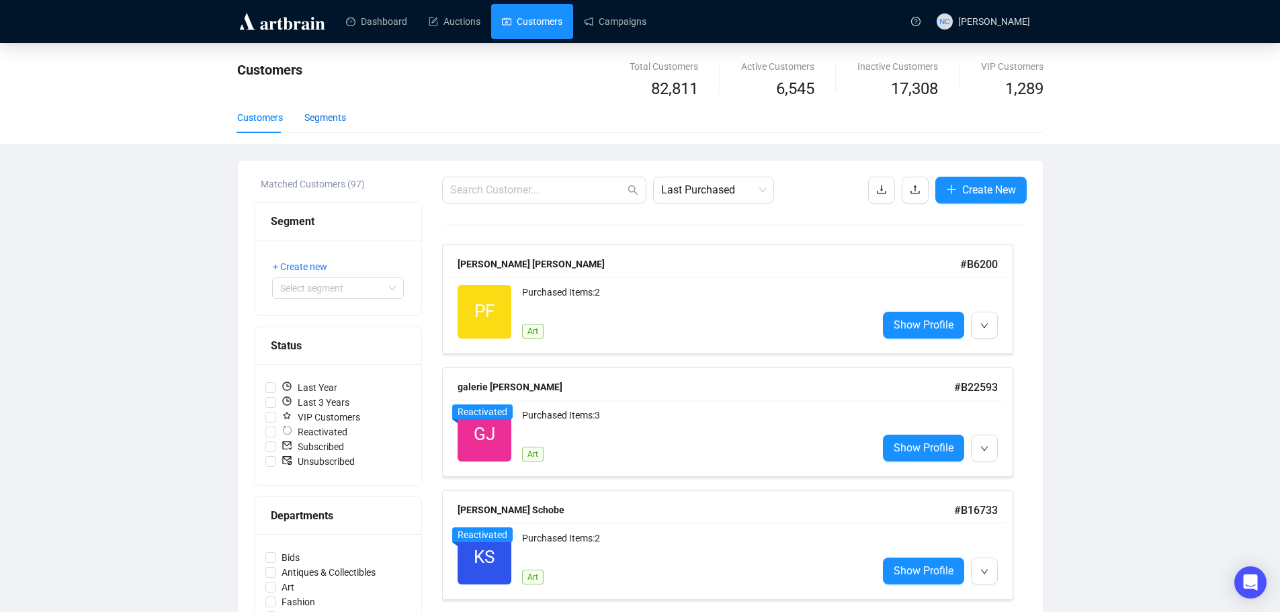
click at [337, 122] on div "Segments" at bounding box center [325, 117] width 42 height 15
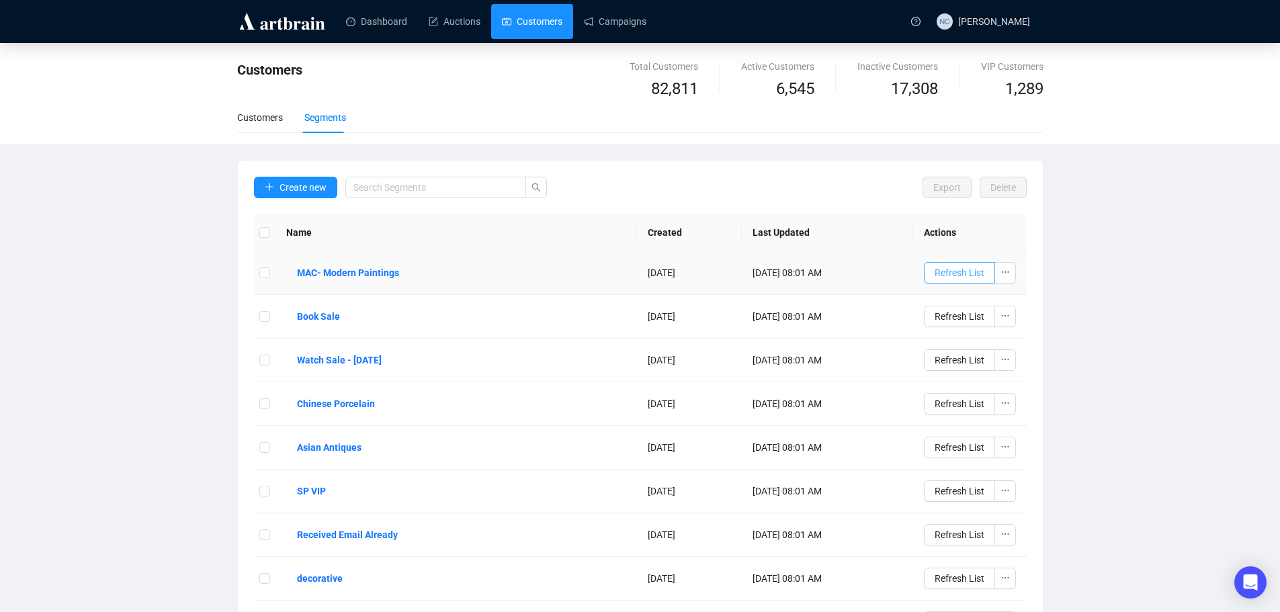
click at [958, 276] on span "Refresh List" at bounding box center [960, 272] width 50 height 15
click at [466, 269] on td "MAC- Modern Paintings" at bounding box center [457, 273] width 362 height 44
click at [365, 270] on b "MAC- Modern Paintings" at bounding box center [348, 272] width 102 height 15
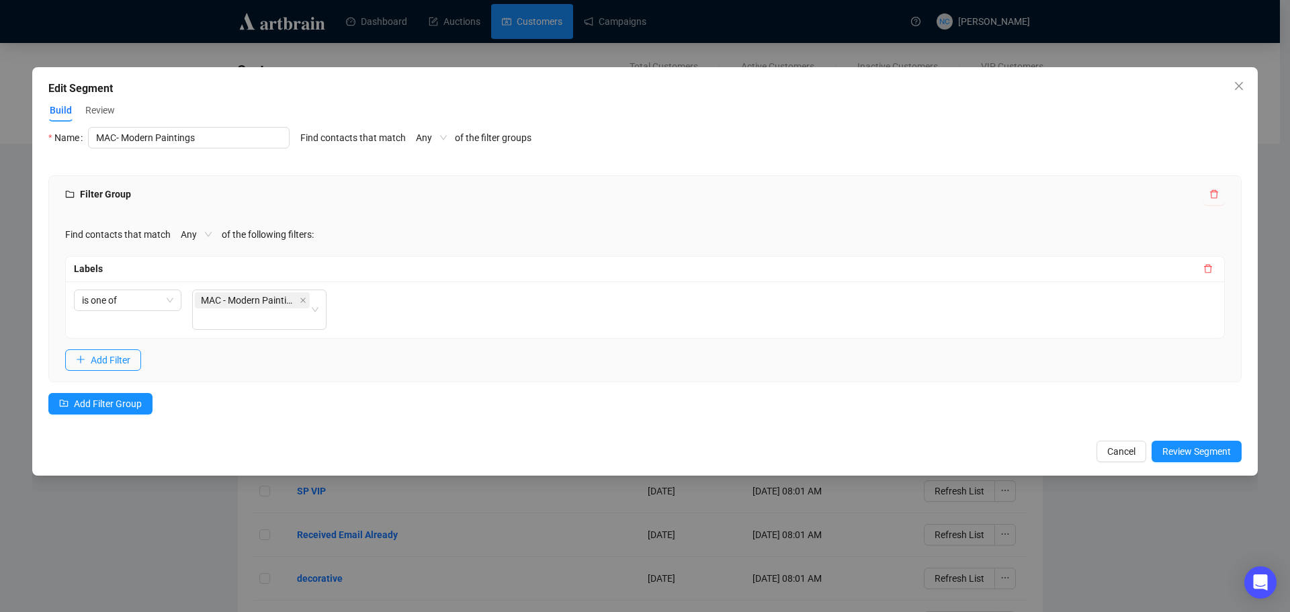
click at [103, 111] on span "Review" at bounding box center [100, 110] width 30 height 14
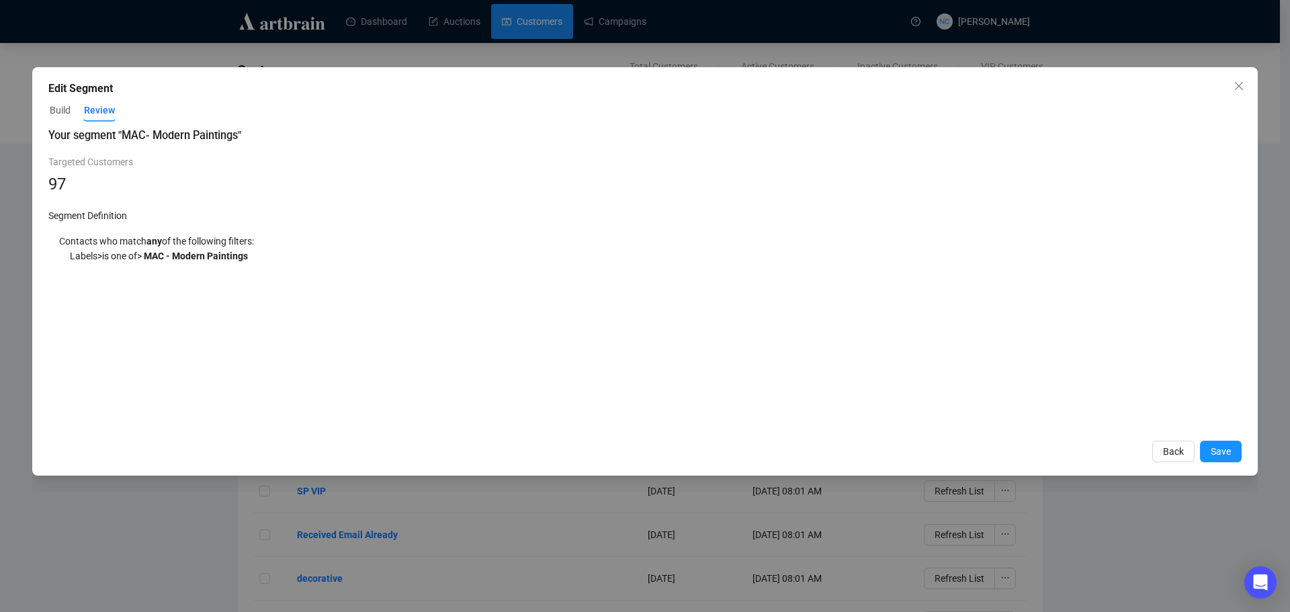
click at [61, 112] on span "Build" at bounding box center [60, 110] width 21 height 14
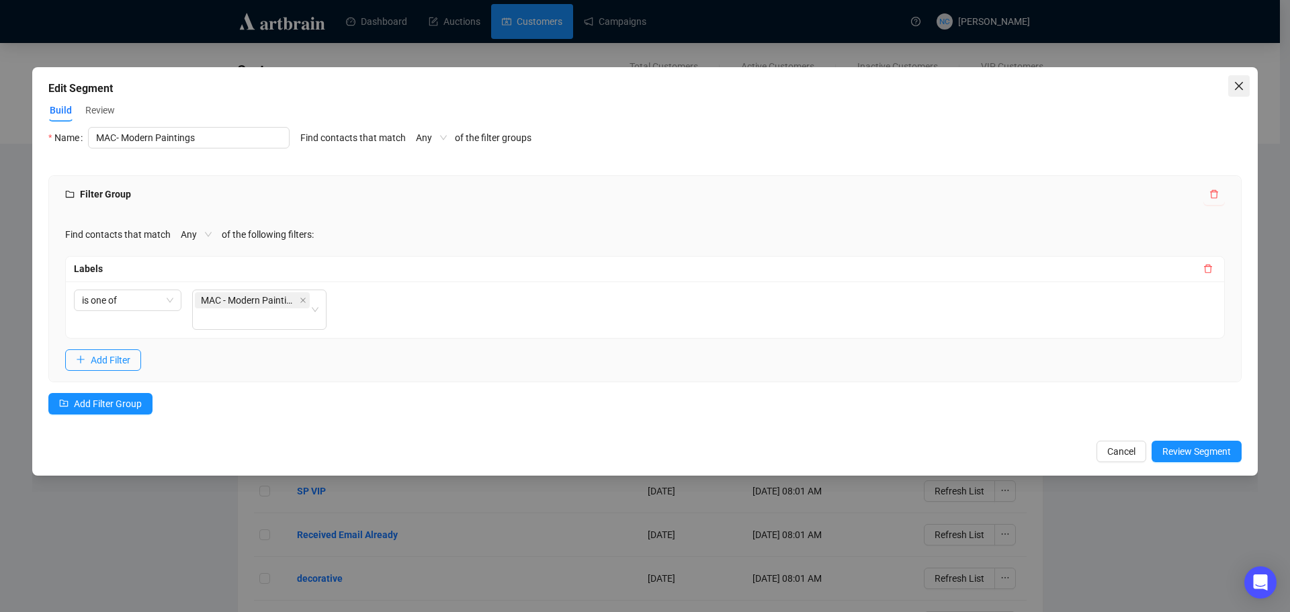
click at [1240, 87] on icon "close" at bounding box center [1239, 86] width 8 height 8
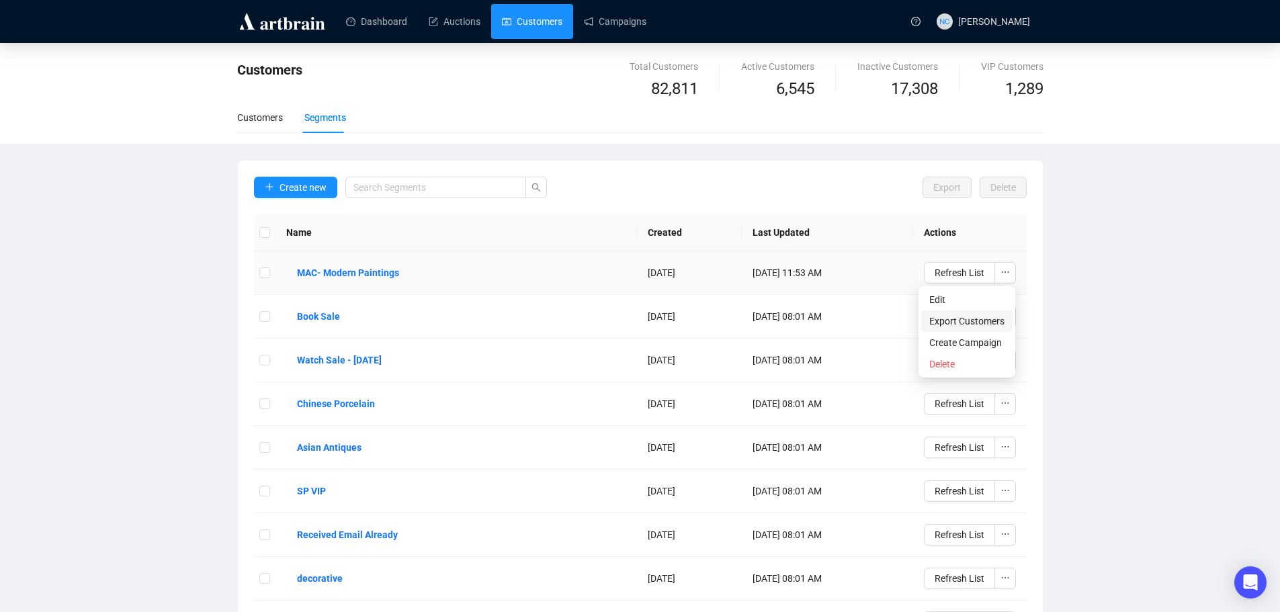
click at [970, 322] on span "Export Customers" at bounding box center [966, 321] width 75 height 15
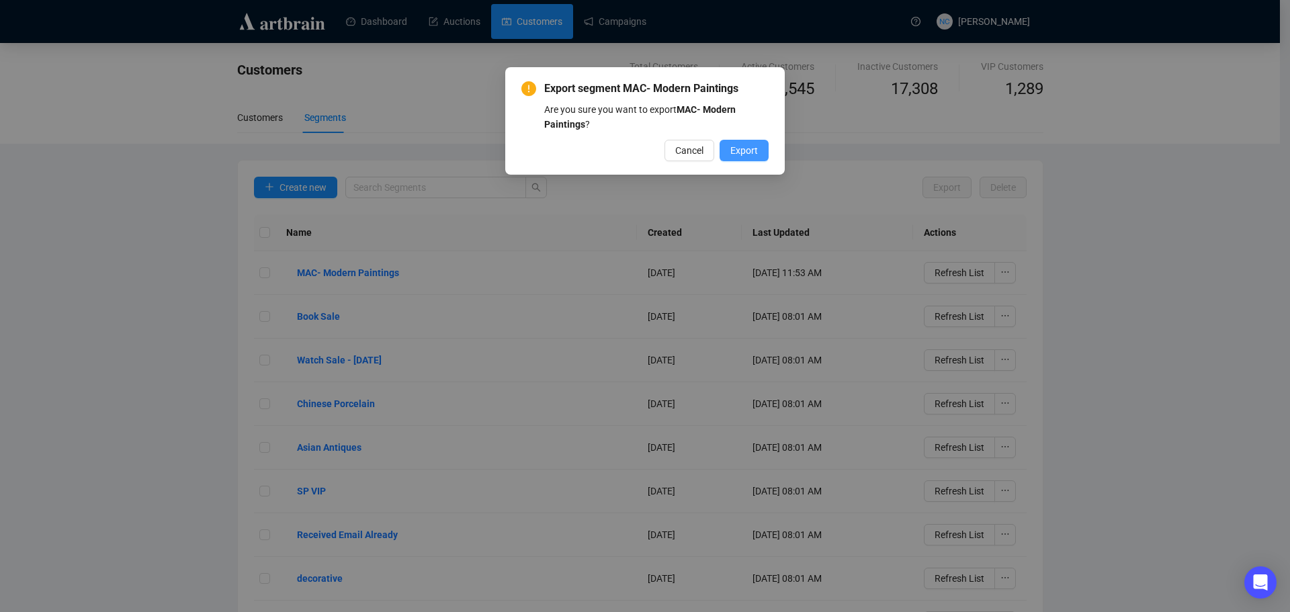
click at [751, 152] on span "Export" at bounding box center [744, 150] width 28 height 15
click at [751, 152] on span "OK" at bounding box center [751, 150] width 13 height 15
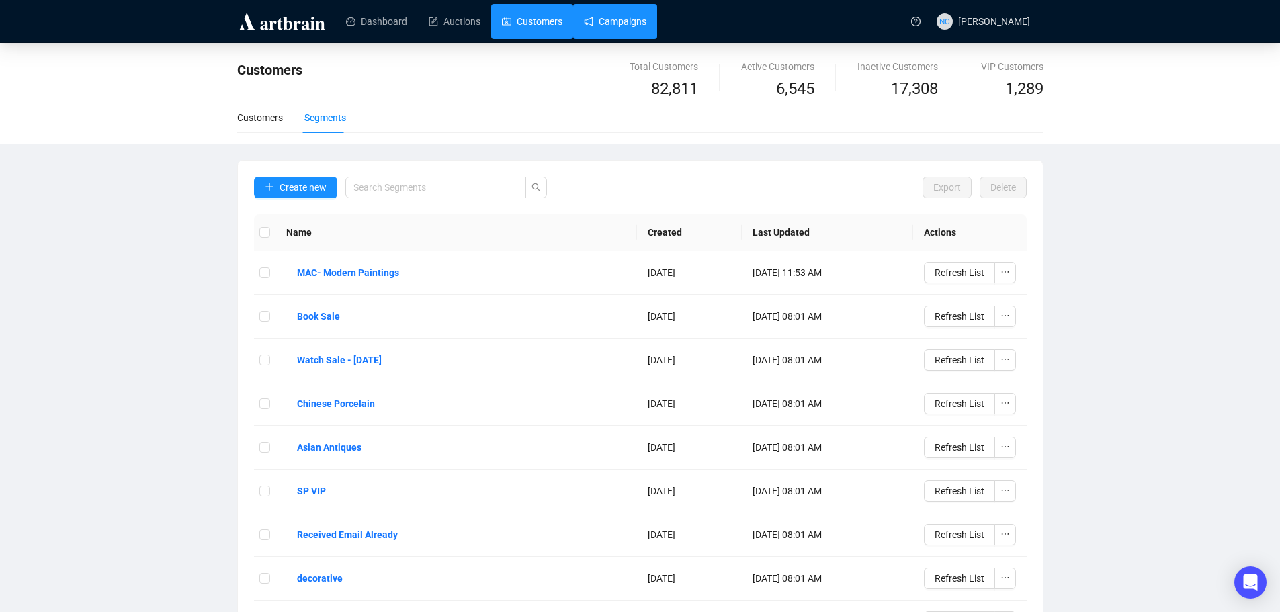
click at [626, 26] on link "Campaigns" at bounding box center [615, 21] width 62 height 35
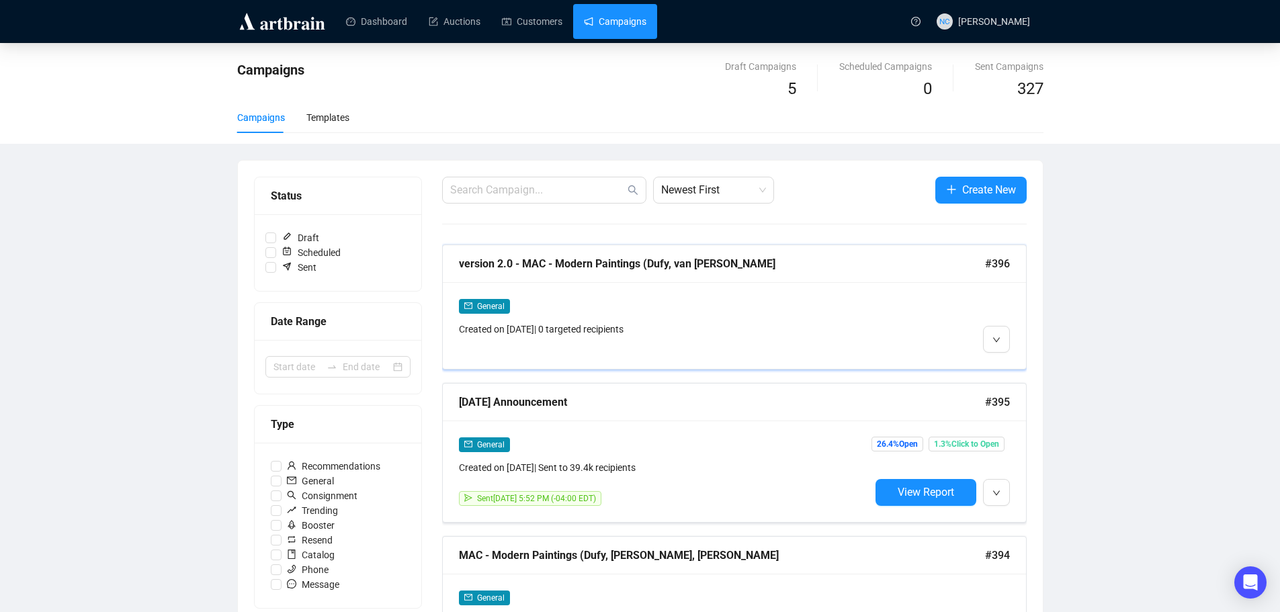
scroll to position [67, 0]
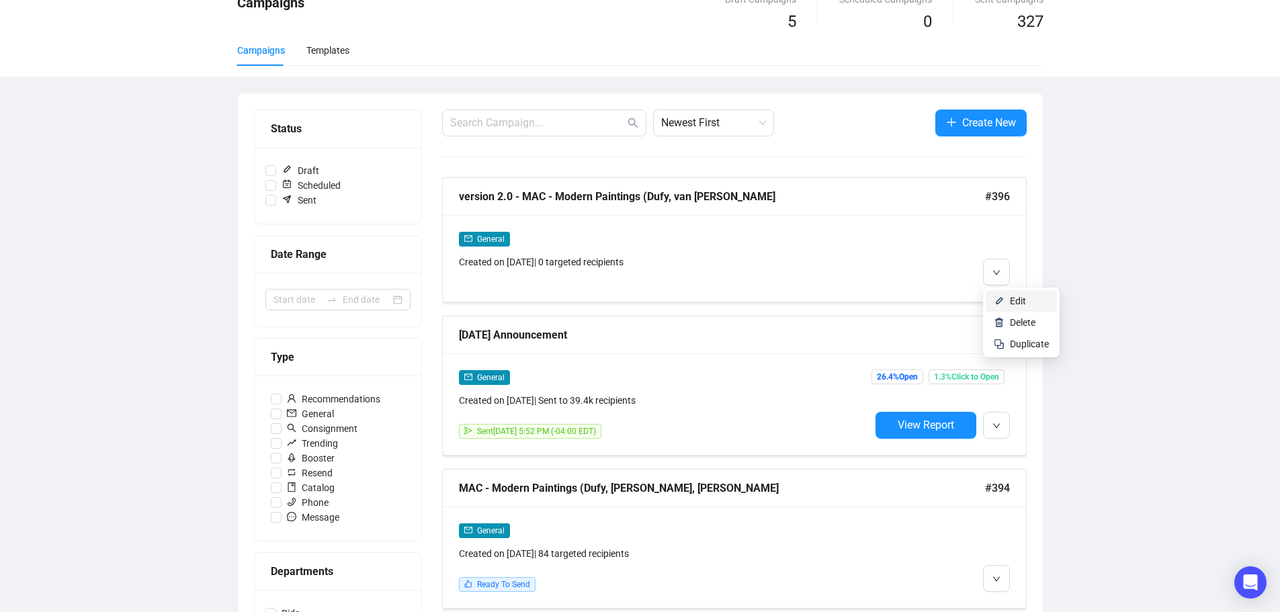
click at [1003, 300] on img at bounding box center [999, 301] width 11 height 11
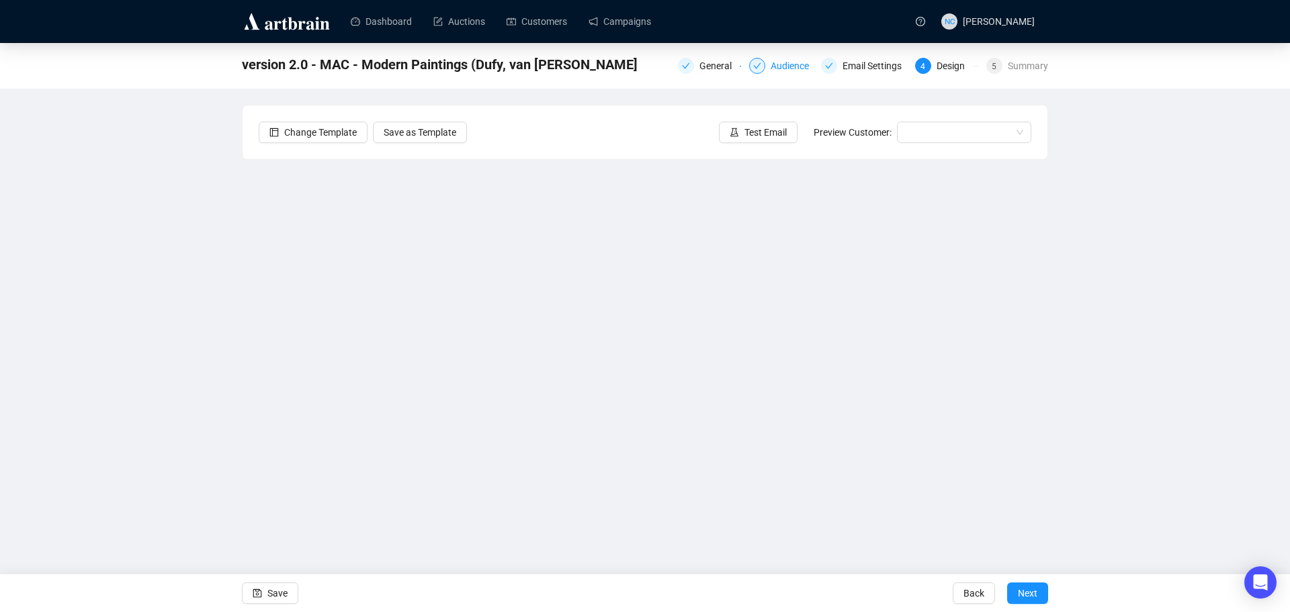
click at [794, 68] on div "Audience" at bounding box center [794, 66] width 46 height 16
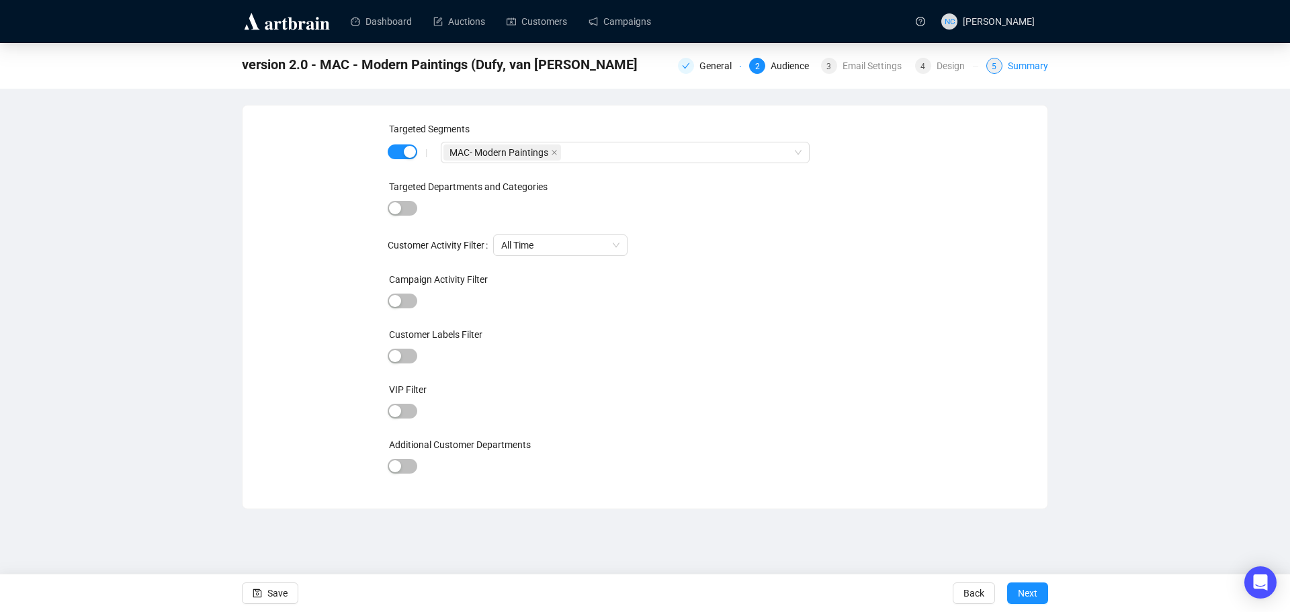
click at [1019, 66] on div "Summary" at bounding box center [1028, 66] width 40 height 16
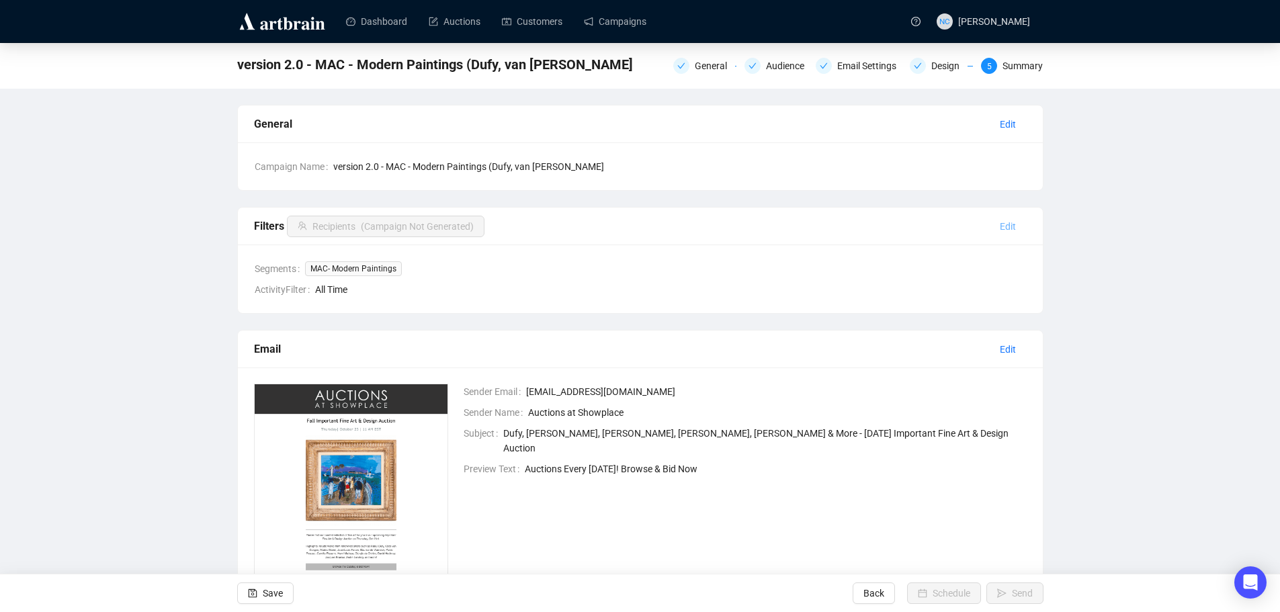
click at [1003, 228] on span "Edit" at bounding box center [1008, 226] width 16 height 15
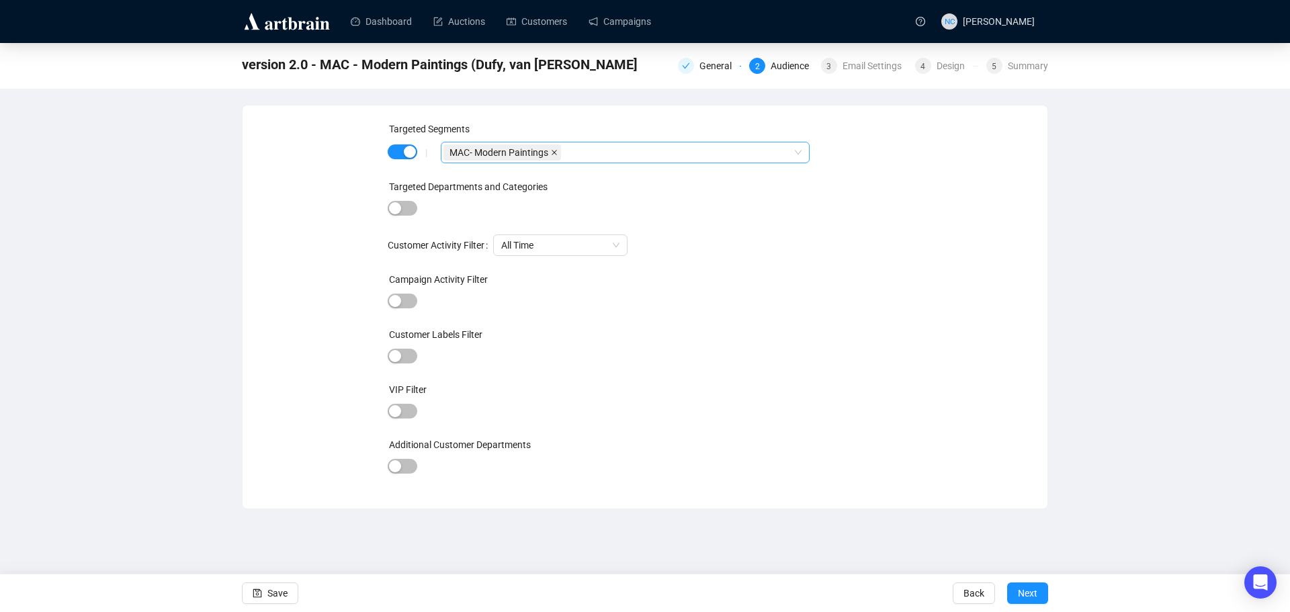
click at [554, 153] on icon "close" at bounding box center [554, 152] width 7 height 7
click at [405, 153] on div "button" at bounding box center [410, 152] width 12 height 12
click at [401, 411] on button "button" at bounding box center [403, 408] width 30 height 15
click at [1036, 595] on span "Next" at bounding box center [1027, 594] width 19 height 38
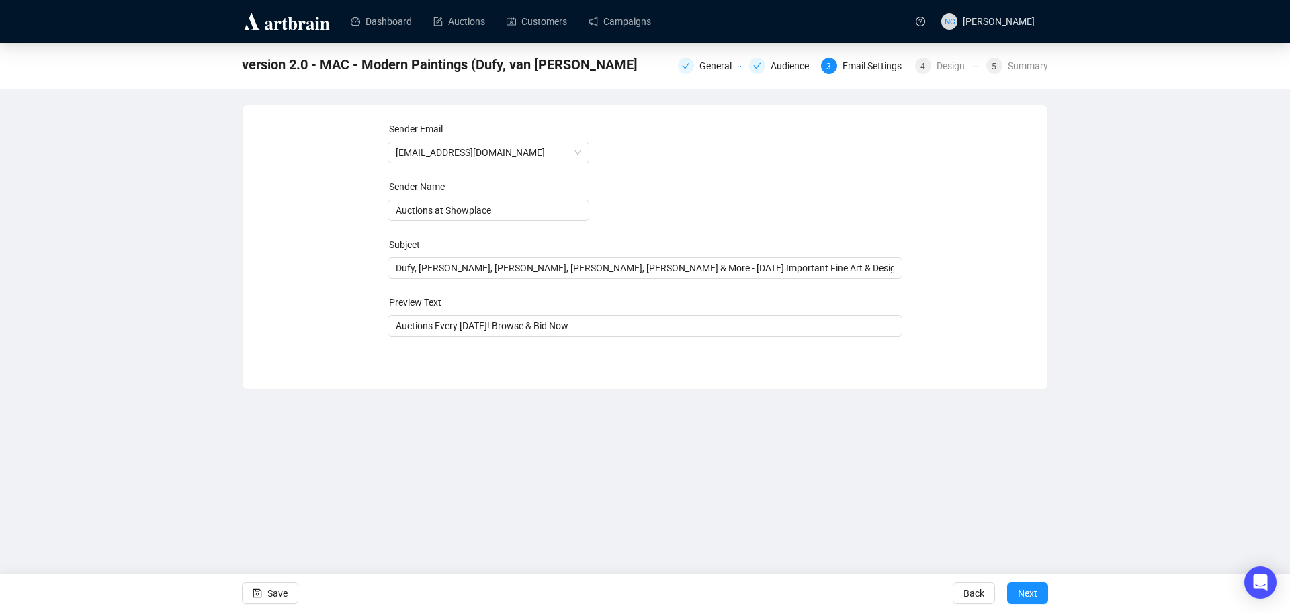
click at [1036, 595] on span "Next" at bounding box center [1027, 594] width 19 height 38
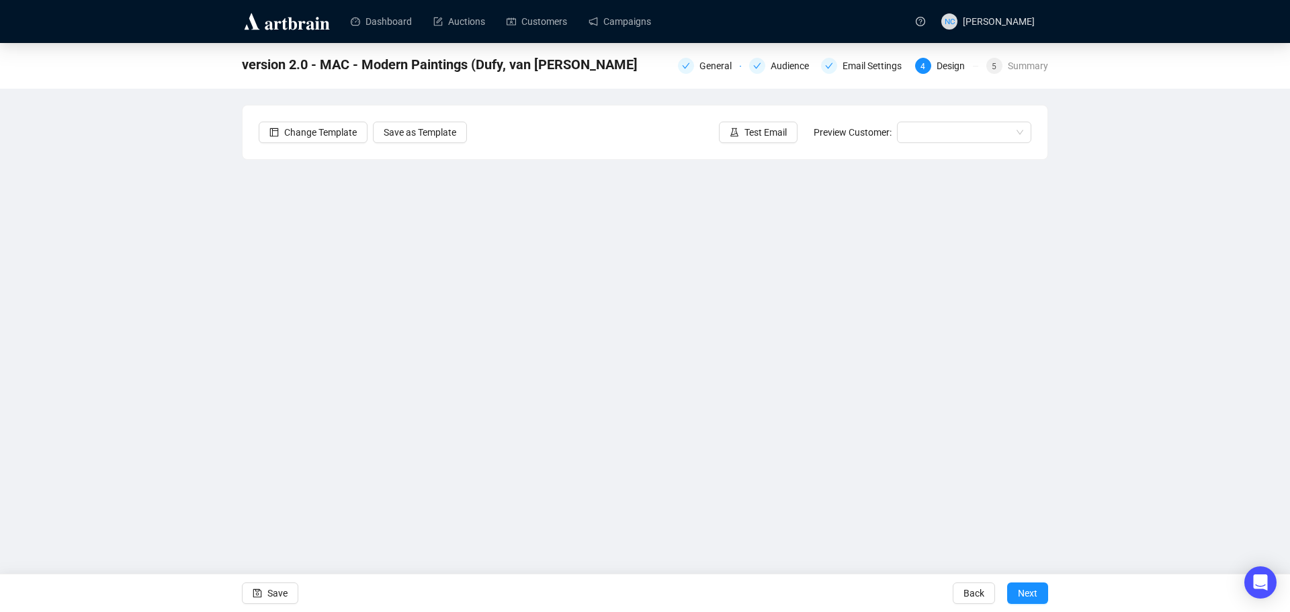
click at [1036, 595] on span "Next" at bounding box center [1027, 594] width 19 height 38
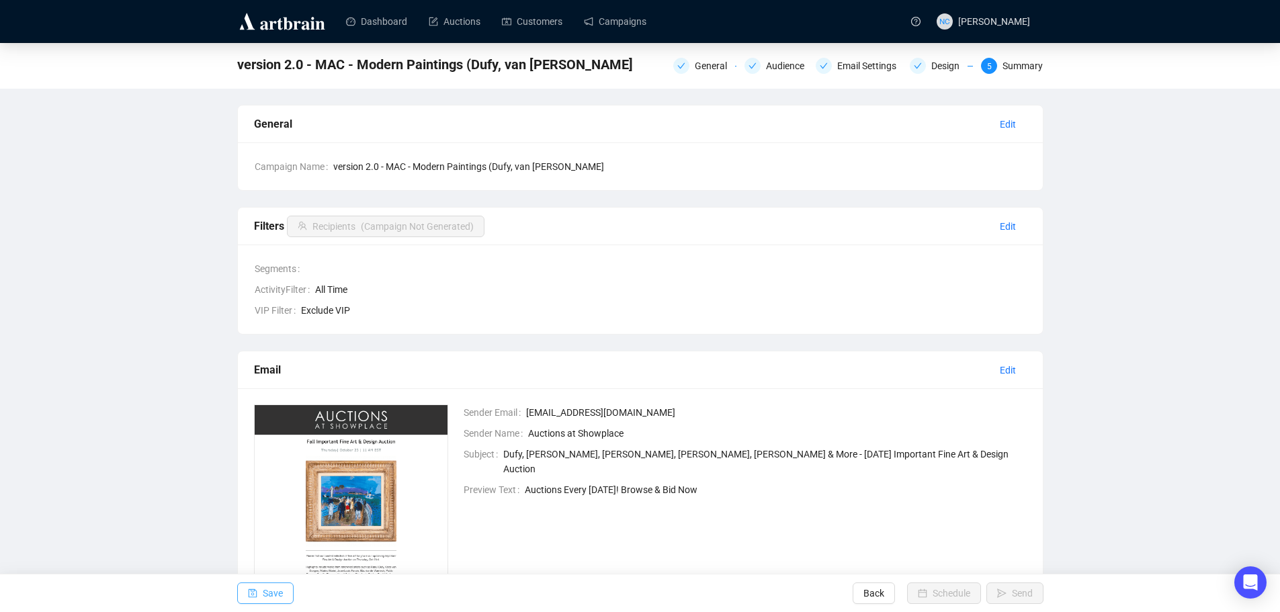
click at [255, 597] on icon "save" at bounding box center [252, 593] width 9 height 9
click at [798, 65] on div "Audience" at bounding box center [789, 66] width 46 height 16
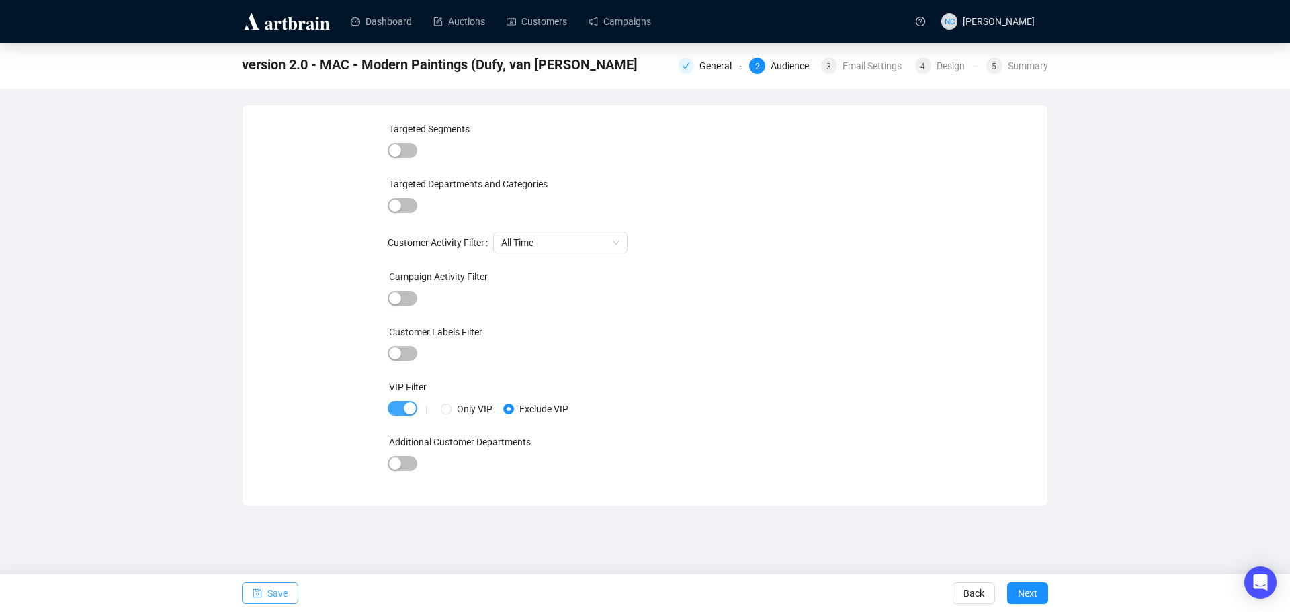
click at [405, 405] on div "button" at bounding box center [410, 409] width 12 height 12
click at [411, 147] on span "button" at bounding box center [403, 150] width 30 height 15
click at [529, 155] on div at bounding box center [618, 152] width 349 height 19
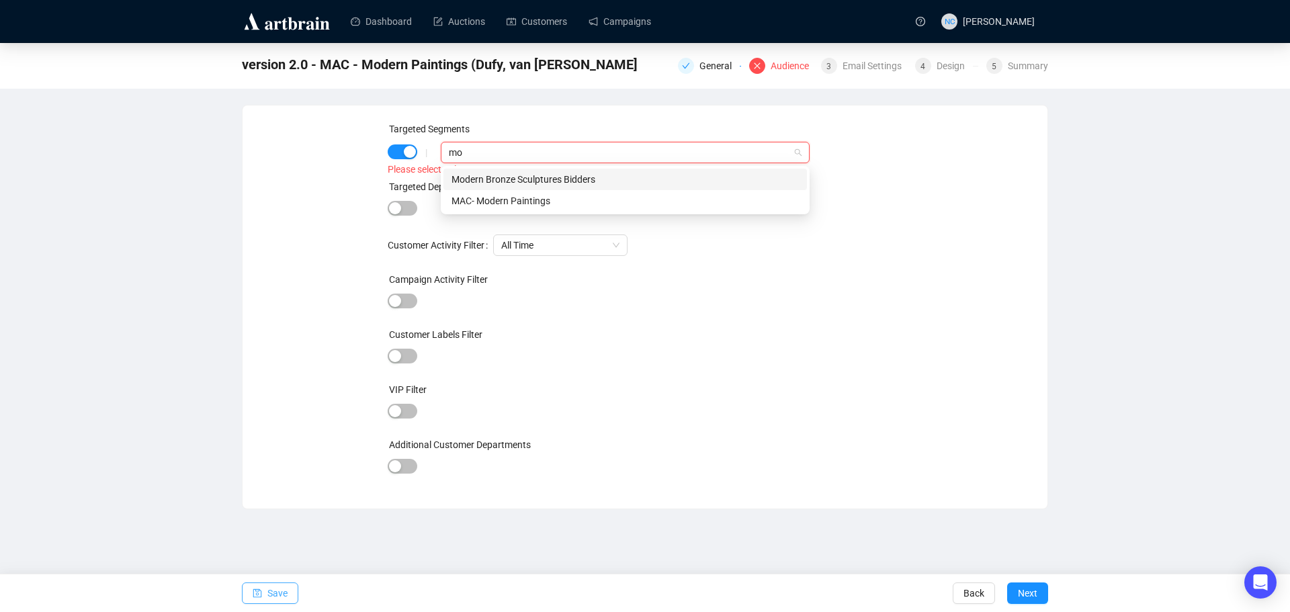
type input "mod"
click at [642, 202] on div "MAC- Modern Paintings" at bounding box center [625, 201] width 347 height 15
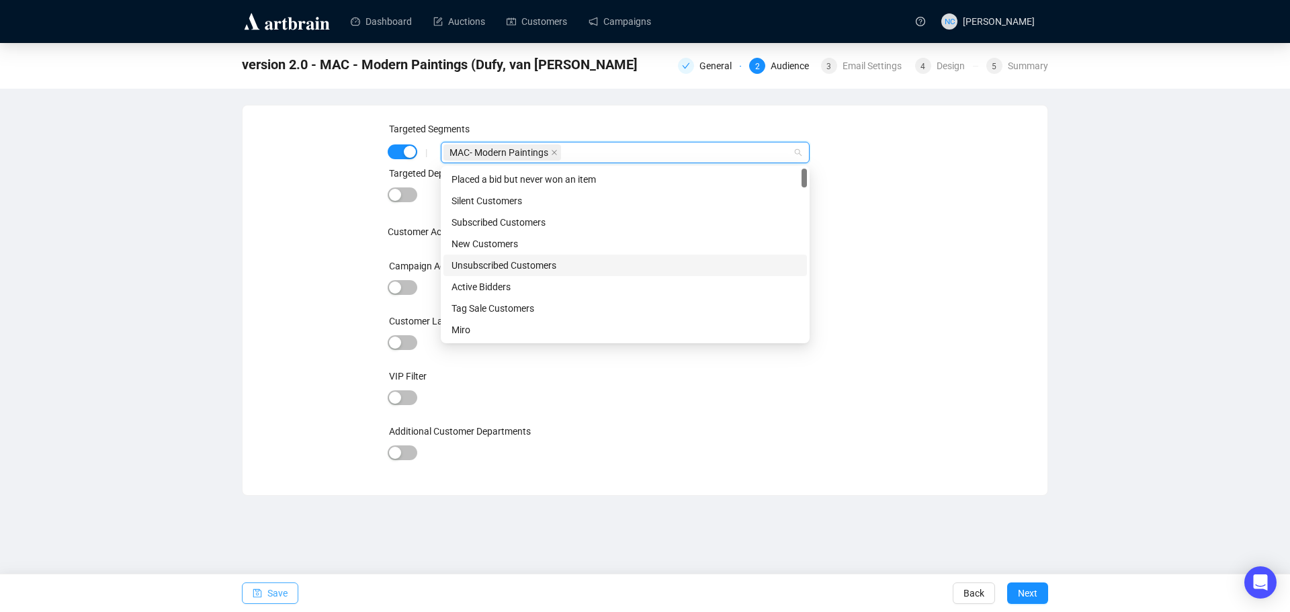
click at [946, 327] on div "Targeted Segments | MAC- Modern Paintings Targeted Departments and Categories C…" at bounding box center [645, 301] width 773 height 358
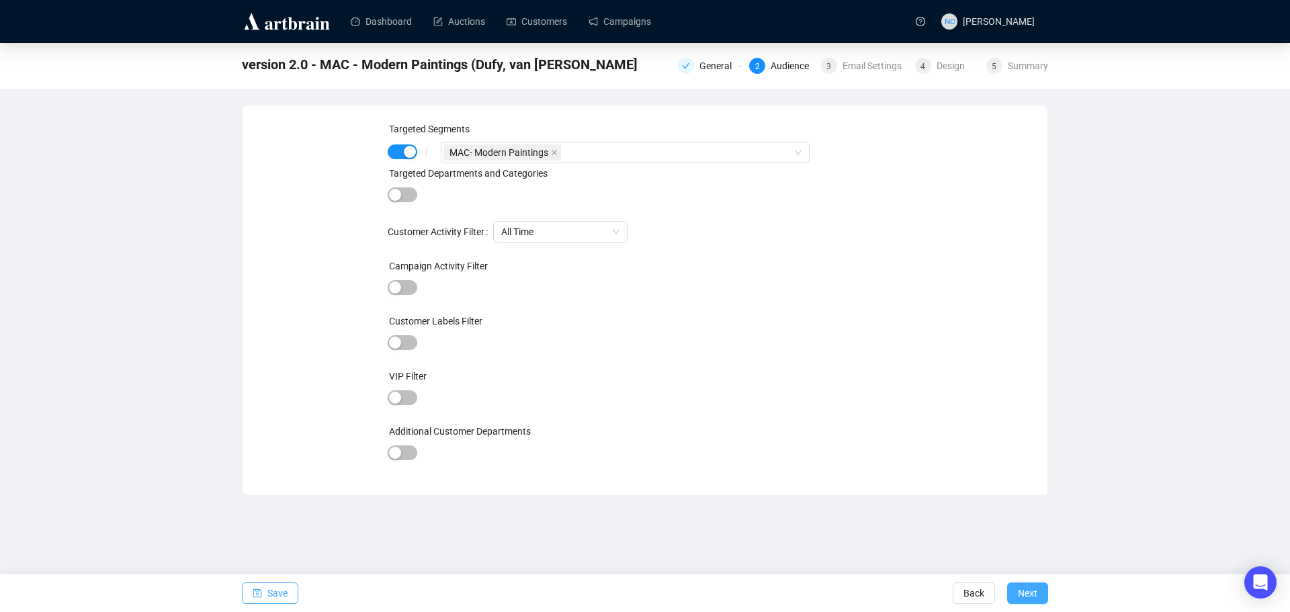
click at [1030, 597] on span "Next" at bounding box center [1027, 594] width 19 height 38
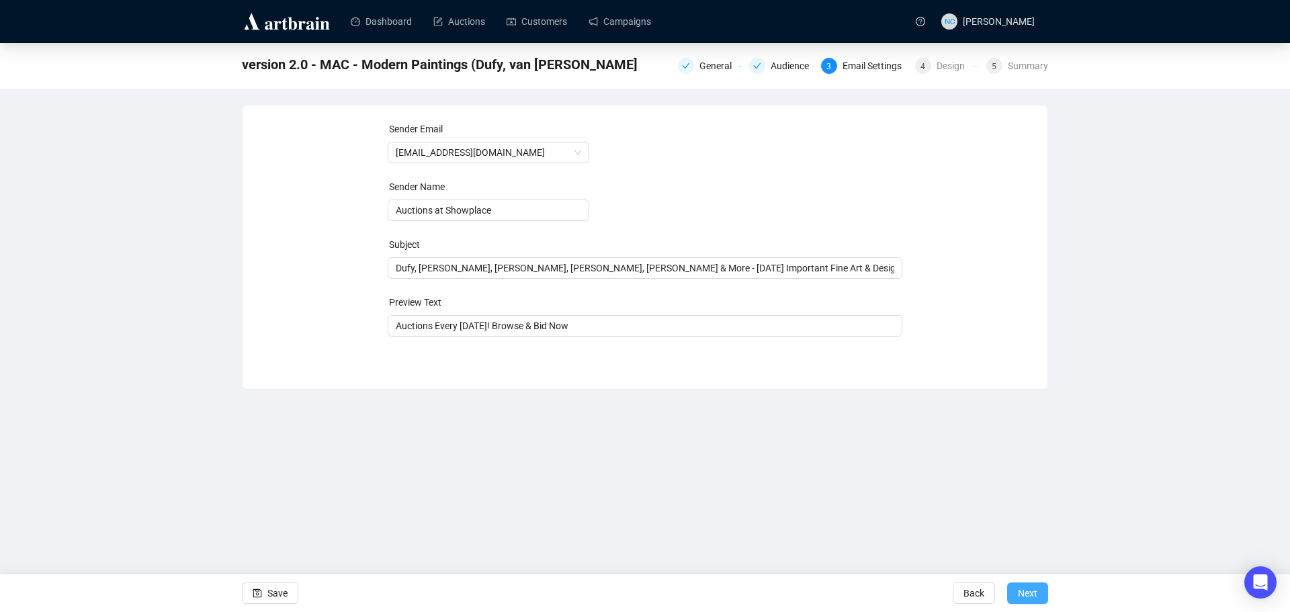
click at [1032, 595] on span "Next" at bounding box center [1027, 594] width 19 height 38
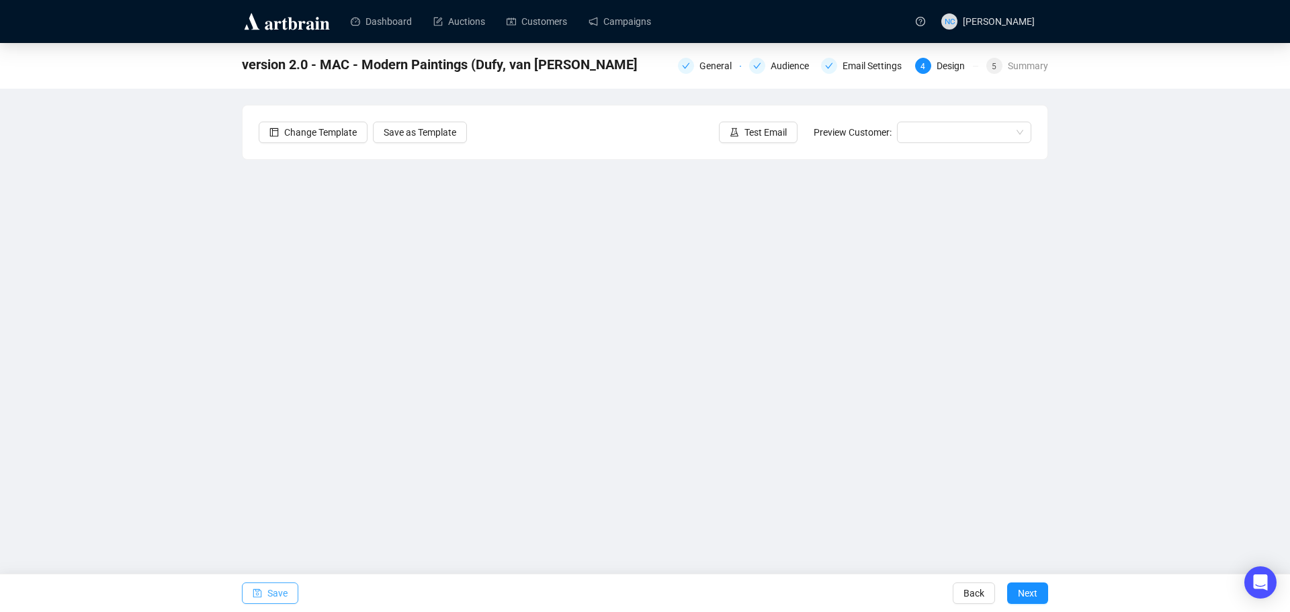
click at [276, 597] on span "Save" at bounding box center [277, 594] width 20 height 38
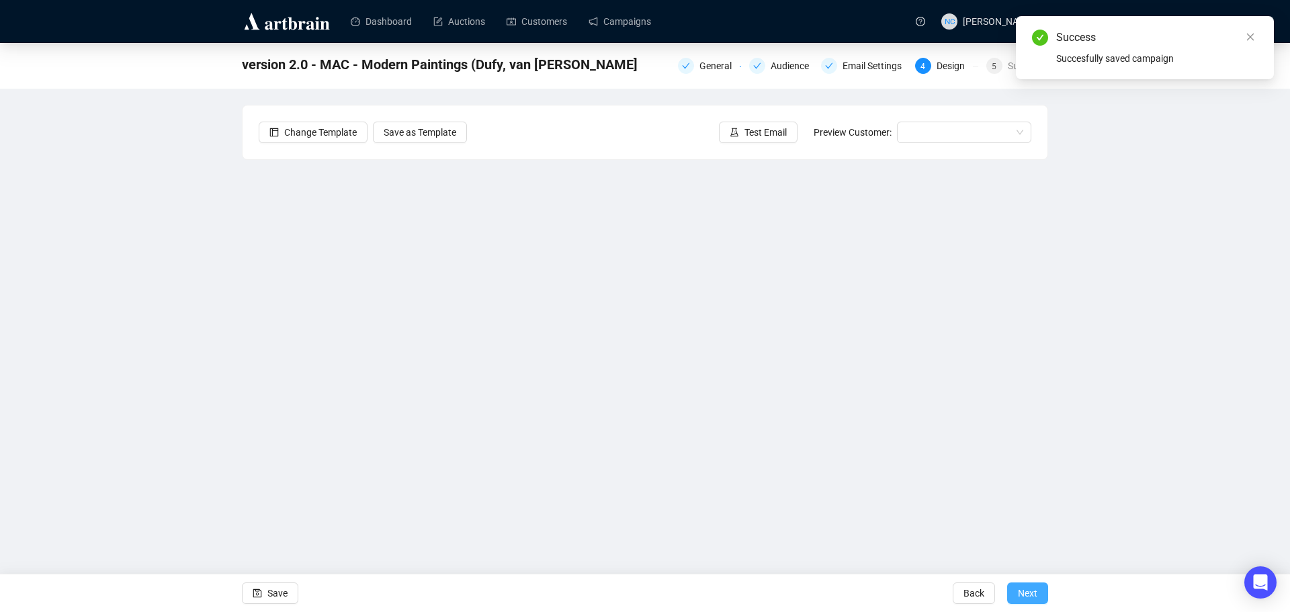
click at [1035, 596] on span "Next" at bounding box center [1027, 594] width 19 height 38
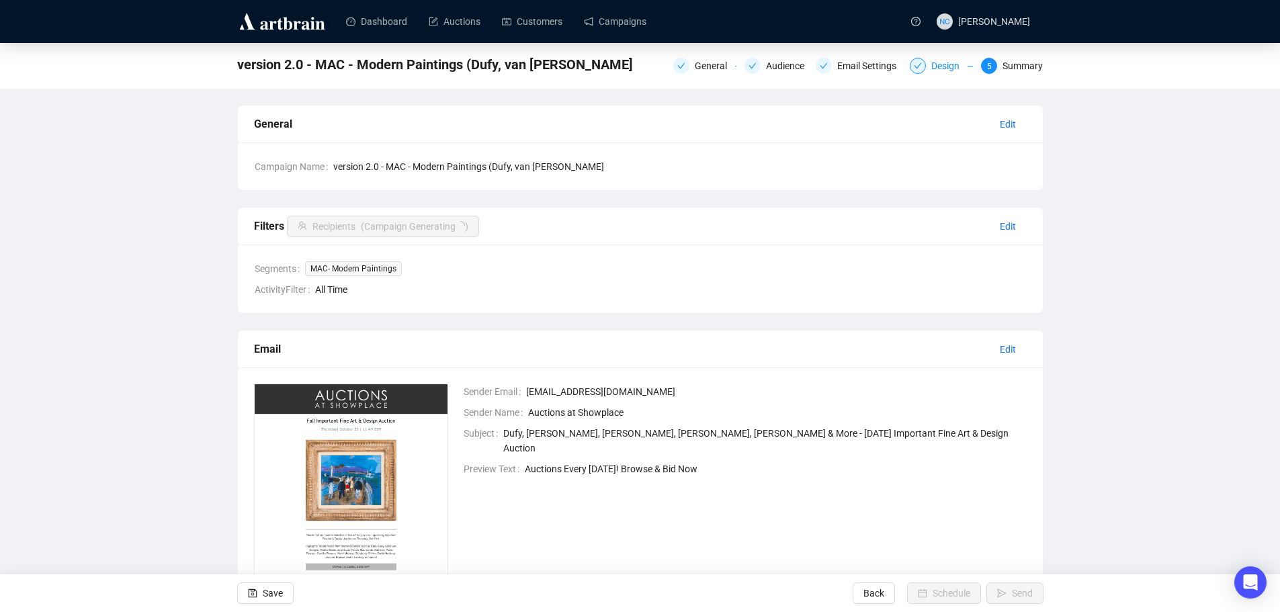
click at [942, 68] on div "Design" at bounding box center [949, 66] width 36 height 16
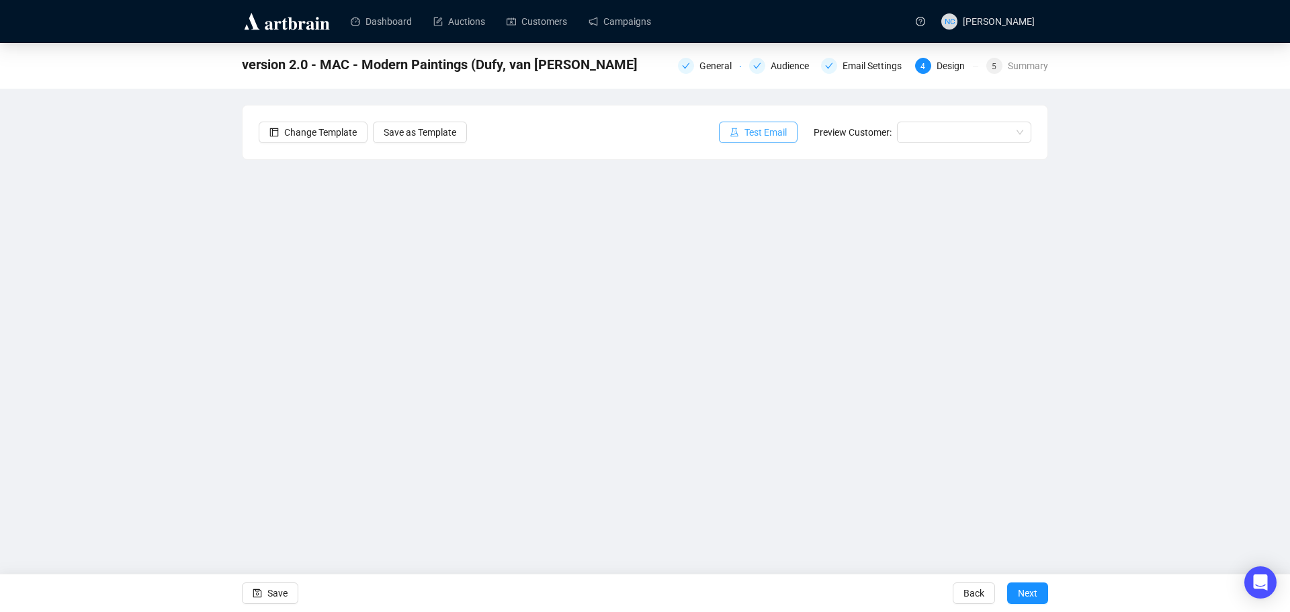
click at [761, 131] on span "Test Email" at bounding box center [766, 132] width 42 height 15
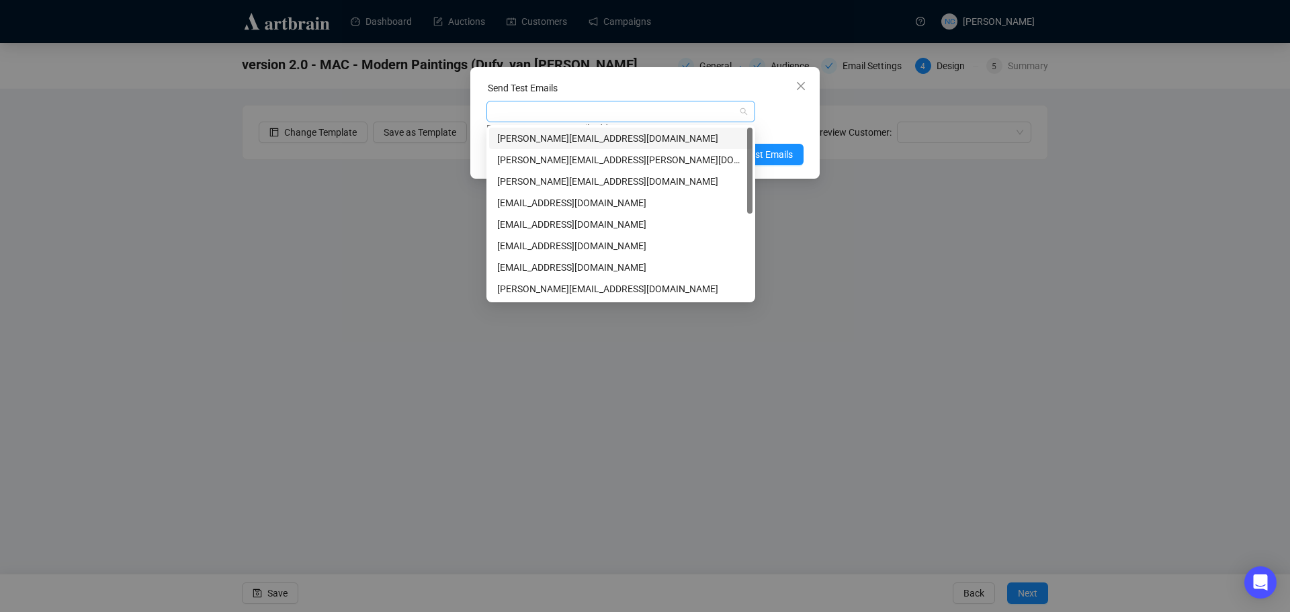
click at [619, 112] on div at bounding box center [613, 111] width 249 height 19
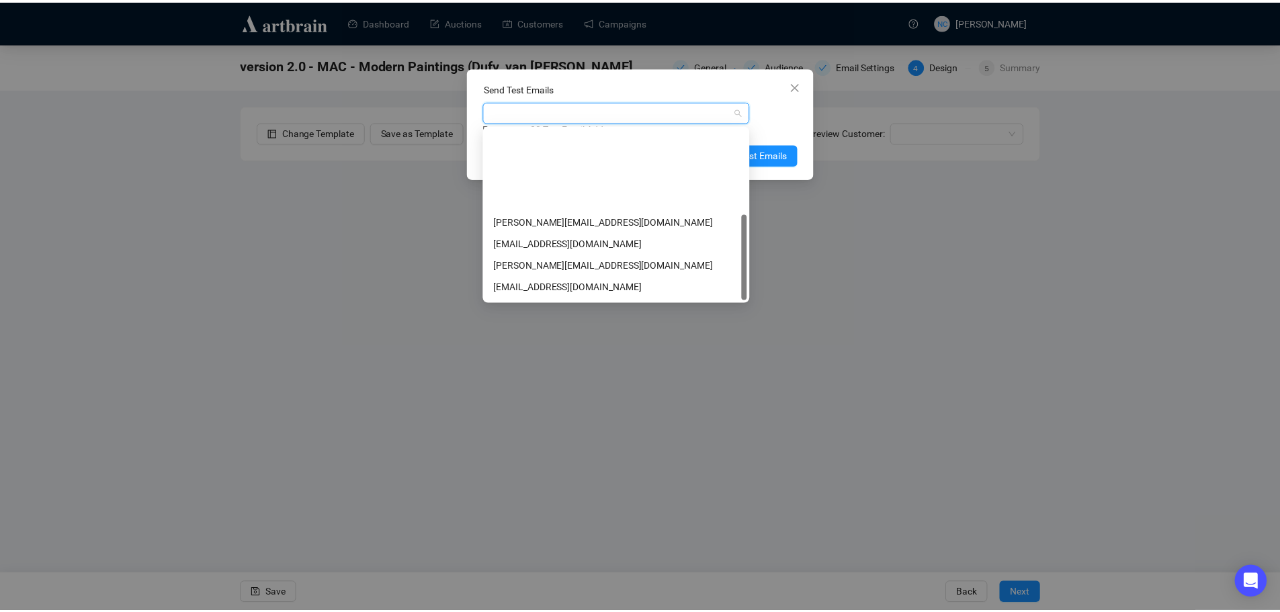
scroll to position [172, 0]
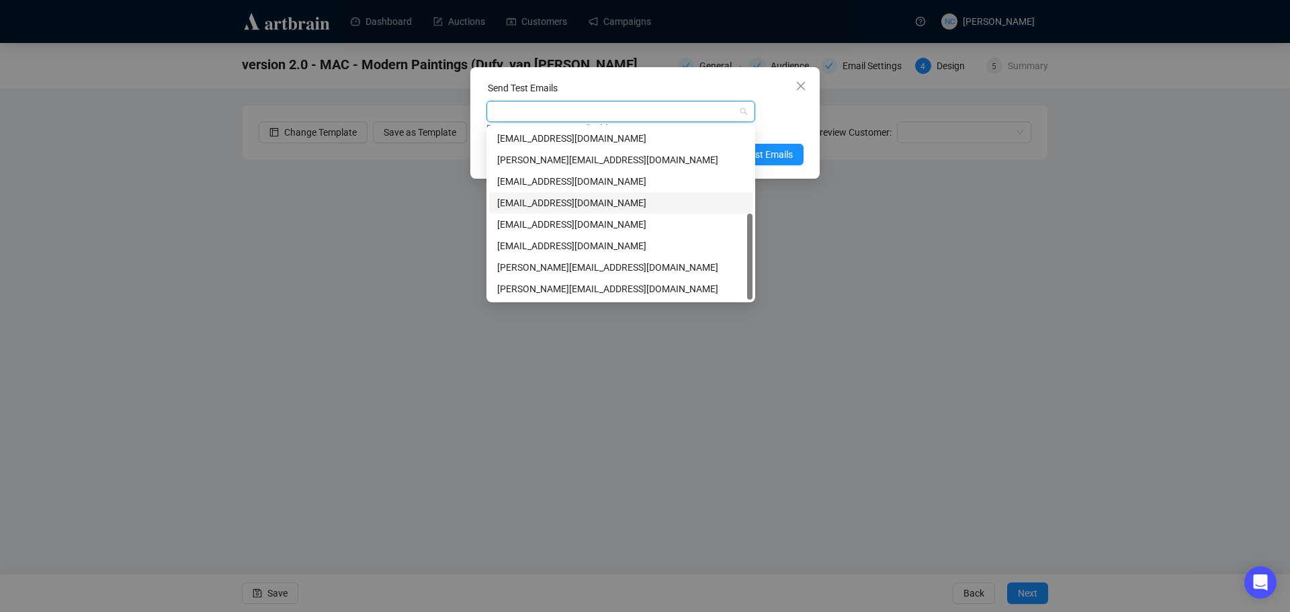
click at [620, 196] on div "nickcheng.ust@gmail.com" at bounding box center [620, 203] width 247 height 15
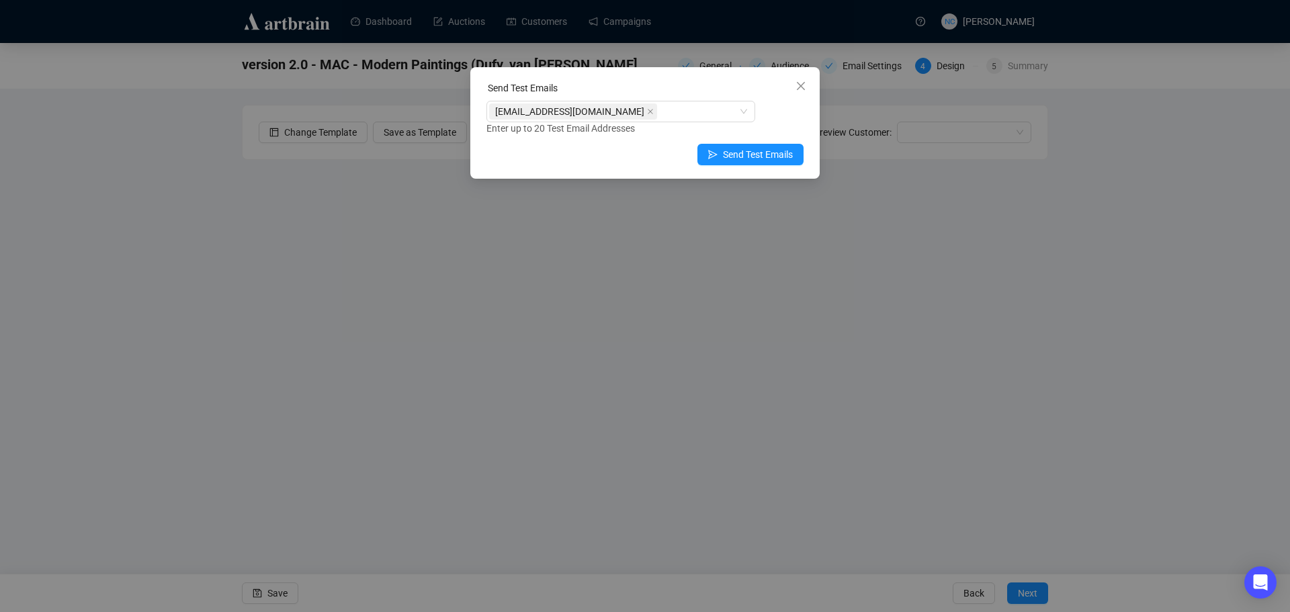
click at [638, 83] on div "Send Test Emails" at bounding box center [645, 91] width 317 height 20
click at [774, 160] on span "Send Test Emails" at bounding box center [758, 154] width 70 height 15
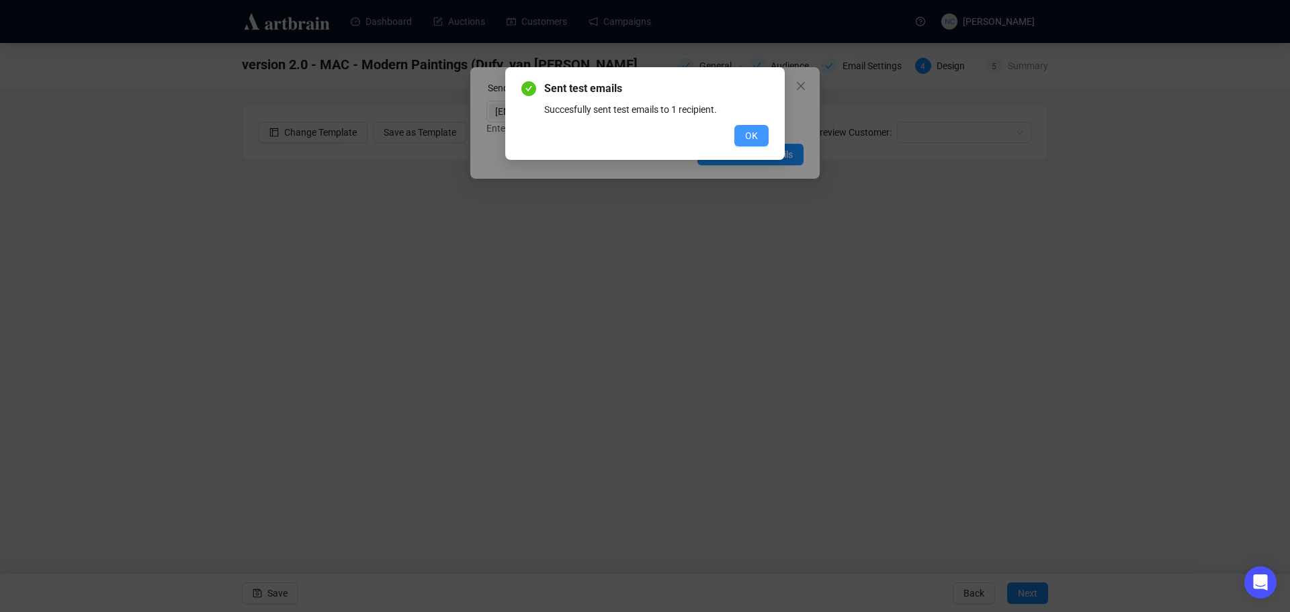
click at [761, 133] on button "OK" at bounding box center [752, 136] width 34 height 22
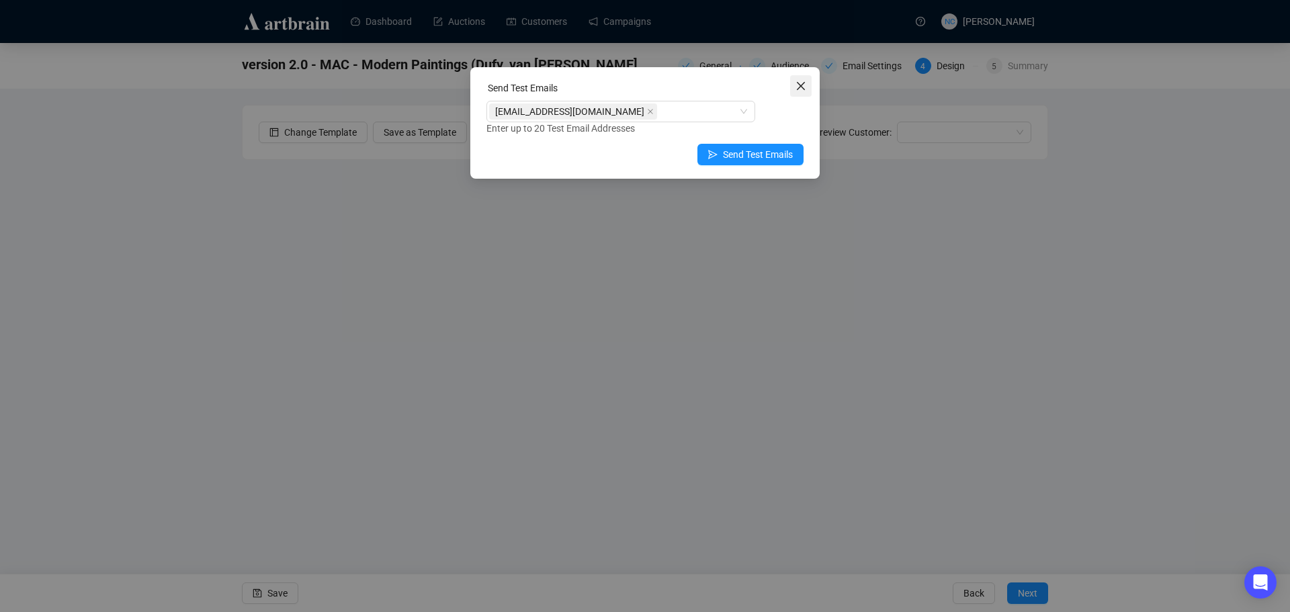
click at [800, 85] on icon "close" at bounding box center [801, 86] width 8 height 8
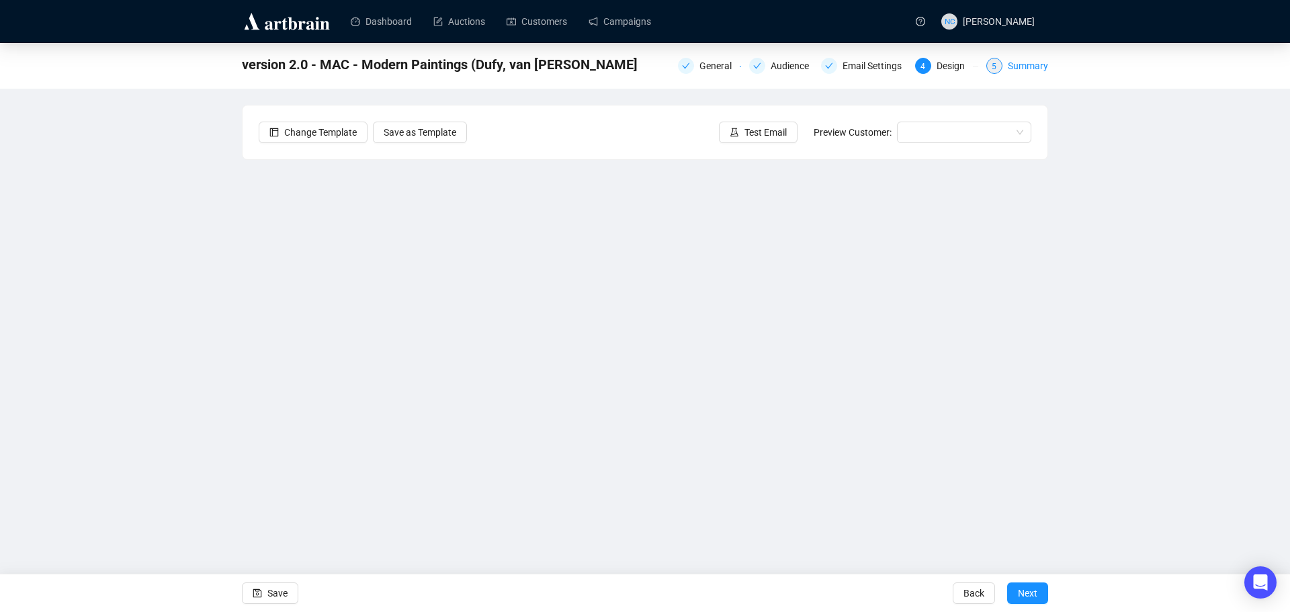
click at [1025, 71] on div "Summary" at bounding box center [1028, 66] width 40 height 16
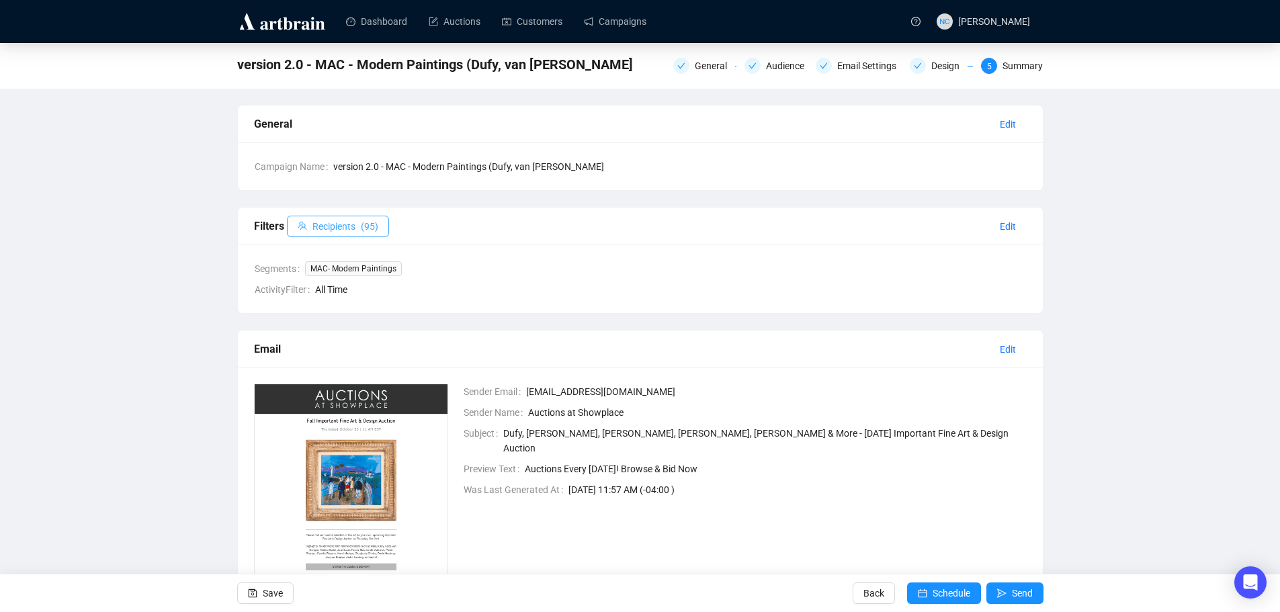
click at [356, 220] on button "Recipients ( 95 )" at bounding box center [338, 227] width 102 height 22
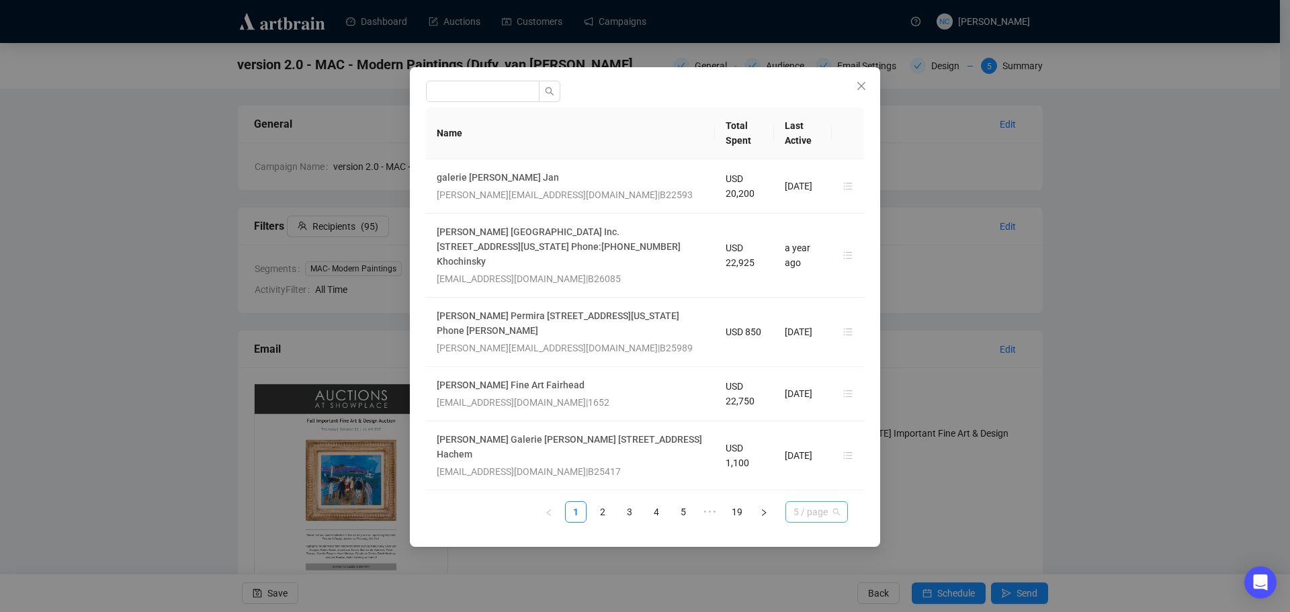
click at [824, 502] on span "5 / page" at bounding box center [817, 512] width 46 height 20
click at [831, 478] on div "100 / page" at bounding box center [818, 485] width 45 height 15
click at [795, 502] on span "5 / page" at bounding box center [817, 512] width 46 height 20
click at [827, 478] on div "100 / page" at bounding box center [818, 485] width 45 height 15
click at [871, 501] on div "Name Total Spent Last Active galerie ary jan Jan mathias@galeriearyjan.com | B2…" at bounding box center [645, 307] width 470 height 480
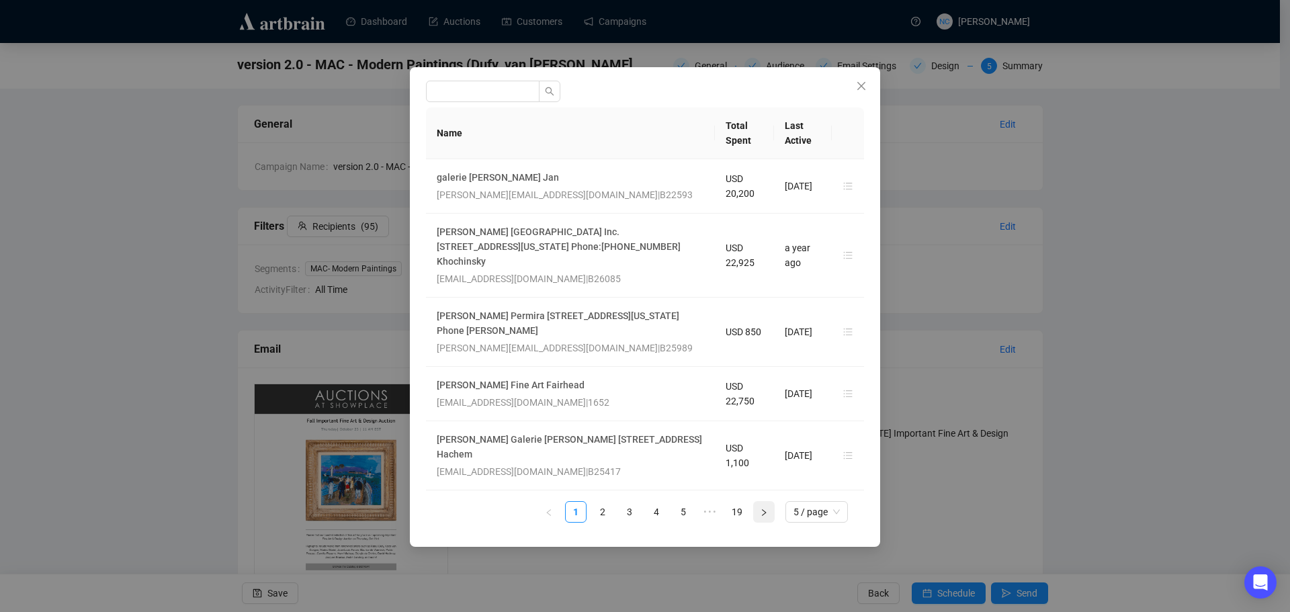
click at [761, 509] on icon "right" at bounding box center [764, 513] width 8 height 8
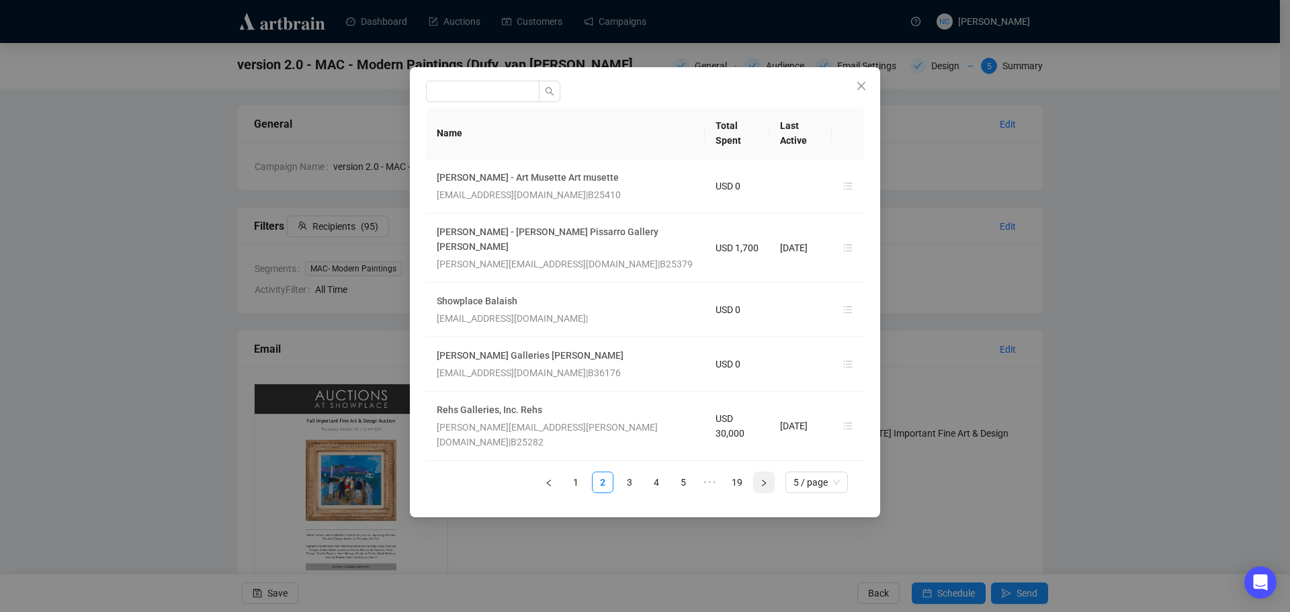
click at [765, 472] on button "button" at bounding box center [764, 483] width 22 height 22
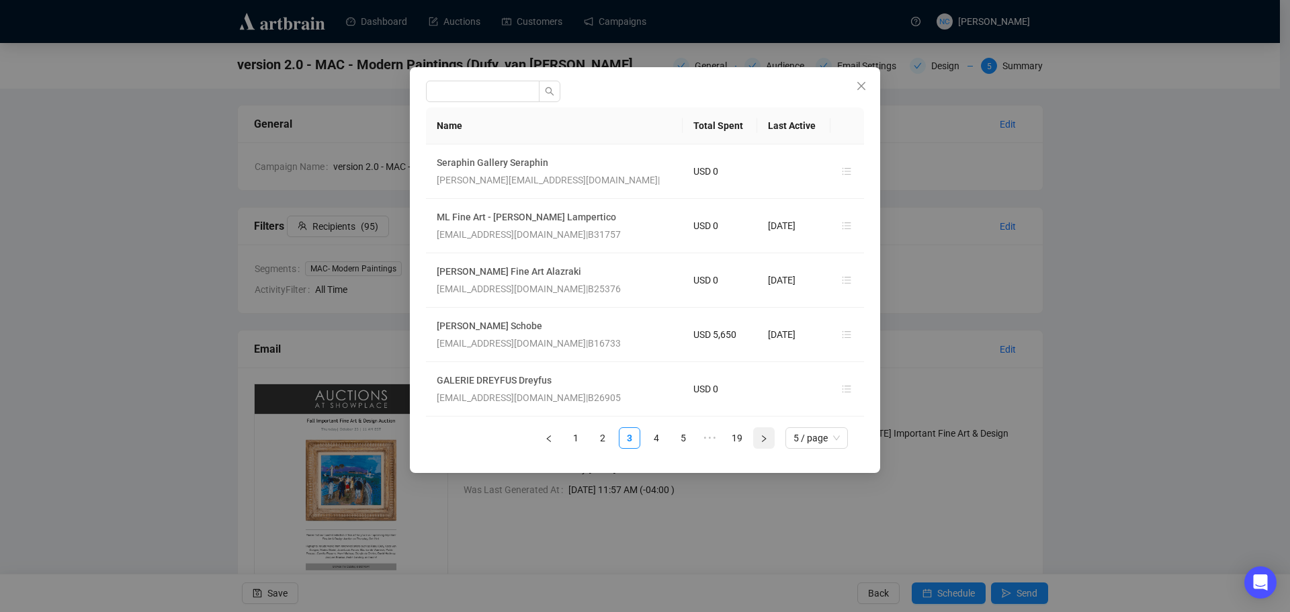
click at [765, 444] on button "button" at bounding box center [764, 438] width 22 height 22
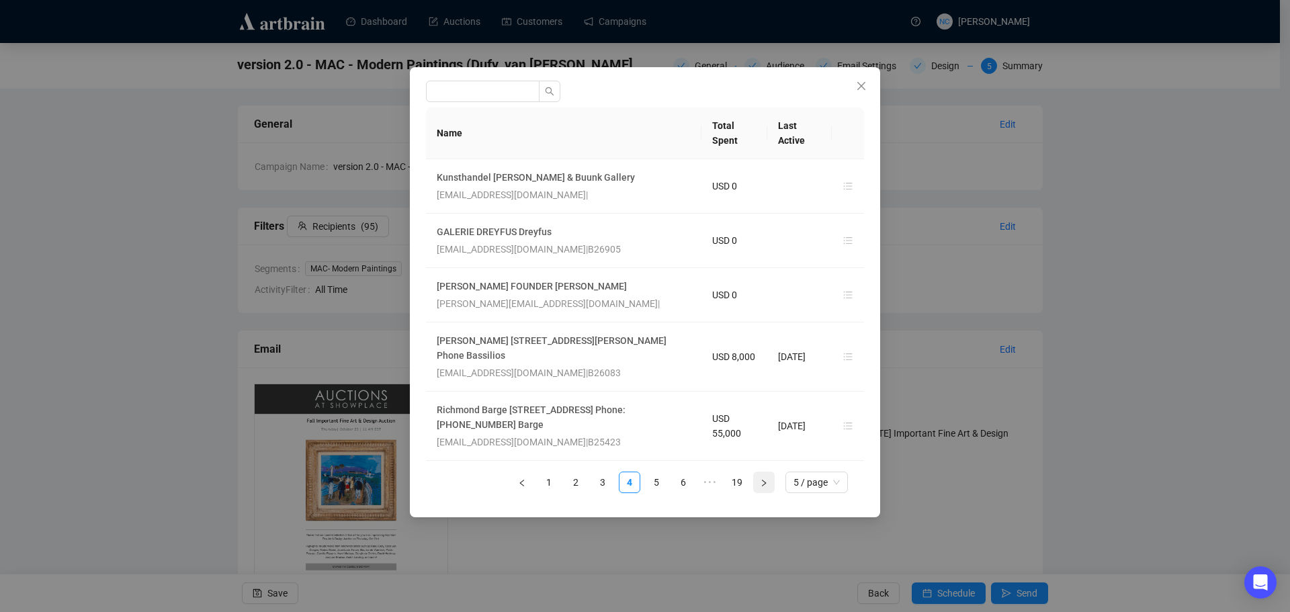
click at [765, 487] on icon "right" at bounding box center [764, 483] width 8 height 8
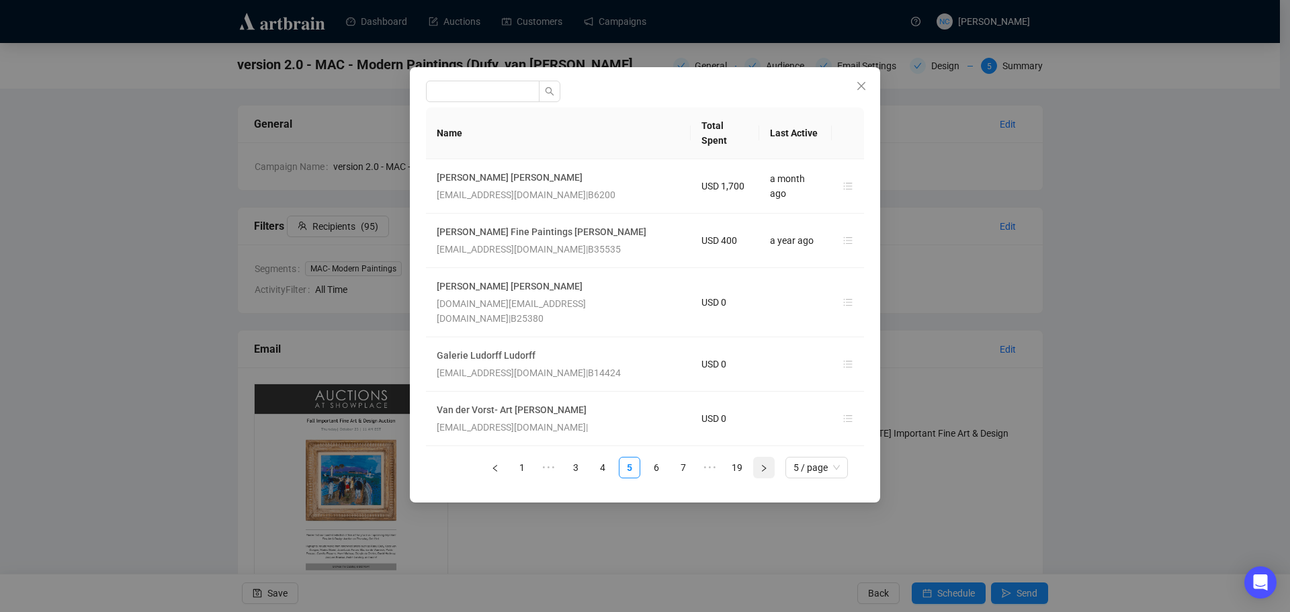
click at [765, 464] on icon "right" at bounding box center [764, 468] width 8 height 8
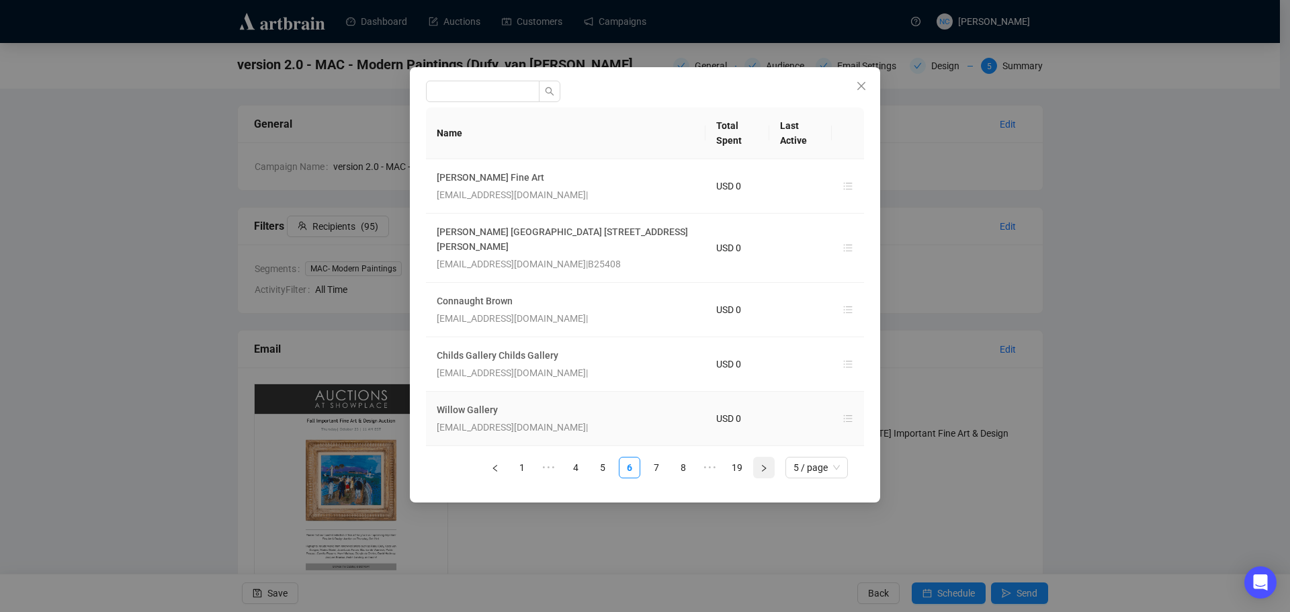
click at [765, 436] on td "USD 0" at bounding box center [738, 419] width 64 height 54
click at [763, 468] on icon "right" at bounding box center [764, 468] width 8 height 8
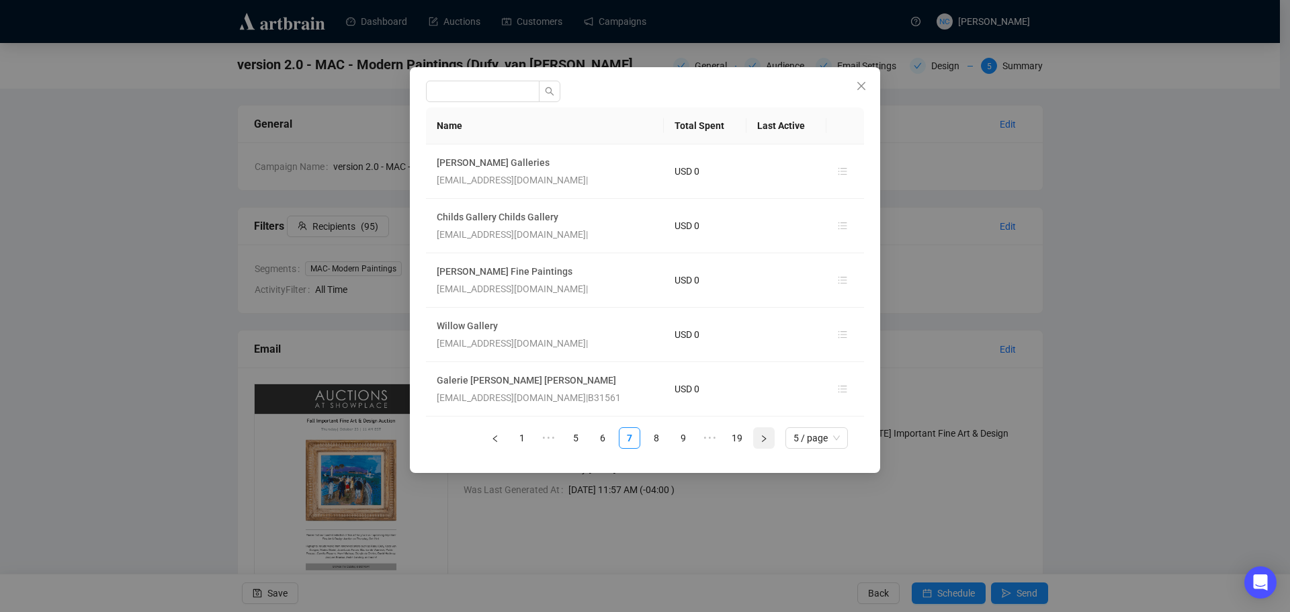
click at [763, 446] on button "button" at bounding box center [764, 438] width 22 height 22
click at [764, 441] on icon "right" at bounding box center [764, 438] width 4 height 7
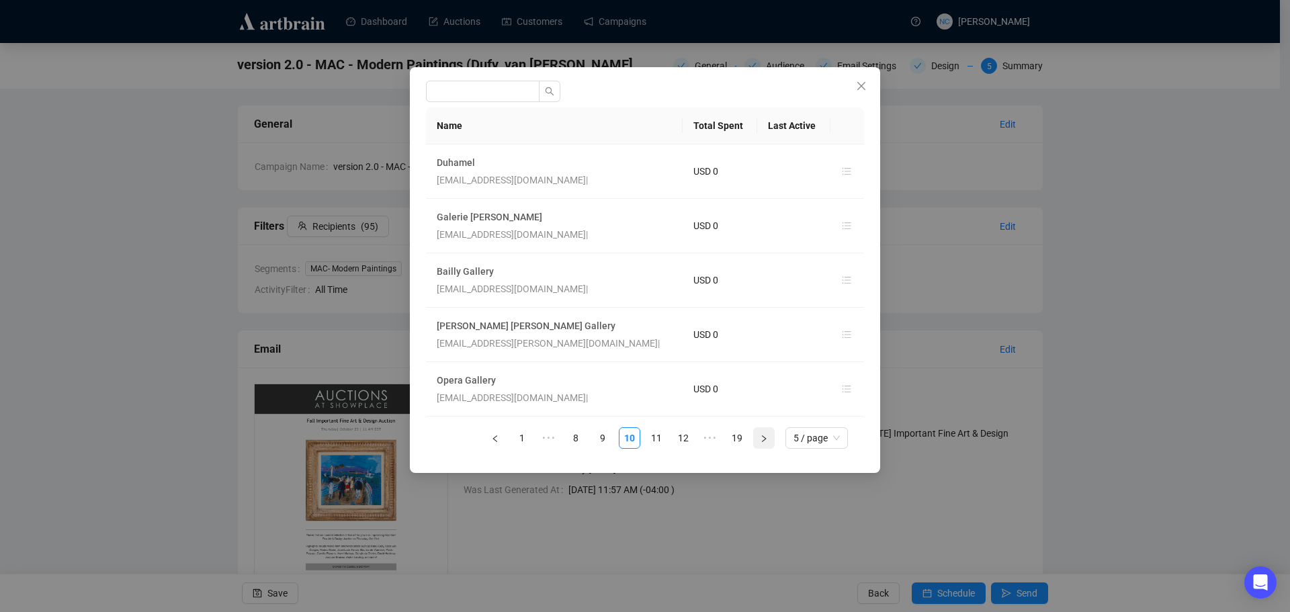
click at [764, 441] on icon "right" at bounding box center [764, 438] width 4 height 7
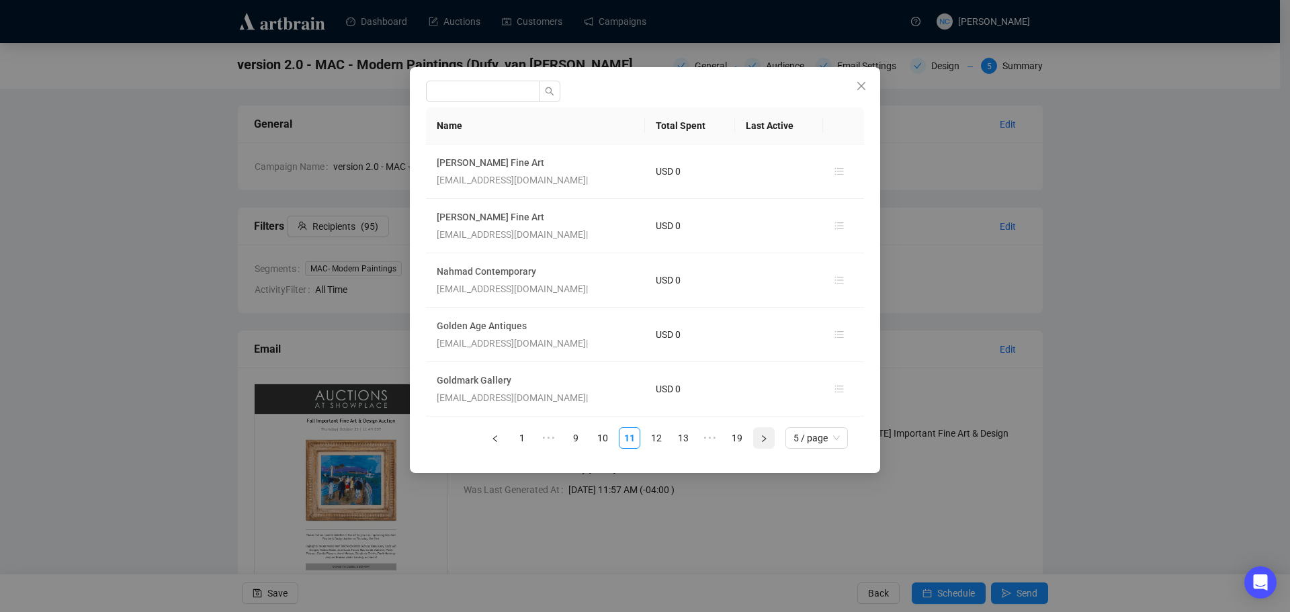
click at [764, 441] on icon "right" at bounding box center [764, 438] width 4 height 7
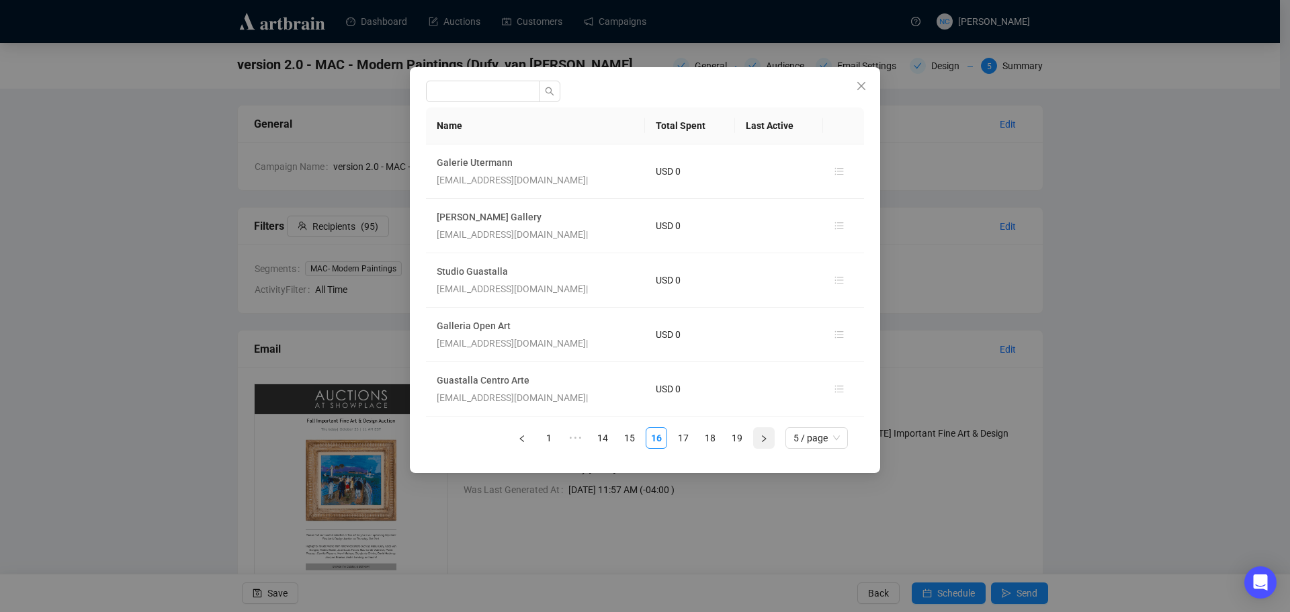
click at [764, 441] on icon "right" at bounding box center [764, 438] width 4 height 7
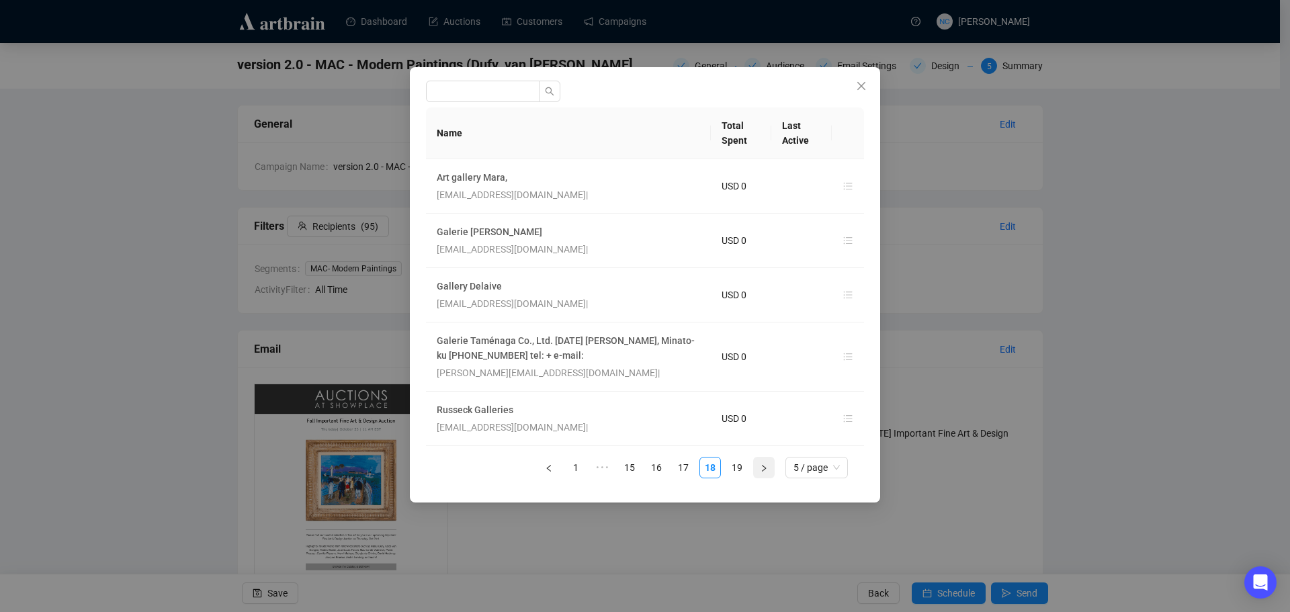
click at [767, 466] on icon "right" at bounding box center [764, 468] width 8 height 8
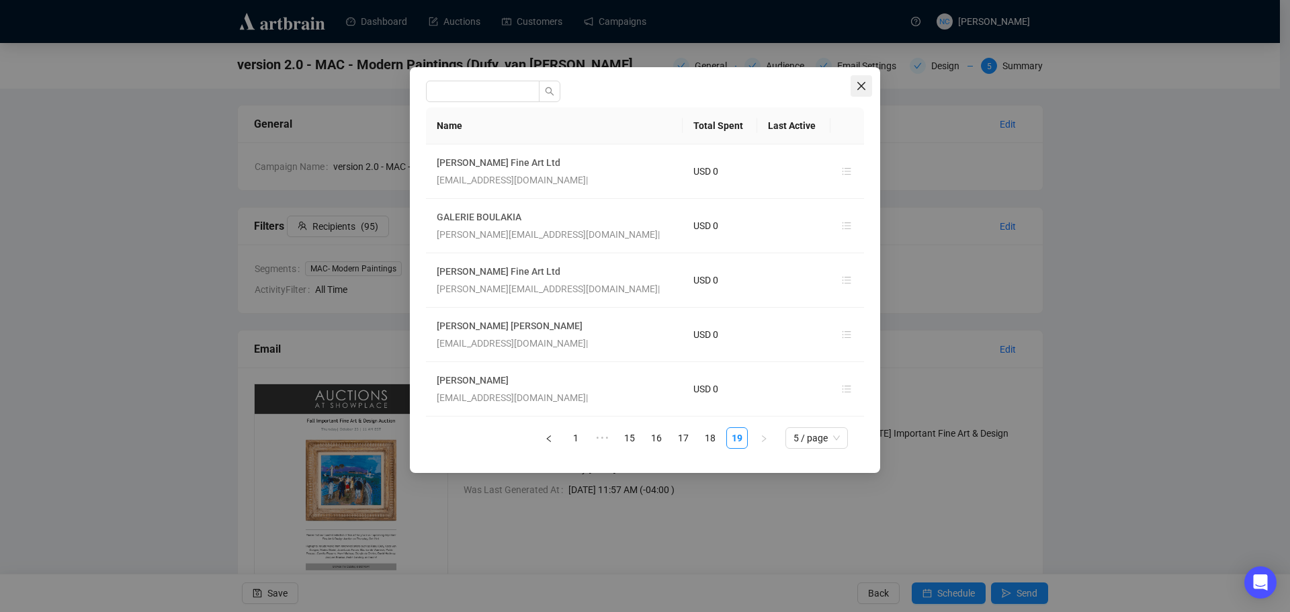
click at [861, 88] on icon "close" at bounding box center [861, 86] width 11 height 11
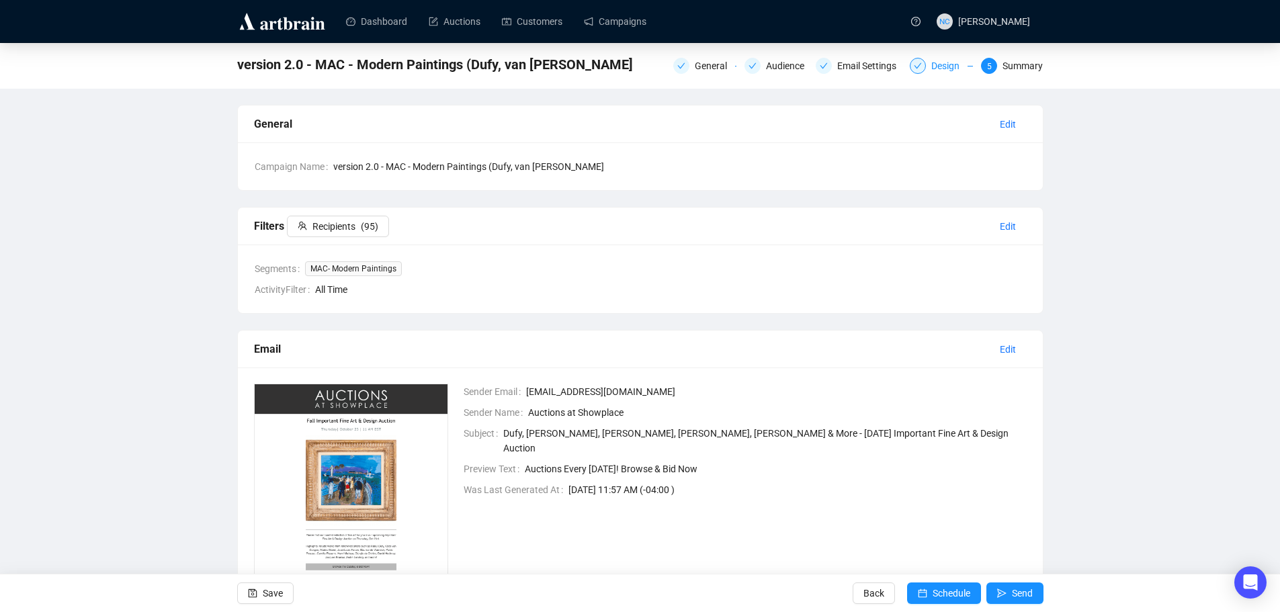
click at [947, 73] on div "Design" at bounding box center [949, 66] width 36 height 16
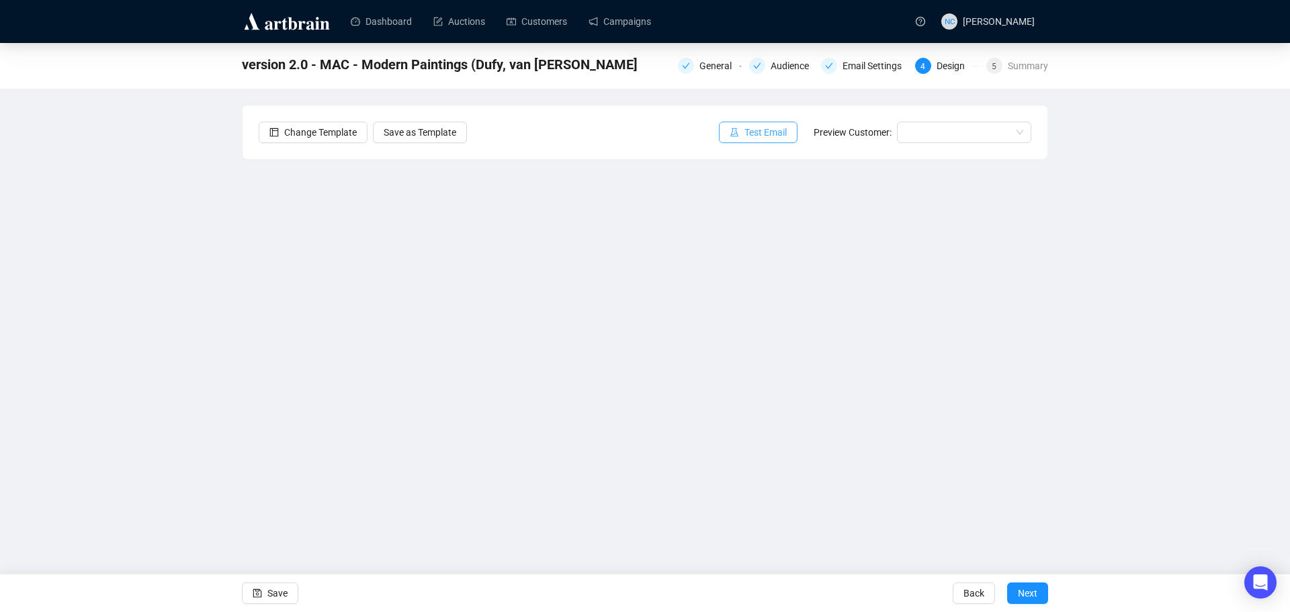
click at [771, 135] on span "Test Email" at bounding box center [766, 132] width 42 height 15
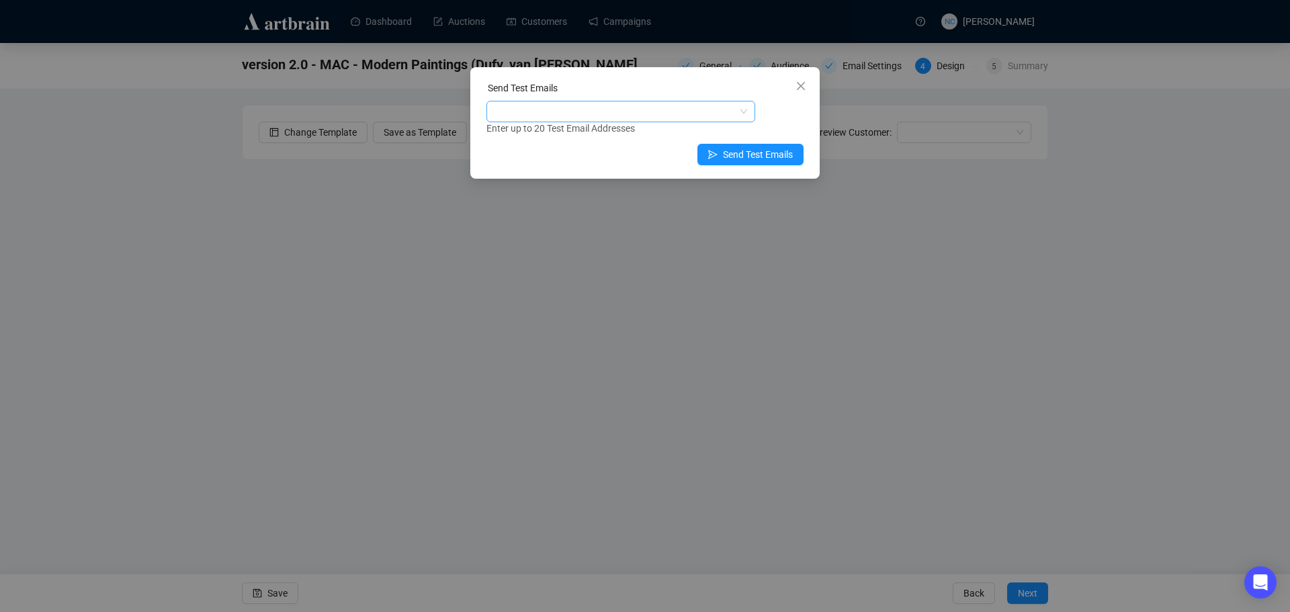
click at [603, 110] on div at bounding box center [613, 111] width 249 height 19
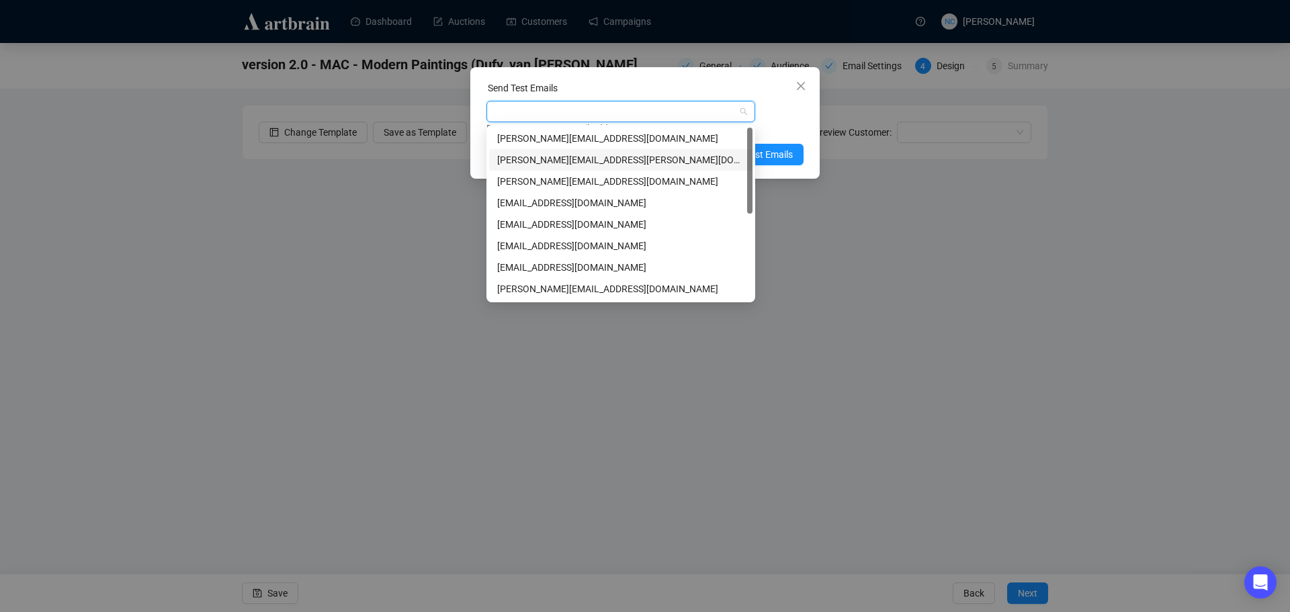
click at [603, 158] on div "shawn.leventhal@gmail.com" at bounding box center [620, 160] width 247 height 15
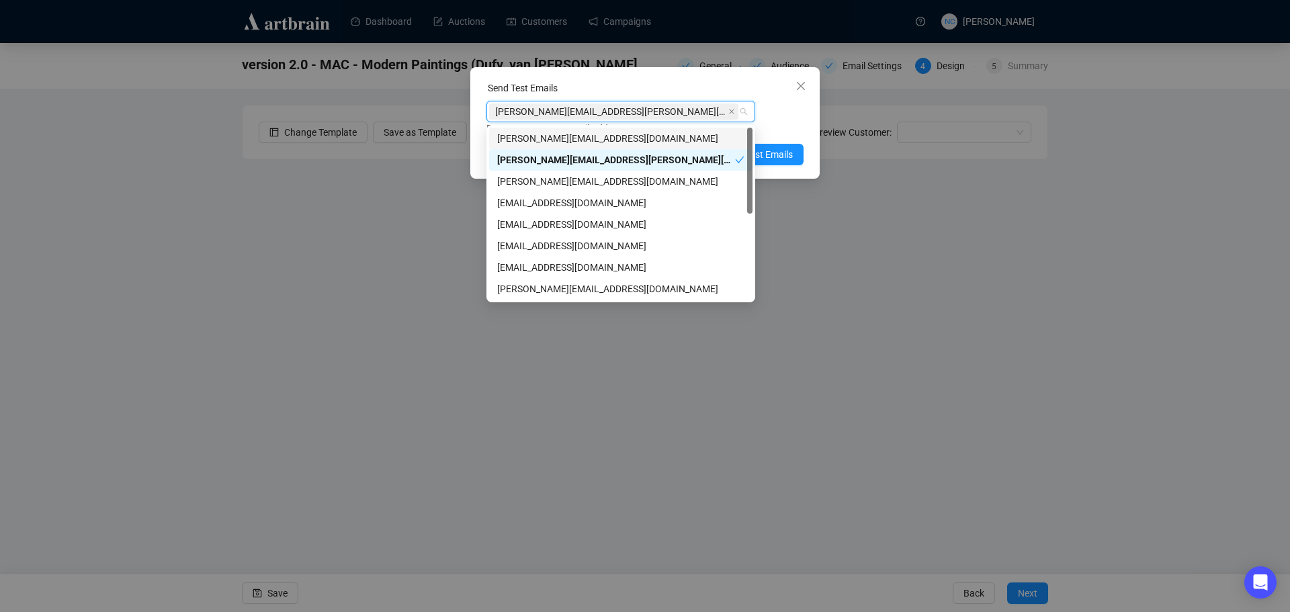
click at [624, 84] on div "Send Test Emails" at bounding box center [645, 91] width 317 height 20
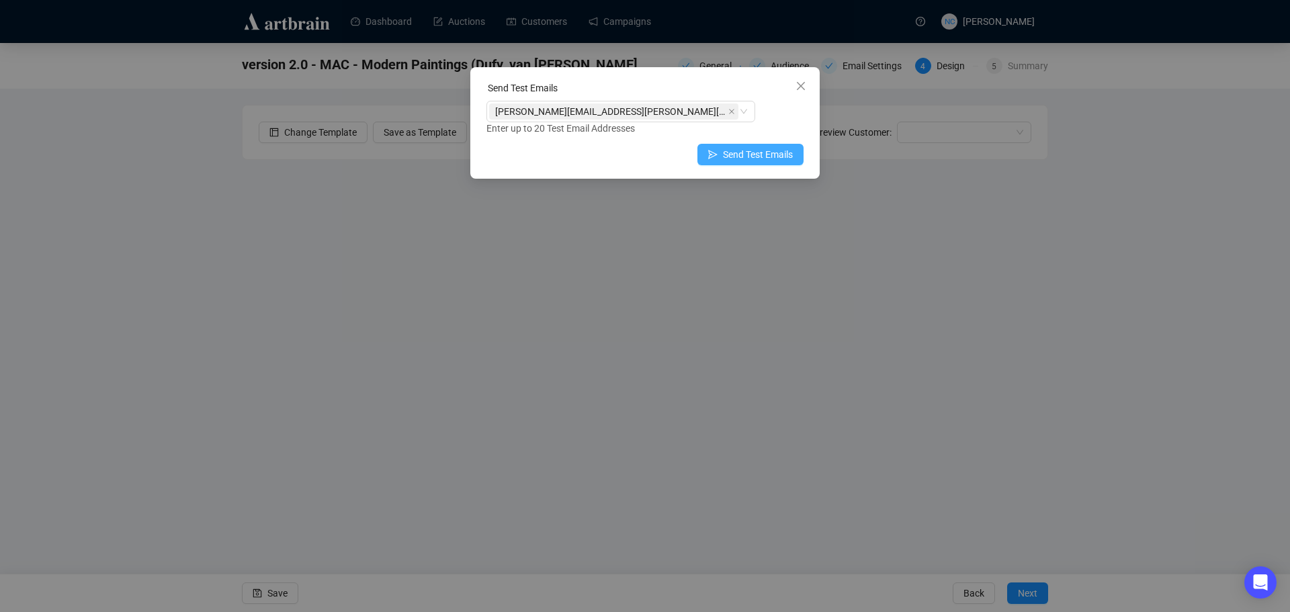
click at [767, 153] on span "Send Test Emails" at bounding box center [758, 154] width 70 height 15
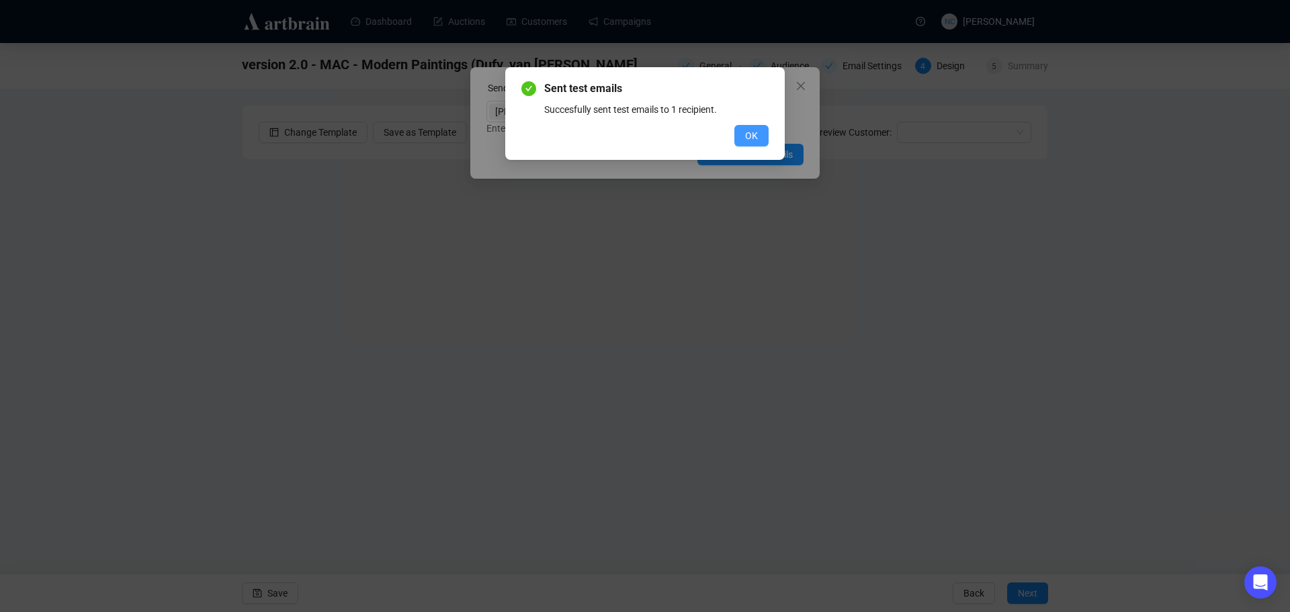
click at [755, 136] on span "OK" at bounding box center [751, 135] width 13 height 15
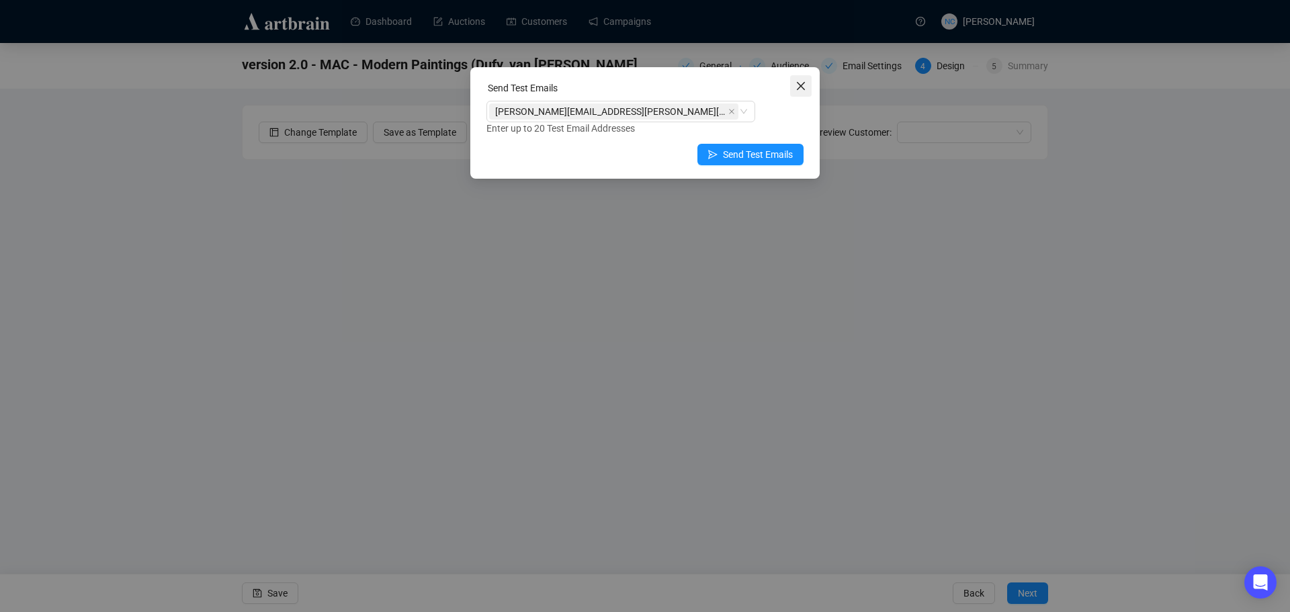
click at [796, 85] on icon "close" at bounding box center [801, 86] width 11 height 11
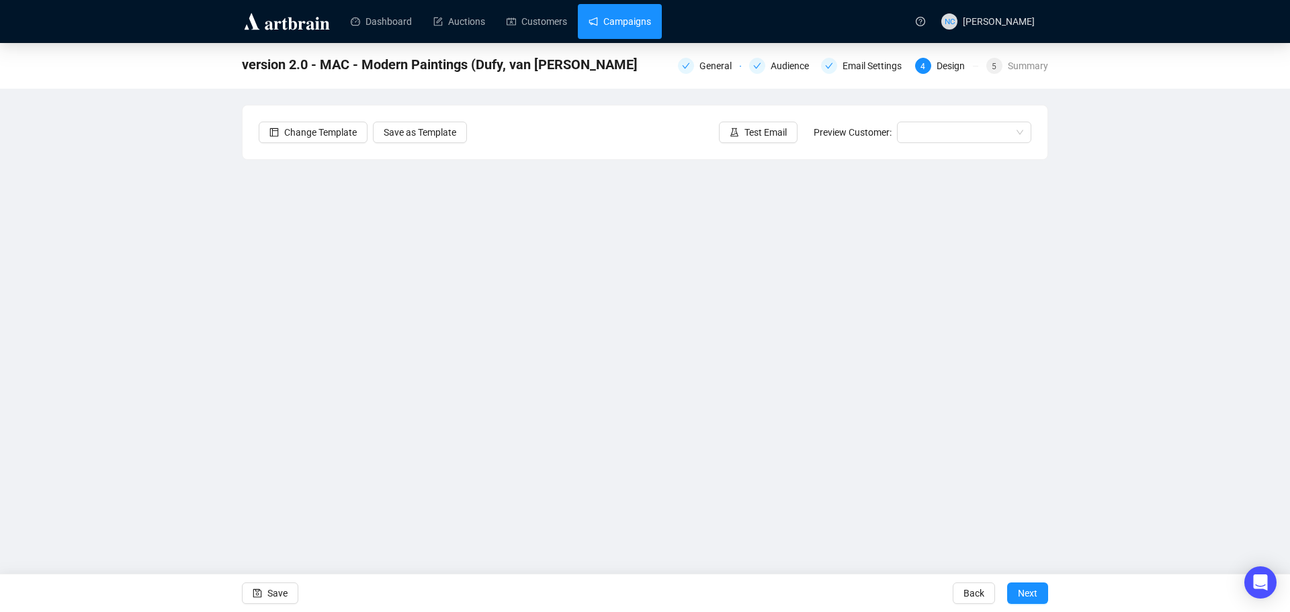
click at [627, 14] on link "Campaigns" at bounding box center [620, 21] width 62 height 35
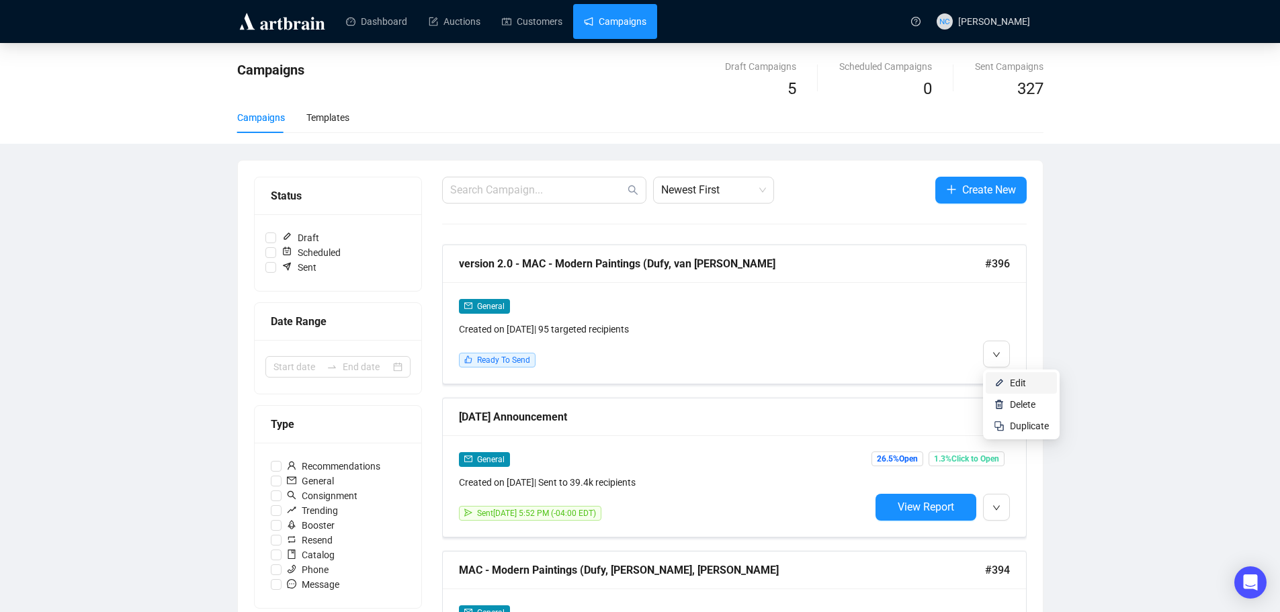
click at [1016, 376] on span "Edit" at bounding box center [1029, 383] width 39 height 15
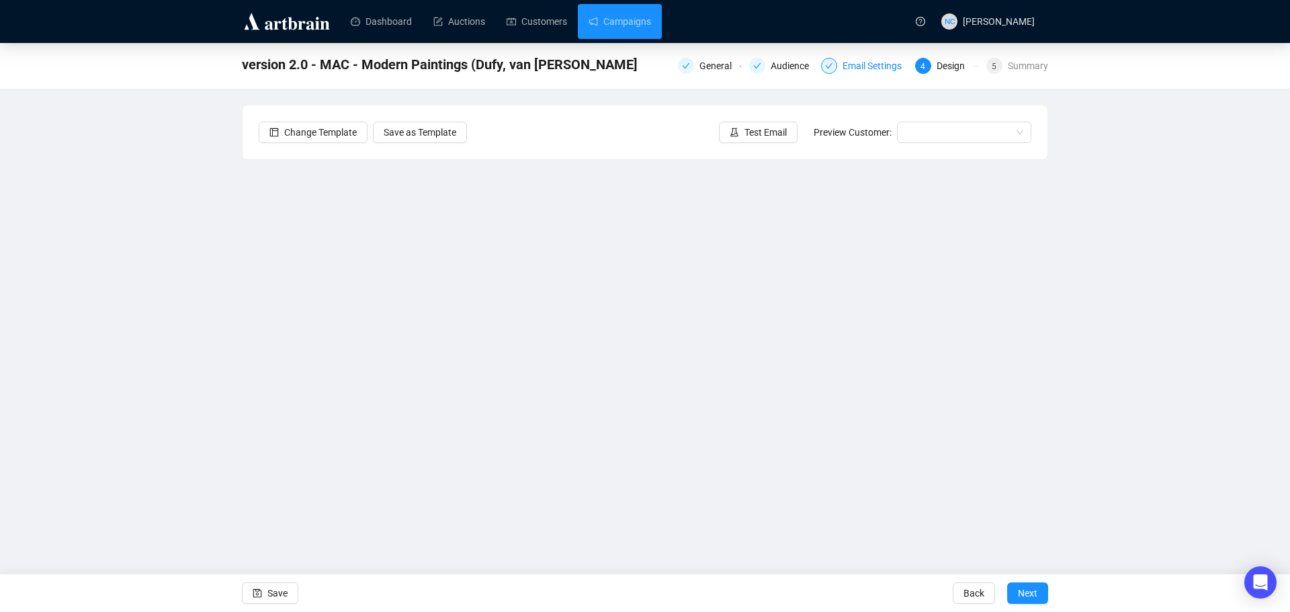
click at [868, 65] on div "Email Settings" at bounding box center [876, 66] width 67 height 16
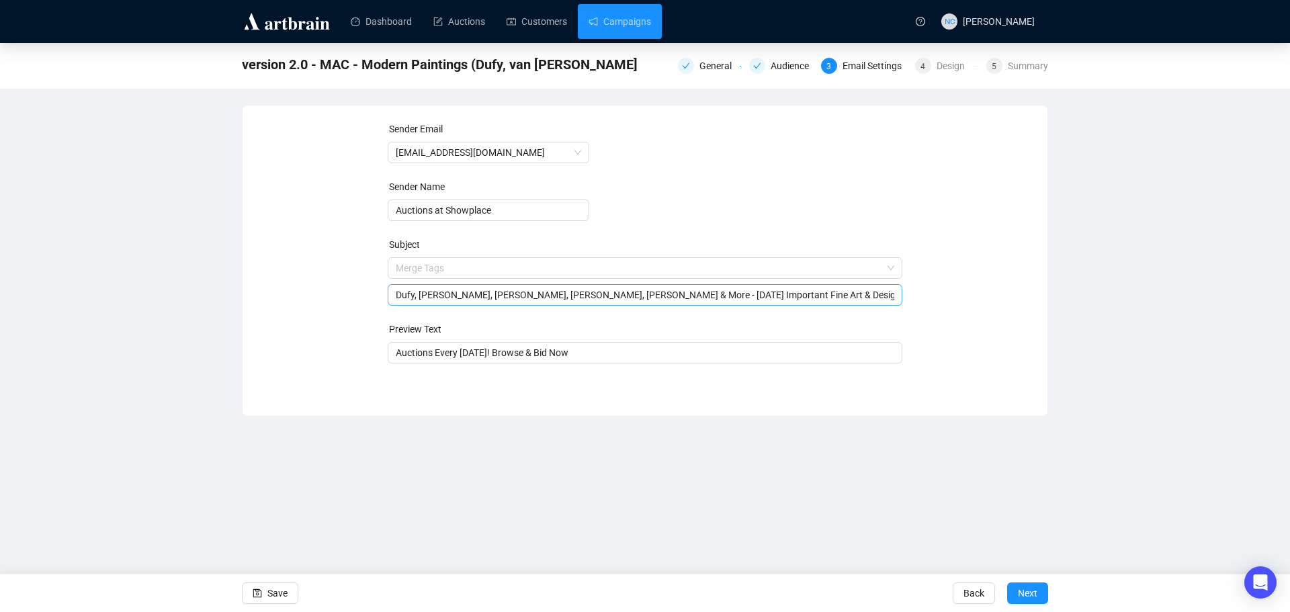
click at [454, 268] on span "Merge Tags Dufy, van Dongen, Marini, Forain, de Vlaminck & More - Oct 23rd Impo…" at bounding box center [645, 282] width 515 height 38
click at [454, 268] on input "search" at bounding box center [639, 268] width 487 height 20
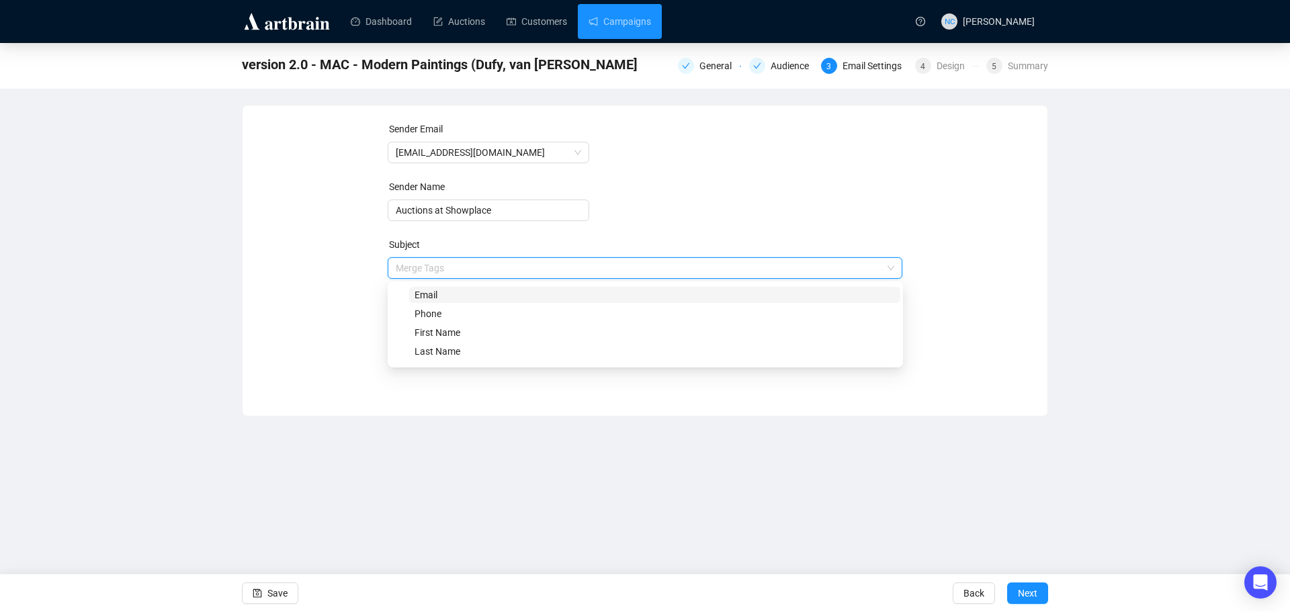
click at [454, 268] on input "search" at bounding box center [639, 268] width 487 height 20
click at [318, 269] on div "Sender Email auctions@nyshowplace.com Sender Name Auctions at Showplace Subject…" at bounding box center [645, 251] width 773 height 258
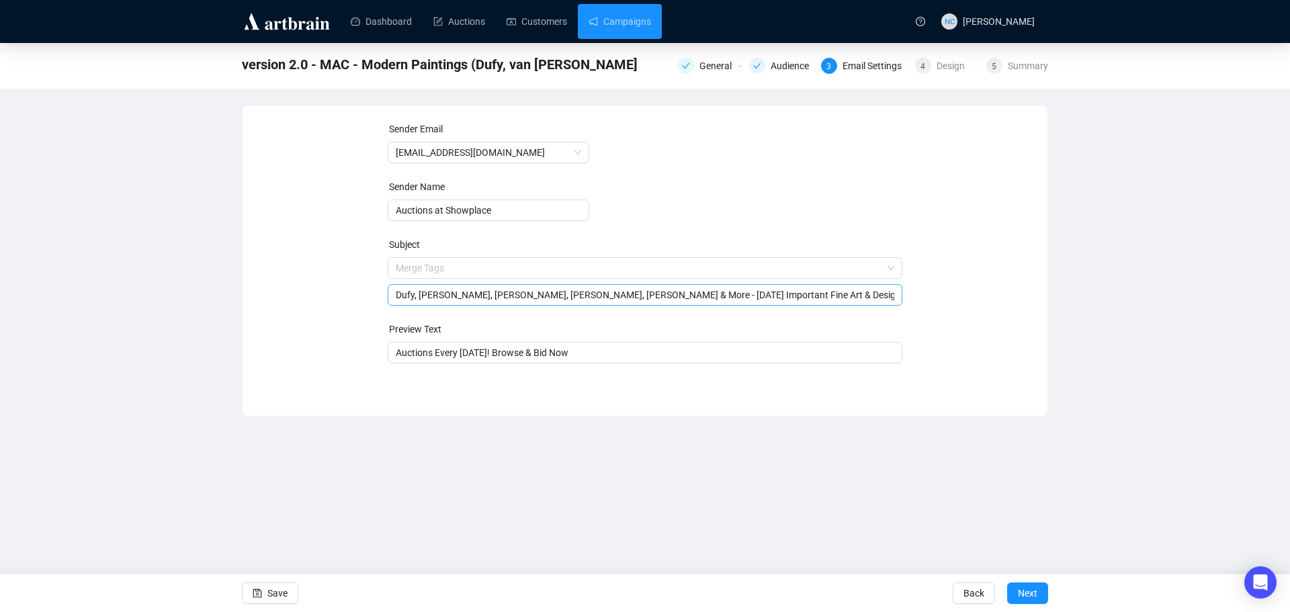
click at [450, 296] on input "Dufy, van Dongen, Marini, Forain, de Vlaminck & More - Oct 23rd Important Fine …" at bounding box center [645, 295] width 499 height 15
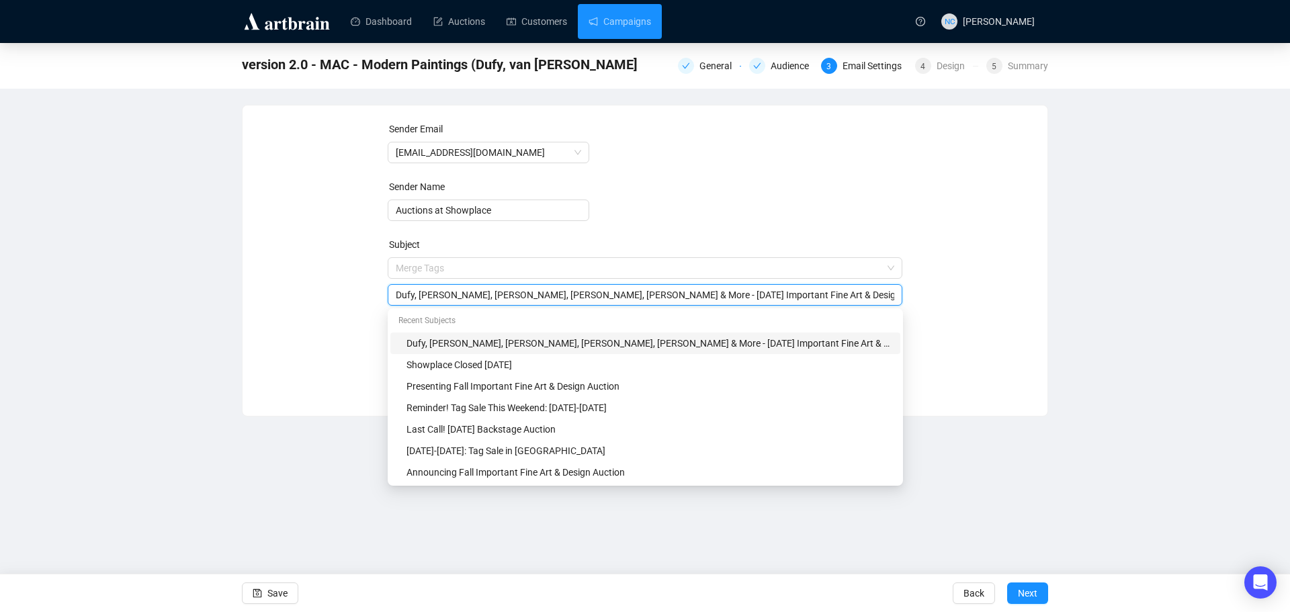
drag, startPoint x: 835, startPoint y: 294, endPoint x: 383, endPoint y: 274, distance: 452.1
click at [383, 274] on div "Sender Email auctions@nyshowplace.com Sender Name Auctions at Showplace Subject…" at bounding box center [645, 251] width 773 height 258
click at [268, 271] on div "Sender Email auctions@nyshowplace.com Sender Name Auctions at Showplace Subject…" at bounding box center [645, 251] width 773 height 258
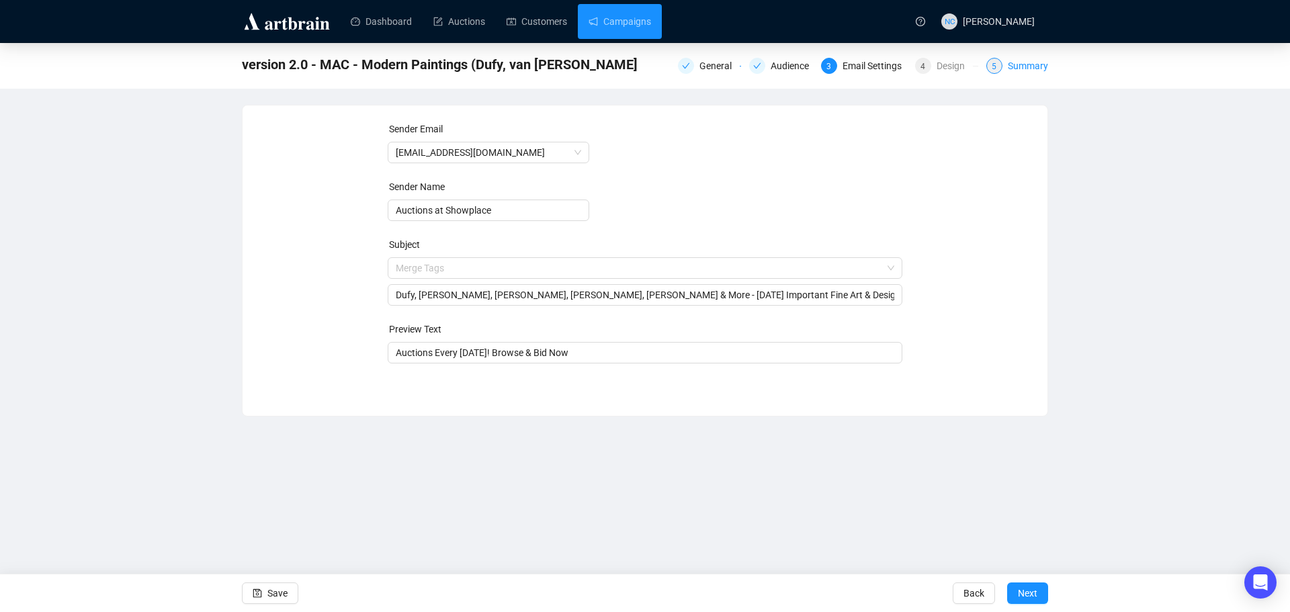
click at [1036, 69] on div "Summary" at bounding box center [1028, 66] width 40 height 16
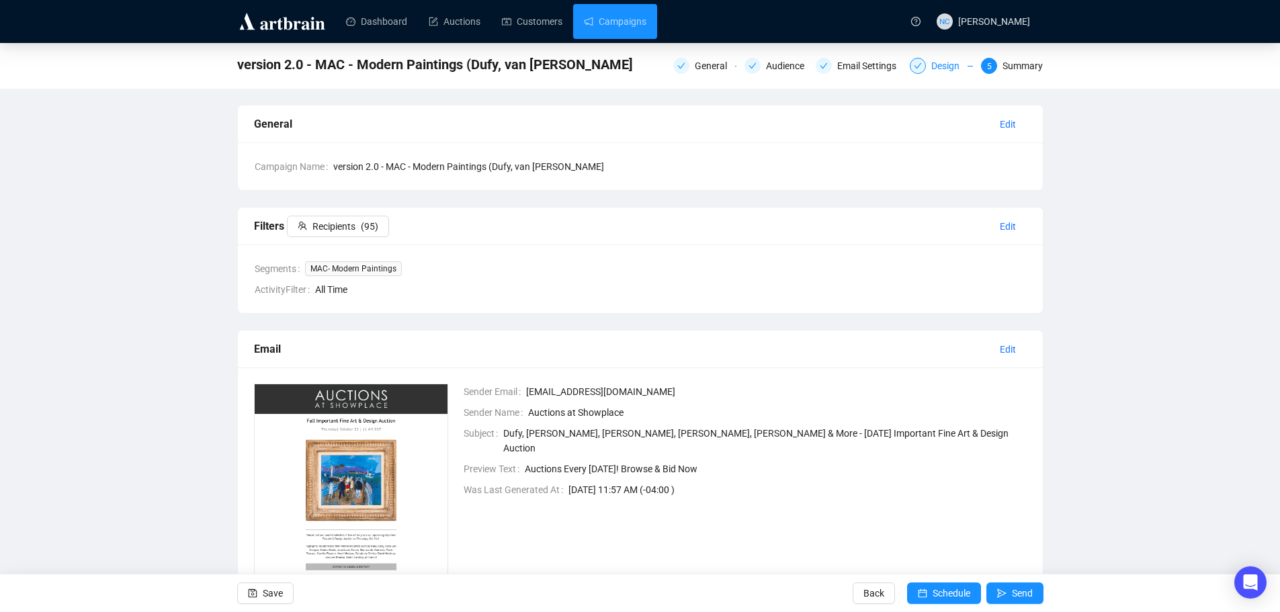
click at [952, 70] on div "Design" at bounding box center [949, 66] width 36 height 16
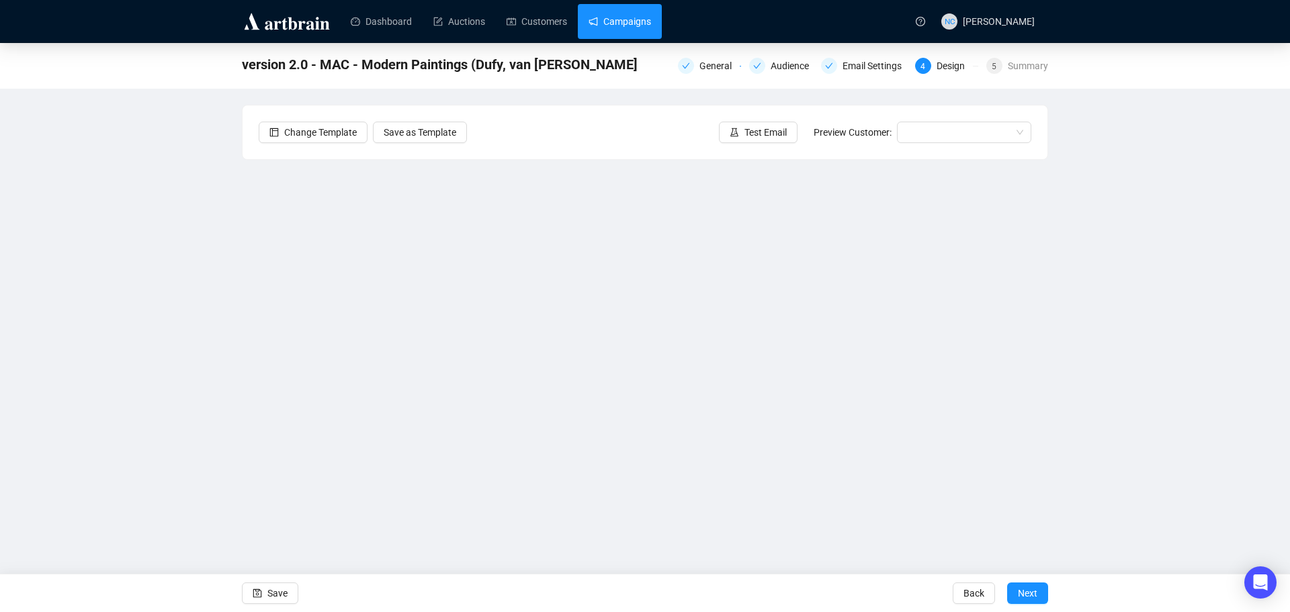
click at [592, 19] on link "Campaigns" at bounding box center [620, 21] width 62 height 35
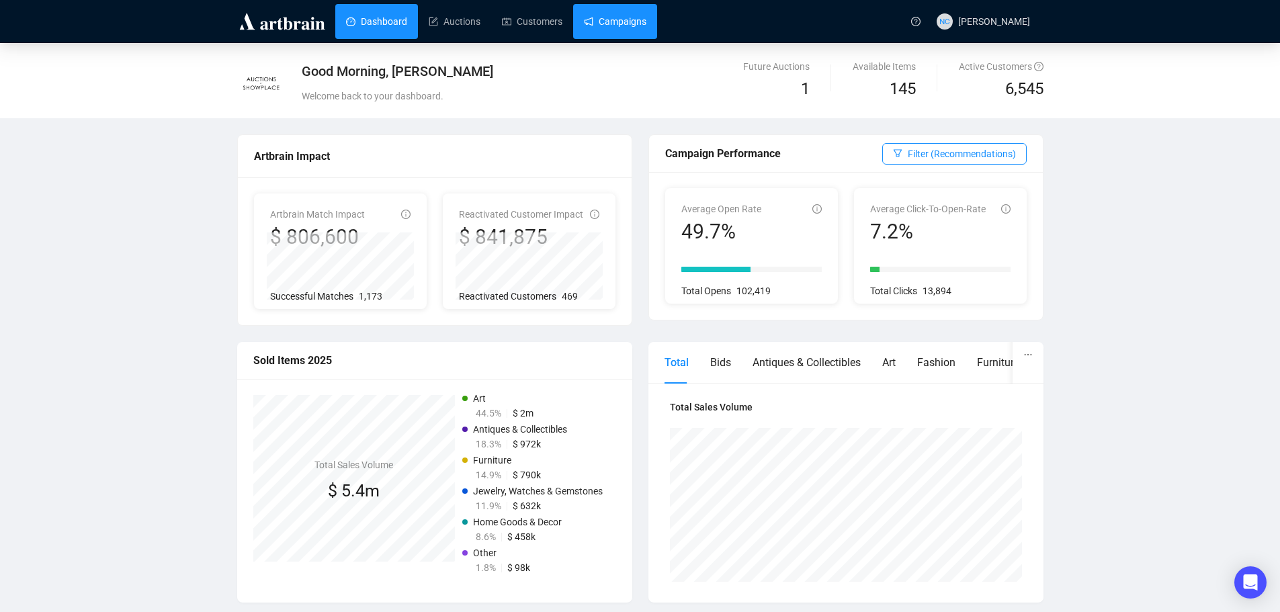
click at [625, 28] on link "Campaigns" at bounding box center [615, 21] width 62 height 35
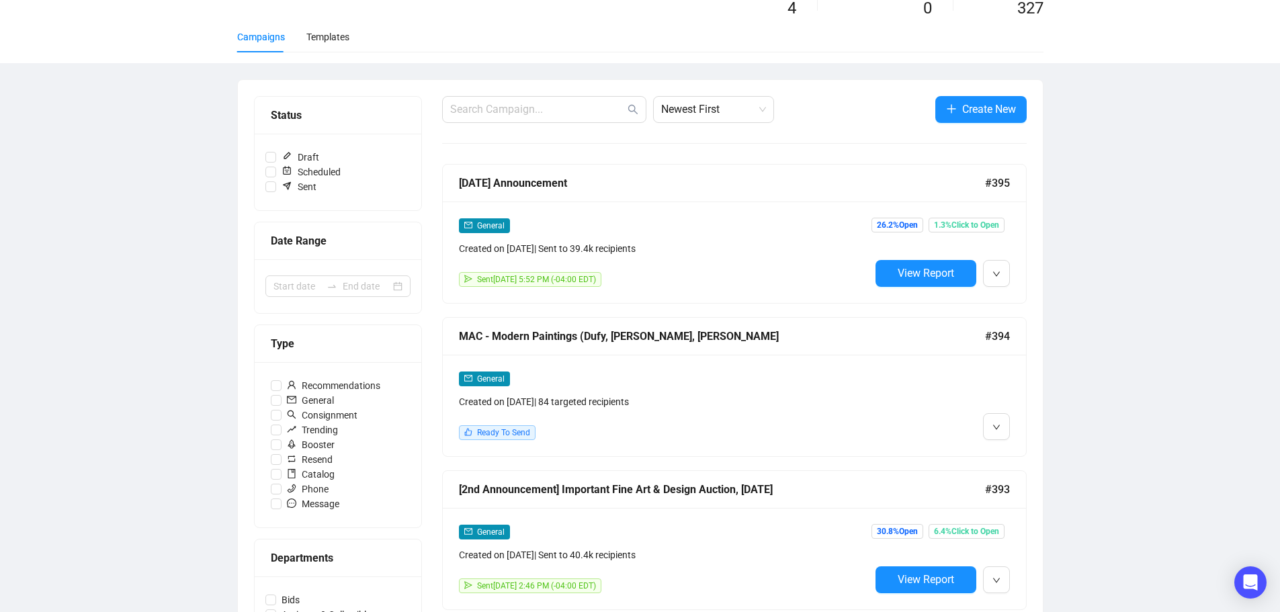
scroll to position [269, 0]
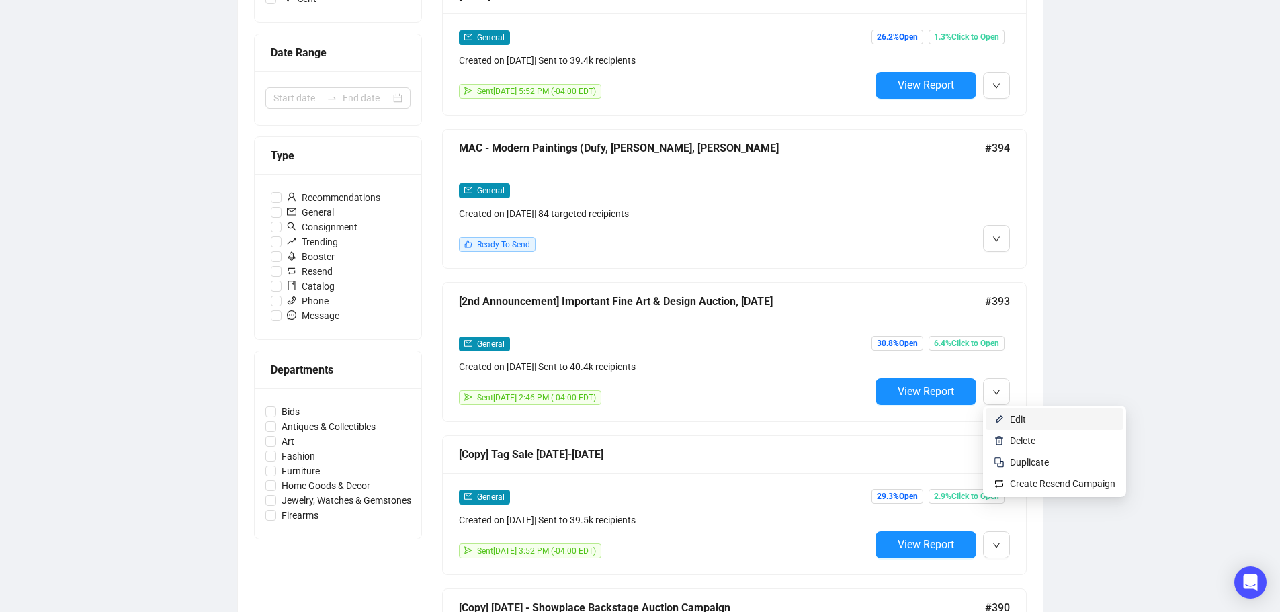
click at [1012, 414] on span "Edit" at bounding box center [1018, 419] width 16 height 11
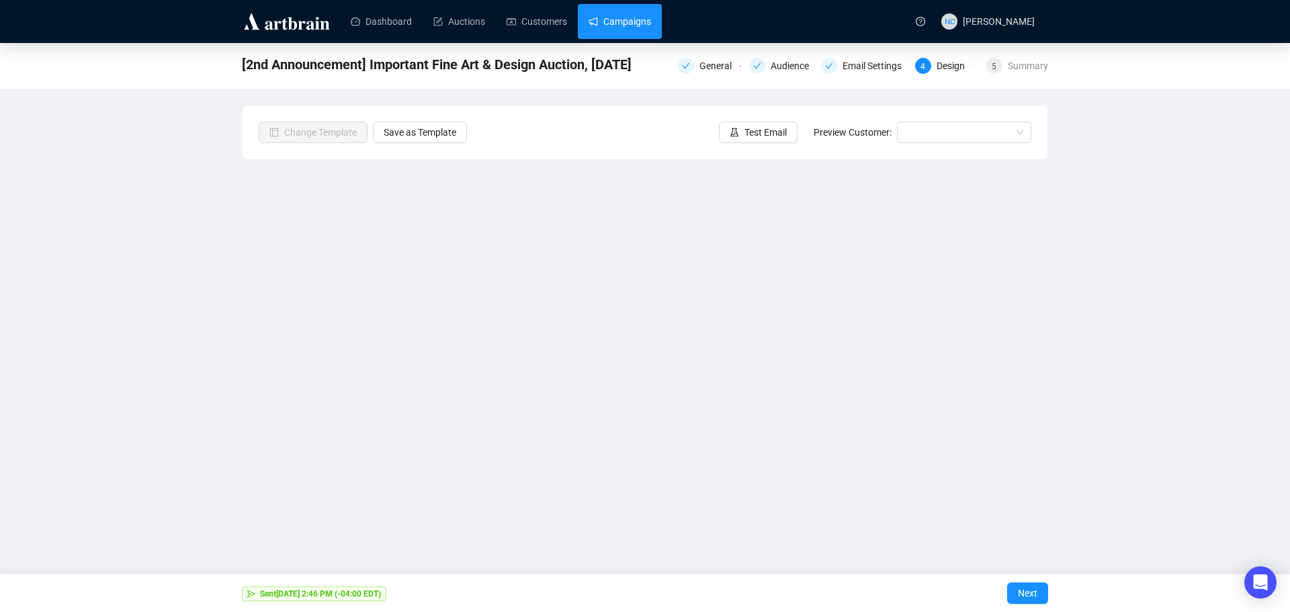
click at [621, 15] on link "Campaigns" at bounding box center [620, 21] width 62 height 35
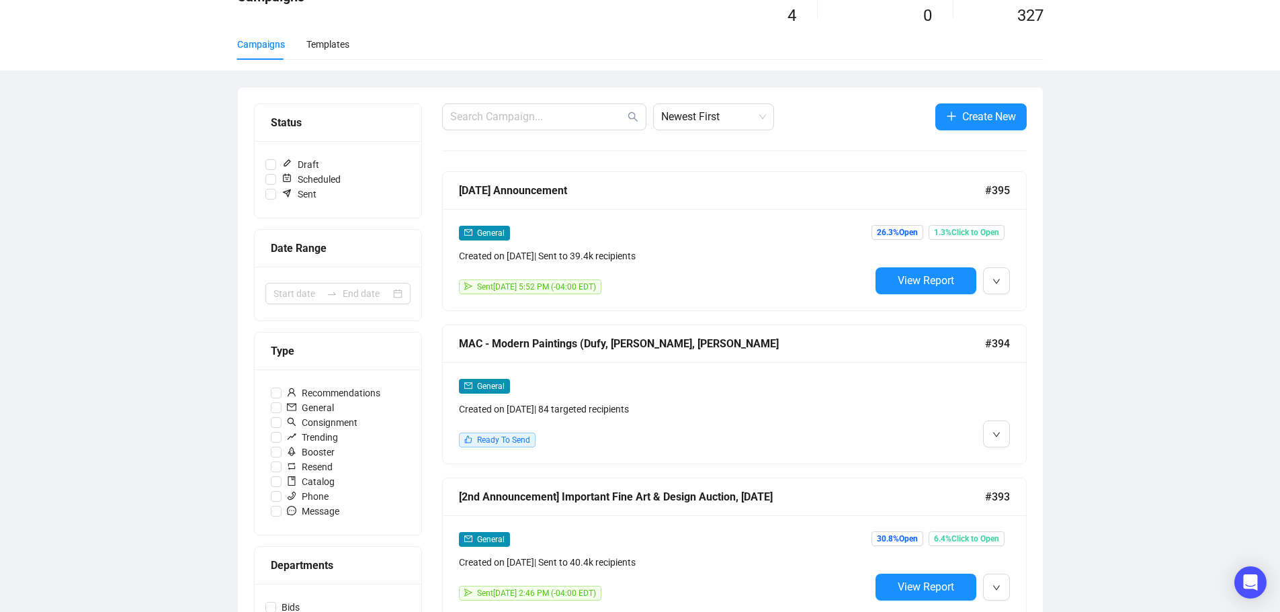
scroll to position [269, 0]
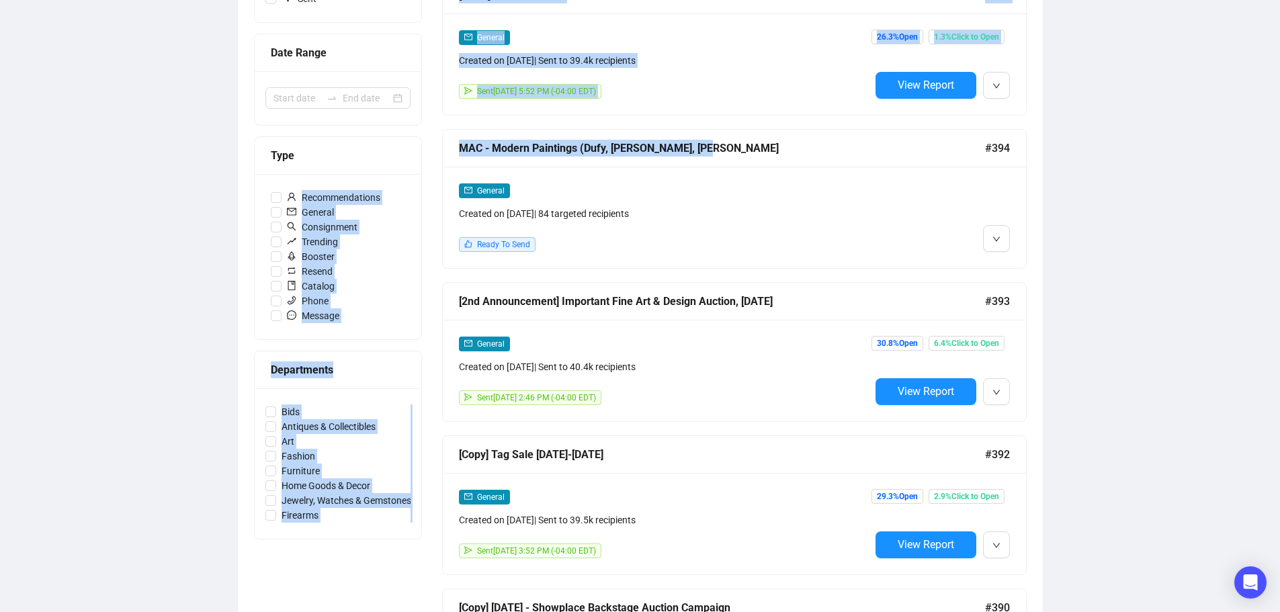
drag, startPoint x: 431, startPoint y: 146, endPoint x: 767, endPoint y: 152, distance: 335.4
click at [767, 152] on div "Status Draft Scheduled Sent Date Range Type Recommendations General Consignment…" at bounding box center [640, 572] width 773 height 1329
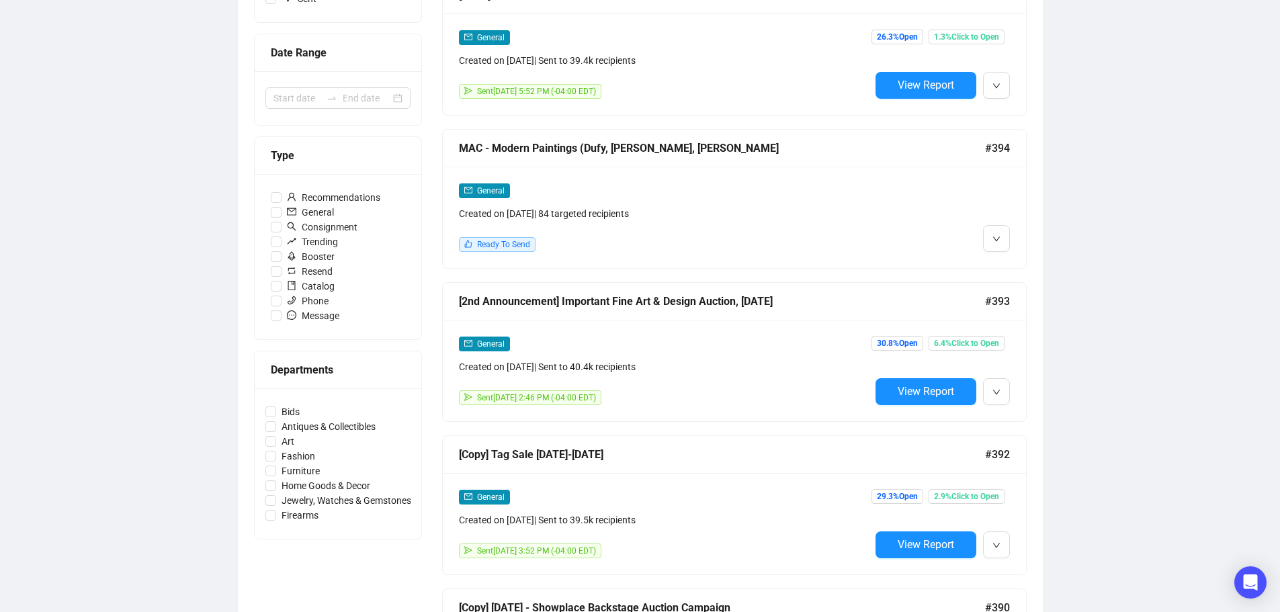
click at [1044, 152] on div "Campaigns Draft Campaigns 4 Scheduled Campaigns 0 Sent Campaigns 327 Campaigns …" at bounding box center [640, 513] width 1280 height 1479
drag, startPoint x: 798, startPoint y: 143, endPoint x: 448, endPoint y: 147, distance: 350.8
click at [448, 147] on div "Campaigns Draft Campaigns 4 Scheduled Campaigns 0 Sent Campaigns 327 Campaigns …" at bounding box center [640, 513] width 1280 height 1479
copy div "MAC - Modern Paintings (Dufy, [PERSON_NAME], [PERSON_NAME] #394"
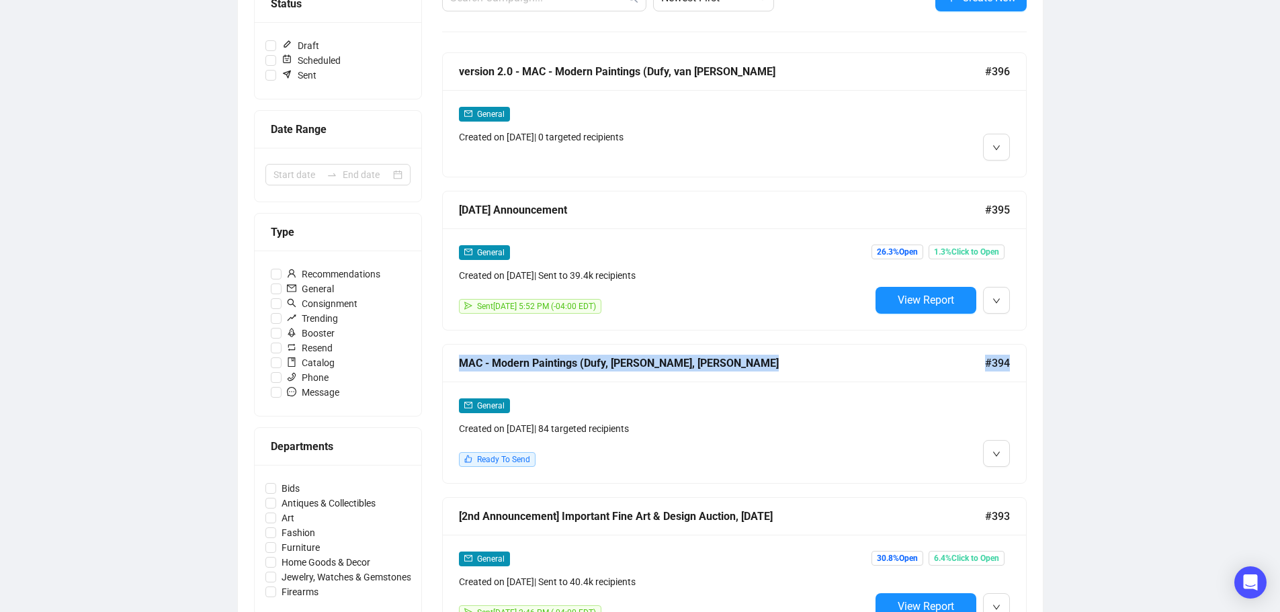
scroll to position [403, 0]
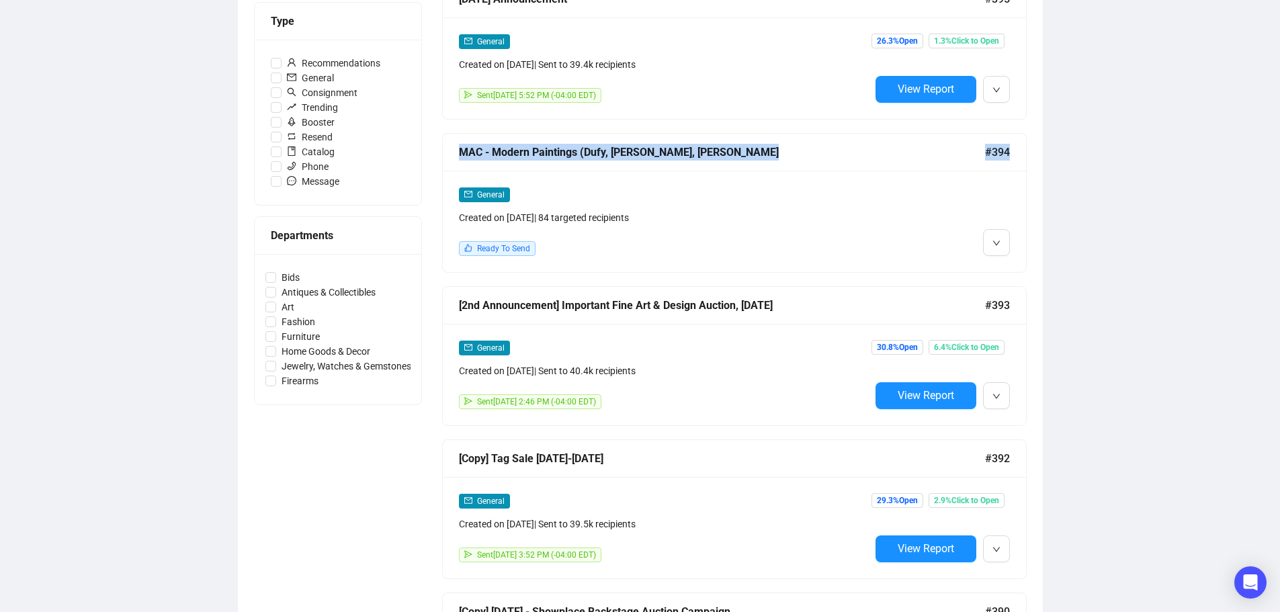
click at [779, 364] on div "Created on [DATE] | Sent to 40.4k recipients" at bounding box center [664, 371] width 411 height 15
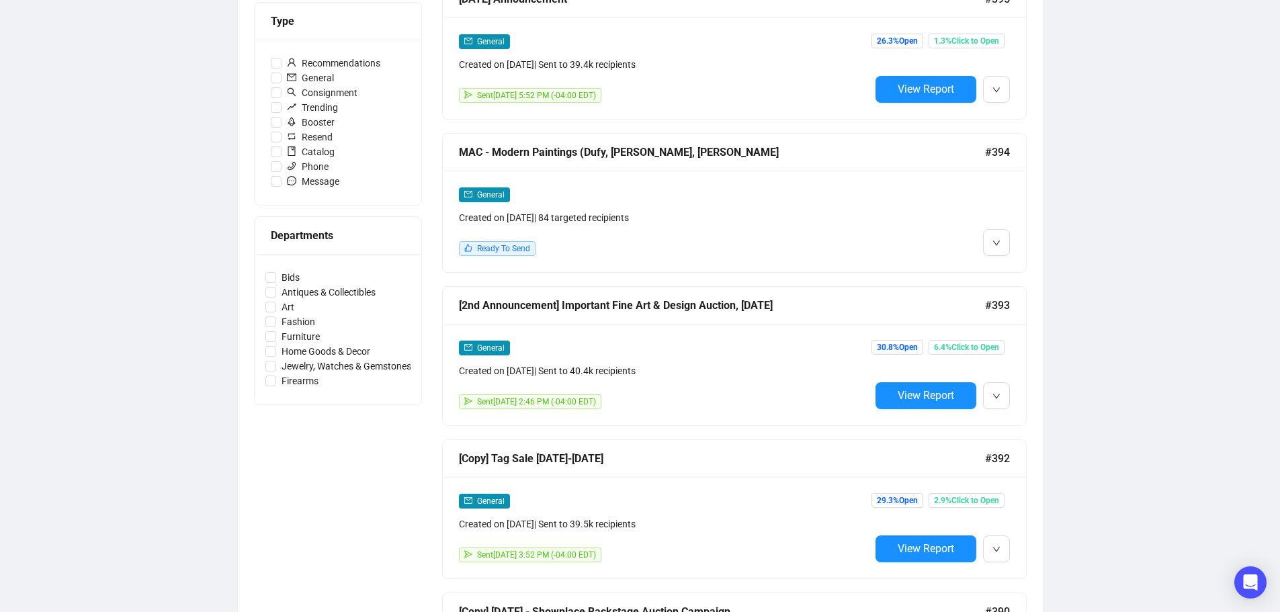
scroll to position [507, 0]
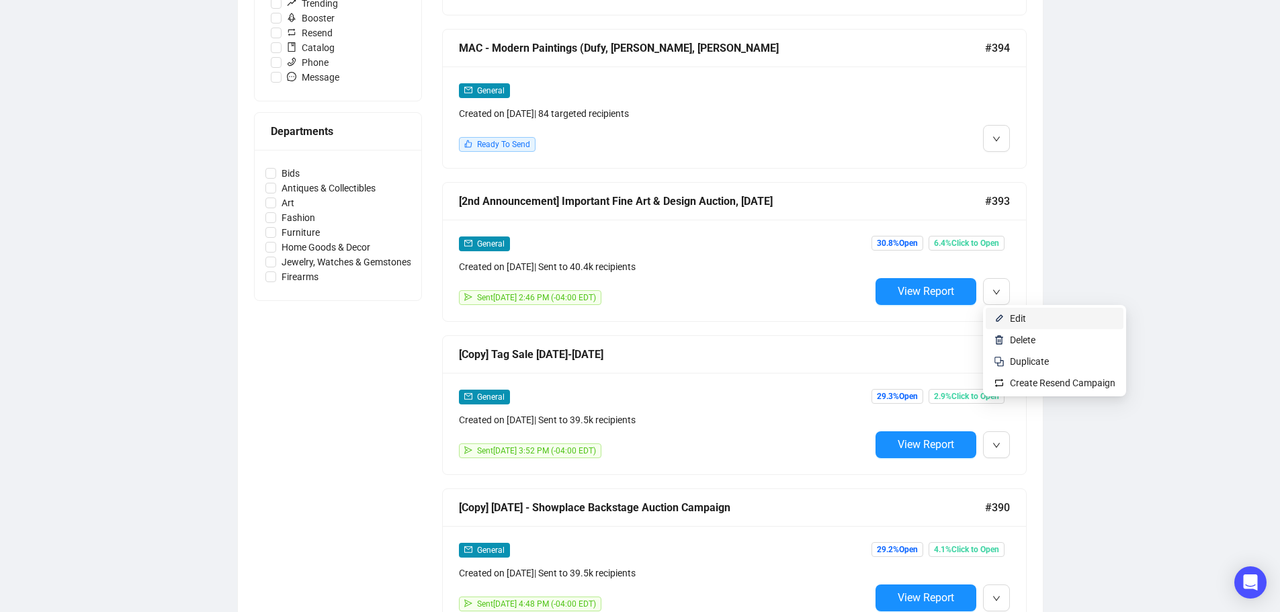
click at [1021, 321] on span "Edit" at bounding box center [1018, 318] width 16 height 11
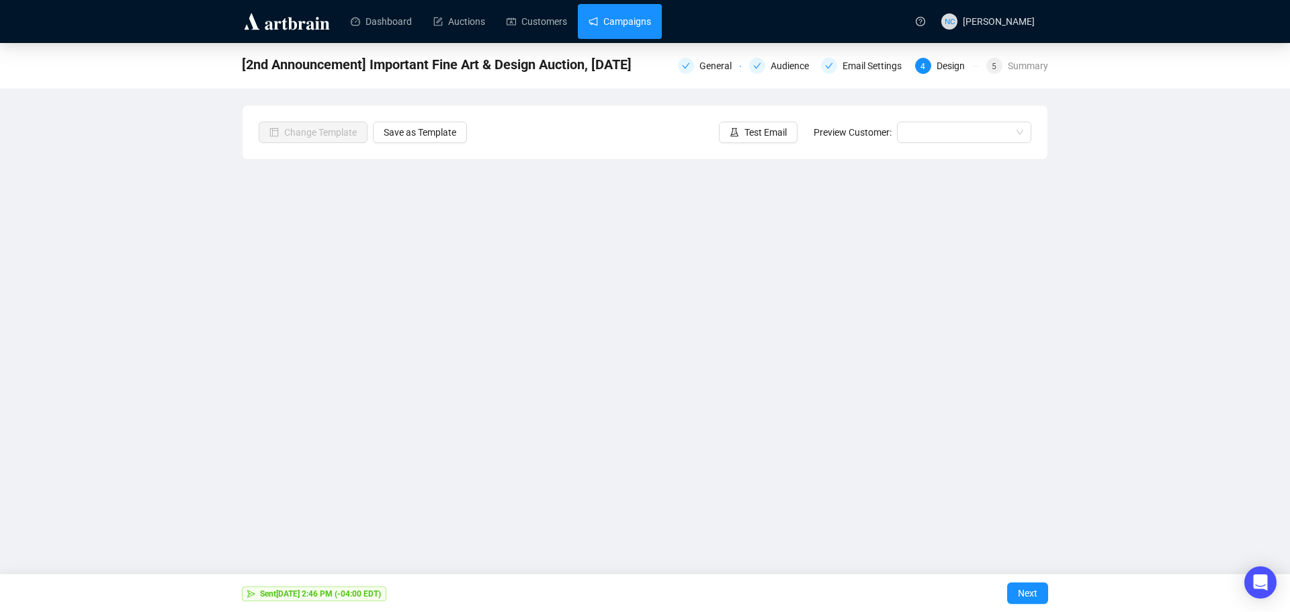
click at [622, 18] on link "Campaigns" at bounding box center [620, 21] width 62 height 35
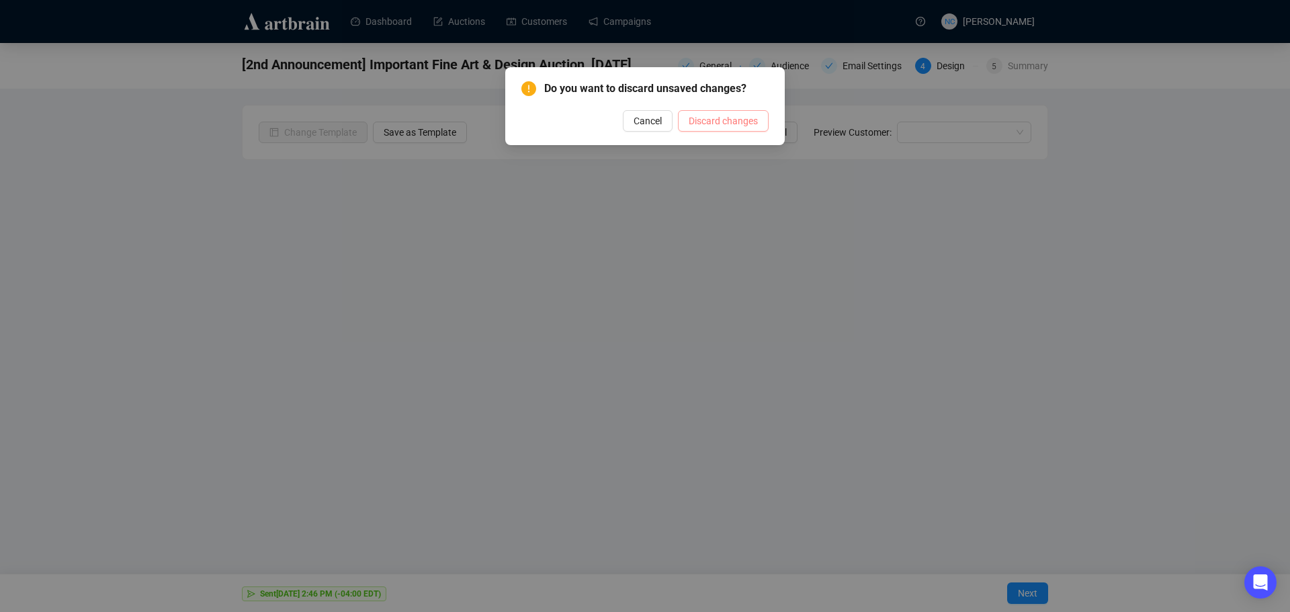
click at [724, 121] on span "Discard changes" at bounding box center [723, 121] width 69 height 15
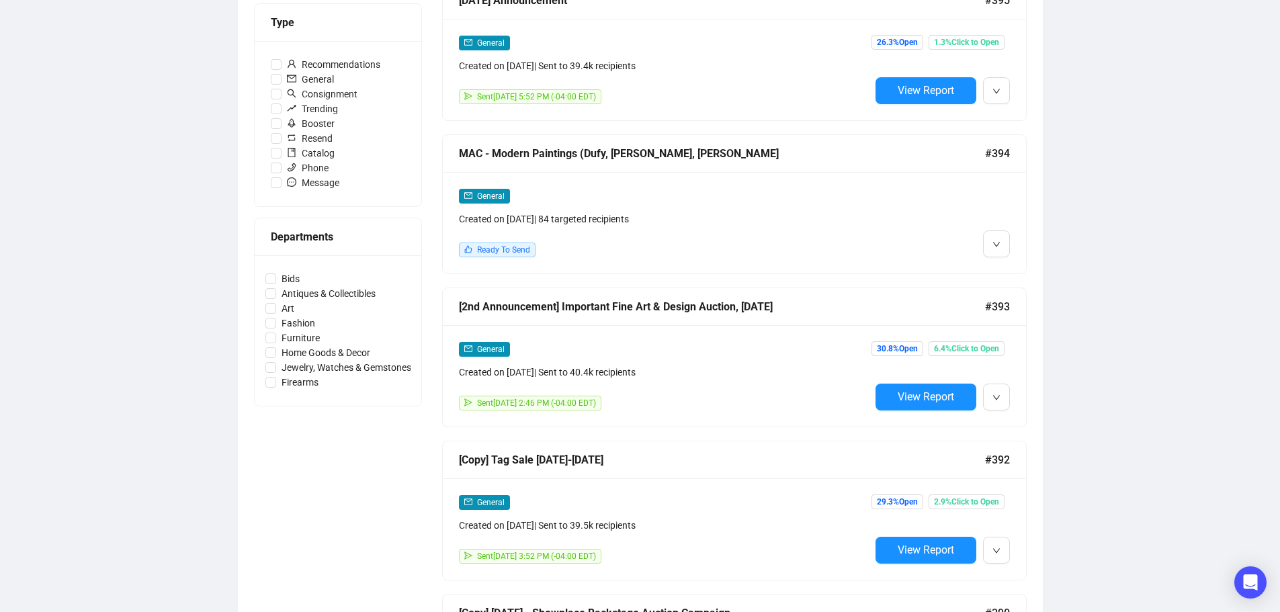
scroll to position [403, 0]
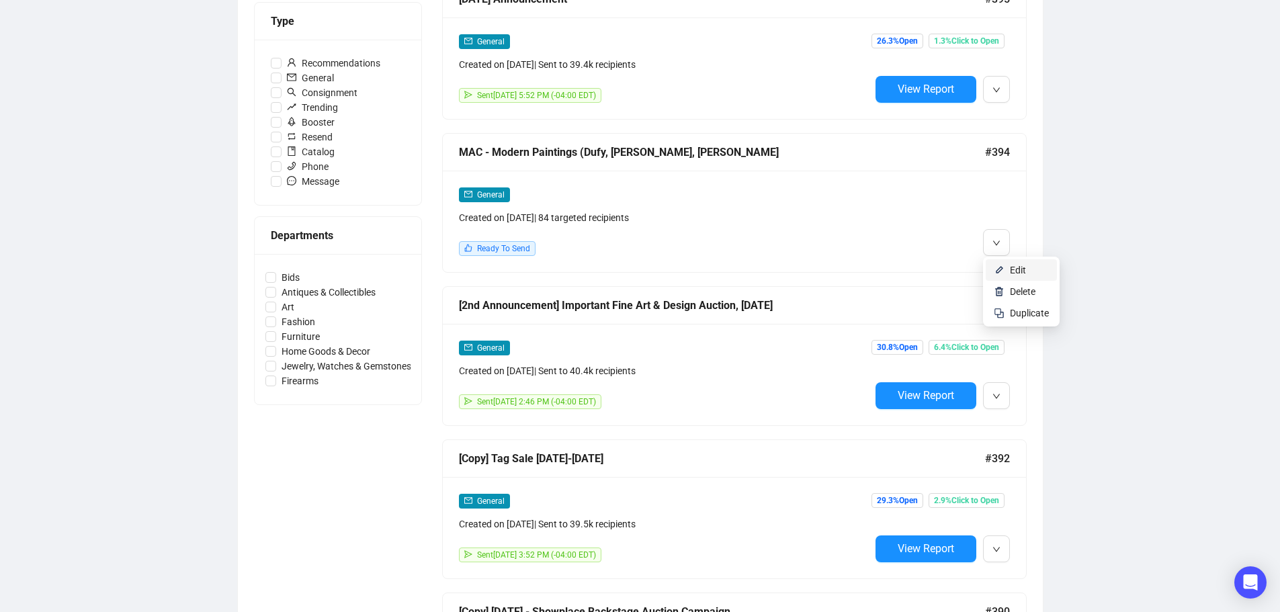
click at [1034, 270] on span "Edit" at bounding box center [1029, 270] width 39 height 15
